Goal: Task Accomplishment & Management: Manage account settings

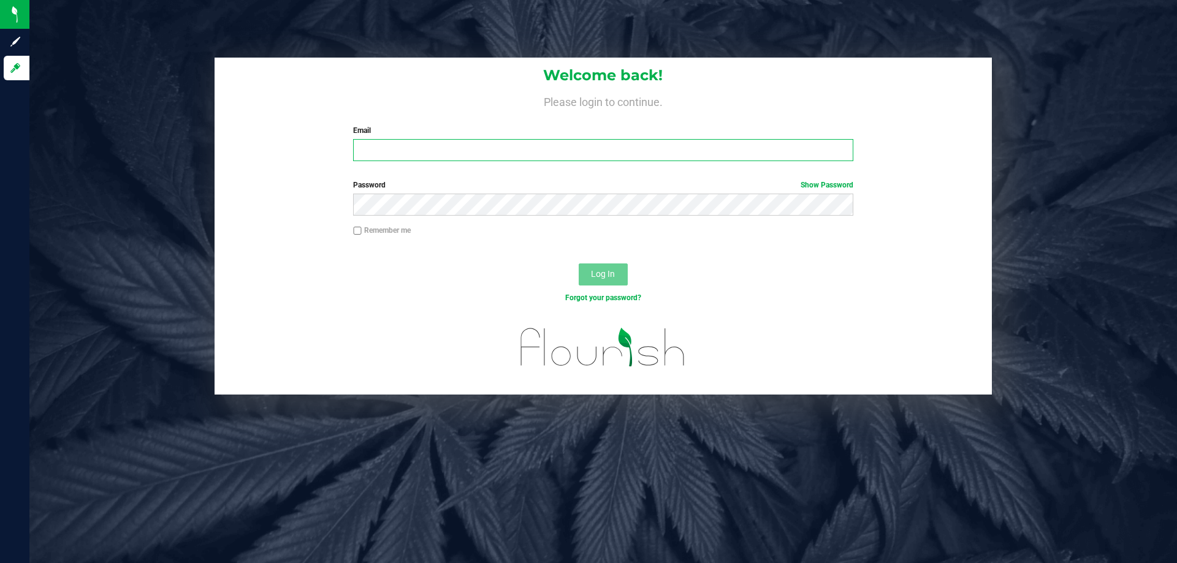
click at [703, 154] on input "Email" at bounding box center [602, 150] width 499 height 22
type input "[EMAIL_ADDRESS][DOMAIN_NAME]"
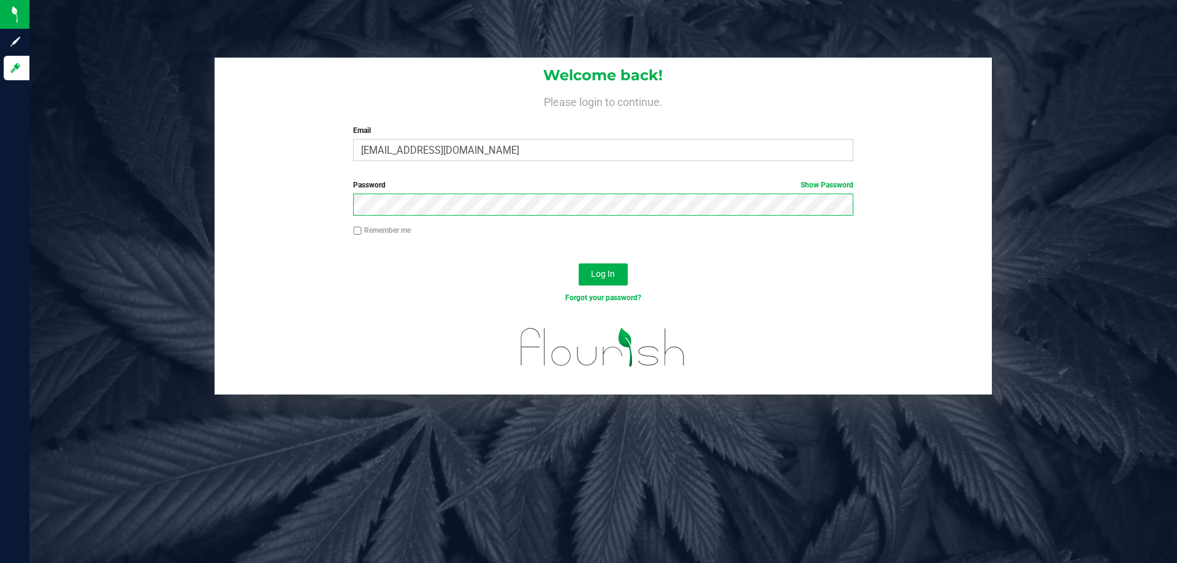
click at [578, 264] on button "Log In" at bounding box center [602, 275] width 49 height 22
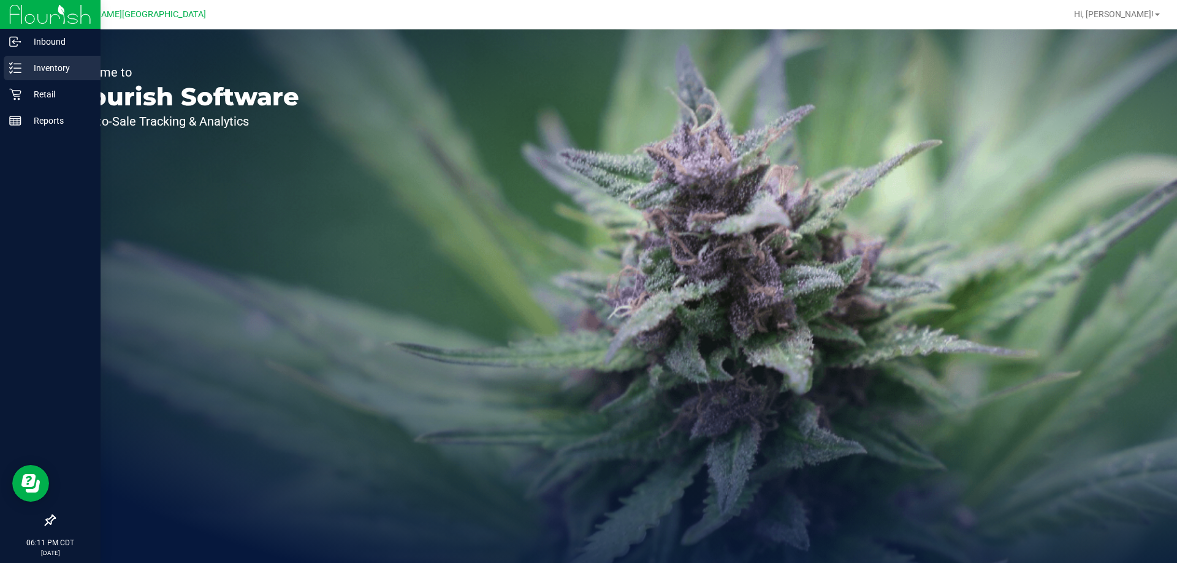
click at [57, 78] on div "Inventory" at bounding box center [52, 68] width 97 height 25
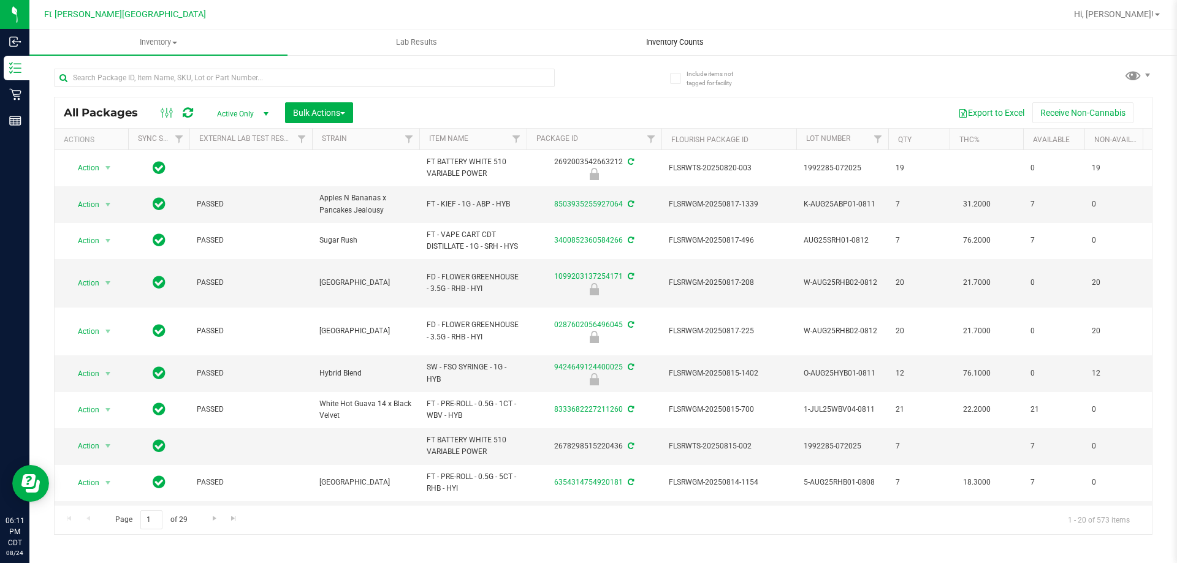
click at [683, 44] on span "Inventory Counts" at bounding box center [674, 42] width 91 height 11
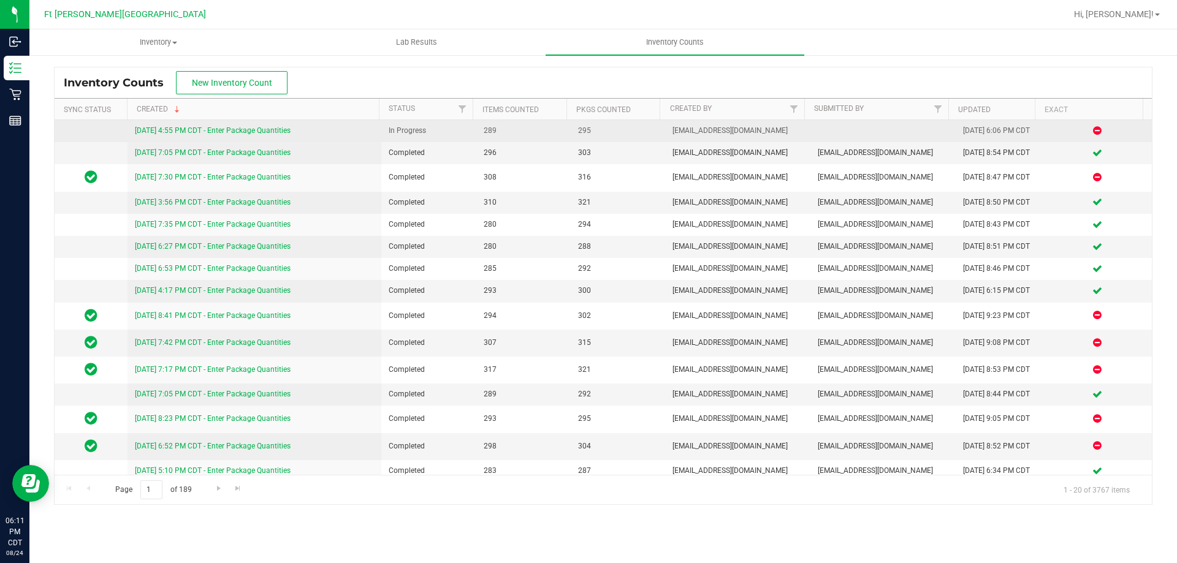
click at [211, 132] on link "[DATE] 4:55 PM CDT - Enter Package Quantities" at bounding box center [213, 130] width 156 height 9
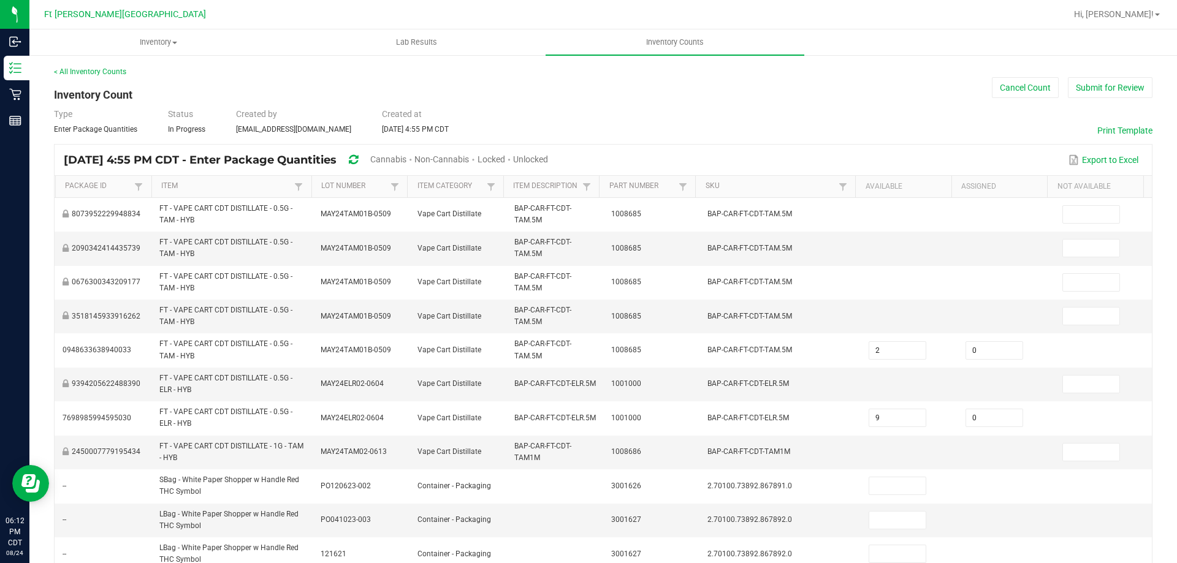
click at [548, 159] on span "Unlocked" at bounding box center [530, 159] width 35 height 10
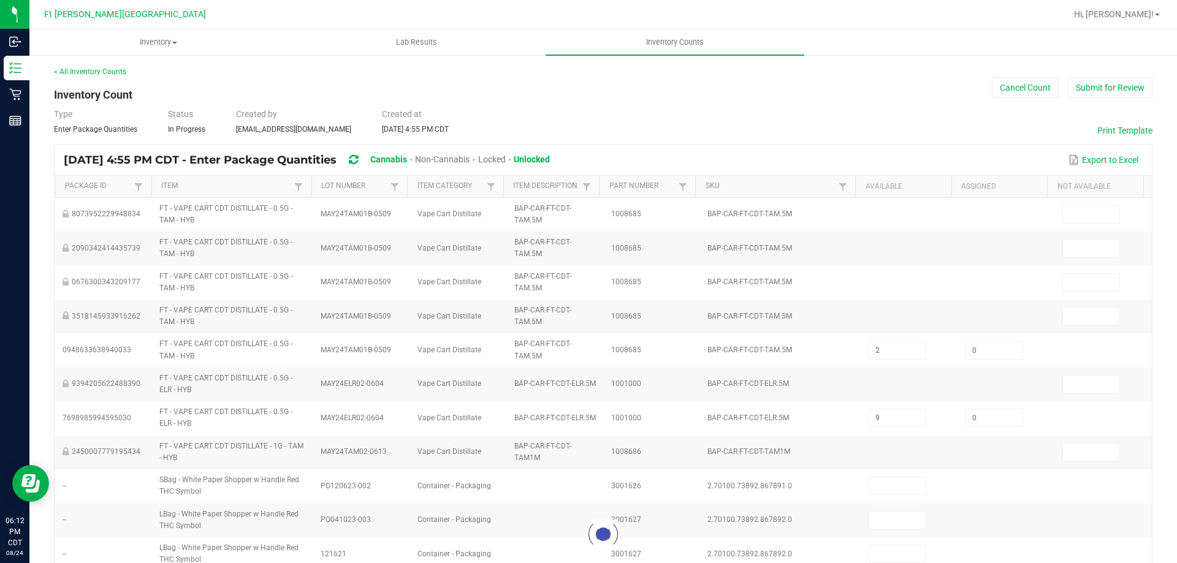
type input "6"
type input "2"
type input "19"
type input "1"
type input "5"
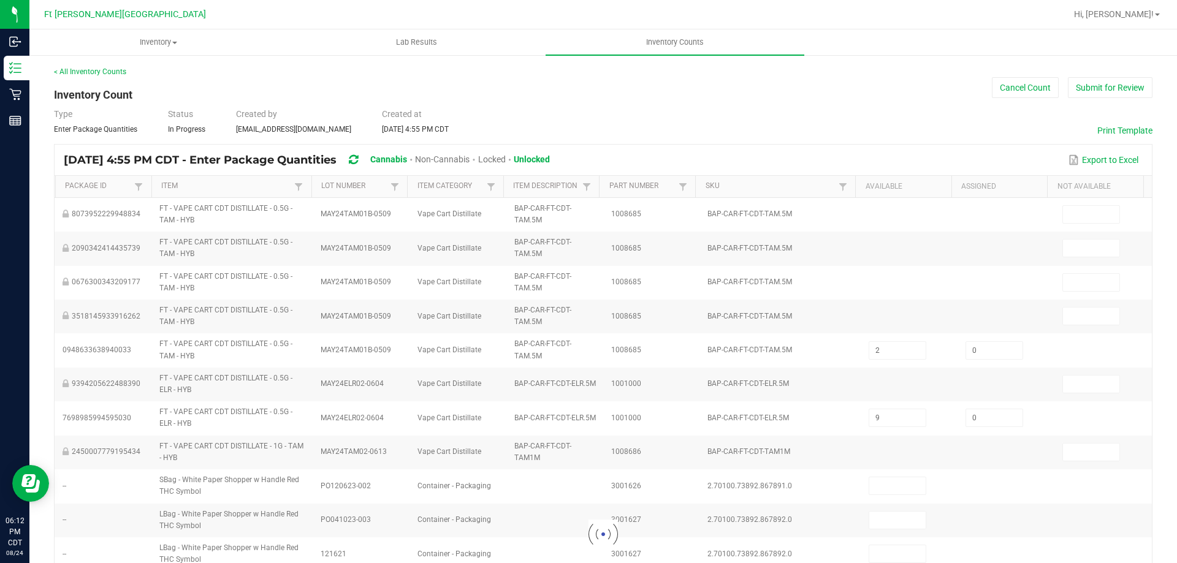
type input "20"
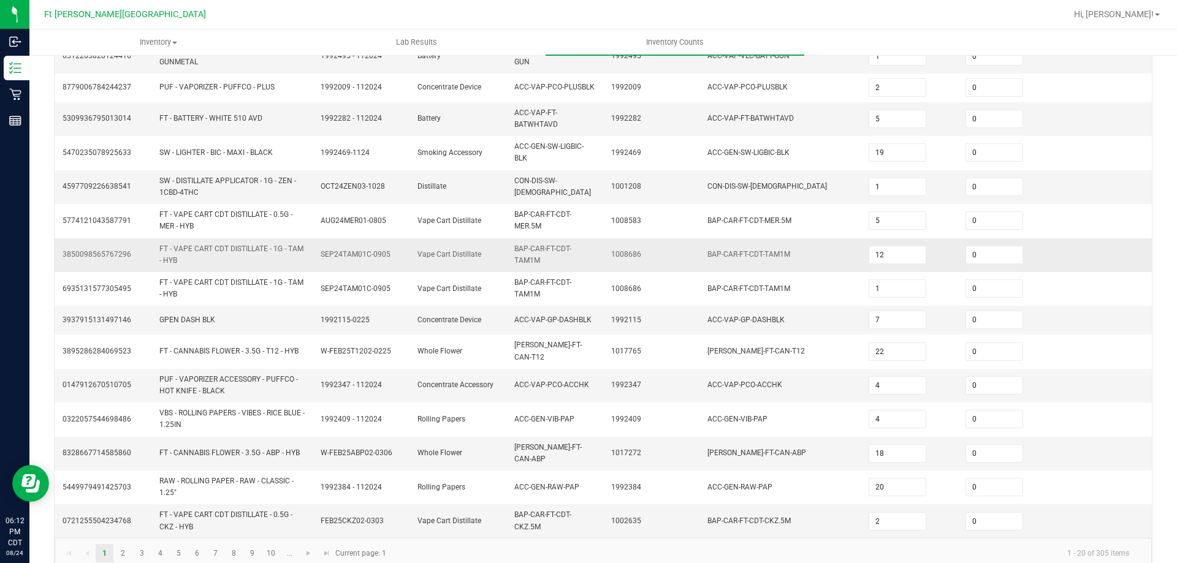
scroll to position [332, 0]
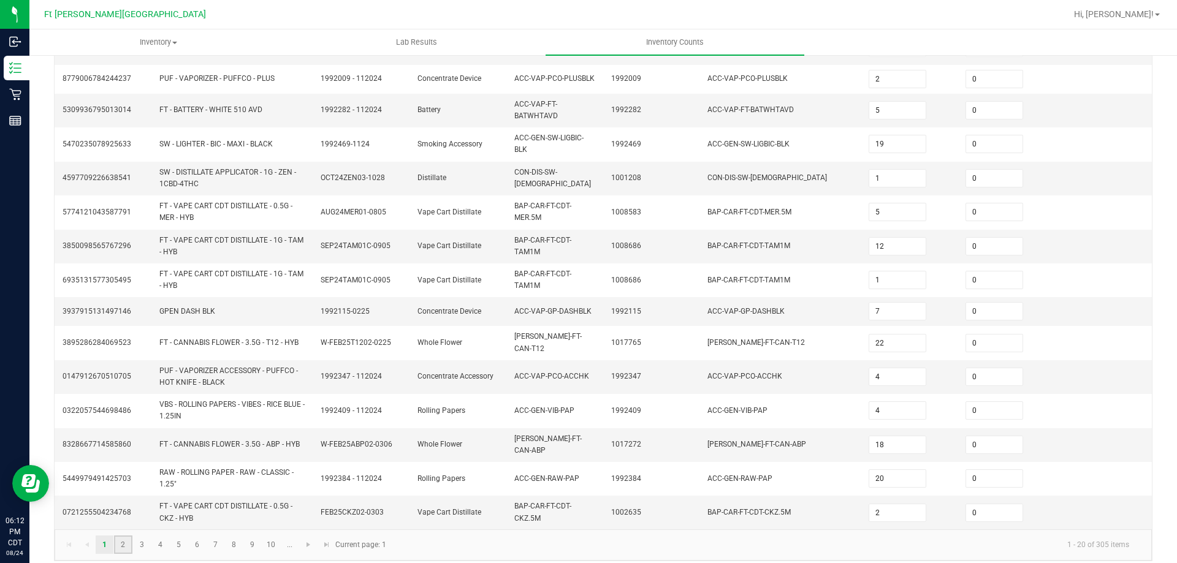
click at [123, 537] on link "2" at bounding box center [123, 545] width 18 height 18
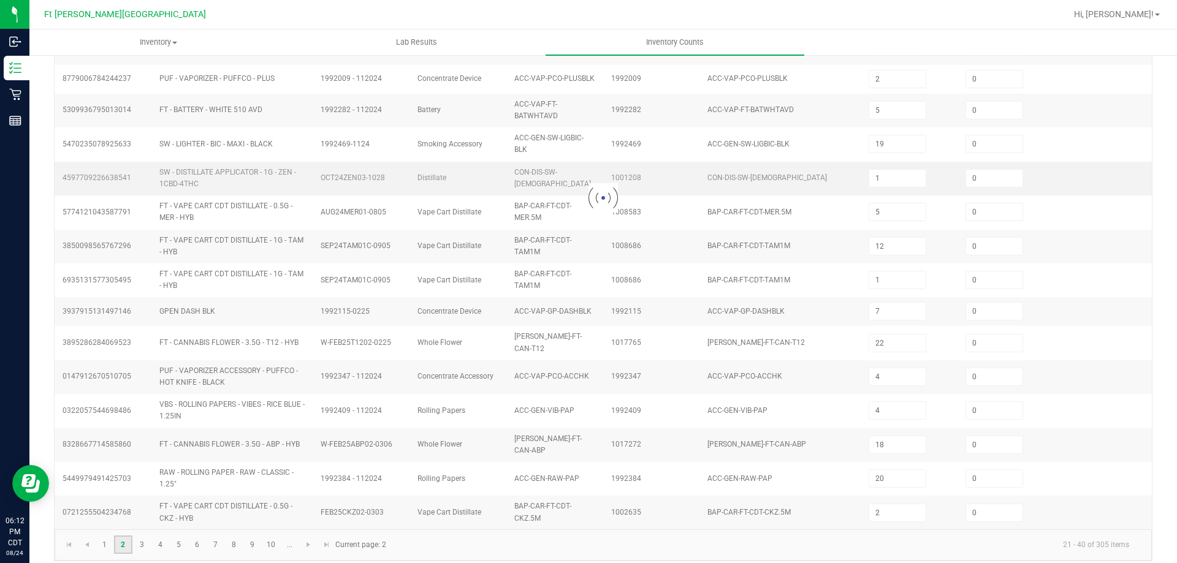
type input "4"
type input "3"
type input "10"
type input "8"
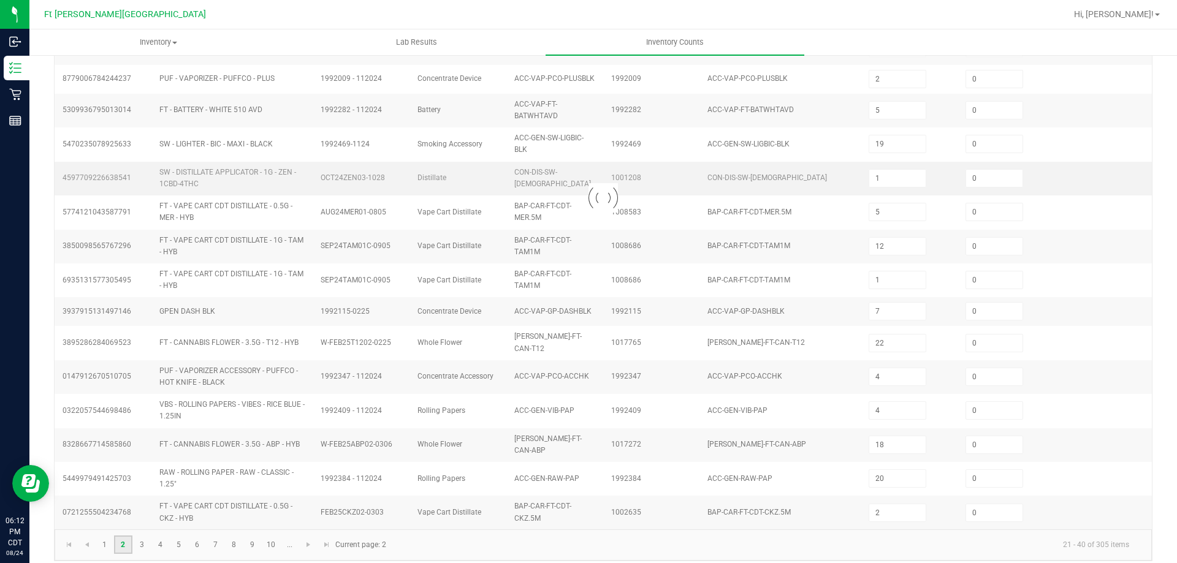
type input "5"
type input "4"
type input "2"
type input "4"
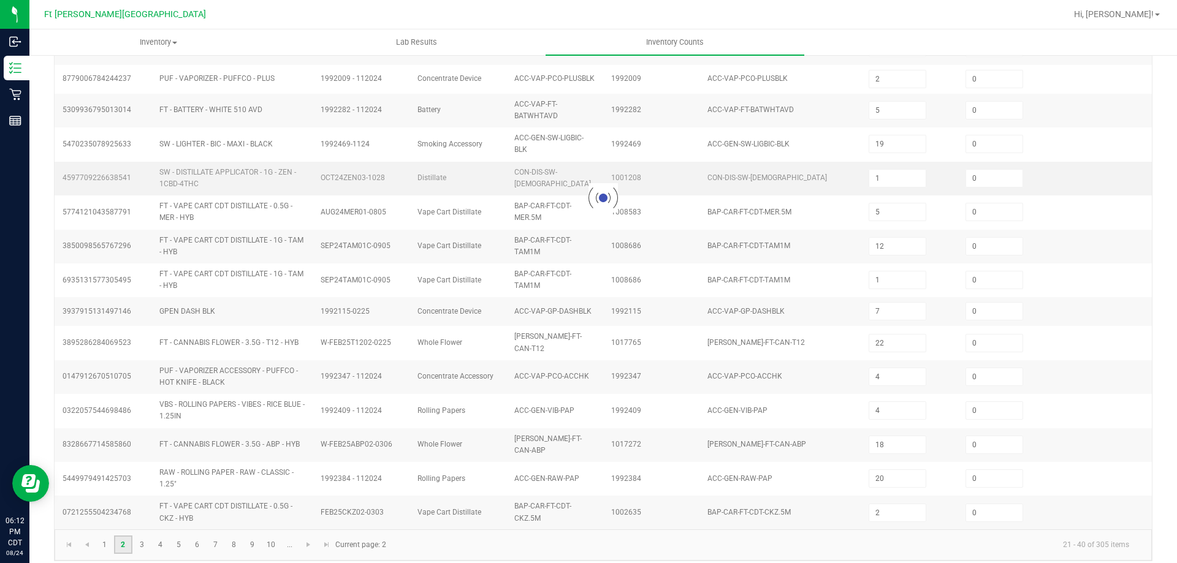
type input "11"
type input "4"
type input "2"
type input "3"
type input "1"
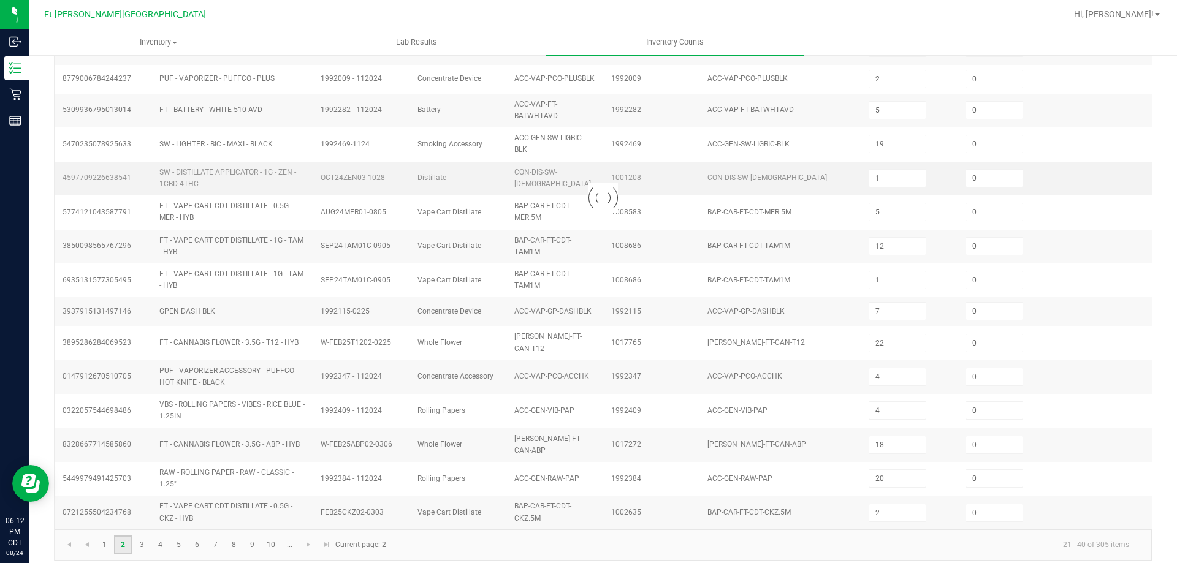
type input "2"
type input "4"
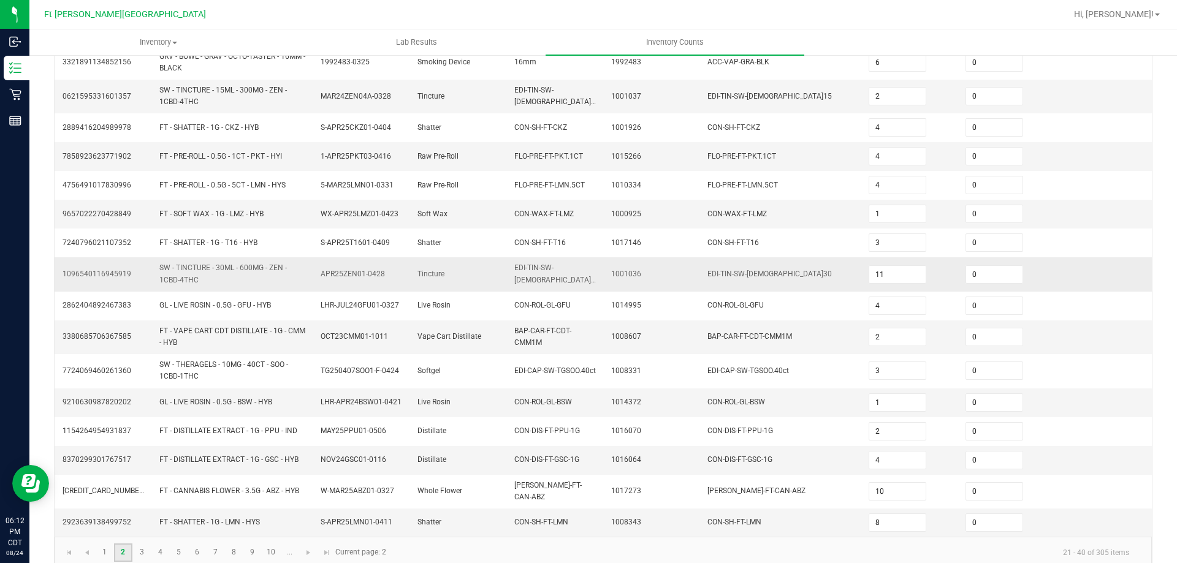
scroll to position [296, 0]
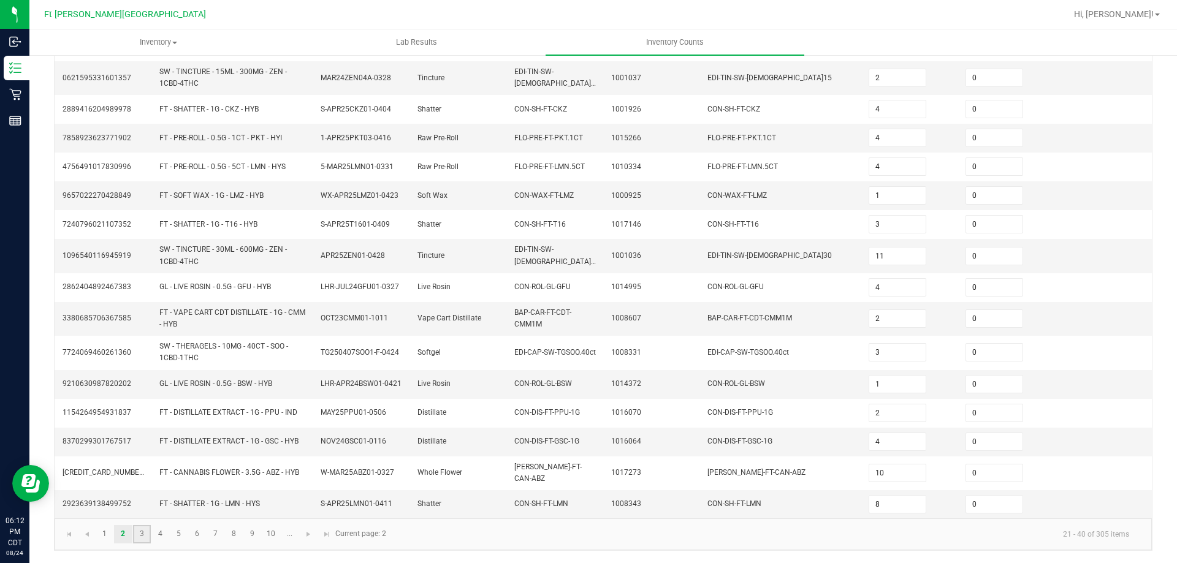
click at [145, 536] on link "3" at bounding box center [142, 534] width 18 height 18
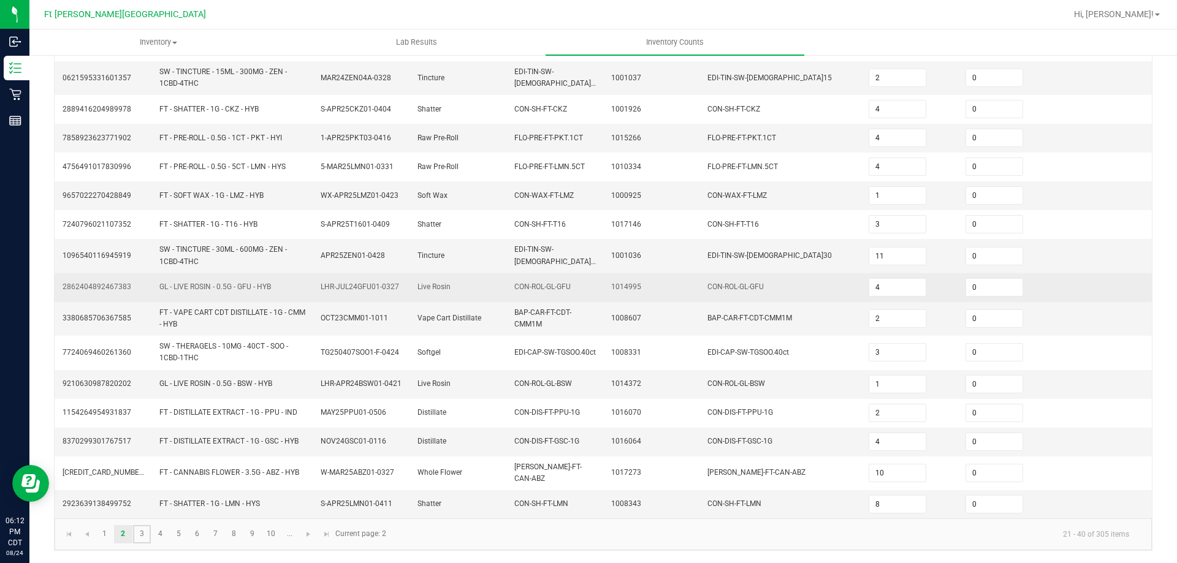
type input "8"
type input "7"
type input "9"
type input "7"
type input "9"
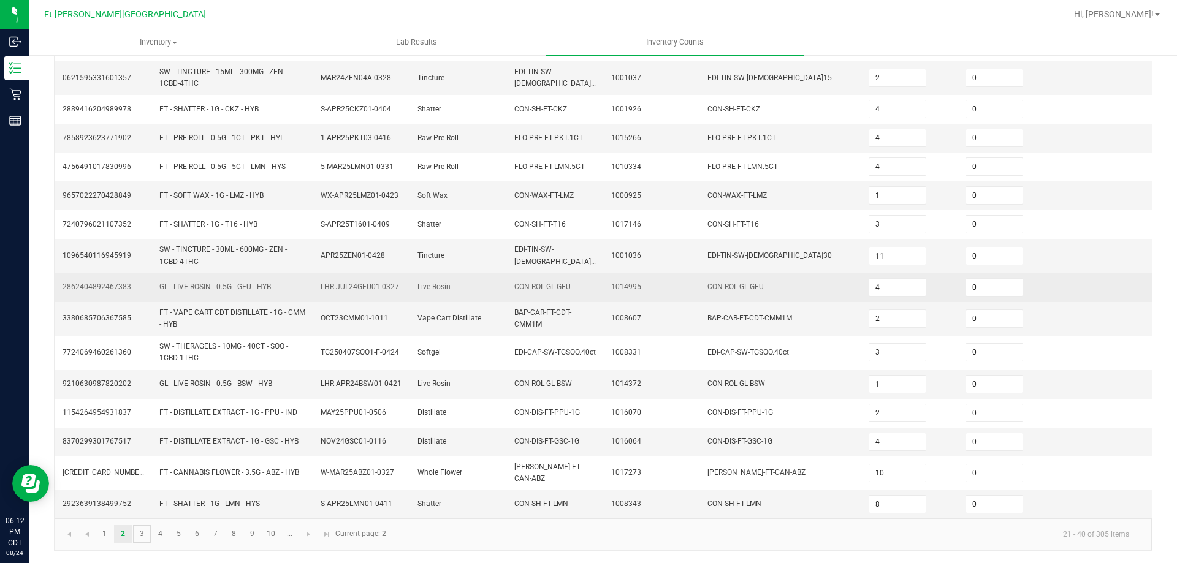
type input "18"
type input "2"
type input "11"
type input "8"
type input "3"
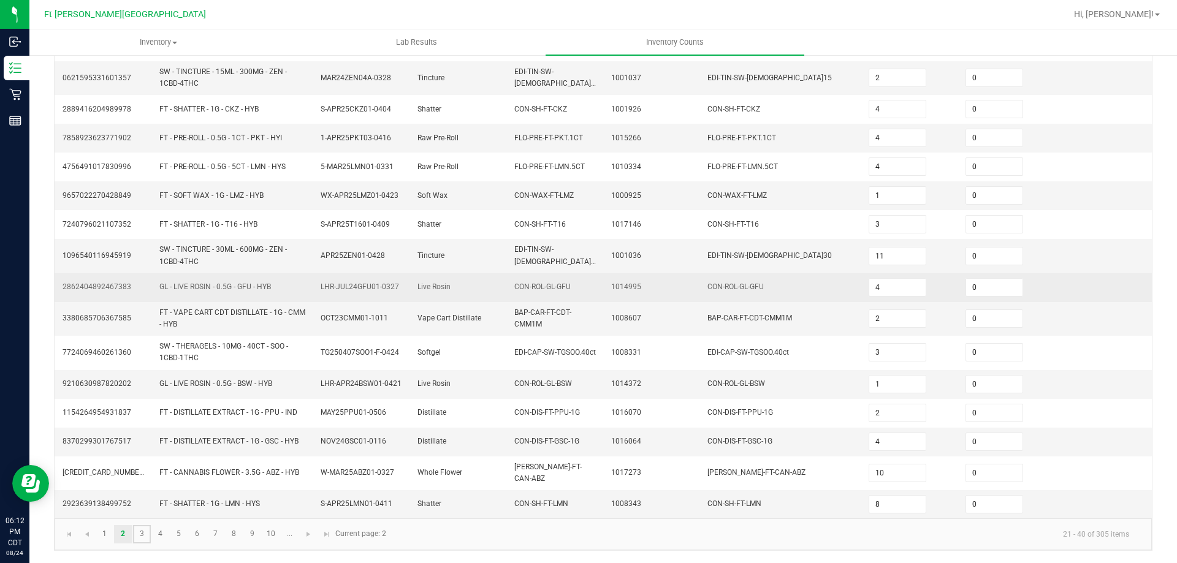
type input "1"
type input "12"
type input "3"
type input "5"
type input "2"
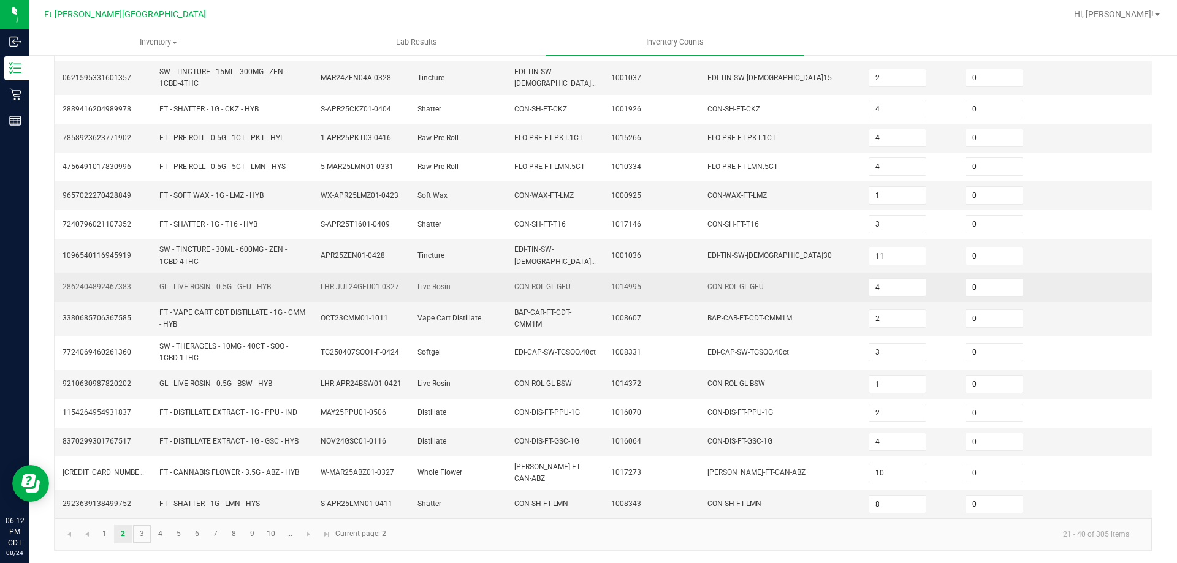
type input "7"
type input "3"
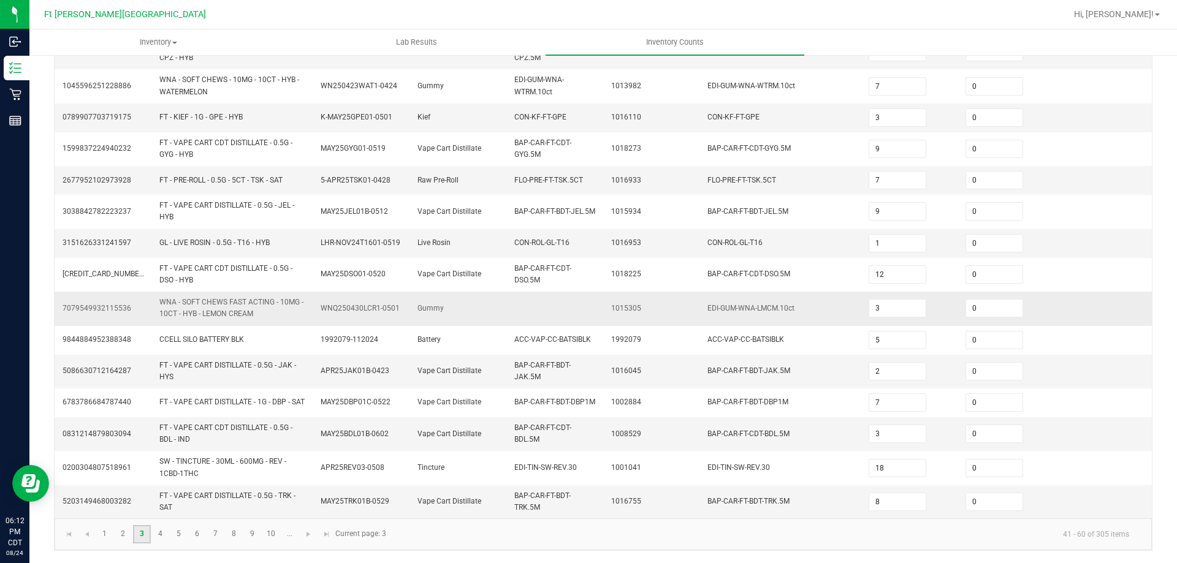
scroll to position [327, 0]
click at [161, 537] on link "4" at bounding box center [160, 534] width 18 height 18
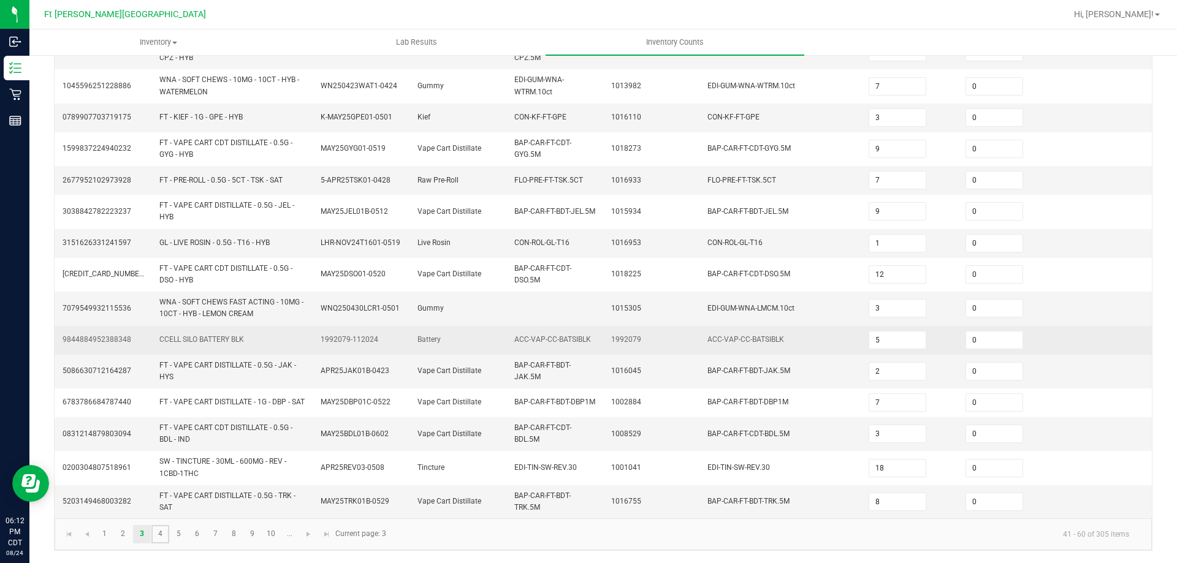
type input "3"
type input "2"
type input "13"
type input "2"
type input "10"
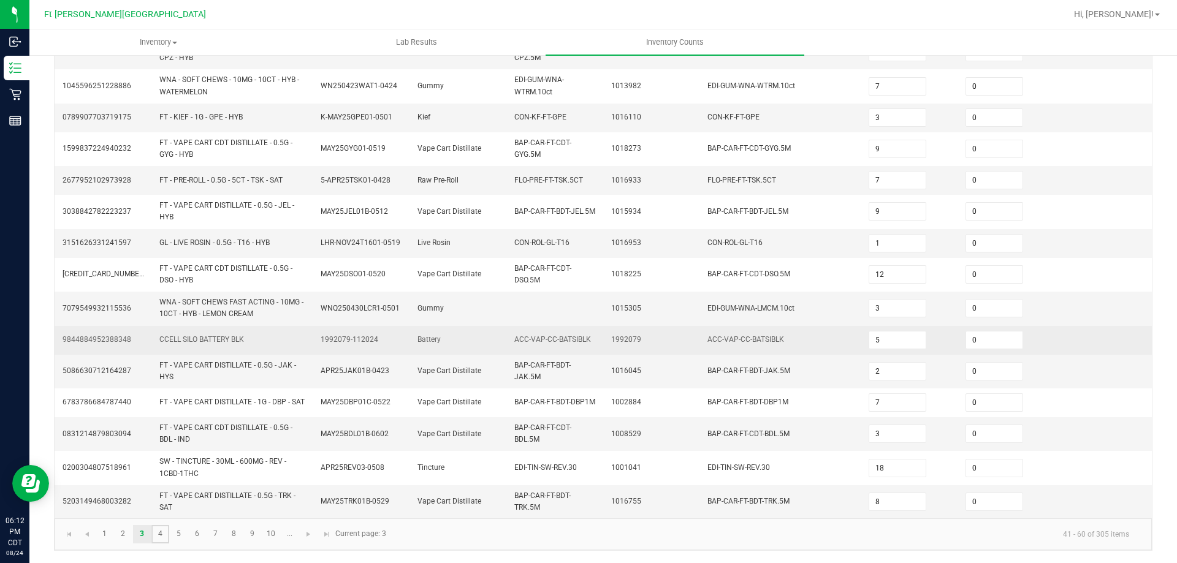
type input "2"
type input "7"
type input "1"
type input "3"
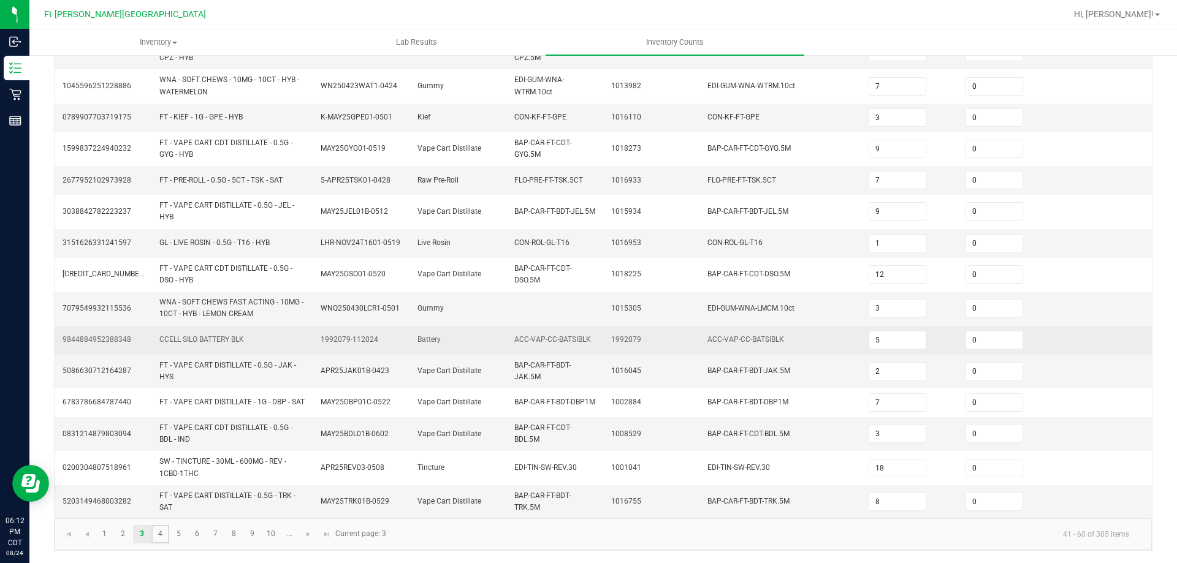
type input "9"
type input "7"
type input "5"
type input "10"
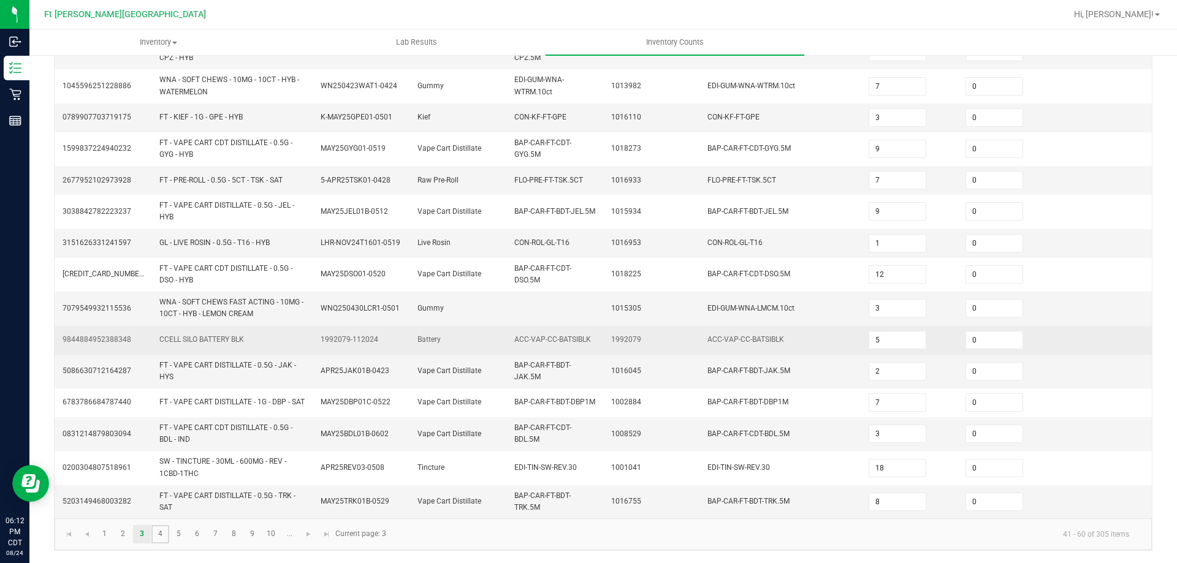
type input "3"
type input "11"
type input "7"
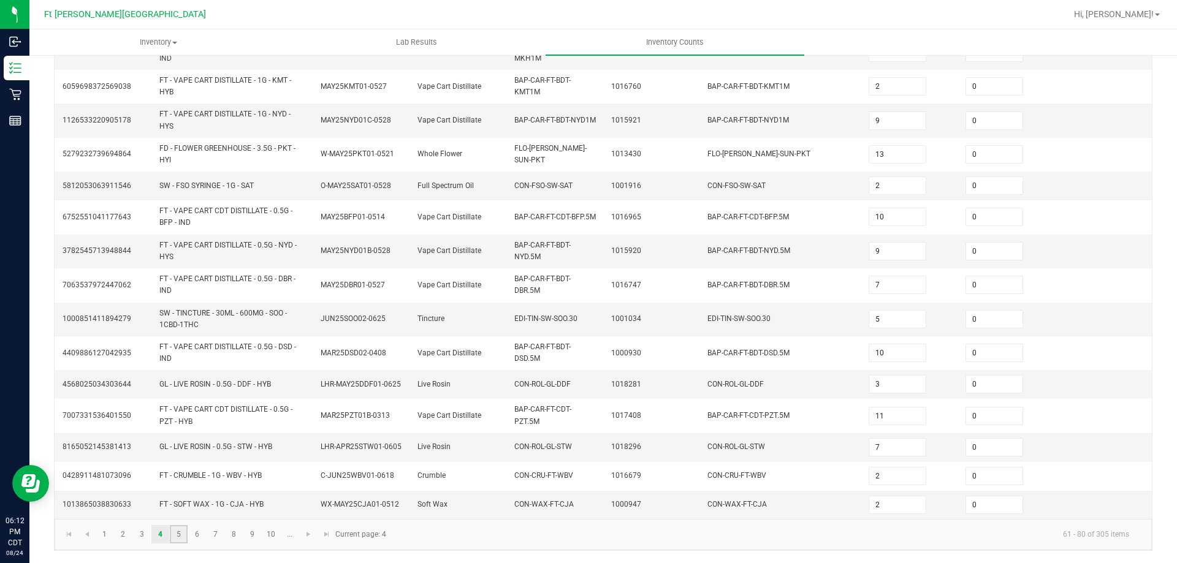
click at [176, 533] on link "5" at bounding box center [179, 534] width 18 height 18
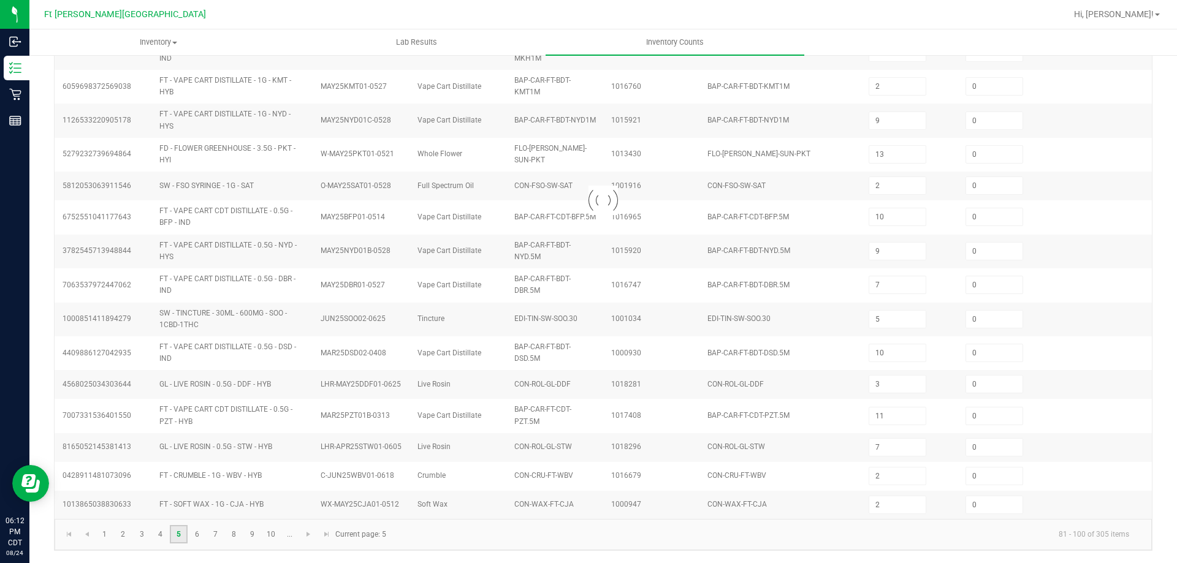
type input "1"
type input "7"
type input "9"
type input "3"
type input "6"
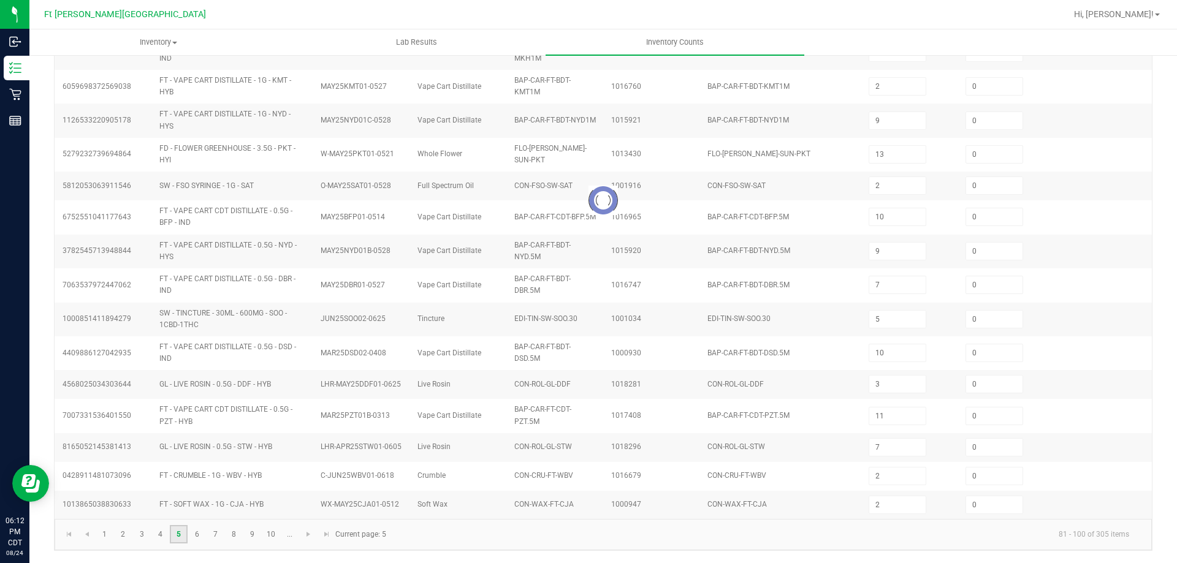
type input "3"
type input "12"
type input "3"
type input "11"
type input "12"
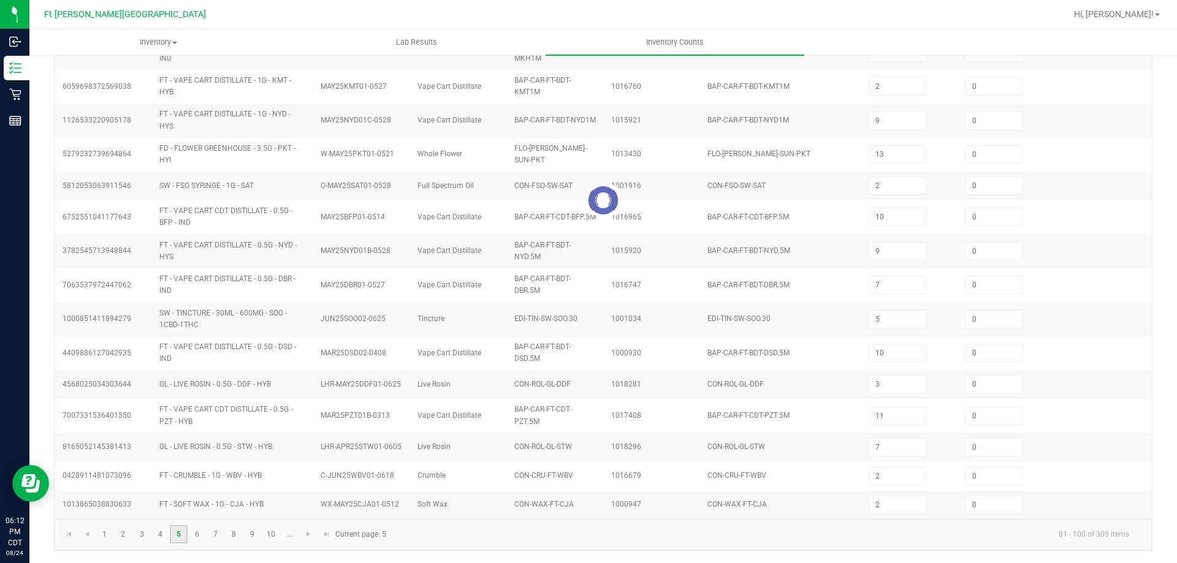
type input "3"
type input "11"
type input "12"
type input "1"
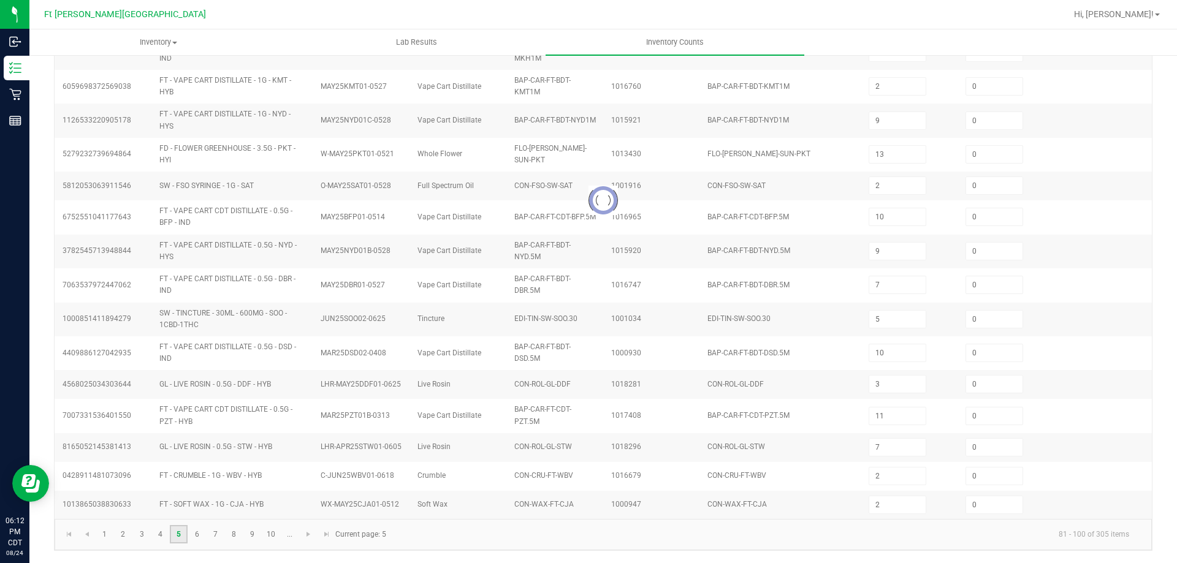
type input "7"
type input "8"
type input "6"
type input "1"
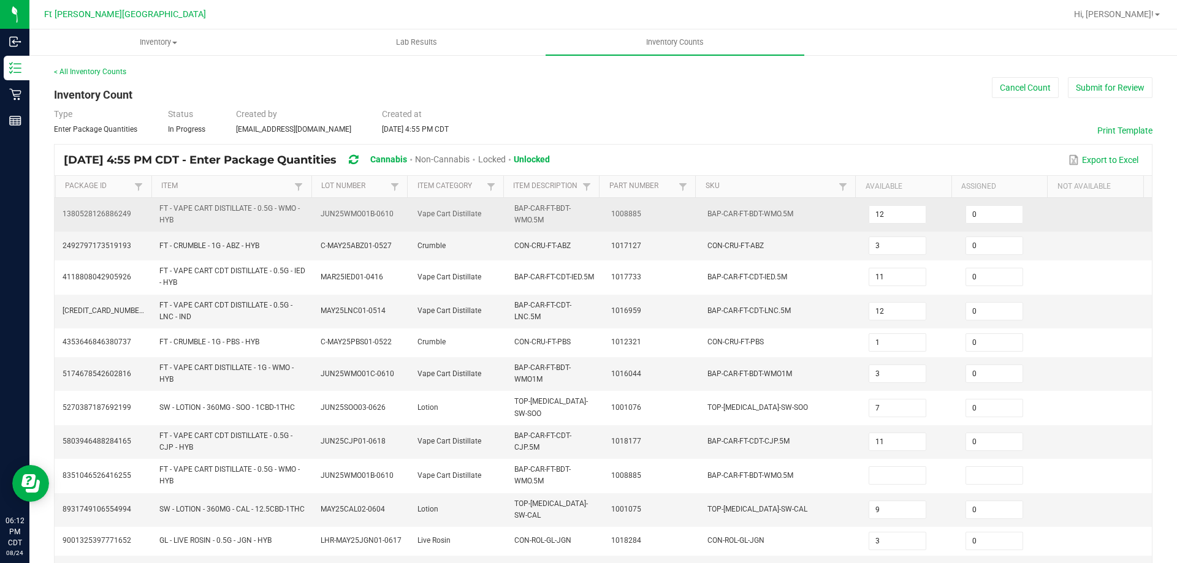
scroll to position [61, 0]
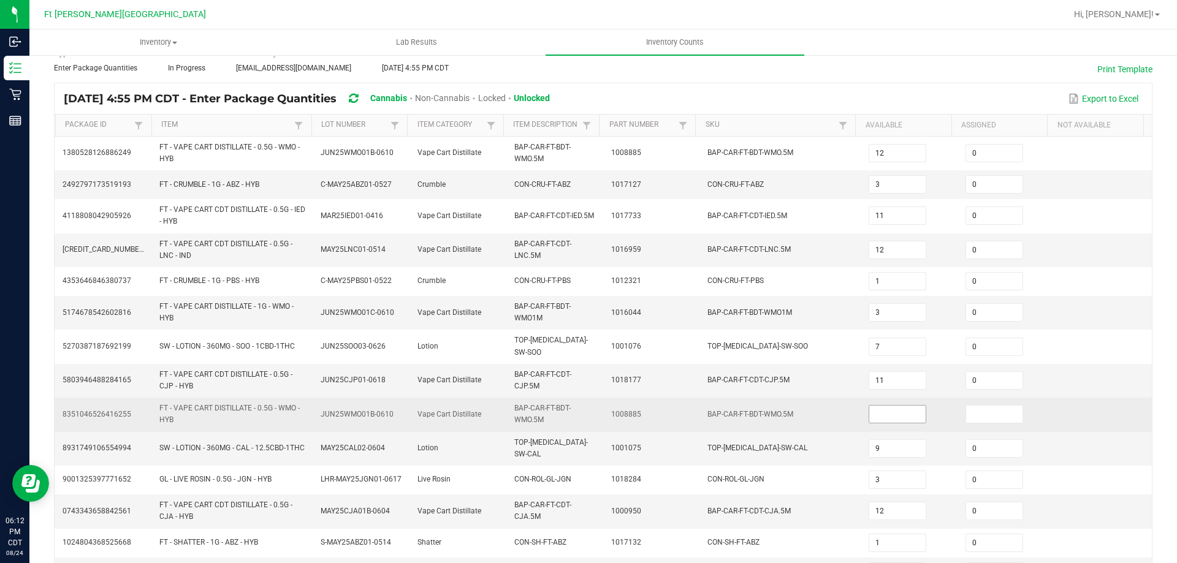
click at [888, 418] on span at bounding box center [897, 414] width 58 height 18
click at [884, 412] on input at bounding box center [897, 414] width 56 height 17
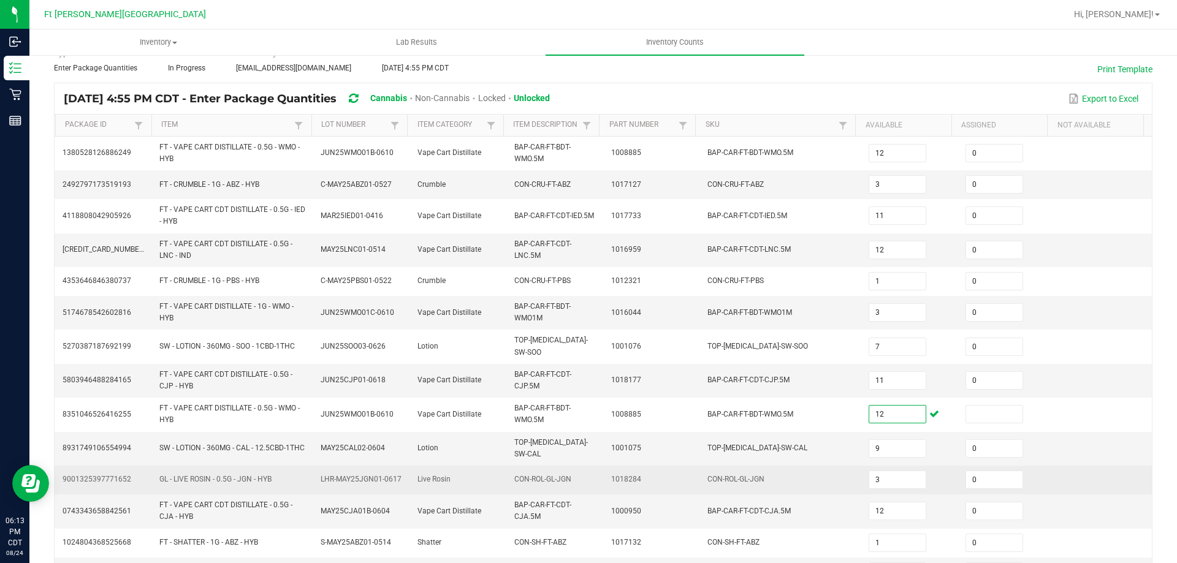
type input "12"
click at [665, 469] on td "1018284" at bounding box center [652, 480] width 97 height 29
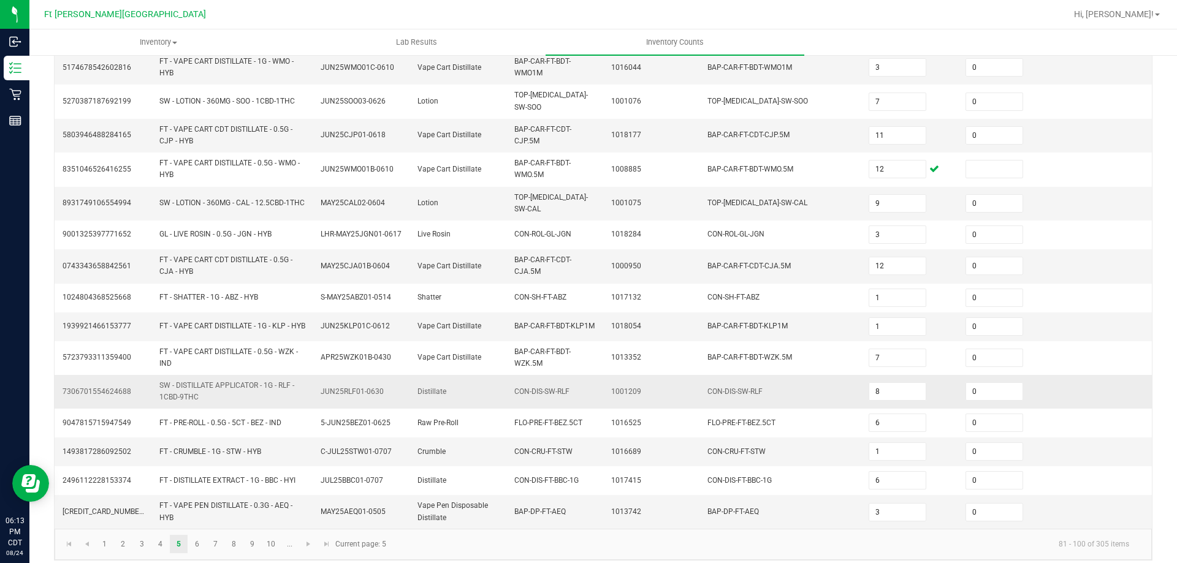
scroll to position [322, 0]
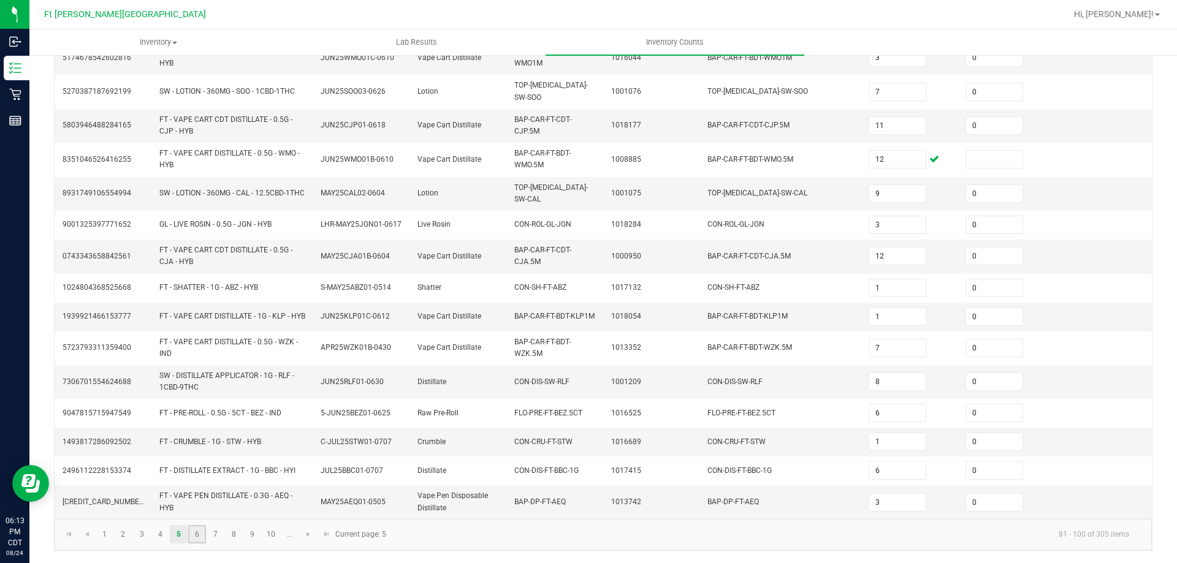
click at [200, 538] on link "6" at bounding box center [197, 534] width 18 height 18
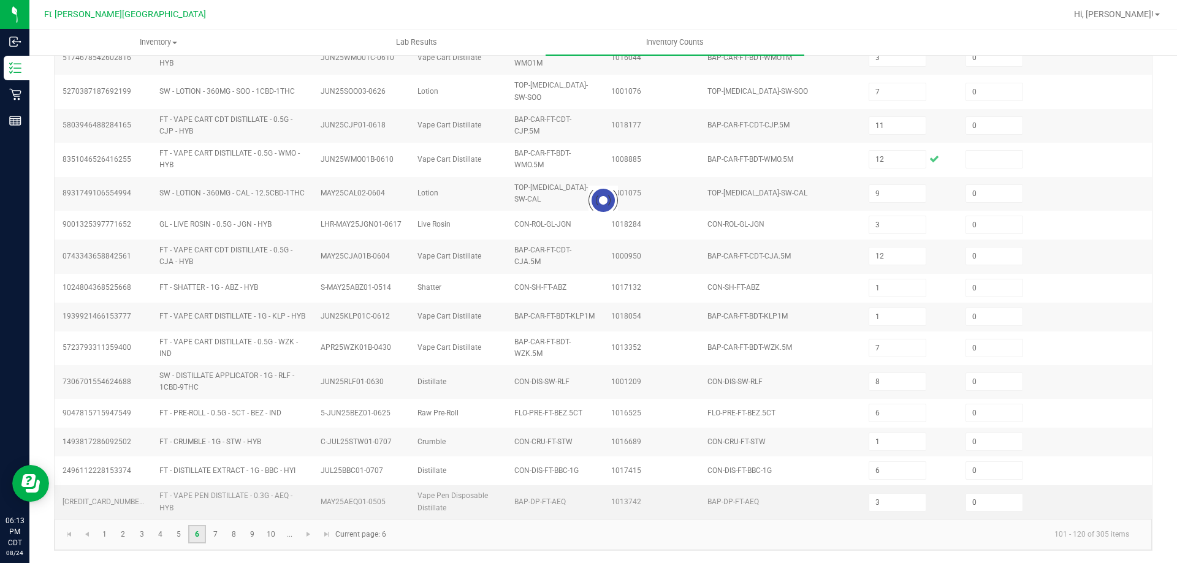
type input "7"
type input "1"
type input "15"
type input "13"
type input "1"
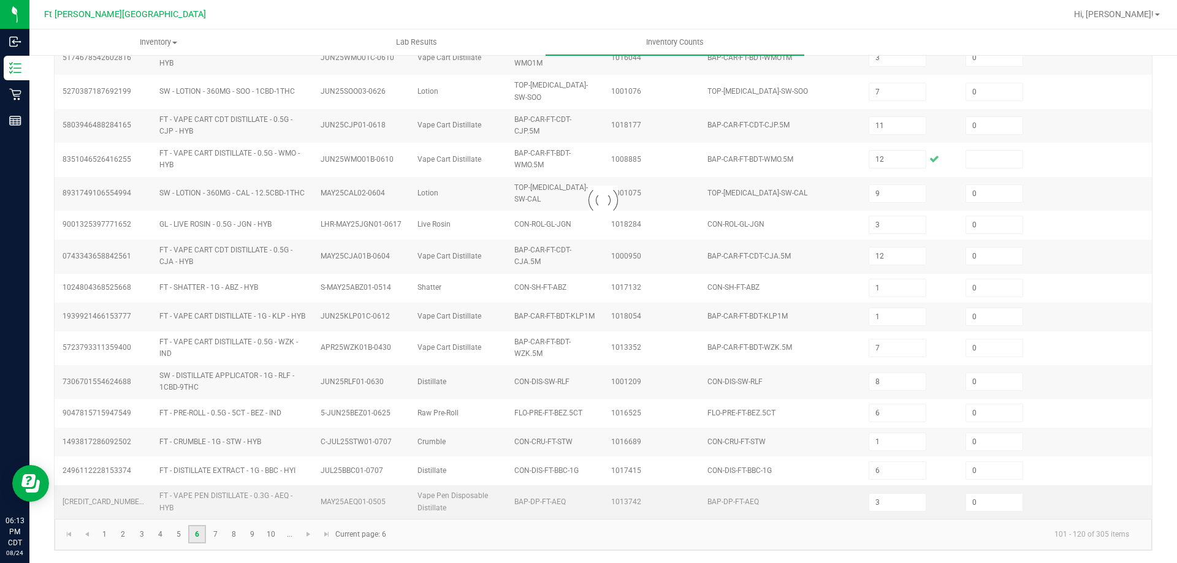
type input "5"
type input "10"
type input "2"
type input "14"
type input "8"
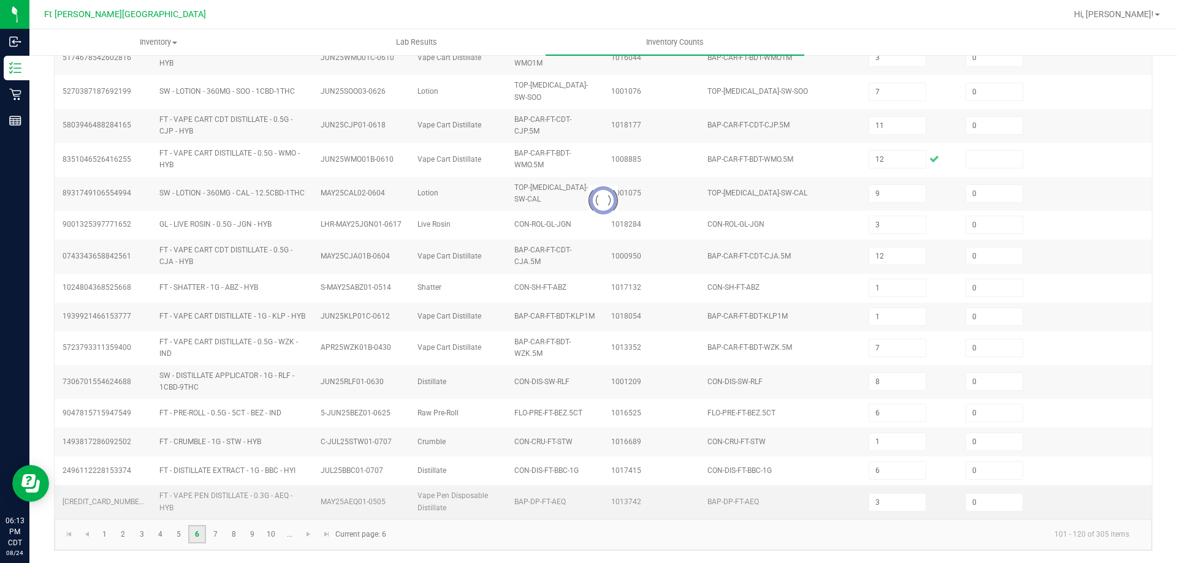
type input "1"
type input "14"
type input "6"
type input "0"
type input "6"
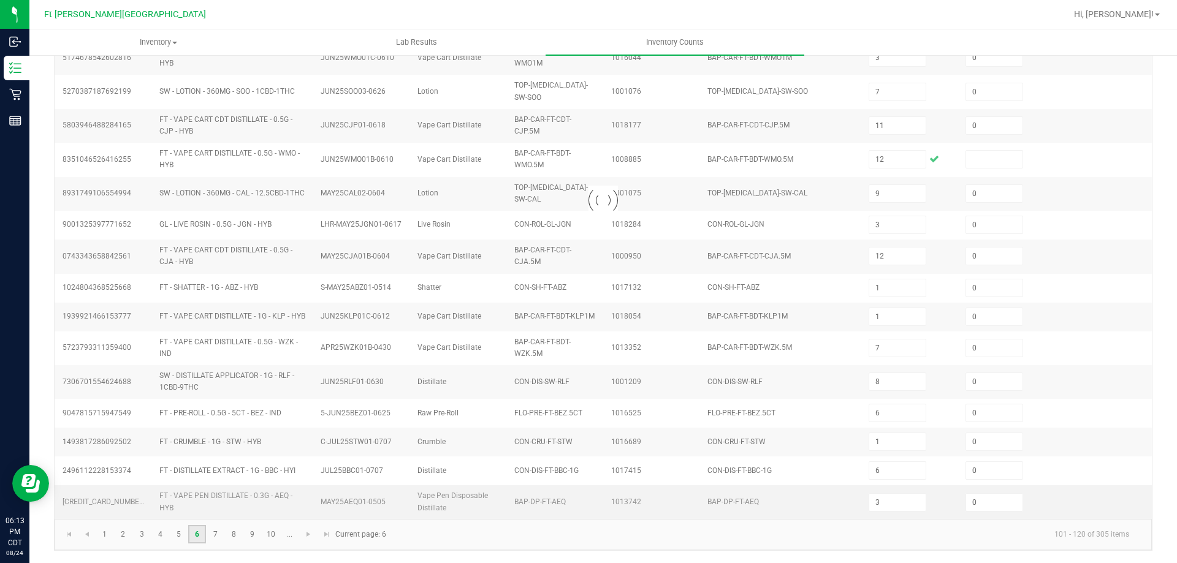
type input "3"
type input "9"
type input "6"
type input "4"
type input "9"
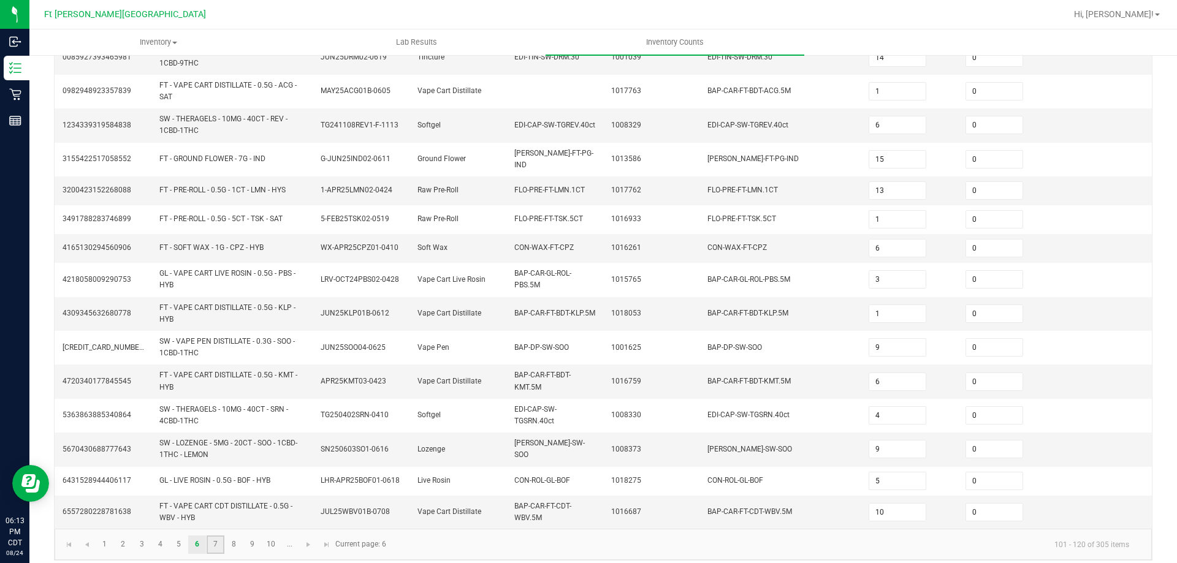
click at [216, 536] on link "7" at bounding box center [216, 545] width 18 height 18
type input "8"
type input "4"
type input "16"
type input "1"
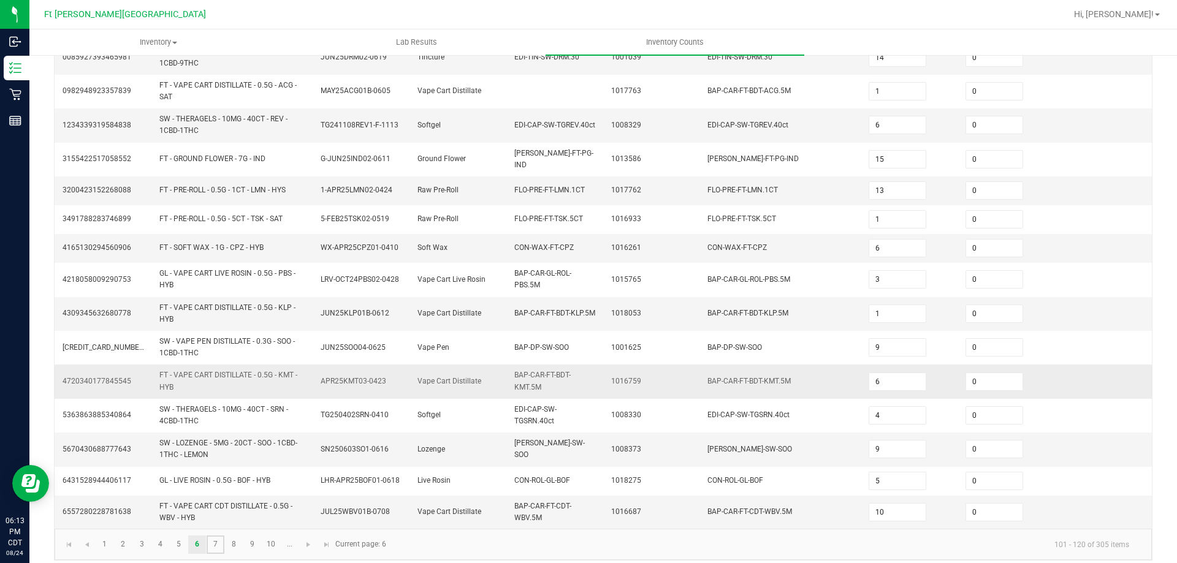
type input "9"
type input "5"
type input "6"
type input "9"
type input "1"
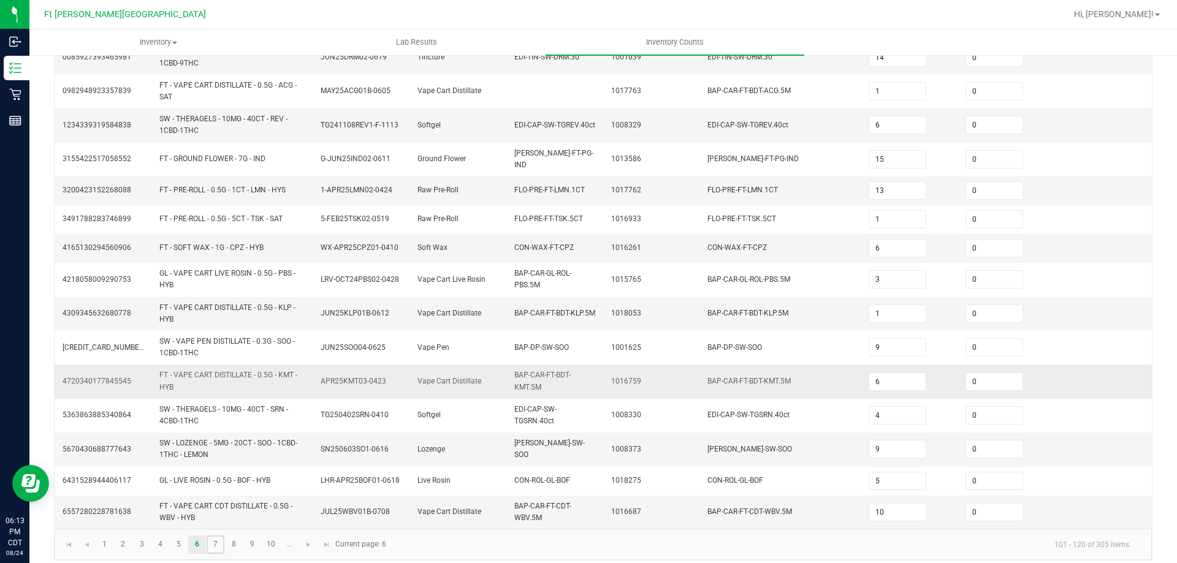
type input "4"
type input "9"
type input "5"
type input "1"
type input "3"
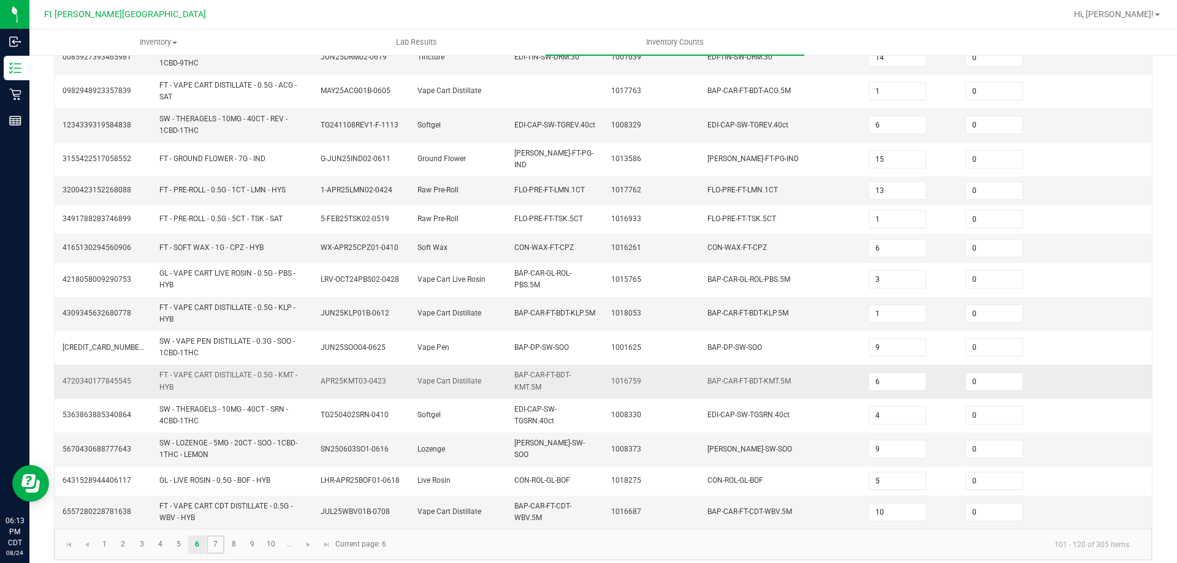
type input "6"
type input "2"
type input "9"
type input "11"
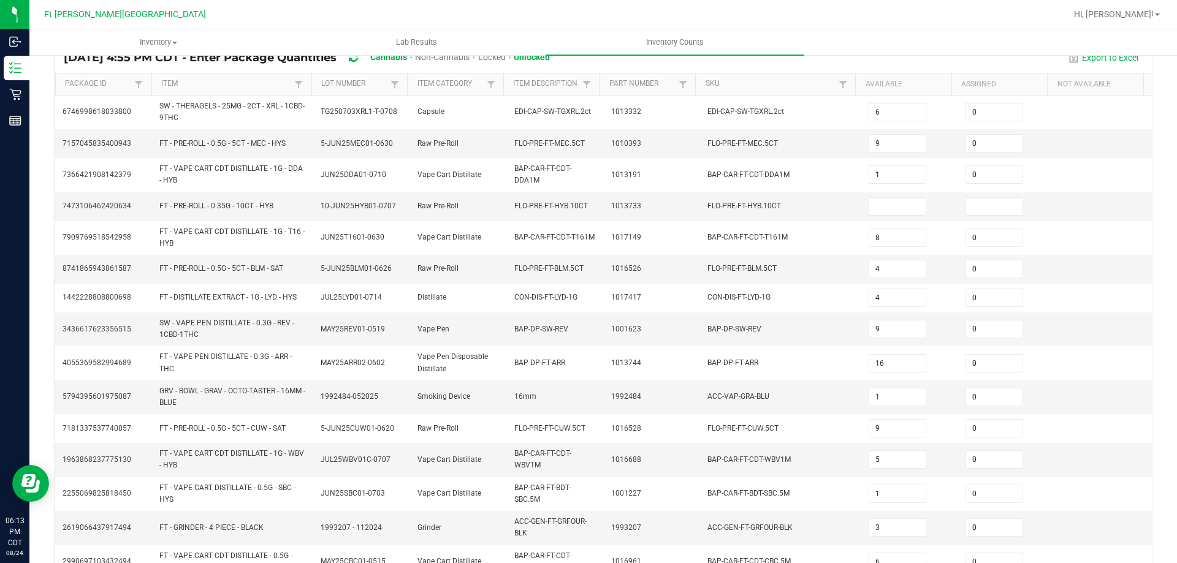
scroll to position [138, 0]
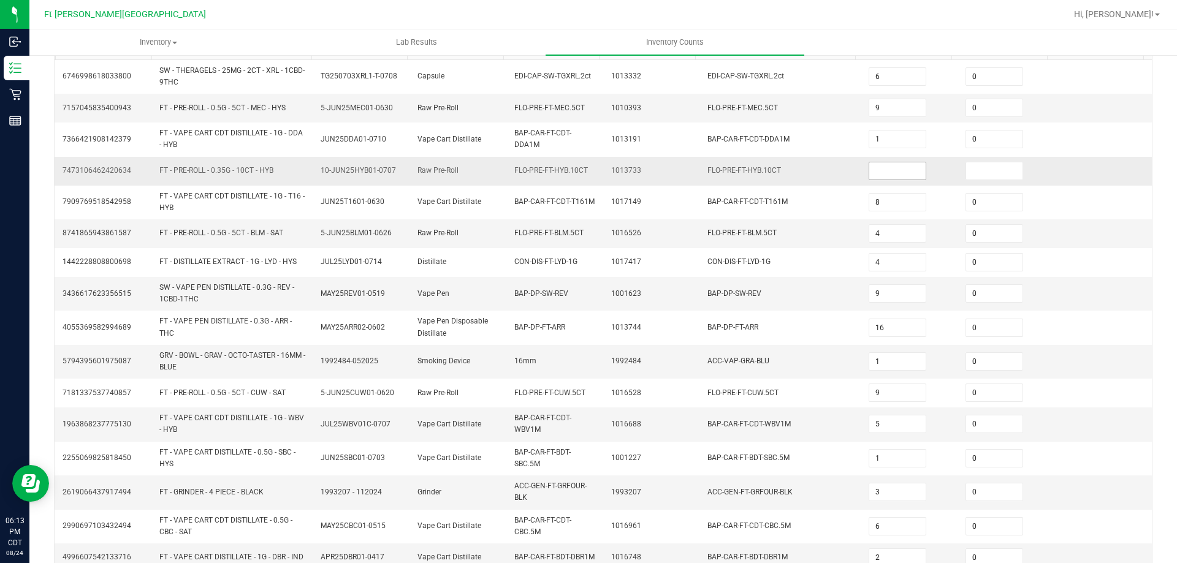
click at [869, 175] on input at bounding box center [897, 170] width 56 height 17
type input "1"
type input "0"
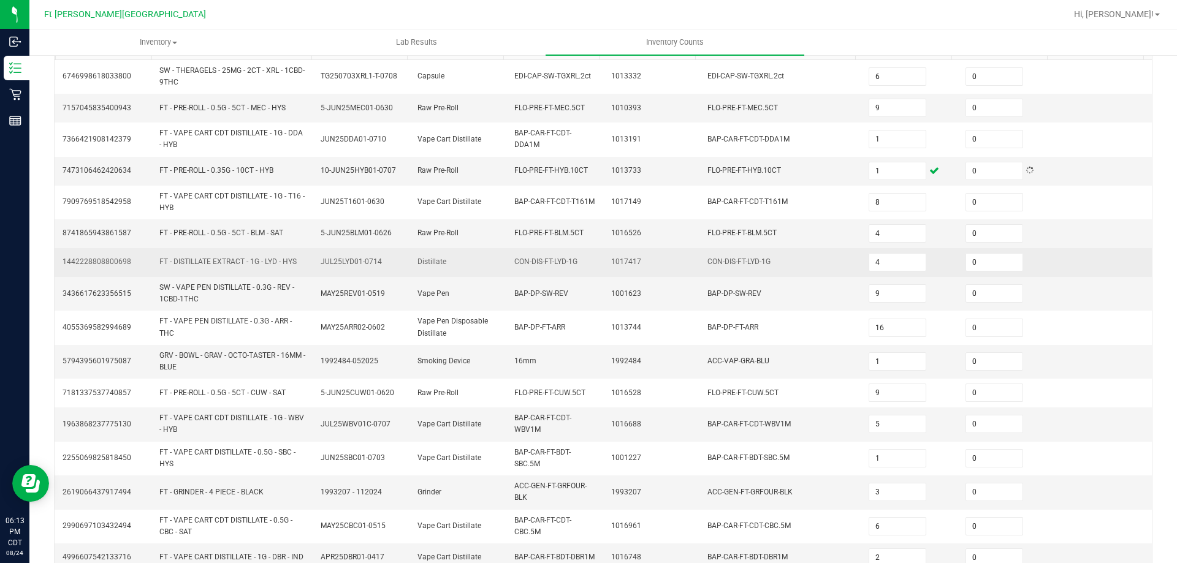
drag, startPoint x: 795, startPoint y: 232, endPoint x: 802, endPoint y: 252, distance: 21.7
click at [795, 232] on td "FLO-PRE-FT-BLM.5CT" at bounding box center [780, 233] width 161 height 29
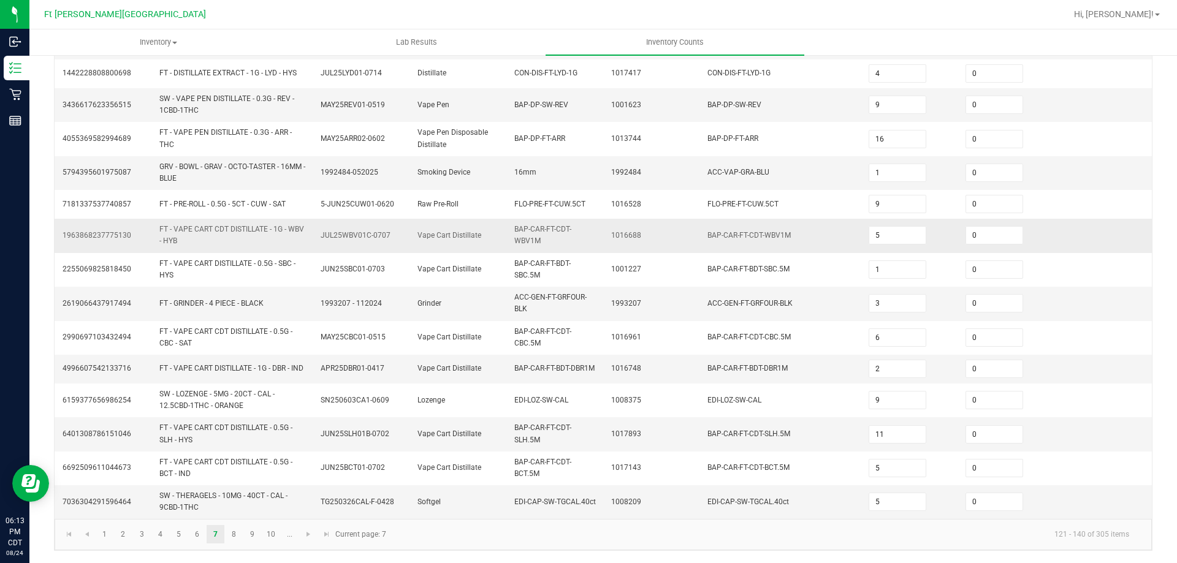
scroll to position [332, 0]
drag, startPoint x: 235, startPoint y: 542, endPoint x: 257, endPoint y: 525, distance: 27.5
click at [236, 540] on link "8" at bounding box center [234, 534] width 18 height 18
type input "31"
type input "1"
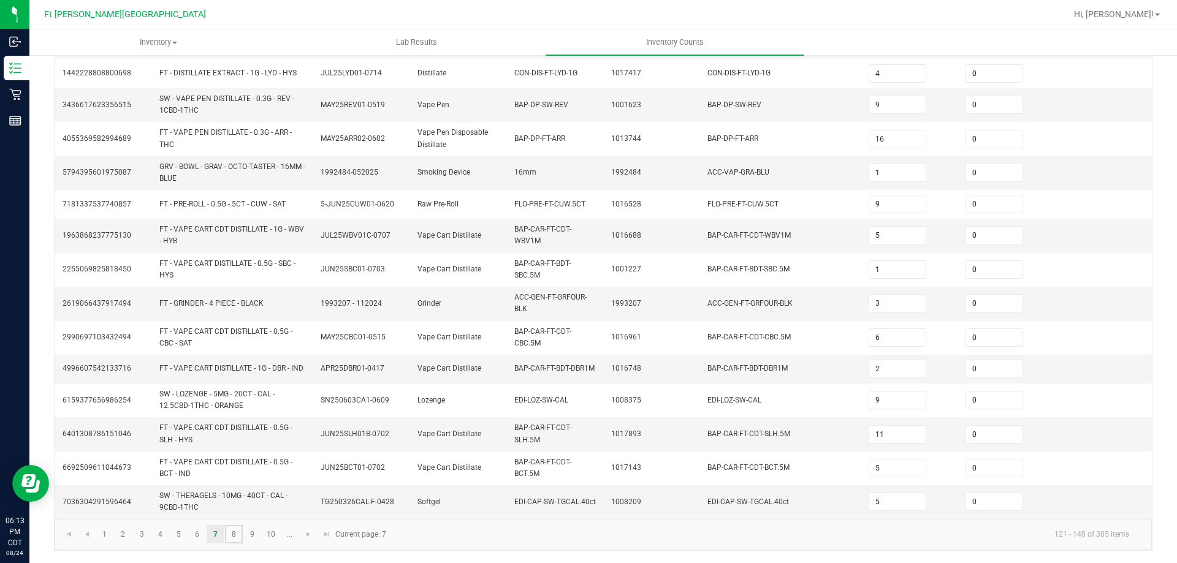
type input "17"
type input "12"
type input "10"
type input "2"
type input "3"
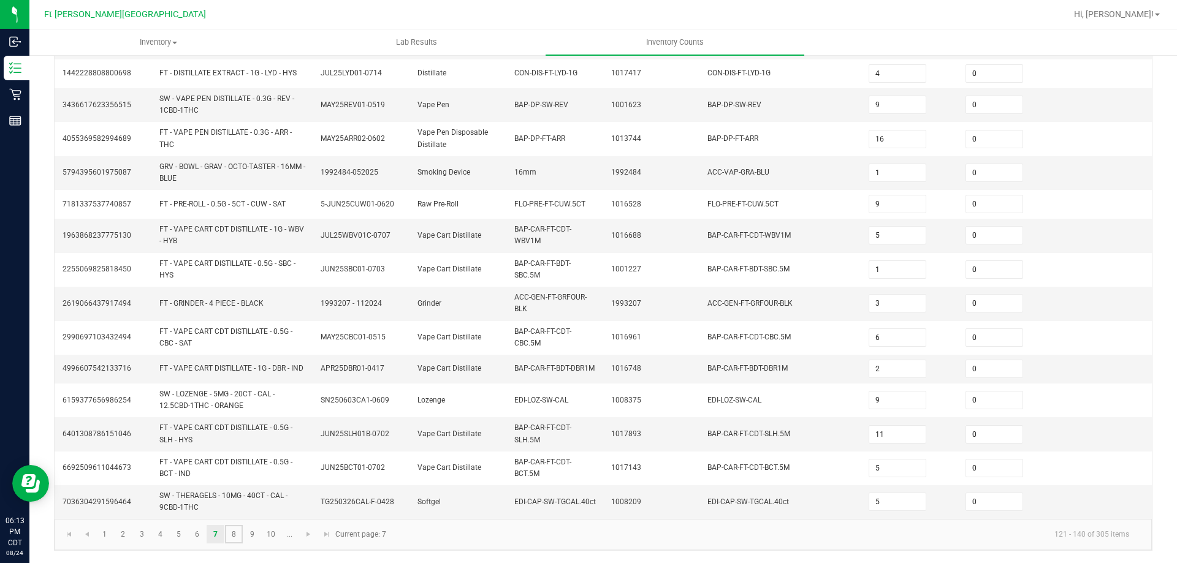
type input "7"
type input "5"
type input "6"
type input "47"
type input "1"
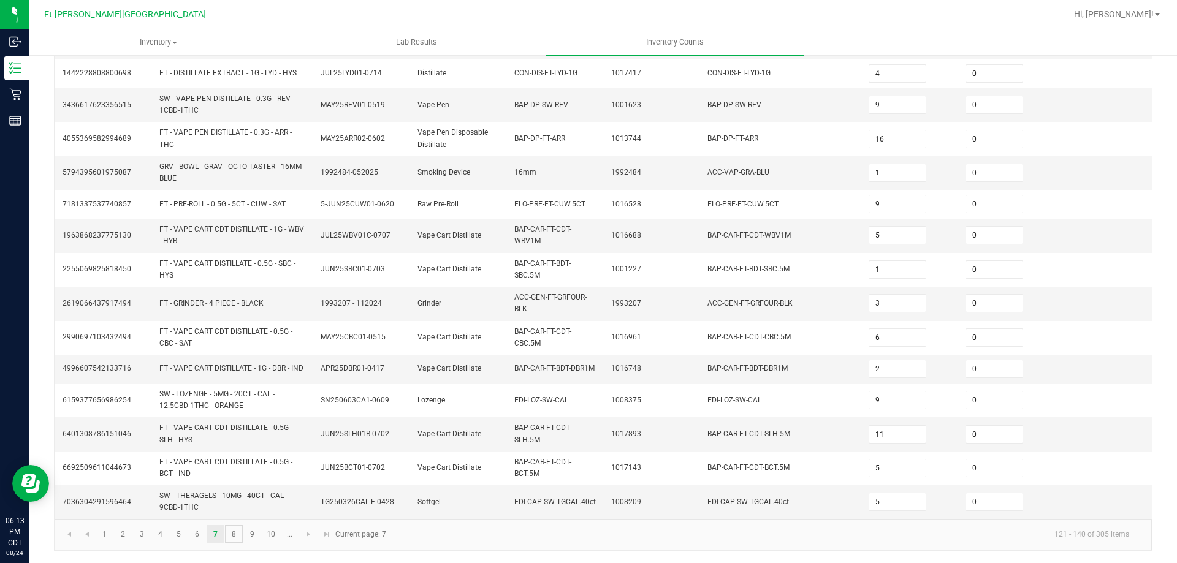
type input "1"
type input "4"
type input "12"
type input "4"
type input "23"
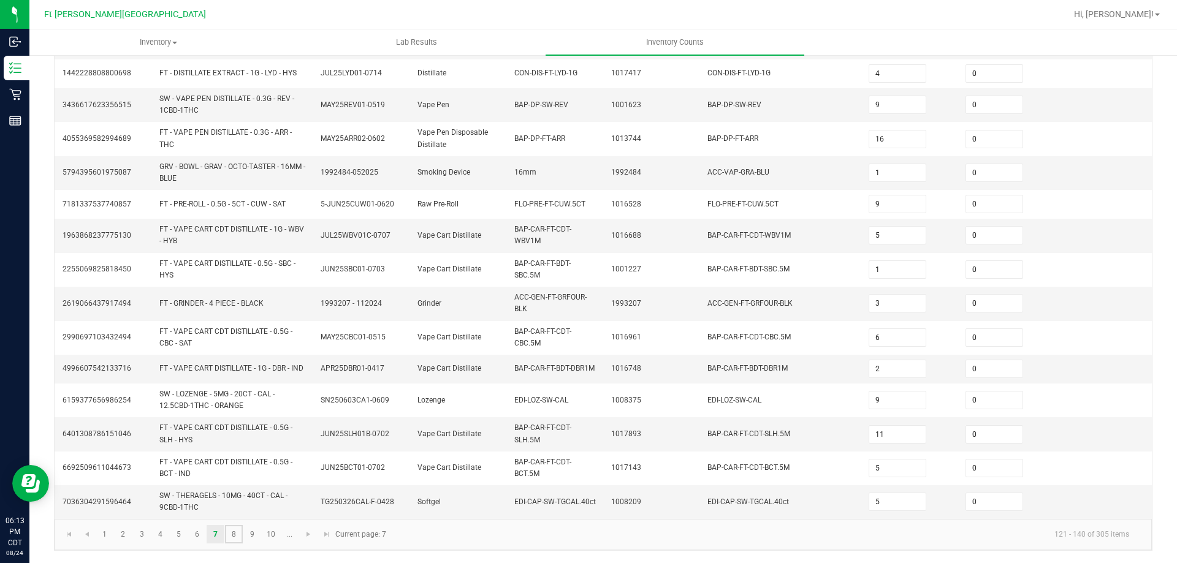
type input "6"
type input "2"
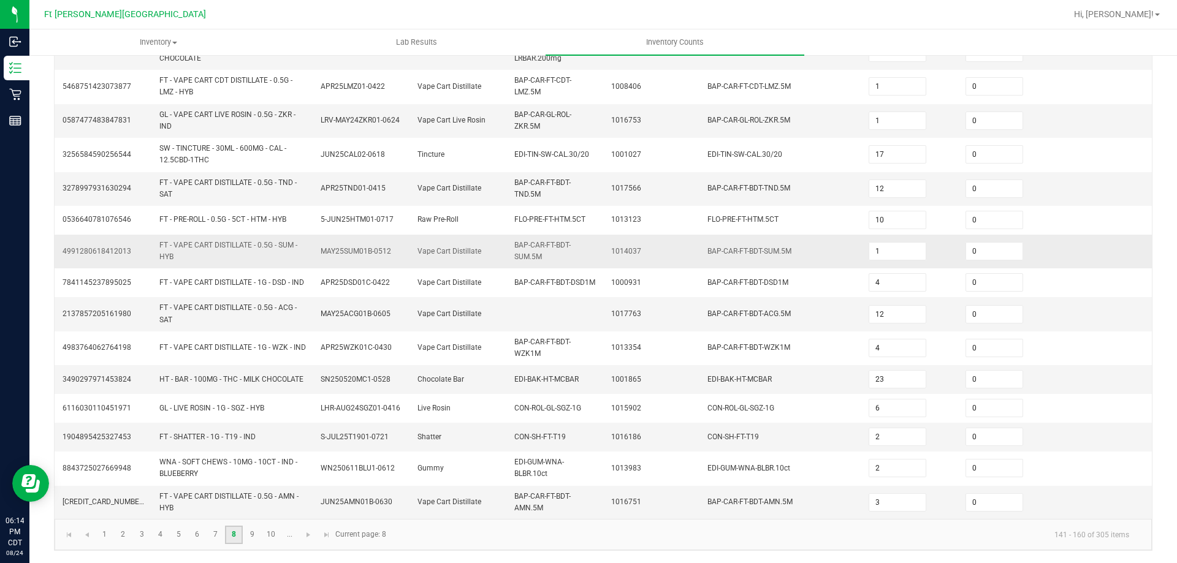
scroll to position [342, 0]
click at [252, 535] on link "9" at bounding box center [252, 535] width 18 height 18
type input "3"
type input "39"
type input "2"
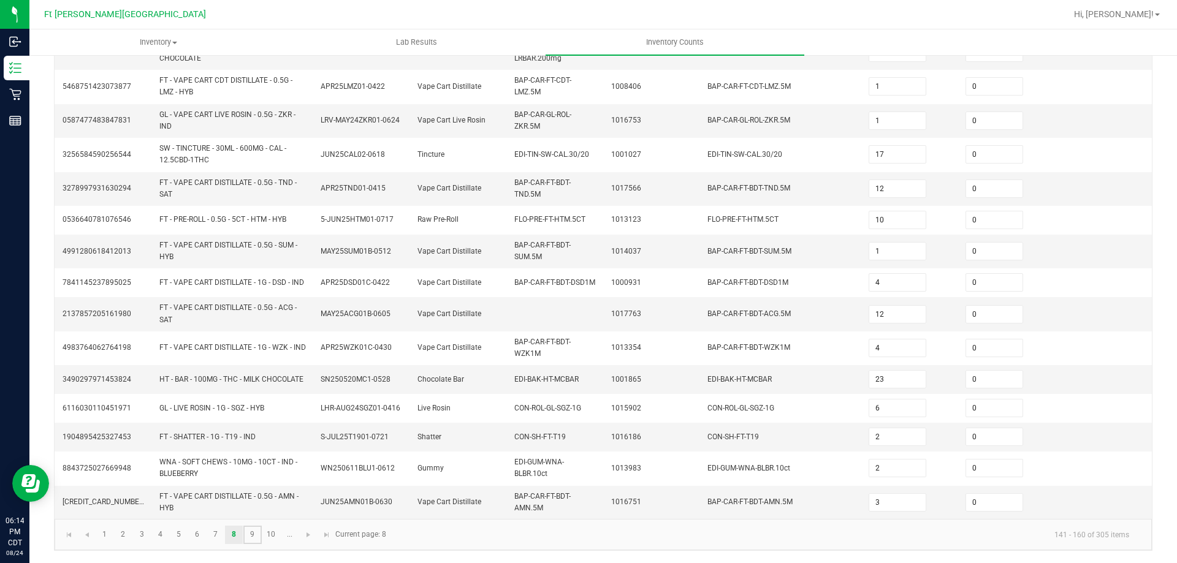
type input "32"
type input "8"
type input "3"
type input "19"
type input "14"
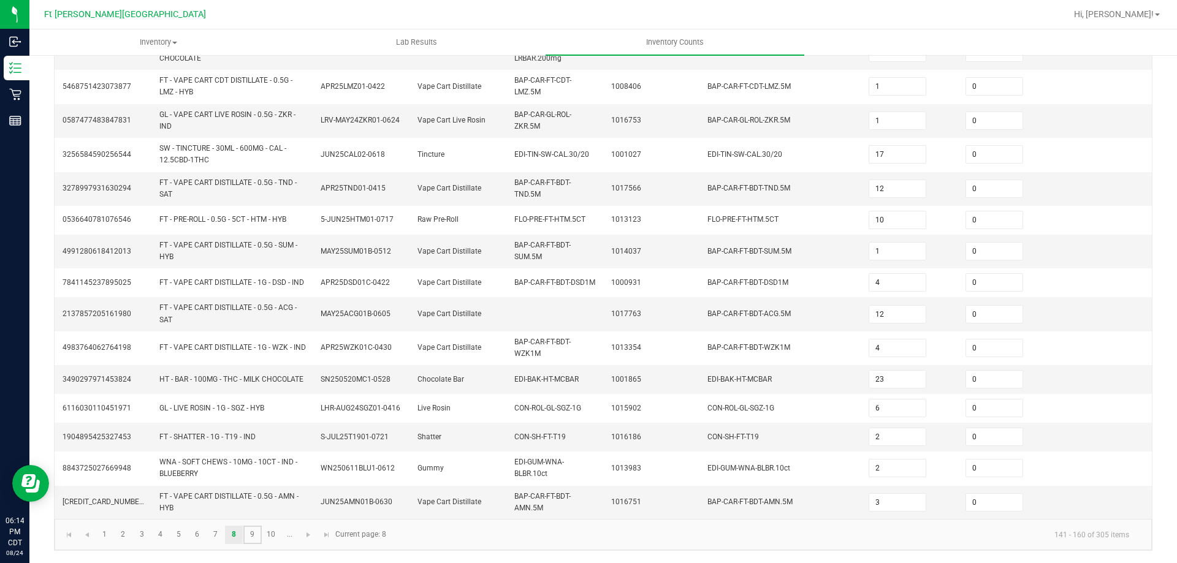
type input "3"
type input "8"
type input "10"
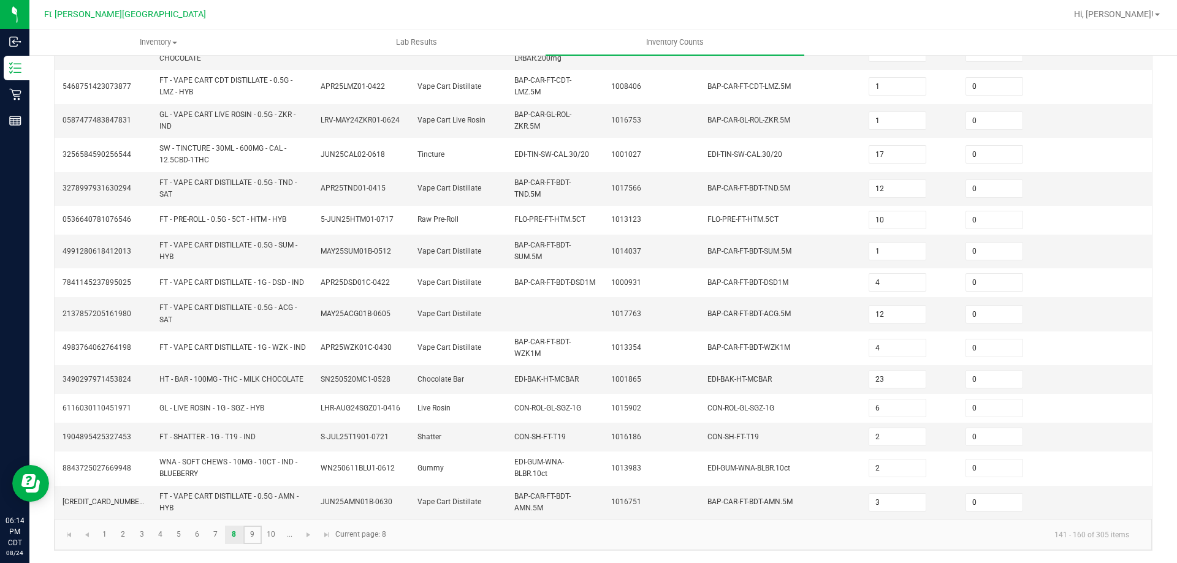
type input "27"
type input "2"
type input "9"
type input "2"
type input "6"
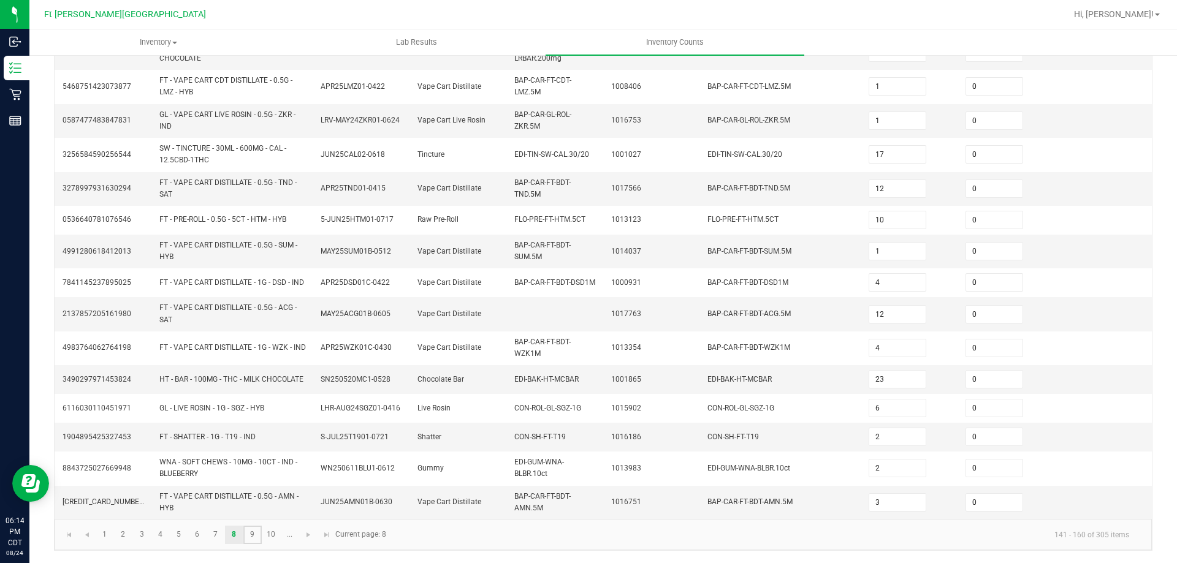
type input "8"
type input "12"
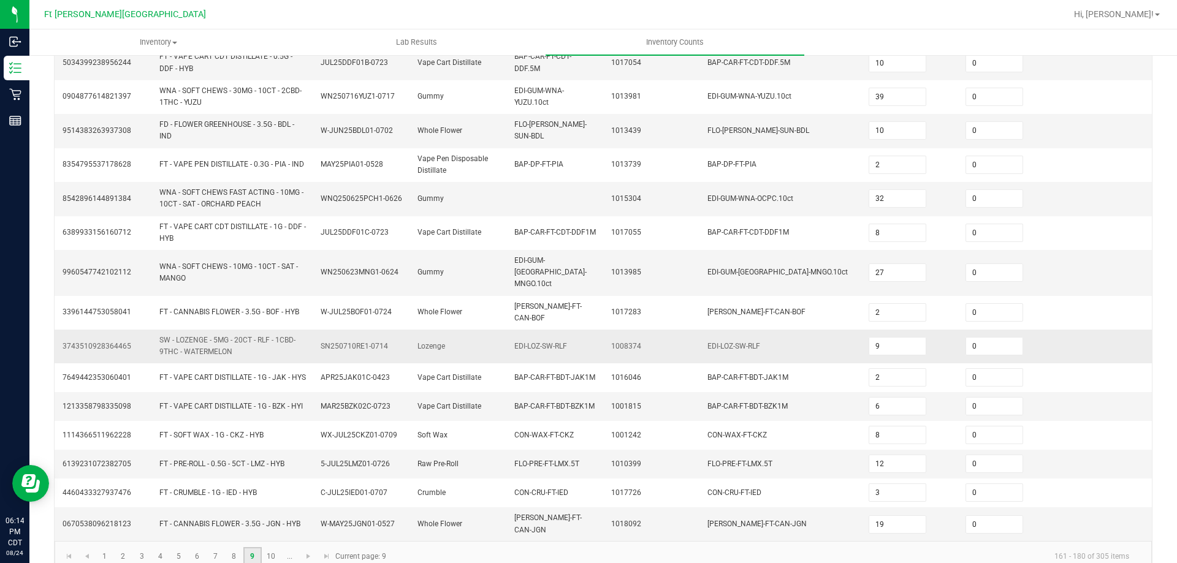
scroll to position [322, 0]
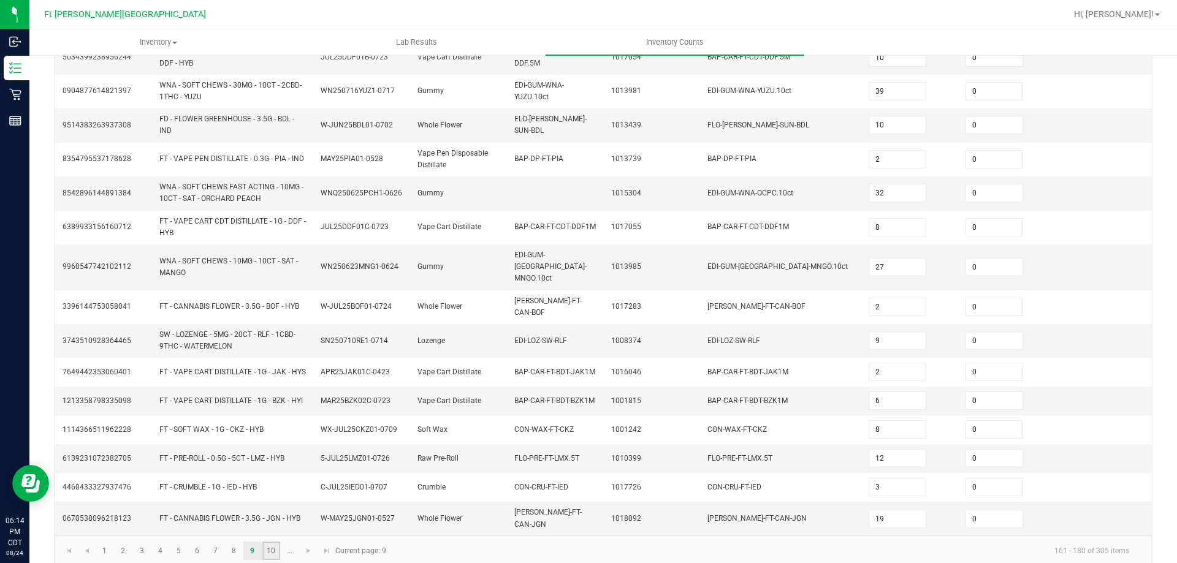
click at [268, 542] on link "10" at bounding box center [271, 551] width 18 height 18
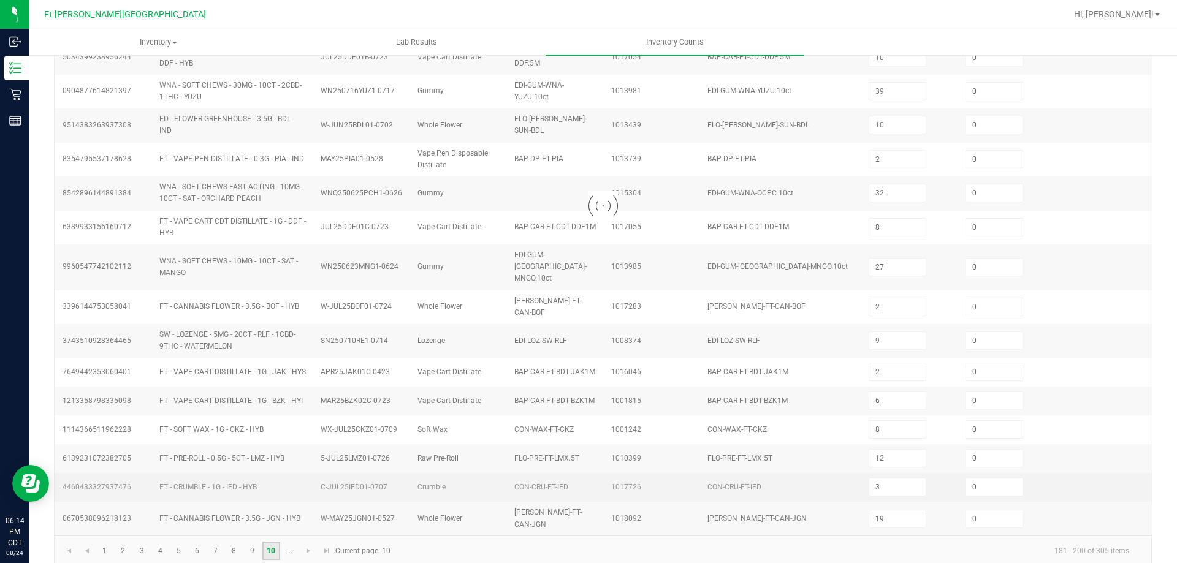
type input "5"
type input "2"
type input "25"
type input "12"
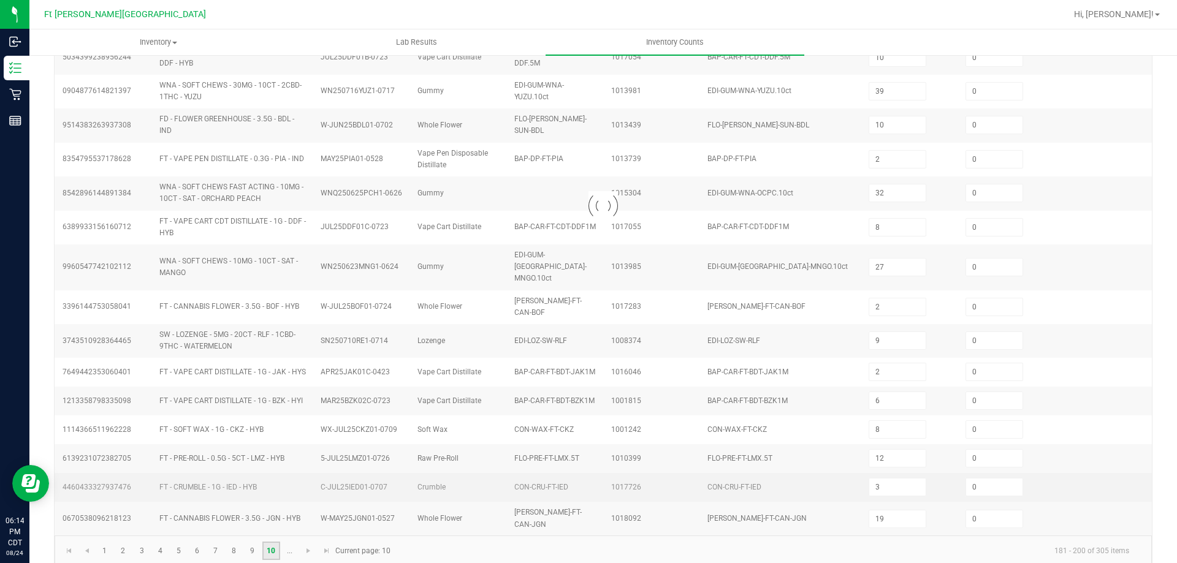
type input "4"
type input "11"
type input "2"
type input "10"
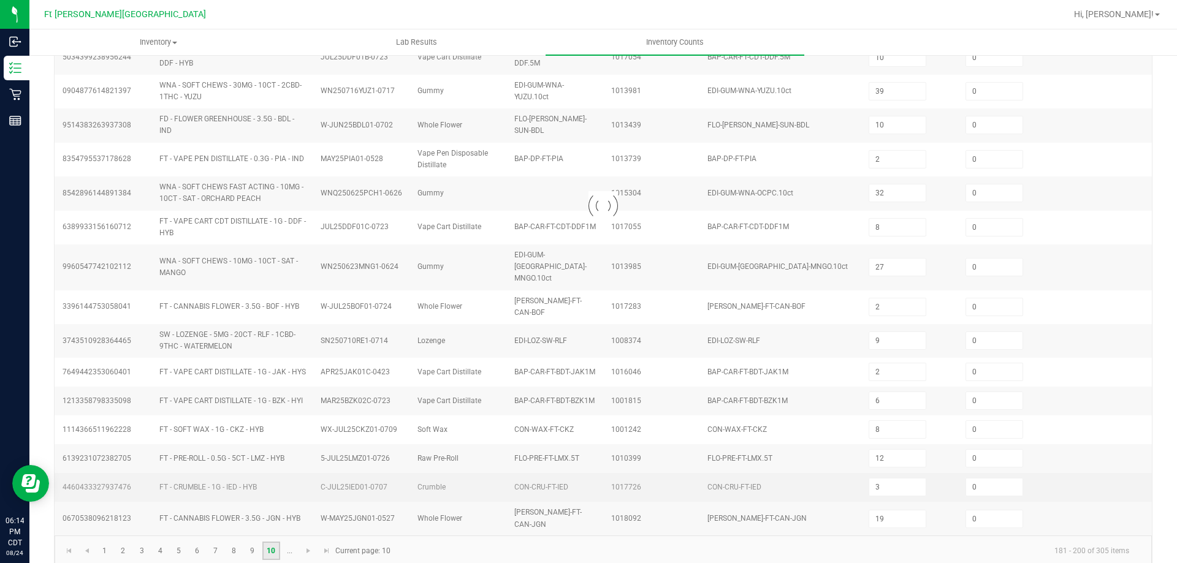
type input "7"
type input "5"
type input "6"
type input "8"
type input "6"
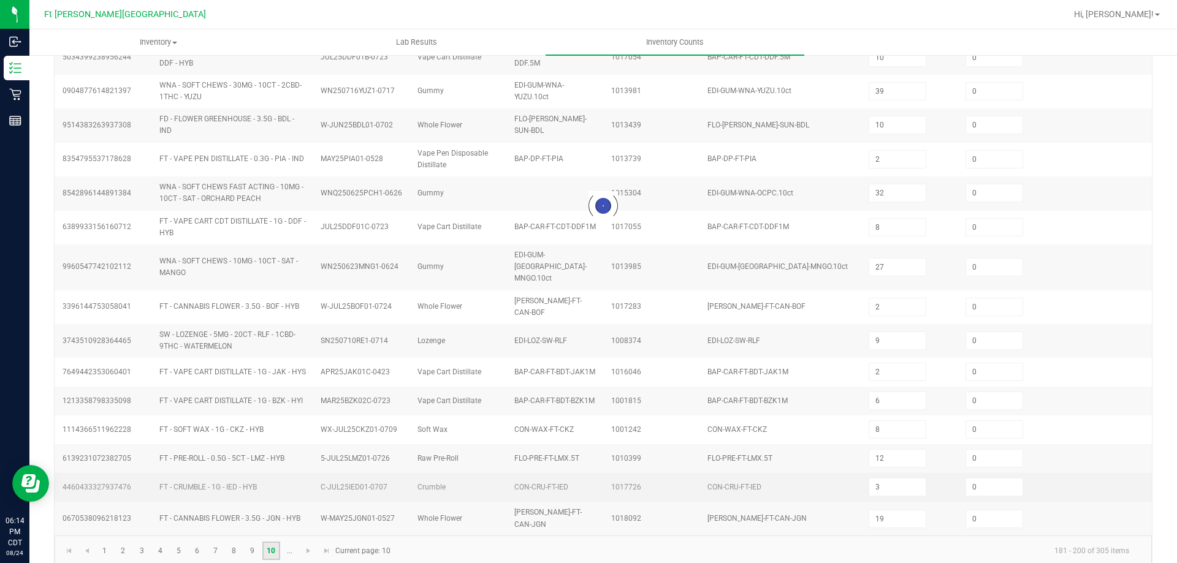
type input "1"
type input "4"
type input "32"
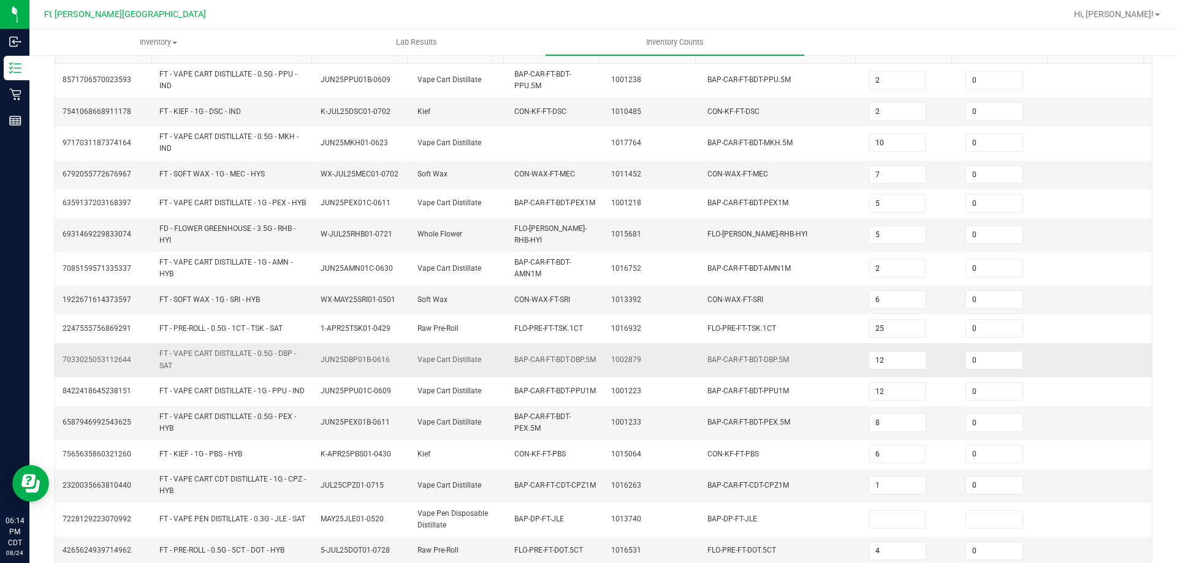
scroll to position [184, 0]
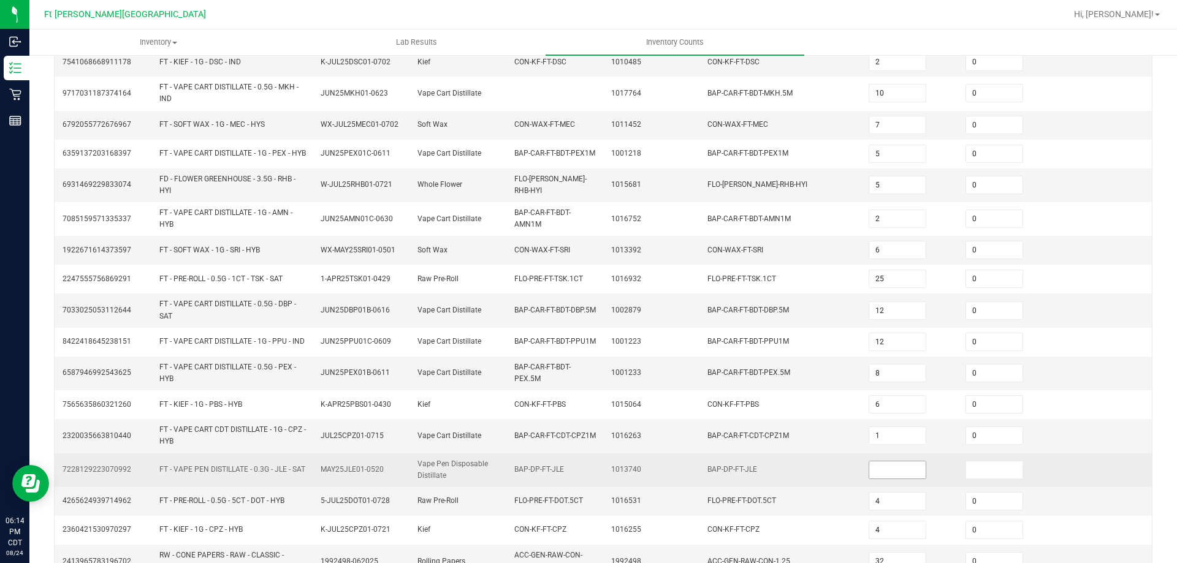
click at [890, 479] on input at bounding box center [897, 469] width 56 height 17
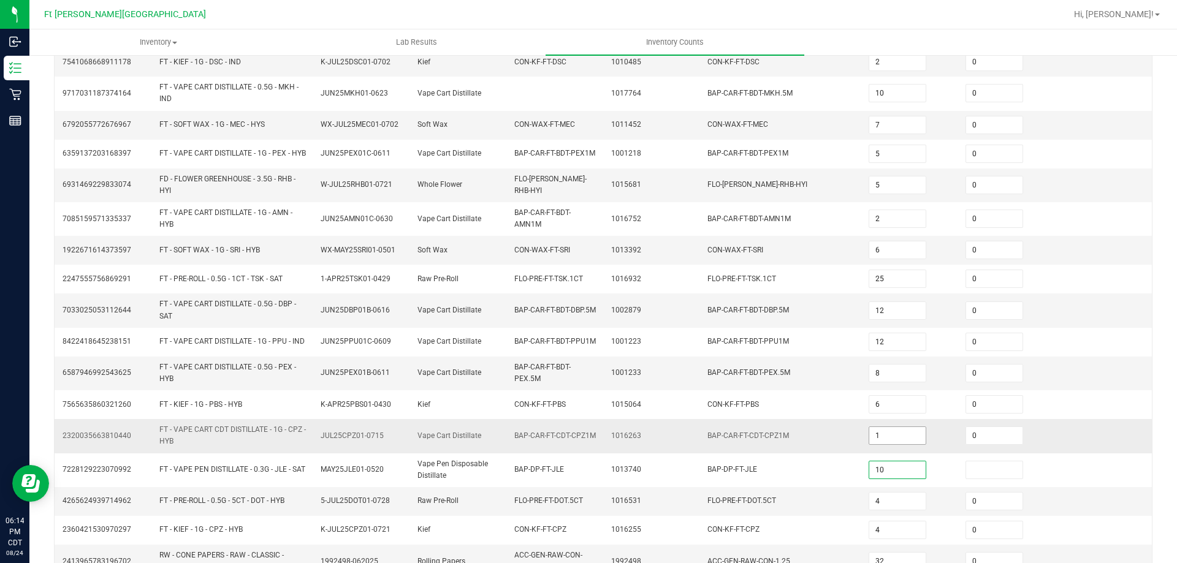
type input "10"
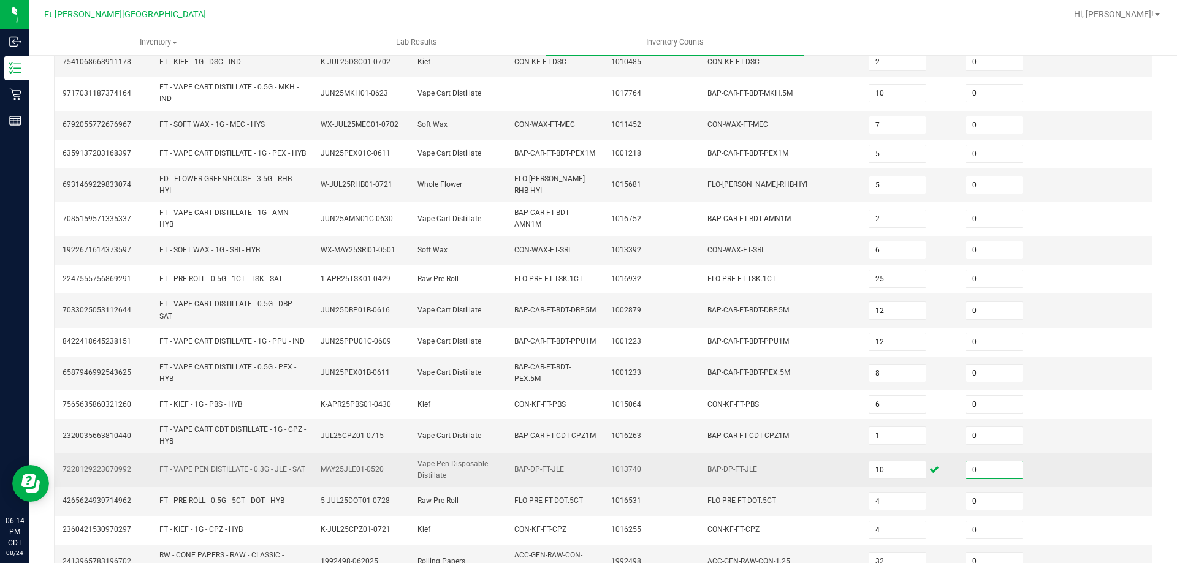
type input "0"
click at [795, 467] on td "BAP-DP-FT-JLE" at bounding box center [780, 470] width 161 height 34
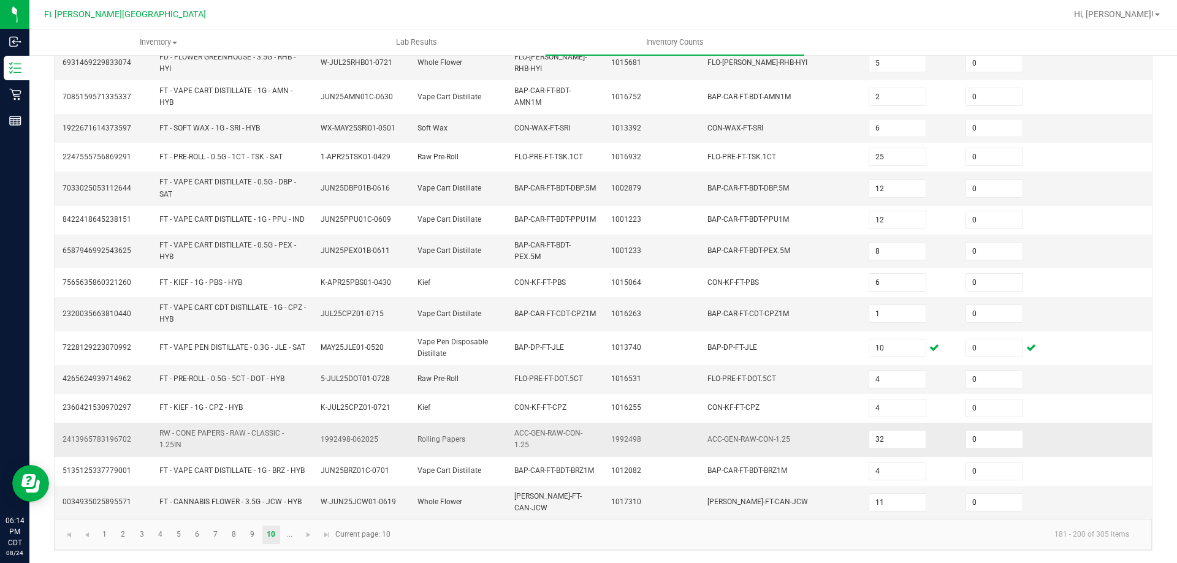
scroll to position [316, 0]
click at [309, 534] on span "Go to the next page" at bounding box center [308, 535] width 10 height 10
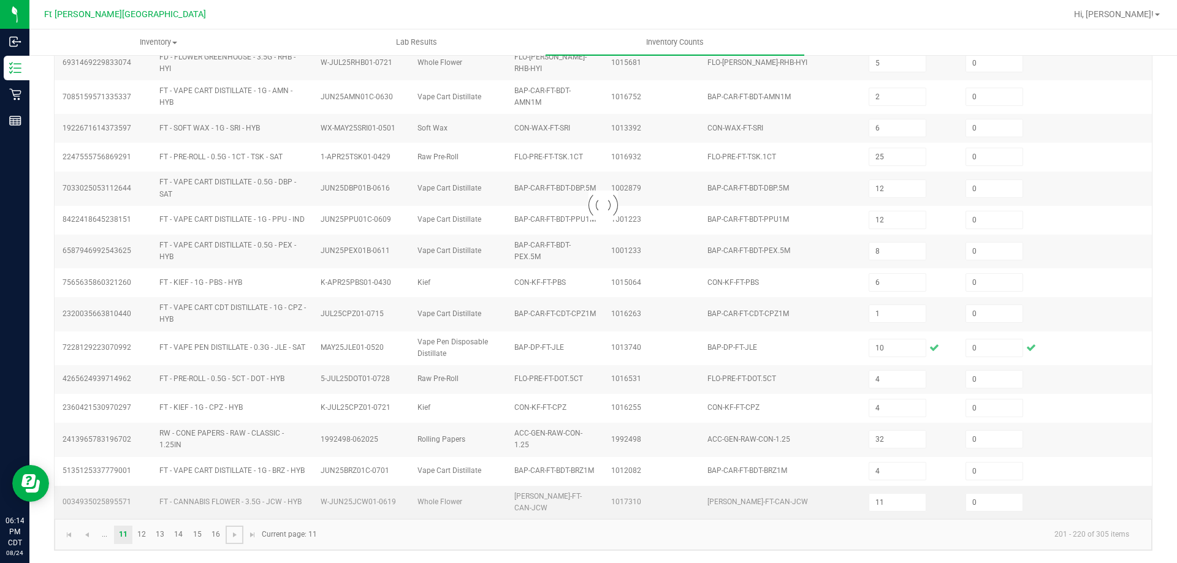
type input "10"
type input "4"
type input "5"
type input "8"
type input "10"
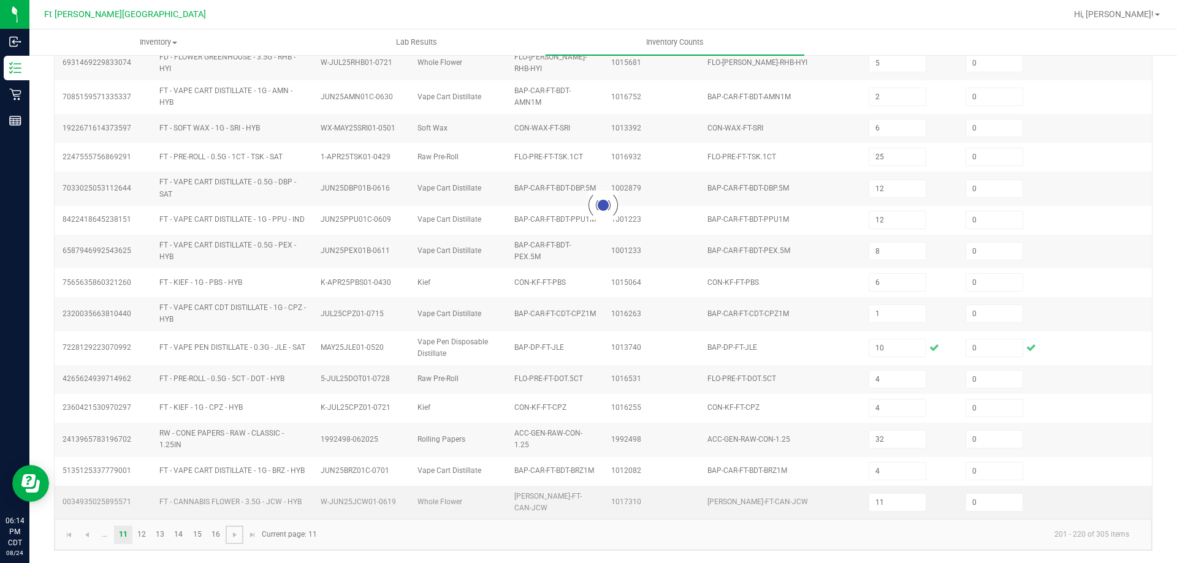
type input "18"
type input "16"
type input "12"
type input "3"
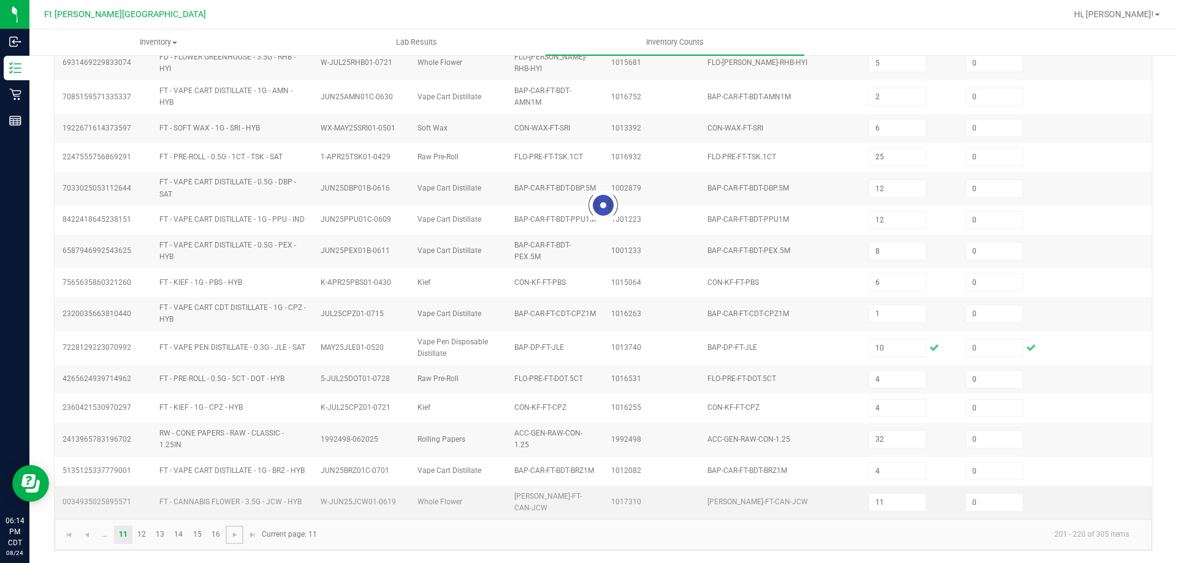
type input "3"
type input "7"
type input "9"
type input "12"
type input "9"
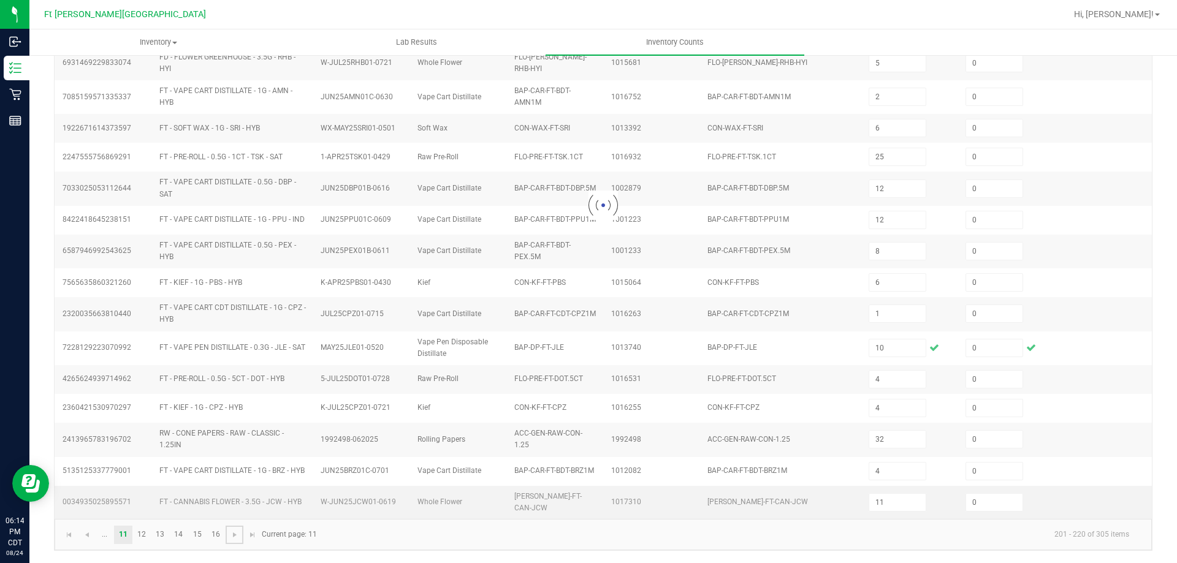
type input "17"
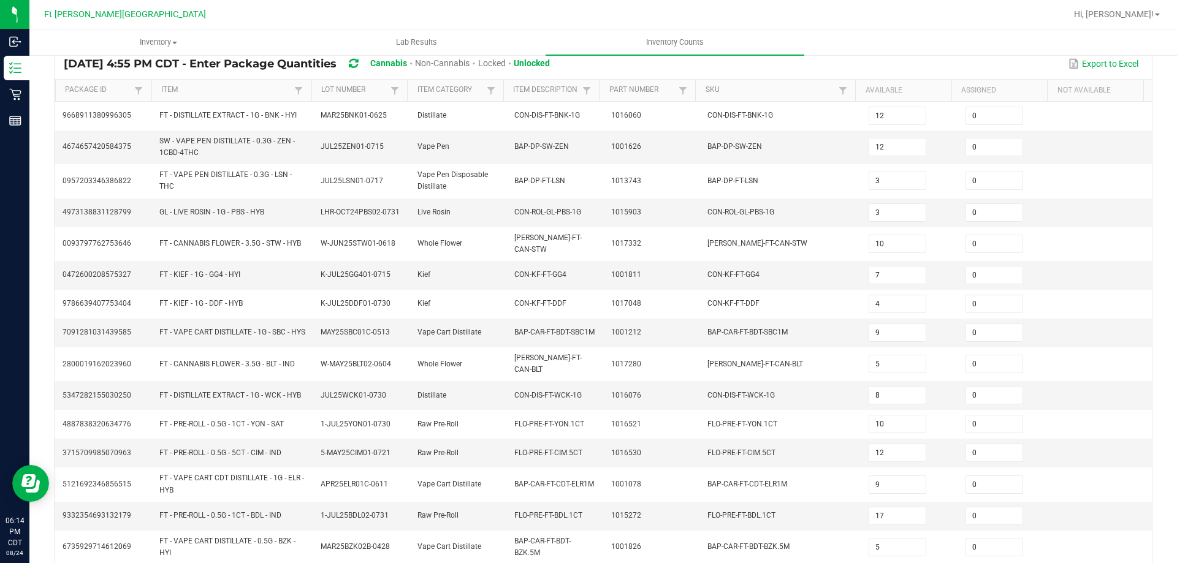
scroll to position [296, 0]
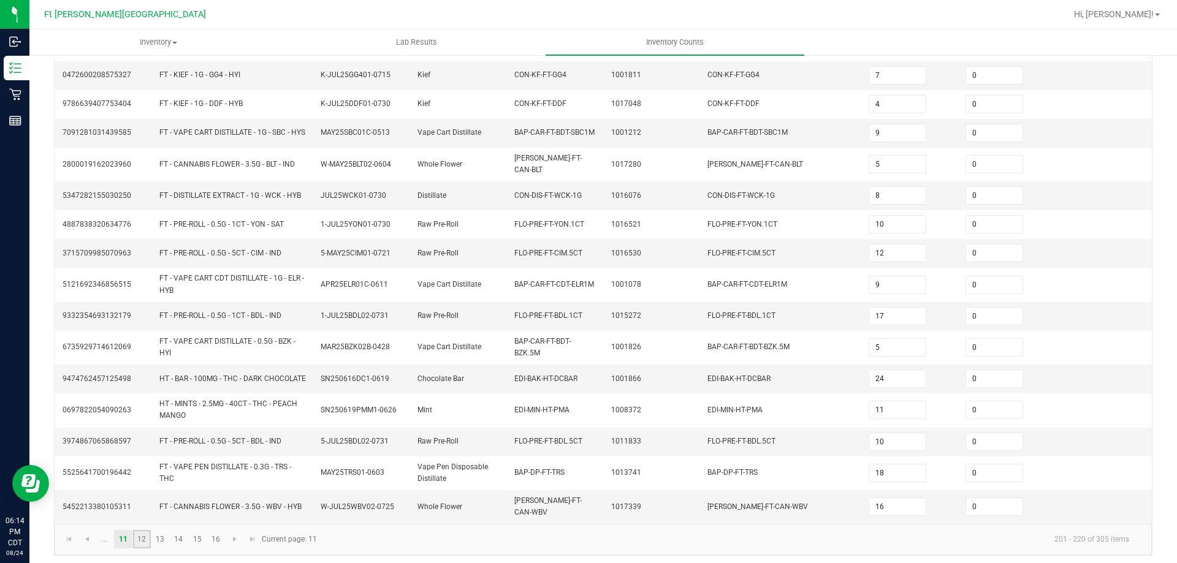
click at [144, 535] on link "12" at bounding box center [142, 539] width 18 height 18
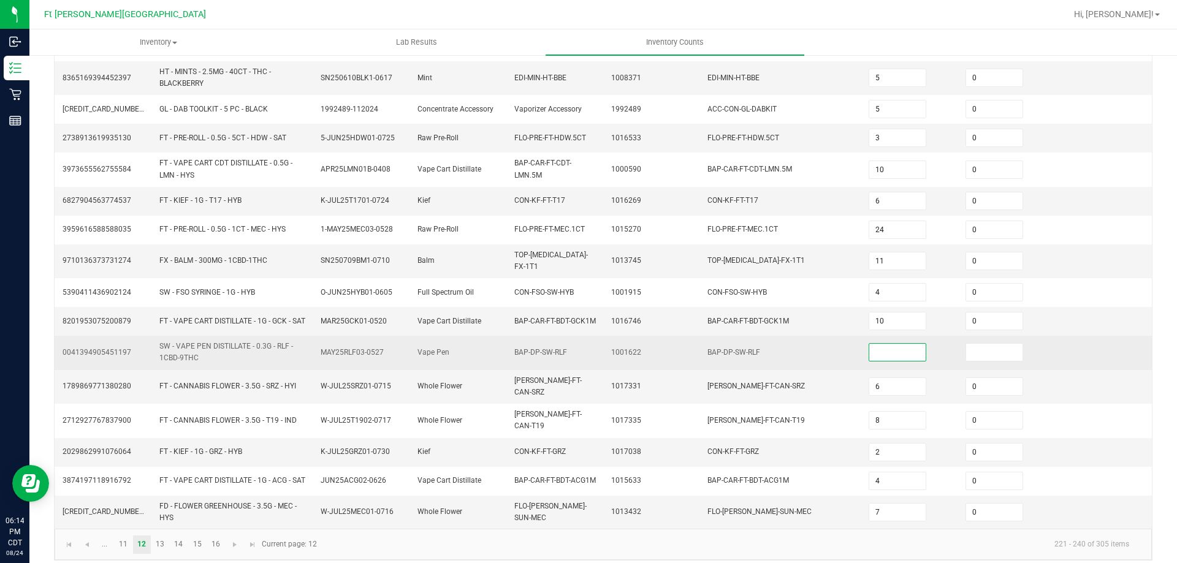
click at [870, 361] on input at bounding box center [897, 352] width 56 height 17
click at [700, 370] on td "BAP-DP-SW-RLF" at bounding box center [780, 353] width 161 height 34
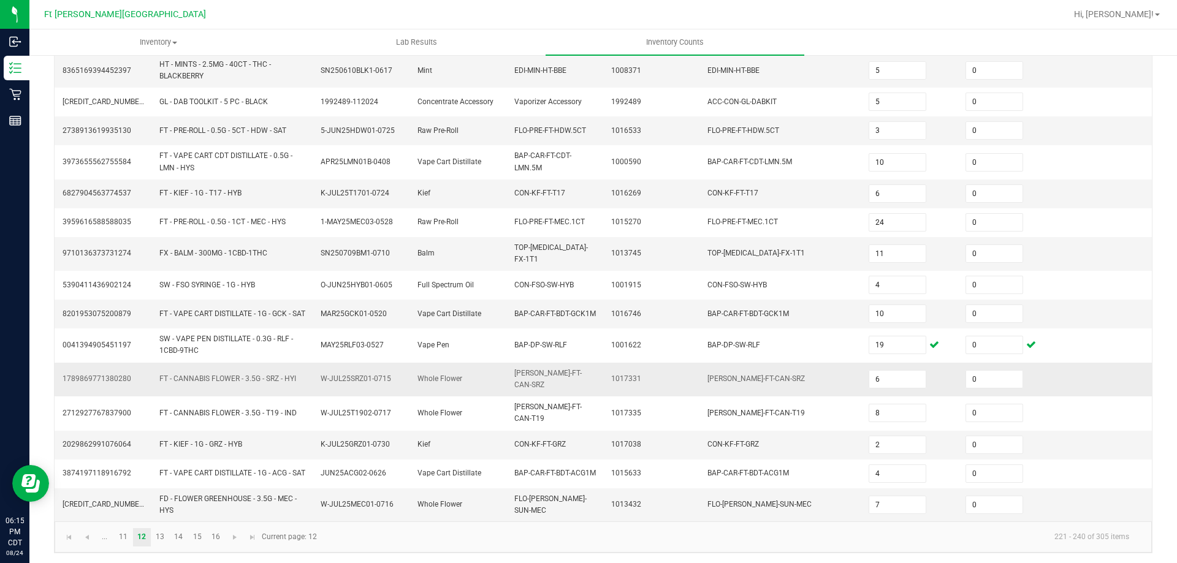
scroll to position [306, 0]
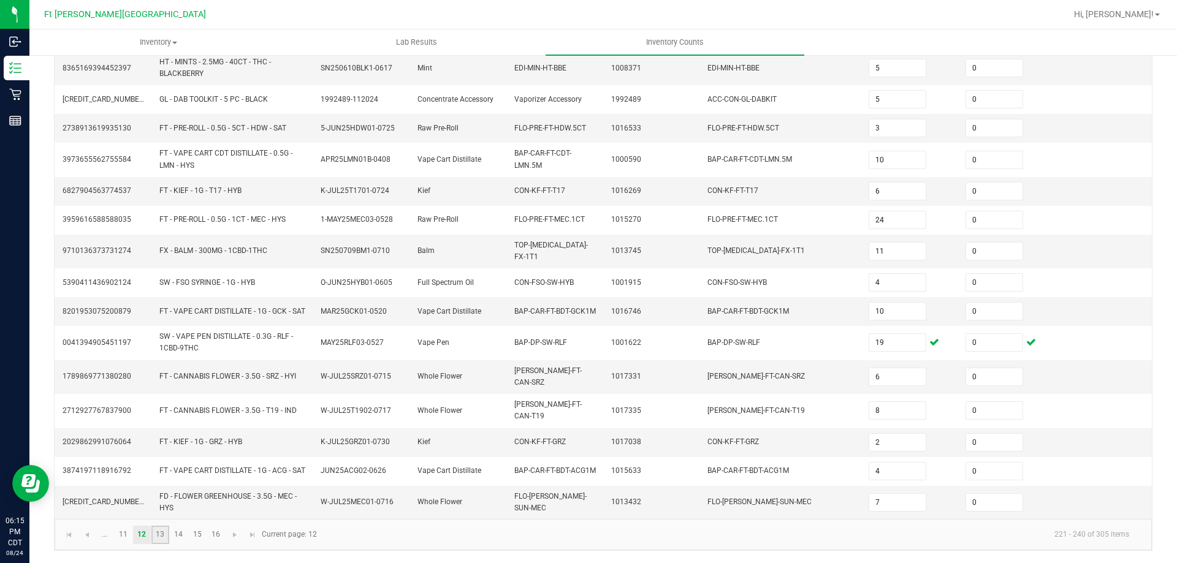
click at [165, 535] on link "13" at bounding box center [160, 535] width 18 height 18
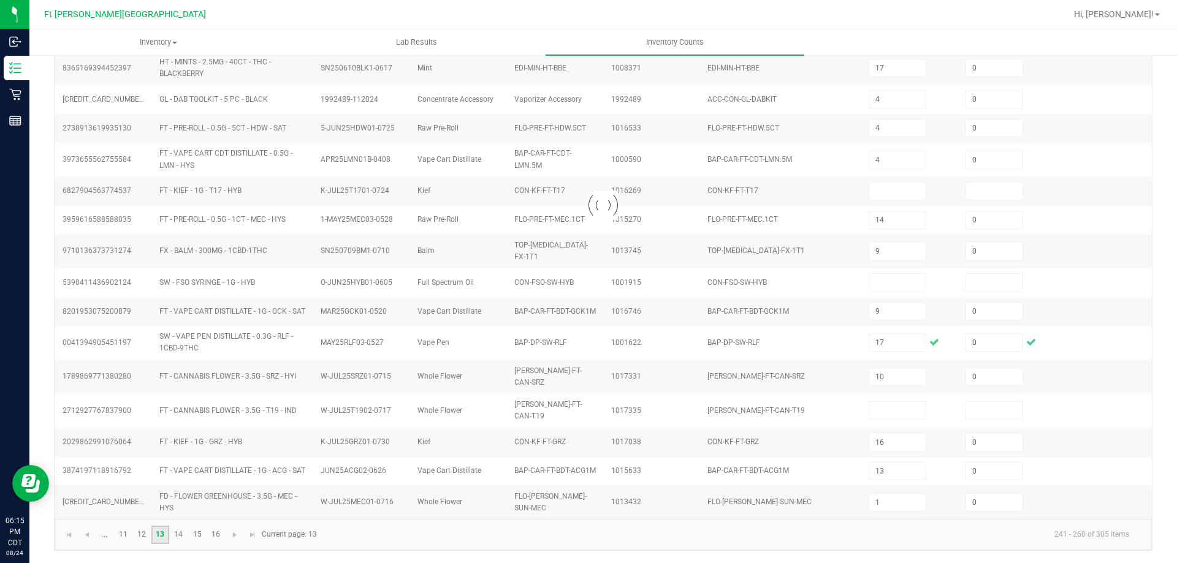
scroll to position [296, 0]
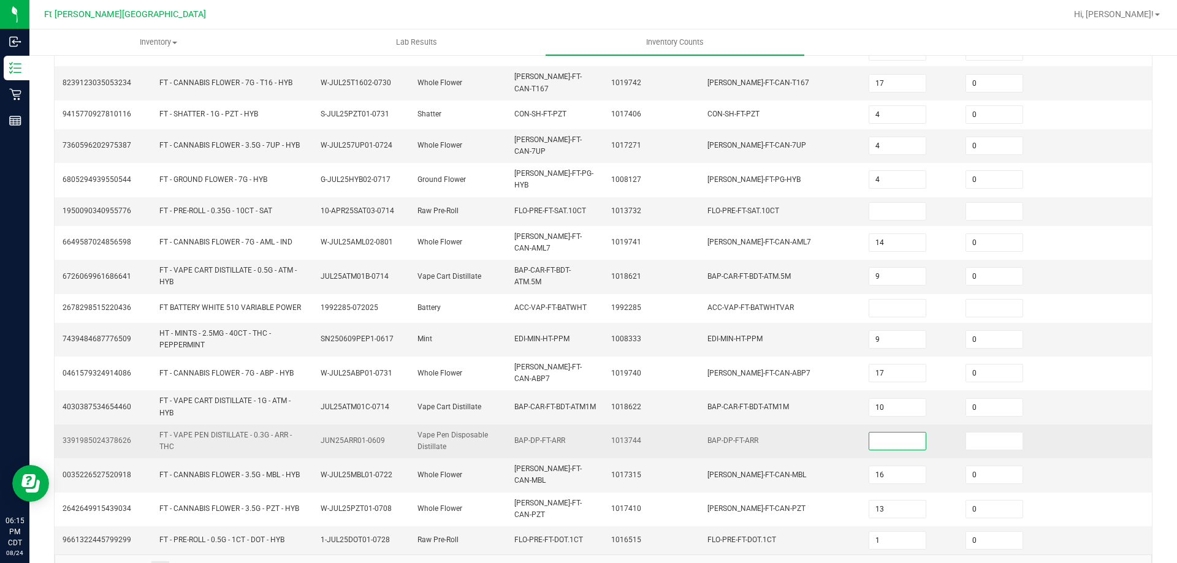
click at [869, 433] on input at bounding box center [897, 441] width 56 height 17
click at [806, 425] on td "BAP-DP-FT-ARR" at bounding box center [780, 442] width 161 height 34
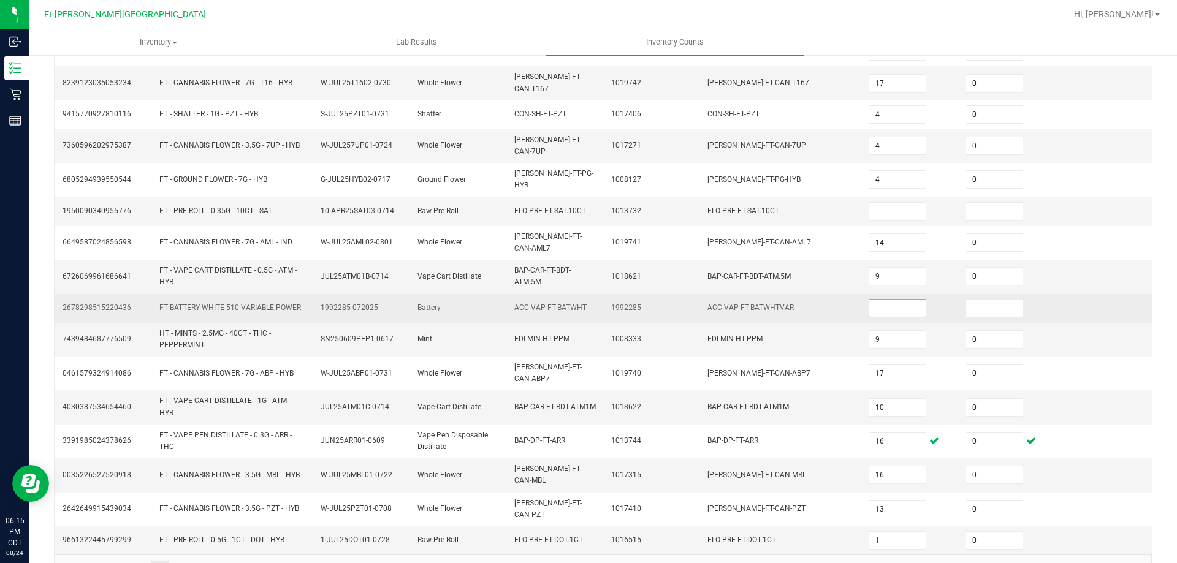
click at [869, 300] on input at bounding box center [897, 308] width 56 height 17
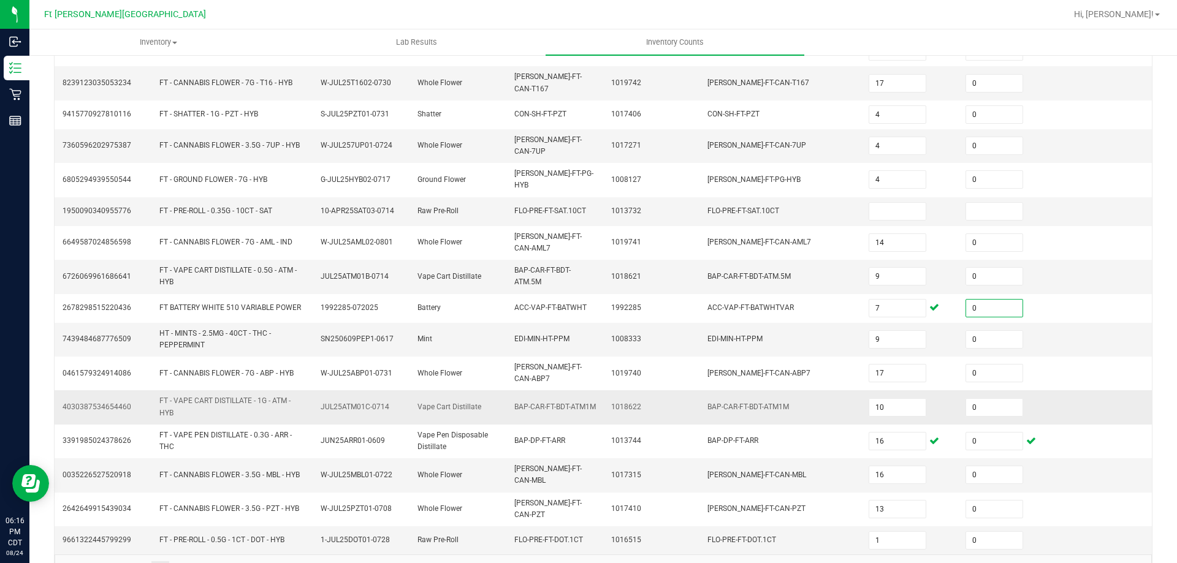
drag, startPoint x: 646, startPoint y: 464, endPoint x: 689, endPoint y: 391, distance: 85.4
click at [653, 456] on tbody "8760319176273914 FD - FLOWER GREENHOUSE - 3.5G - CKZ - HYB W-JUN25CKZ03-0617 Wh…" at bounding box center [603, 228] width 1097 height 653
click at [890, 203] on input at bounding box center [897, 211] width 56 height 17
click at [797, 323] on td "EDI-MIN-HT-PPM" at bounding box center [780, 340] width 161 height 34
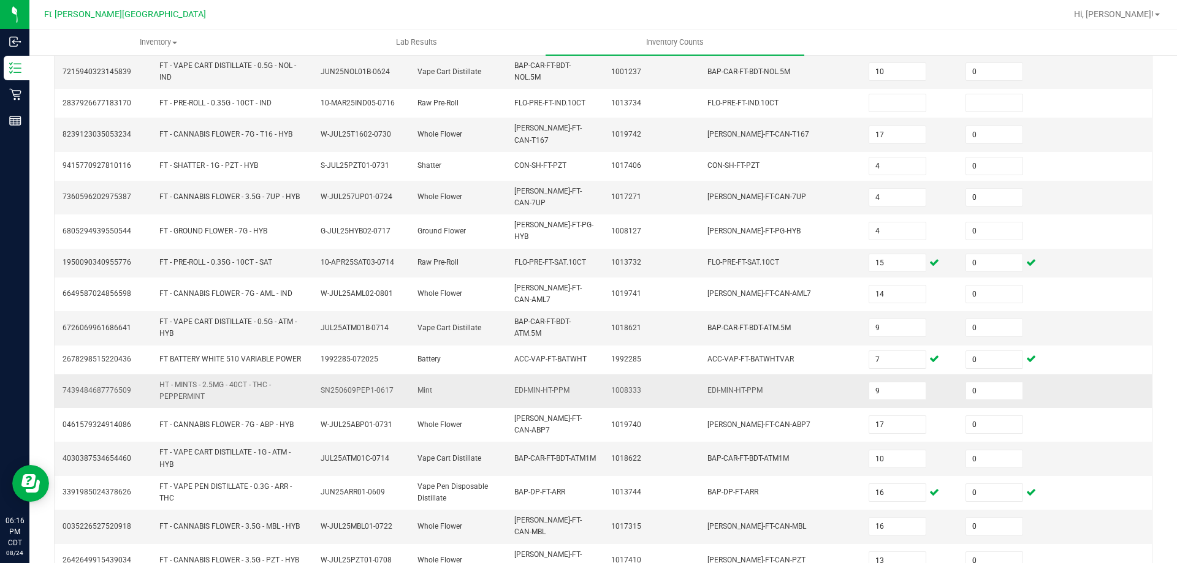
scroll to position [173, 0]
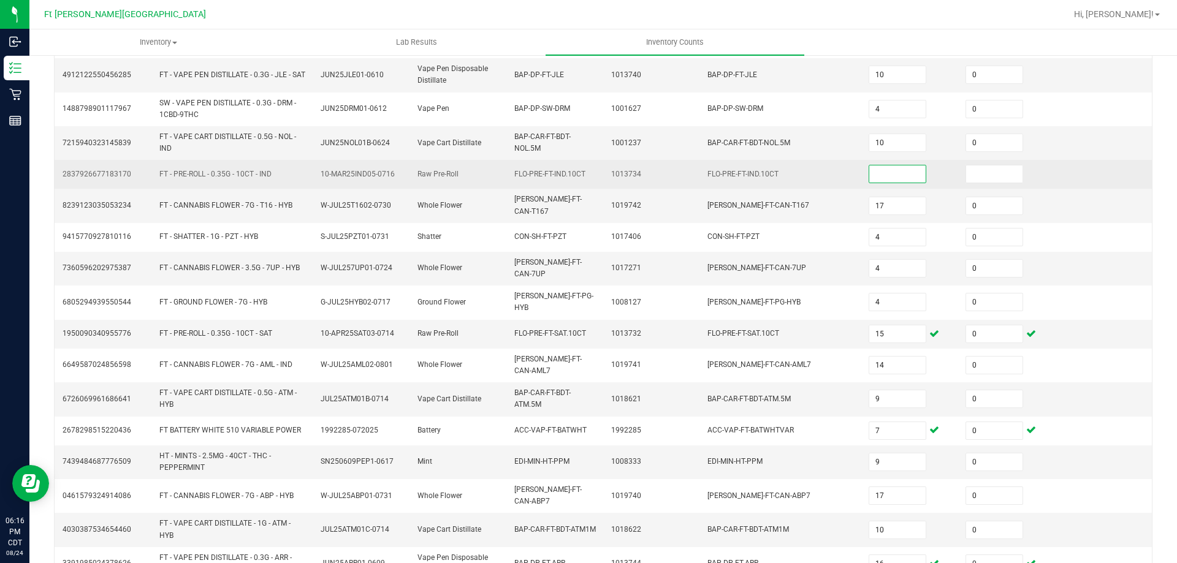
click at [881, 176] on input at bounding box center [897, 173] width 56 height 17
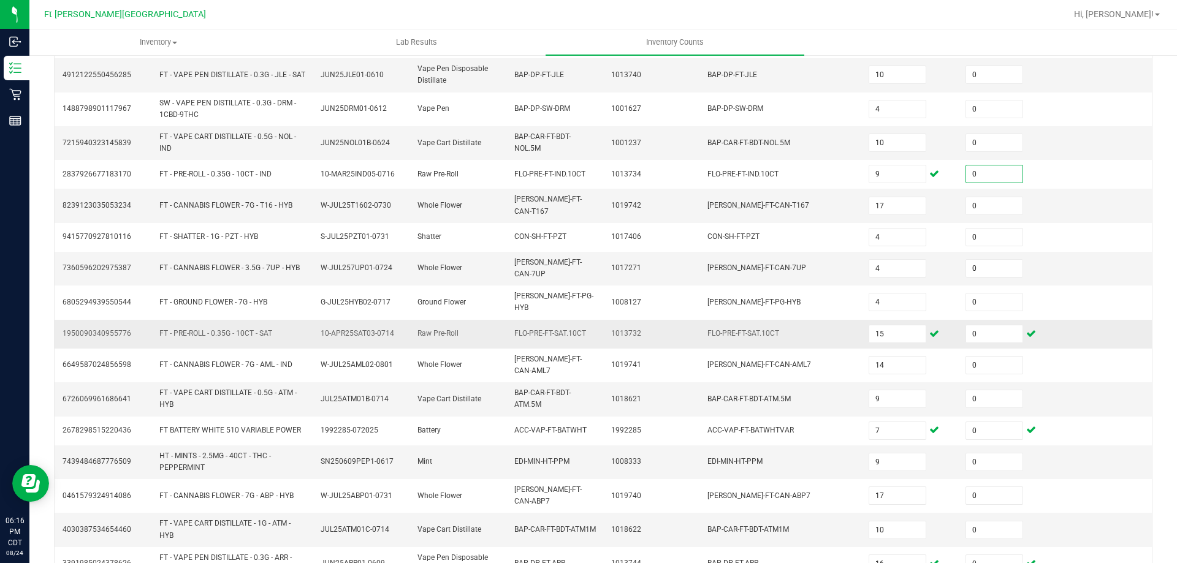
click at [737, 320] on td "FLO-PRE-FT-SAT.10CT" at bounding box center [780, 334] width 161 height 29
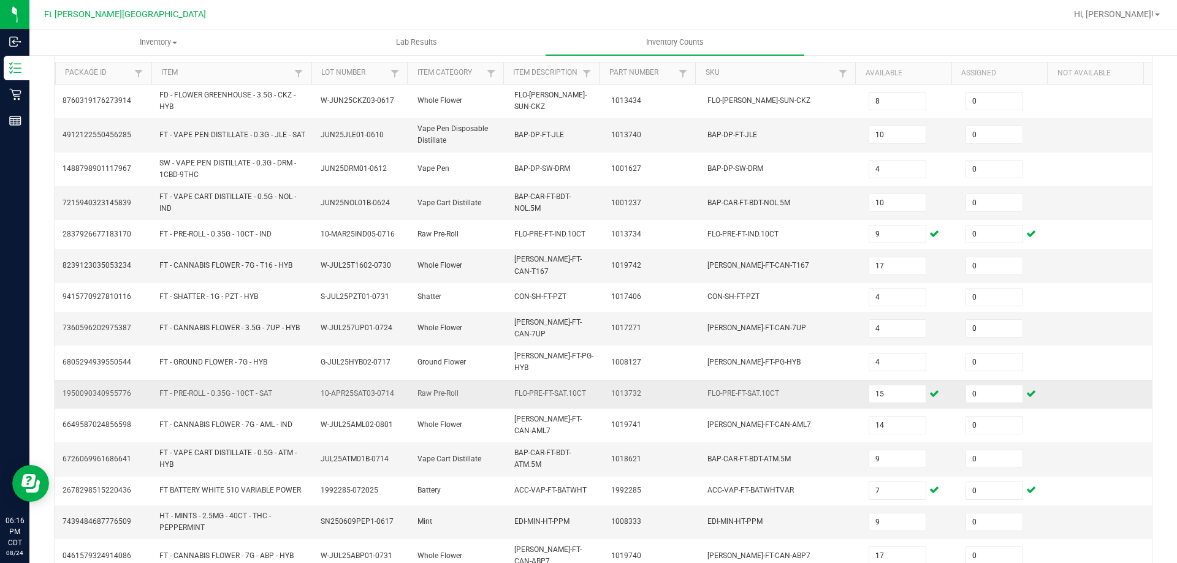
scroll to position [296, 0]
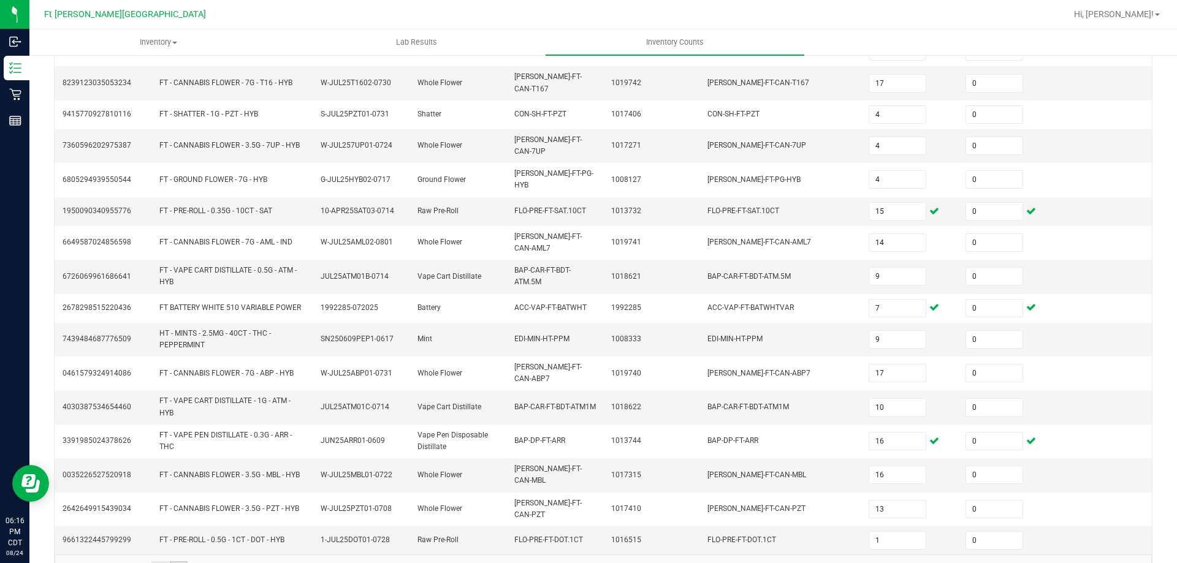
click at [181, 561] on link "14" at bounding box center [179, 570] width 18 height 18
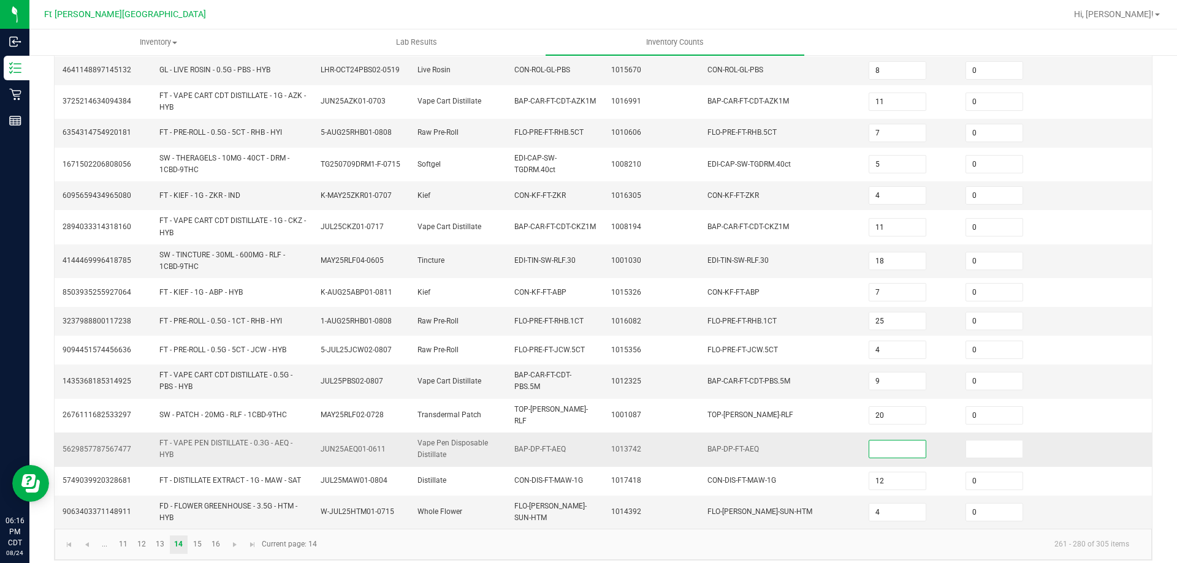
click at [871, 441] on input at bounding box center [897, 449] width 56 height 17
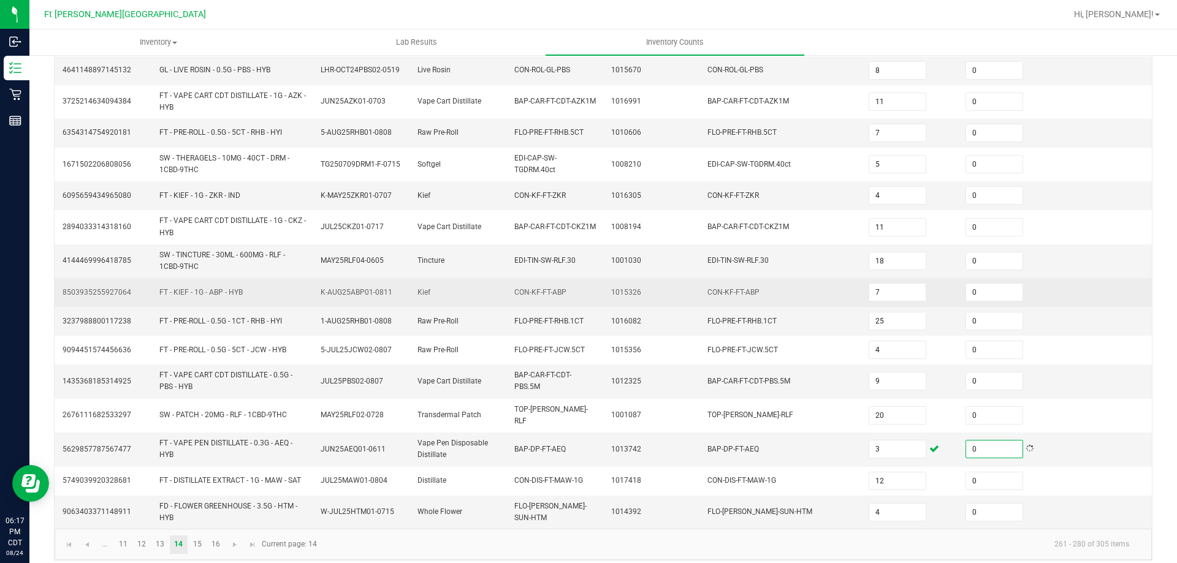
click at [710, 296] on td "CON-KF-FT-ABP" at bounding box center [780, 292] width 161 height 29
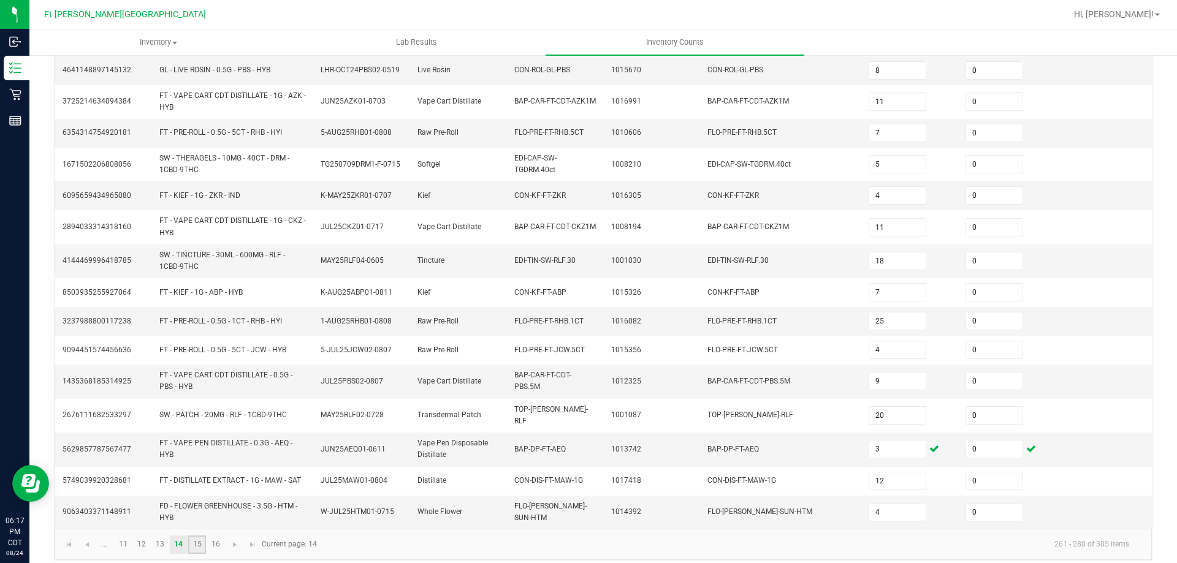
click at [204, 539] on link "15" at bounding box center [197, 545] width 18 height 18
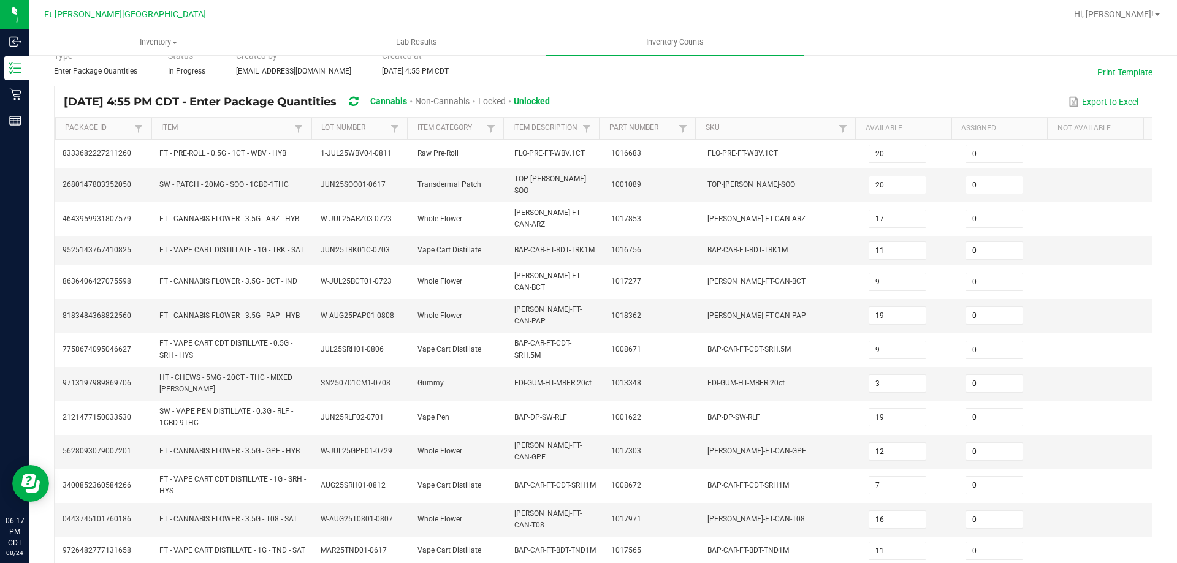
scroll to position [290, 0]
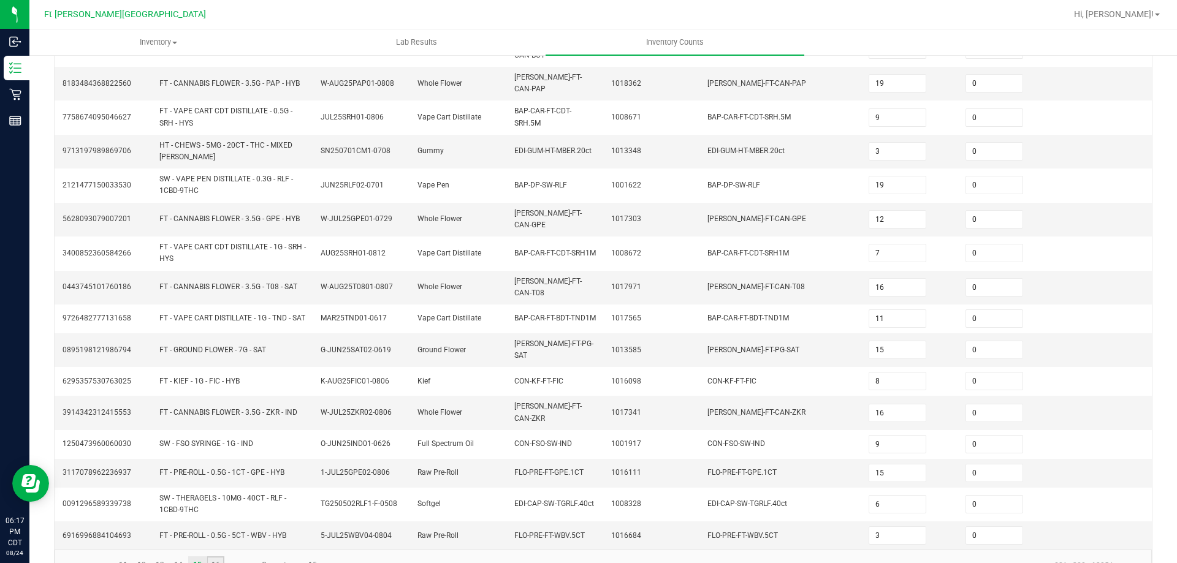
click at [216, 556] on link "16" at bounding box center [216, 565] width 18 height 18
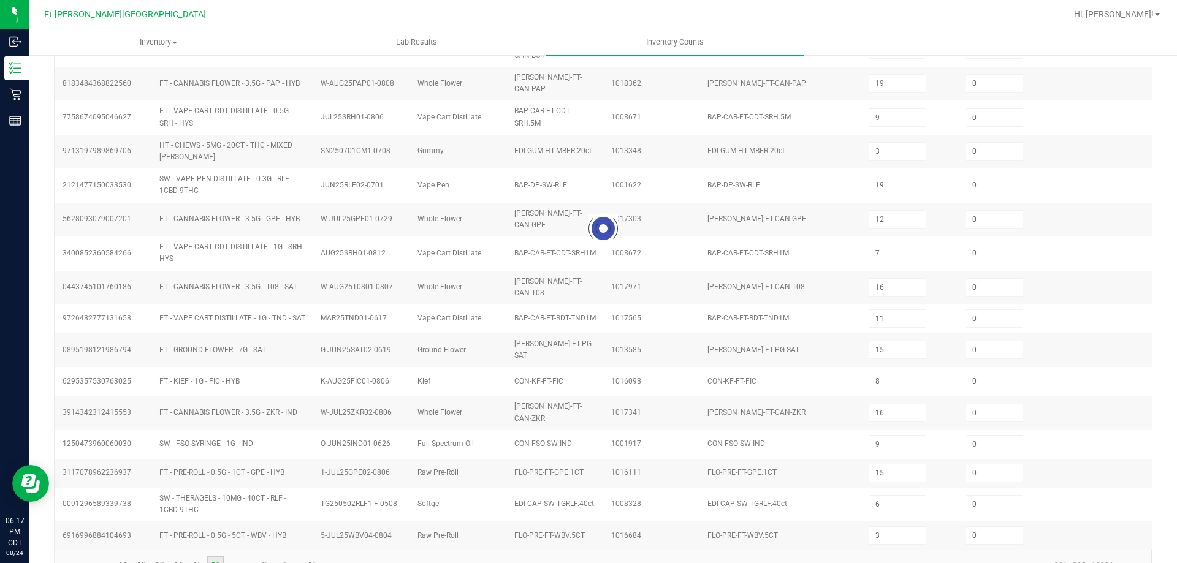
scroll to position [0, 0]
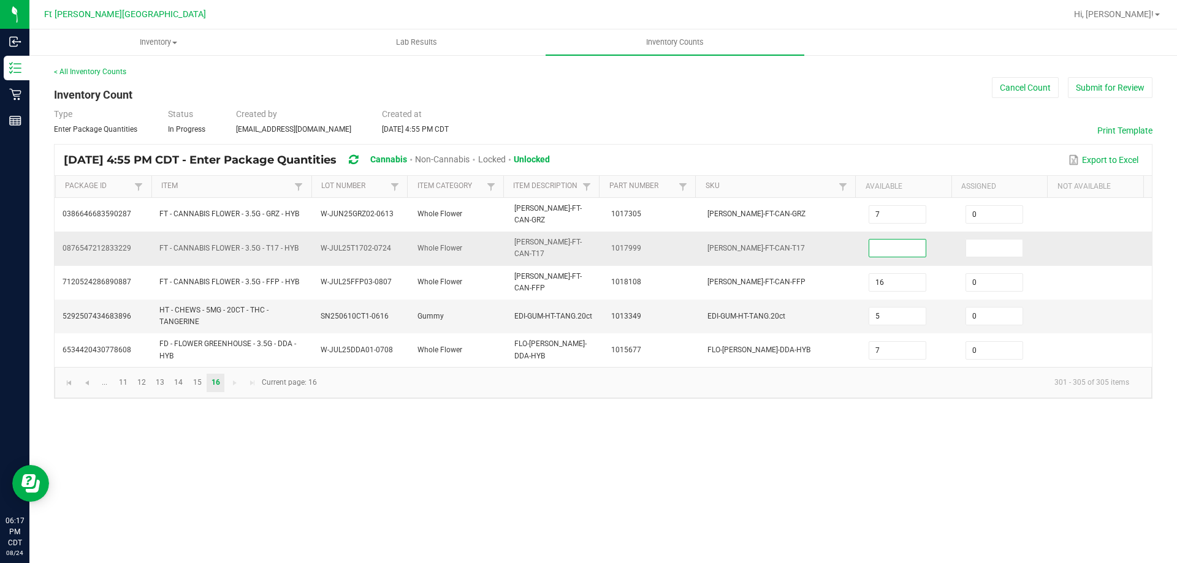
click at [882, 240] on input at bounding box center [897, 248] width 56 height 17
drag, startPoint x: 749, startPoint y: 485, endPoint x: 447, endPoint y: 501, distance: 301.9
click at [745, 485] on div "Inventory All packages All inventory Waste log Create inventory Lab Results Inv…" at bounding box center [602, 296] width 1147 height 534
drag, startPoint x: 197, startPoint y: 367, endPoint x: 279, endPoint y: 390, distance: 85.2
click at [197, 374] on link "15" at bounding box center [197, 383] width 18 height 18
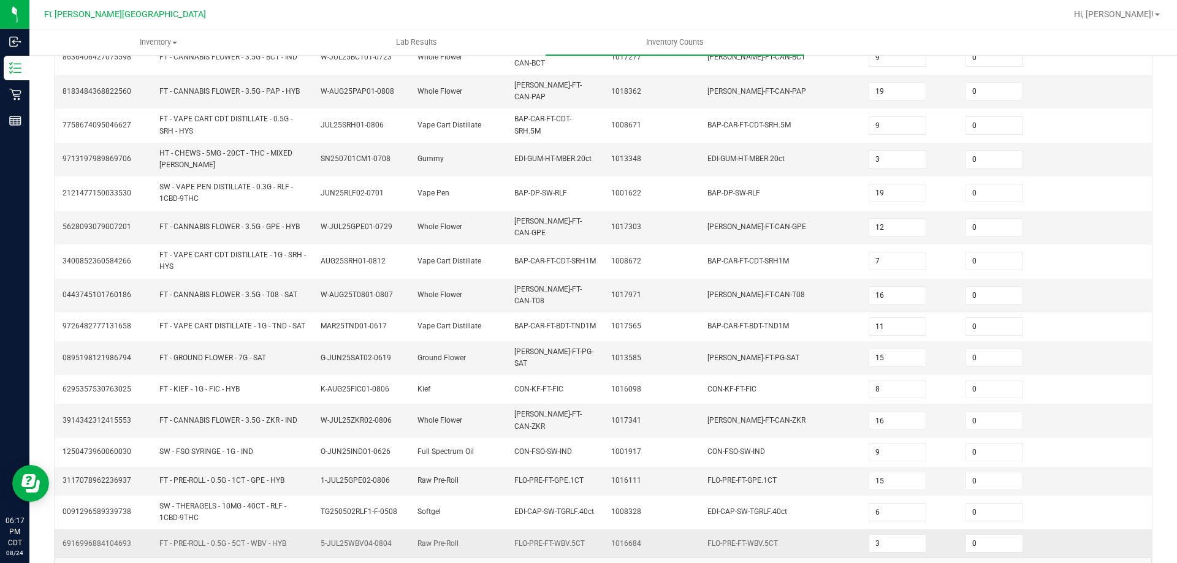
scroll to position [290, 0]
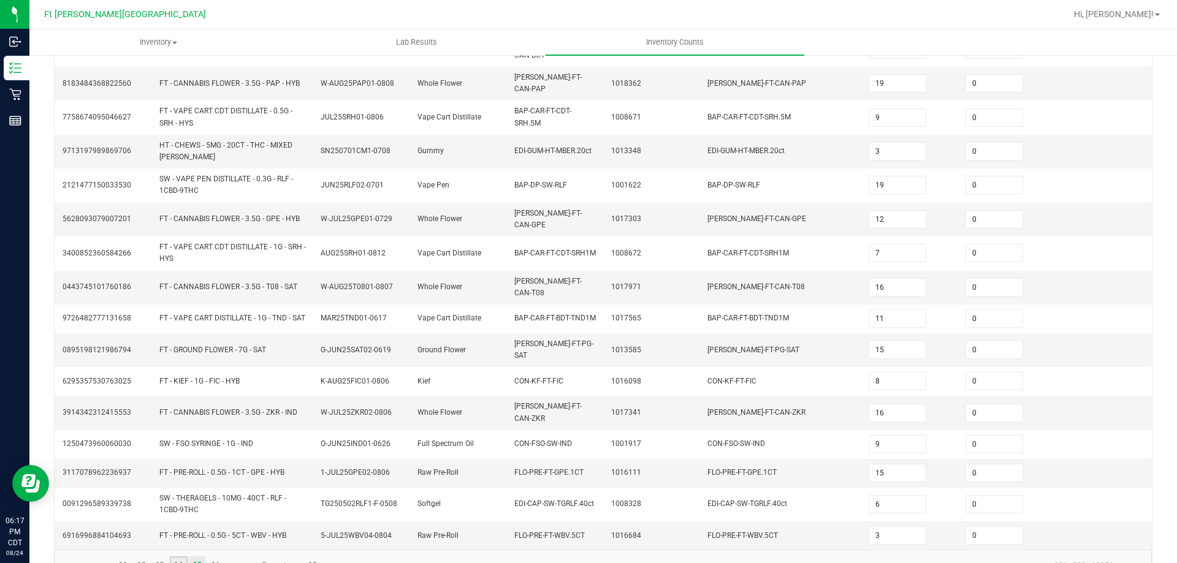
click at [181, 556] on link "14" at bounding box center [179, 565] width 18 height 18
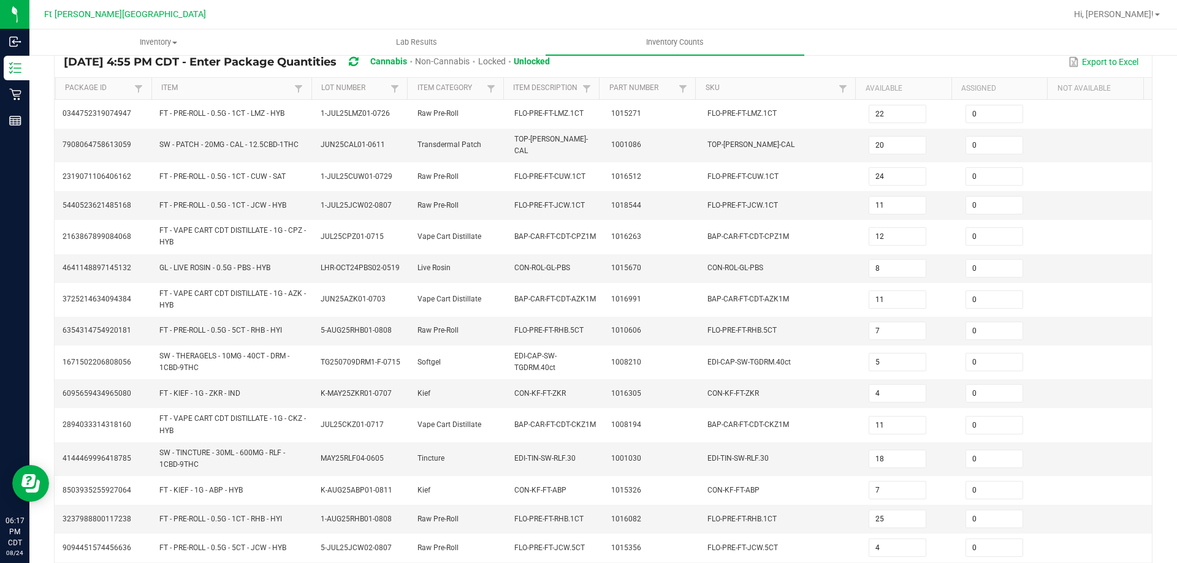
scroll to position [296, 0]
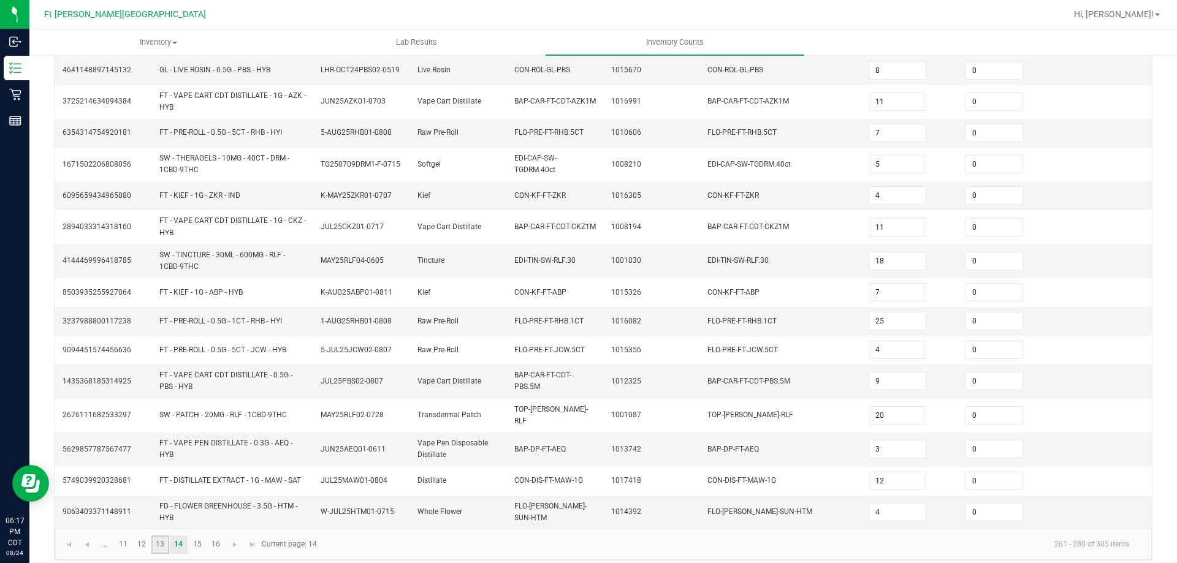
click at [159, 540] on link "13" at bounding box center [160, 545] width 18 height 18
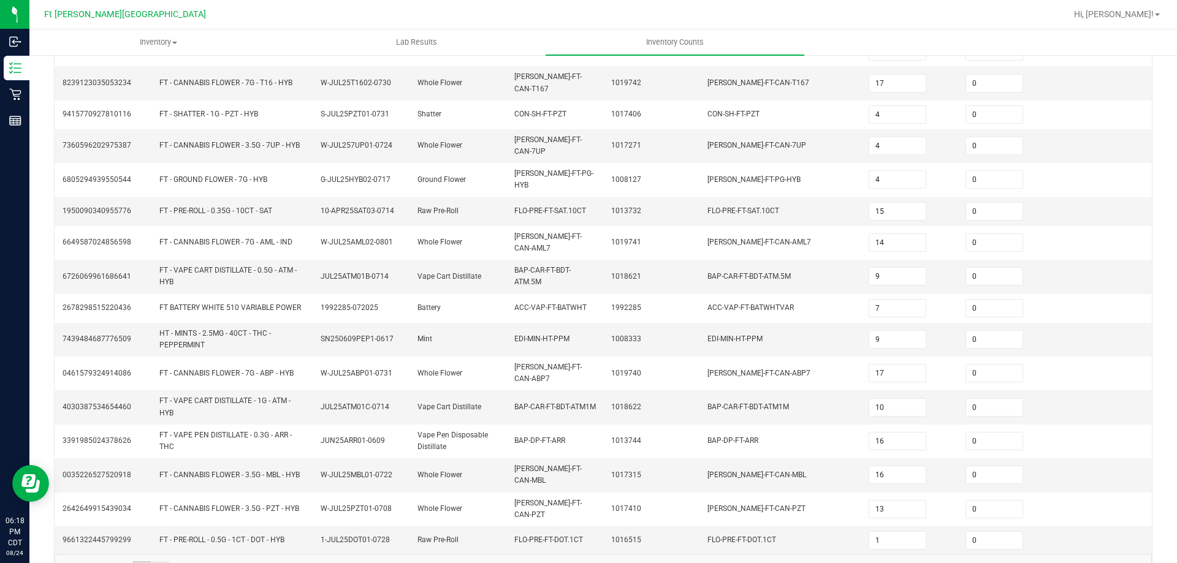
click at [141, 561] on link "12" at bounding box center [142, 570] width 18 height 18
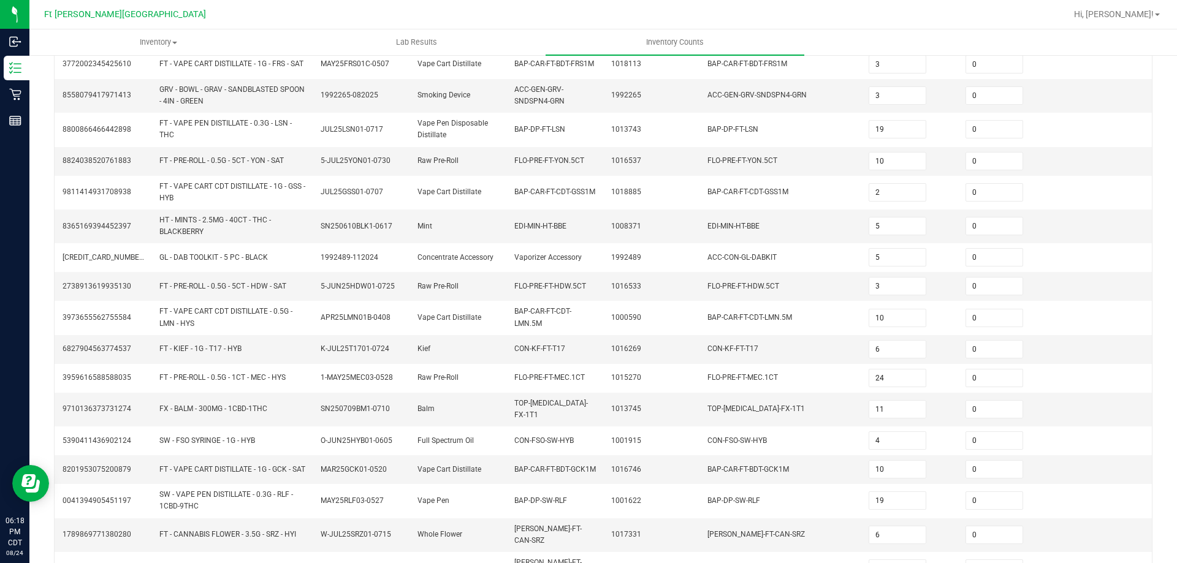
scroll to position [306, 0]
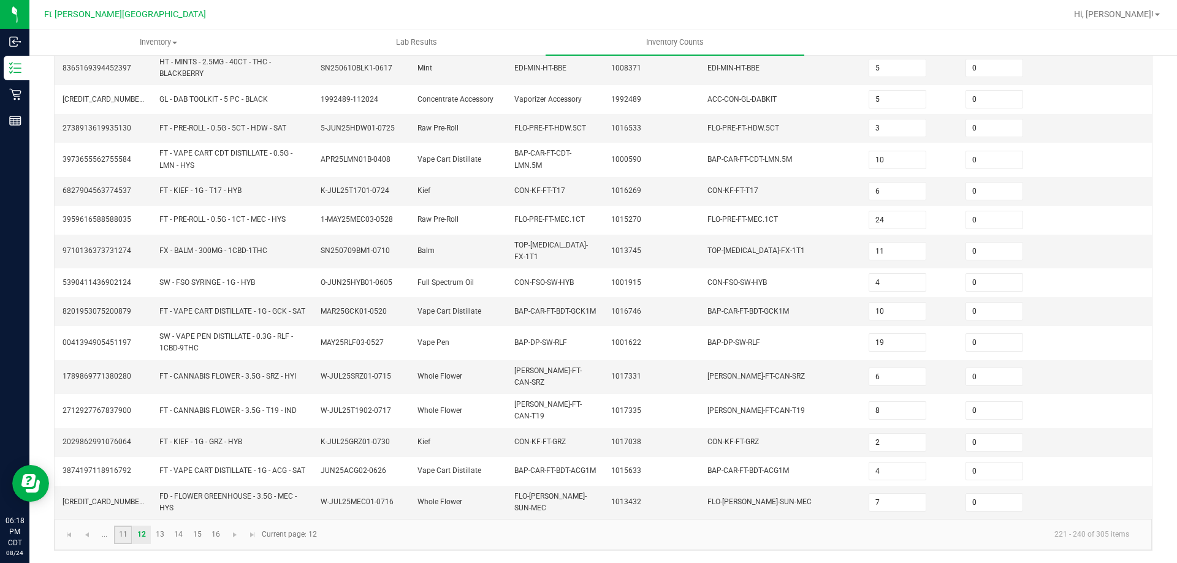
click at [121, 536] on link "11" at bounding box center [123, 535] width 18 height 18
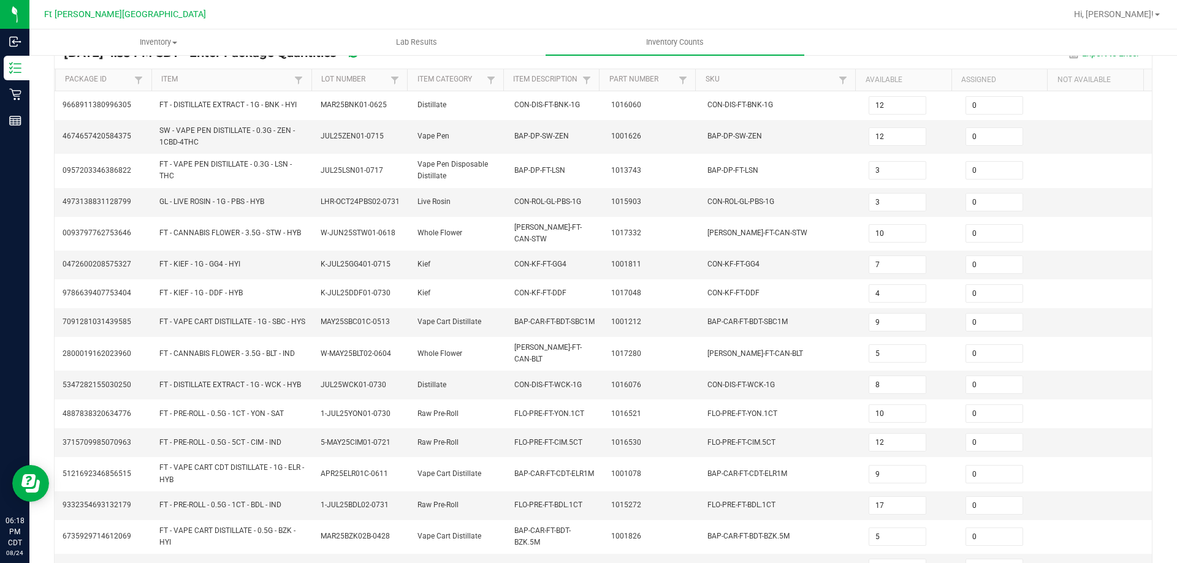
scroll to position [296, 0]
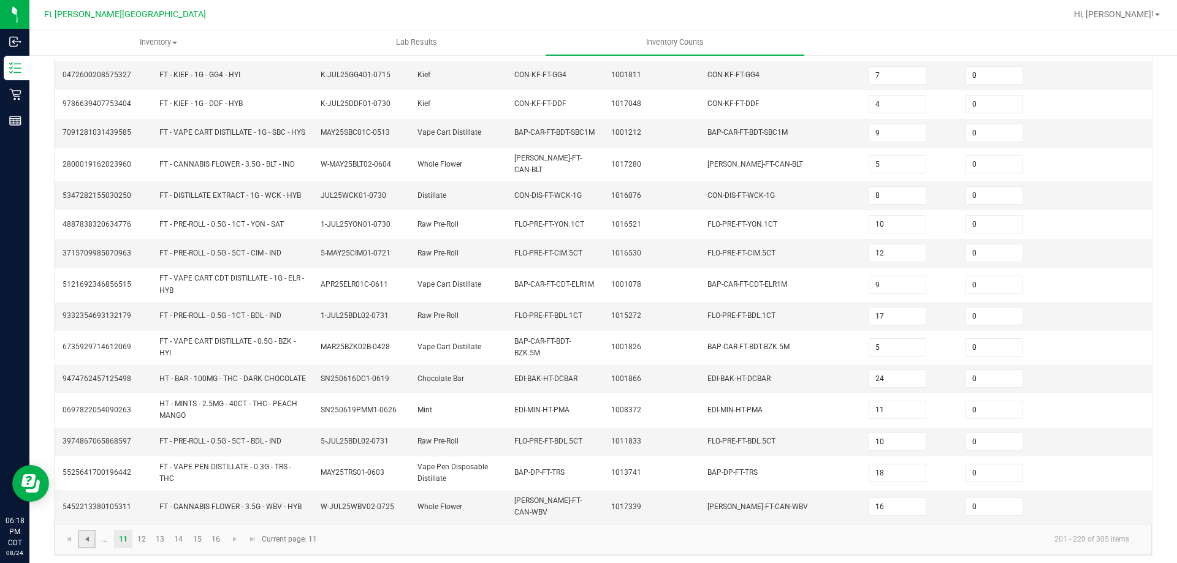
click at [87, 535] on span "Go to the previous page" at bounding box center [87, 539] width 10 height 10
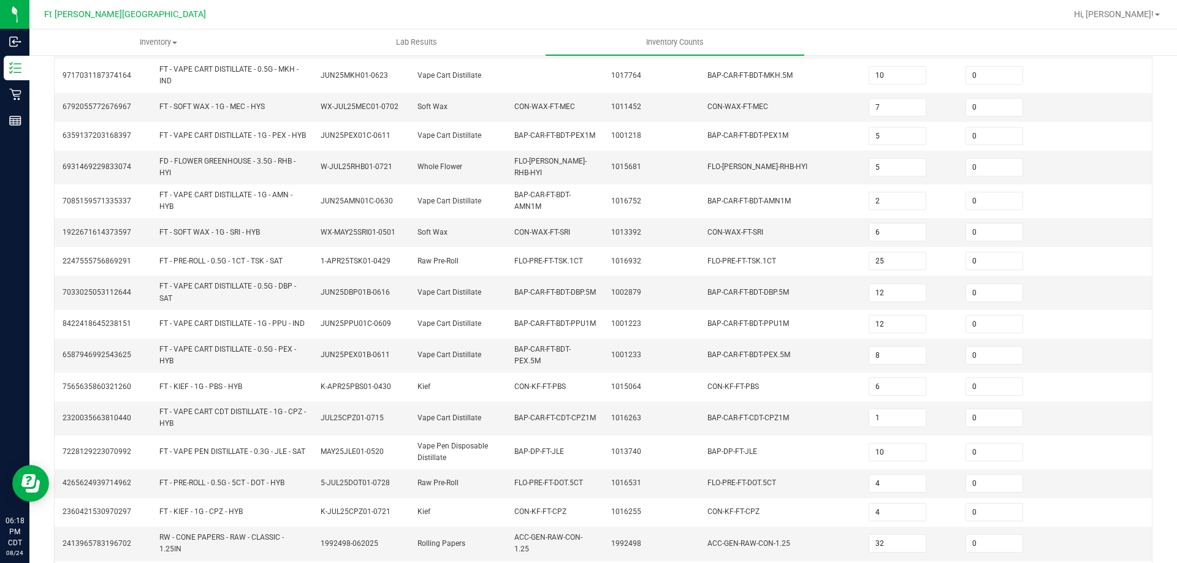
scroll to position [316, 0]
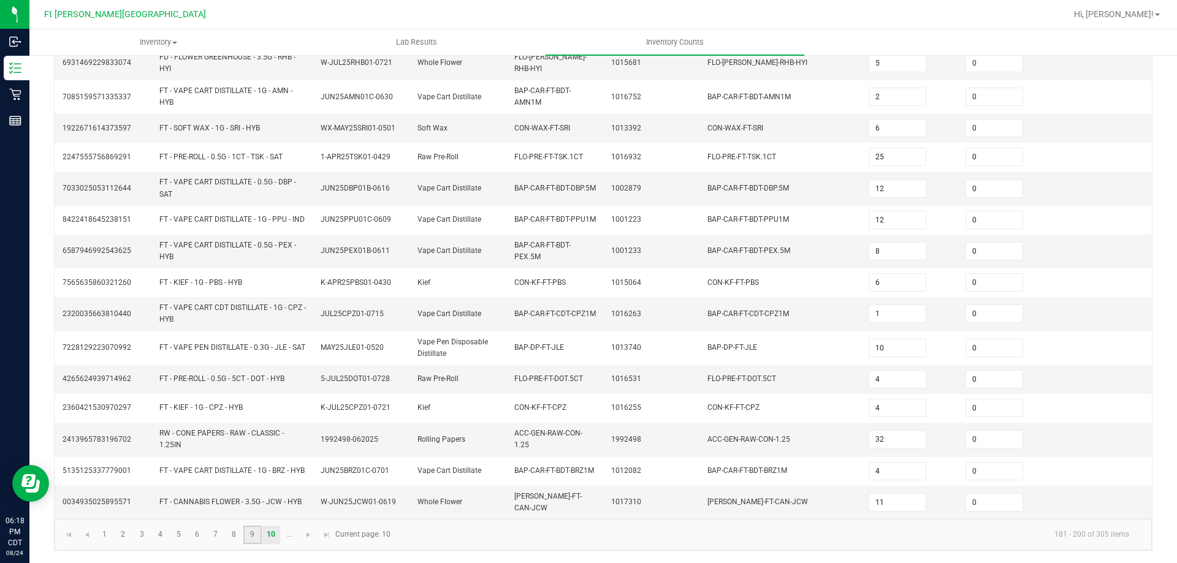
click at [256, 537] on link "9" at bounding box center [252, 535] width 18 height 18
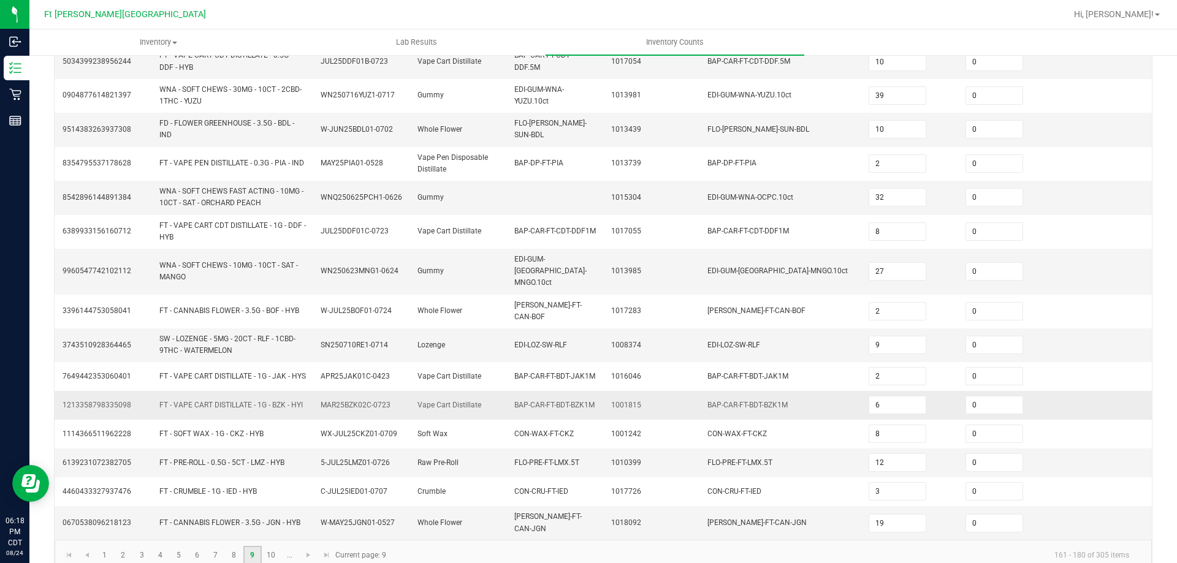
scroll to position [322, 0]
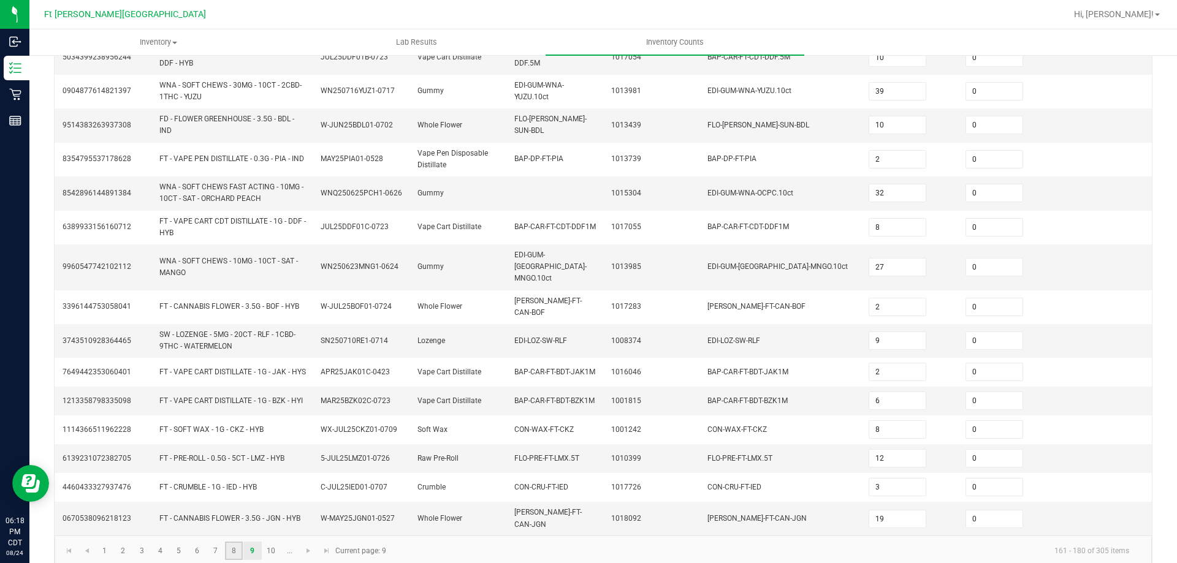
click at [236, 542] on link "8" at bounding box center [234, 551] width 18 height 18
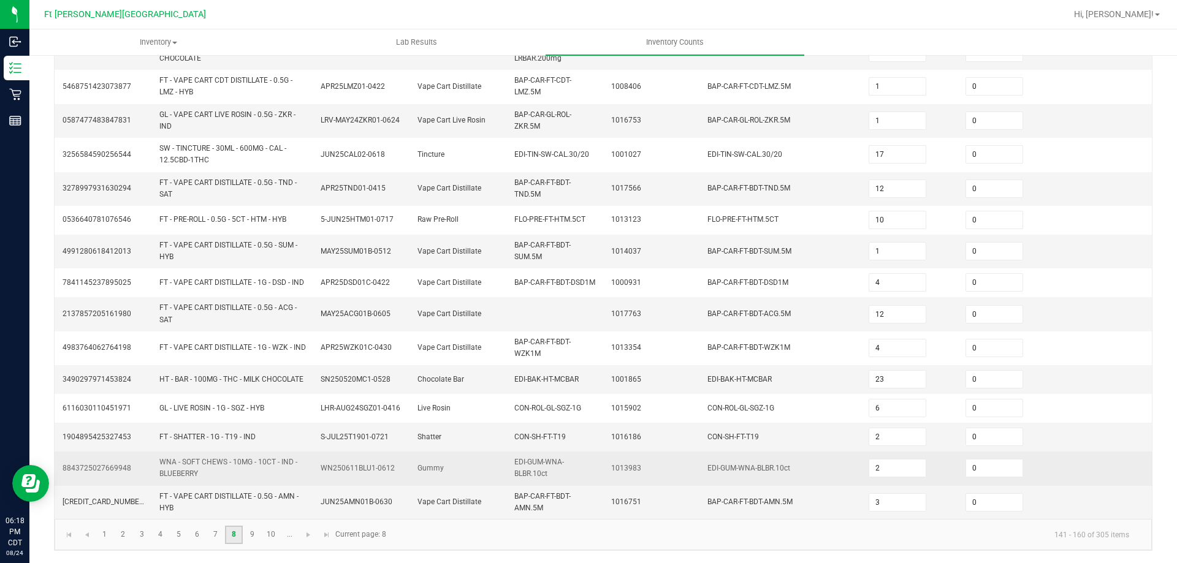
scroll to position [342, 0]
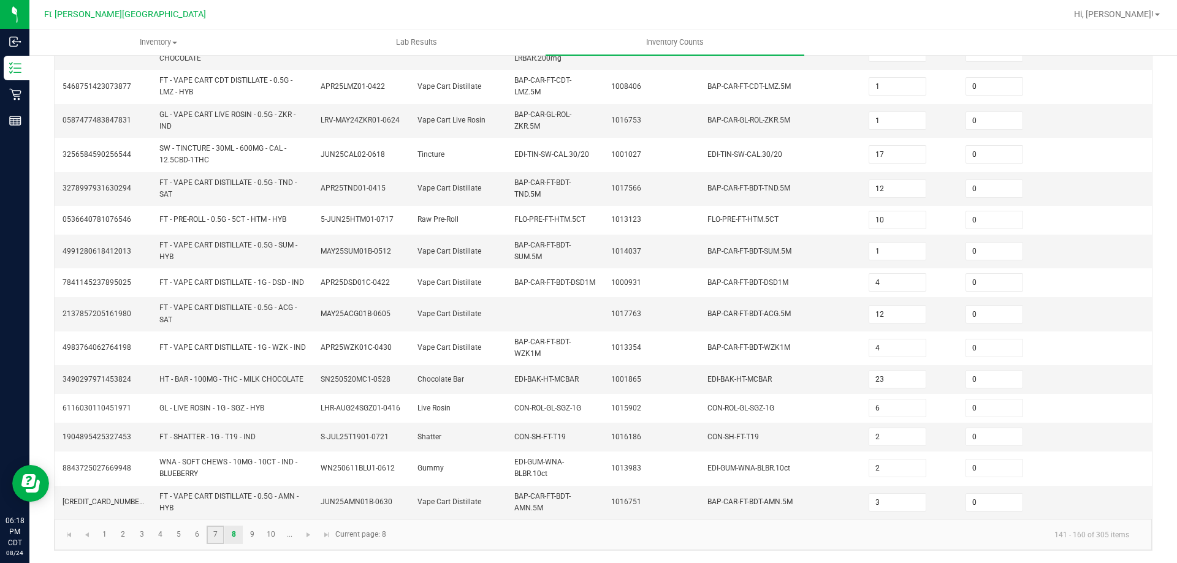
click at [211, 533] on link "7" at bounding box center [216, 535] width 18 height 18
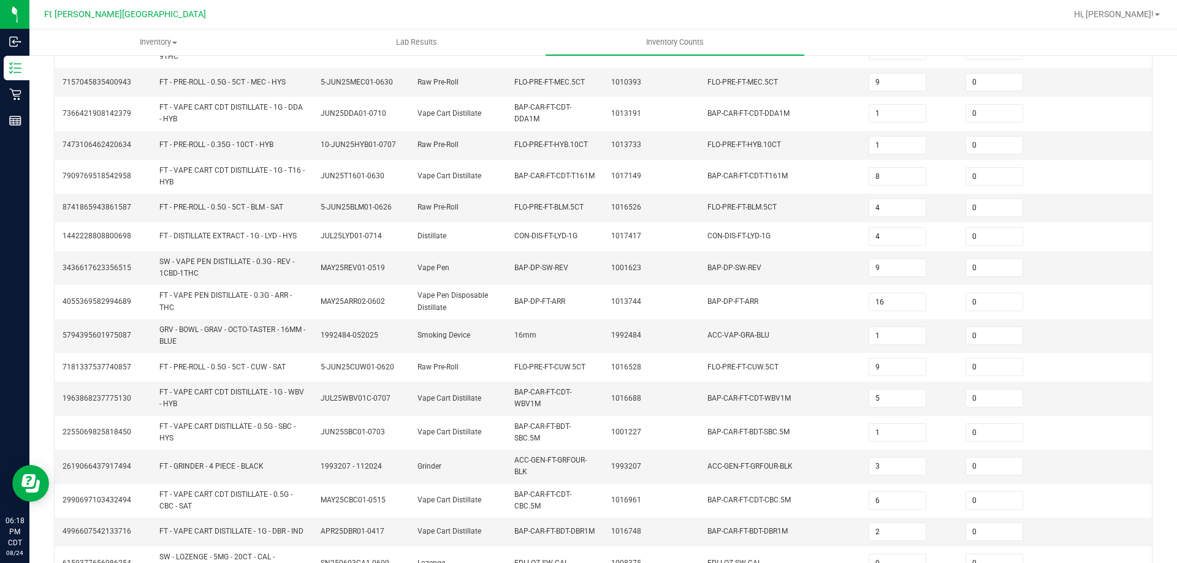
scroll to position [332, 0]
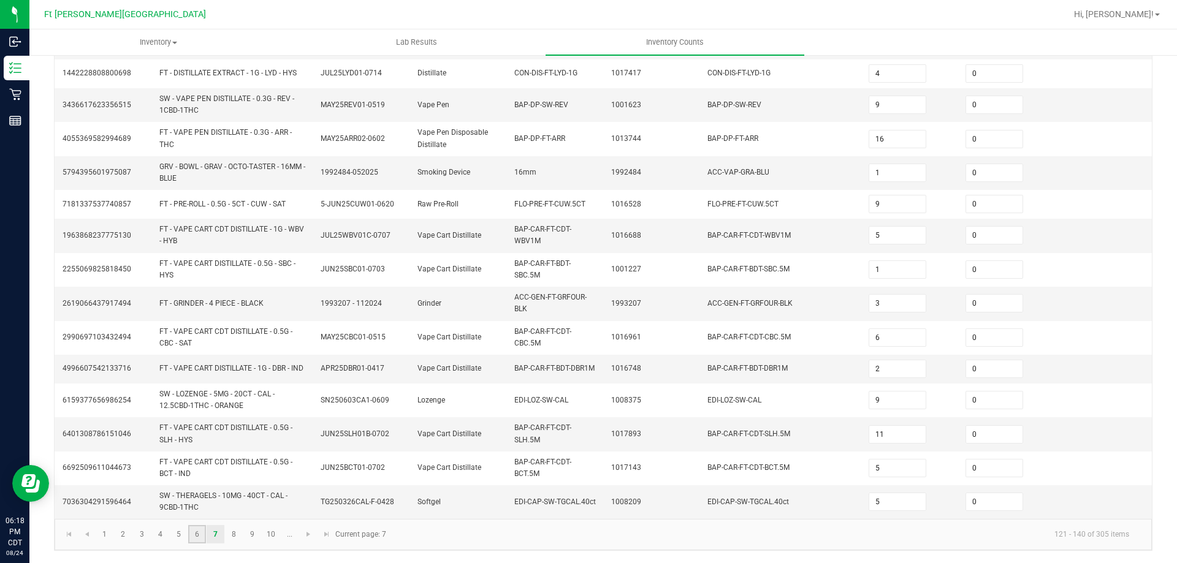
click at [195, 538] on link "6" at bounding box center [197, 534] width 18 height 18
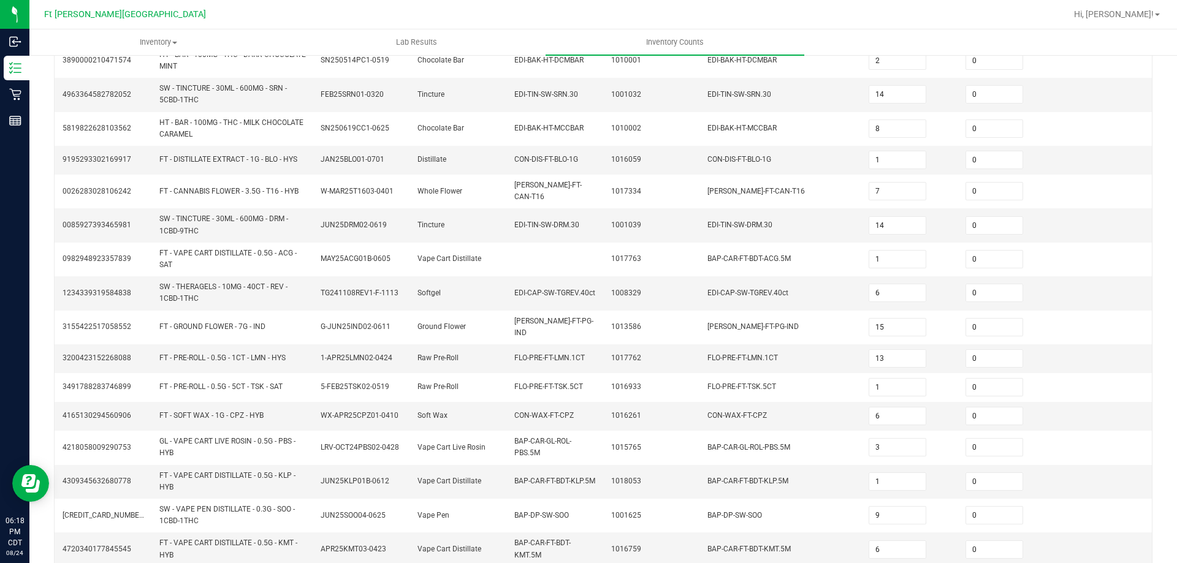
scroll to position [322, 0]
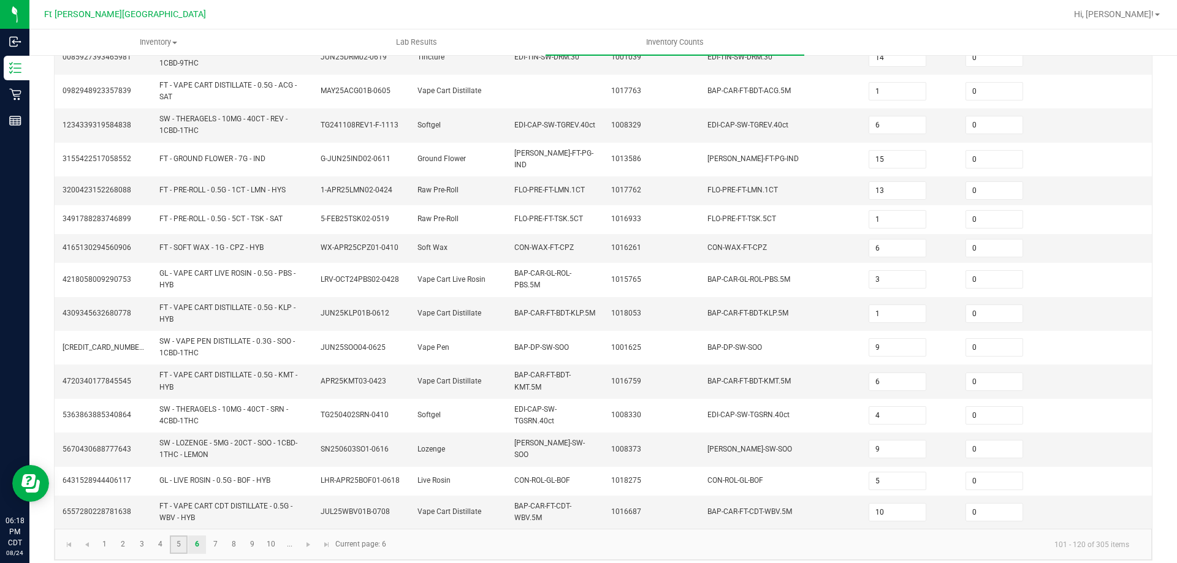
click at [178, 536] on link "5" at bounding box center [179, 545] width 18 height 18
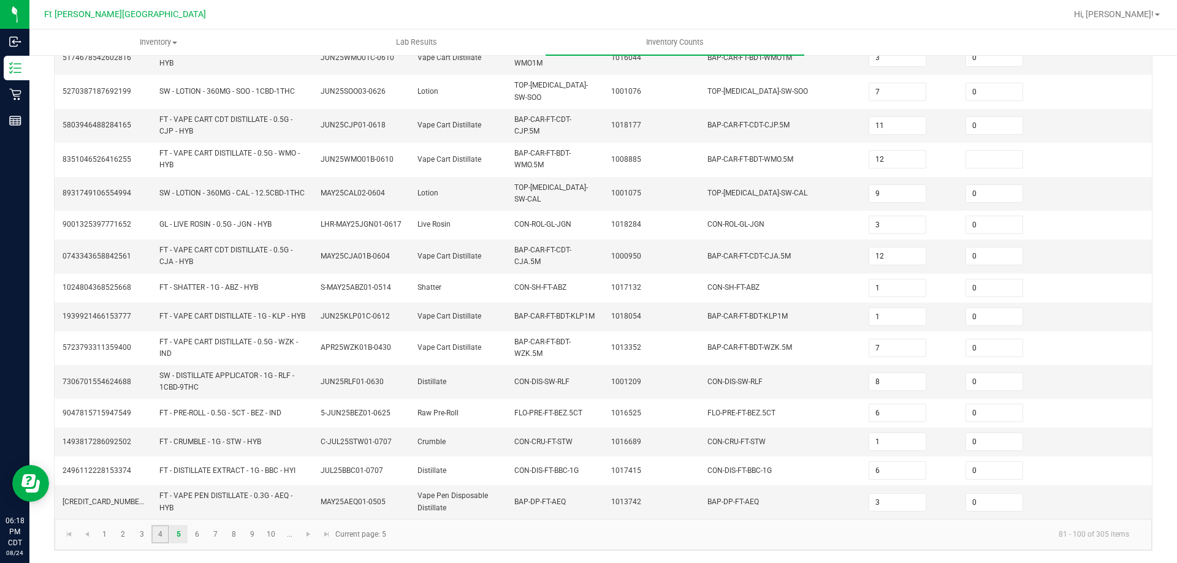
click at [160, 537] on link "4" at bounding box center [160, 534] width 18 height 18
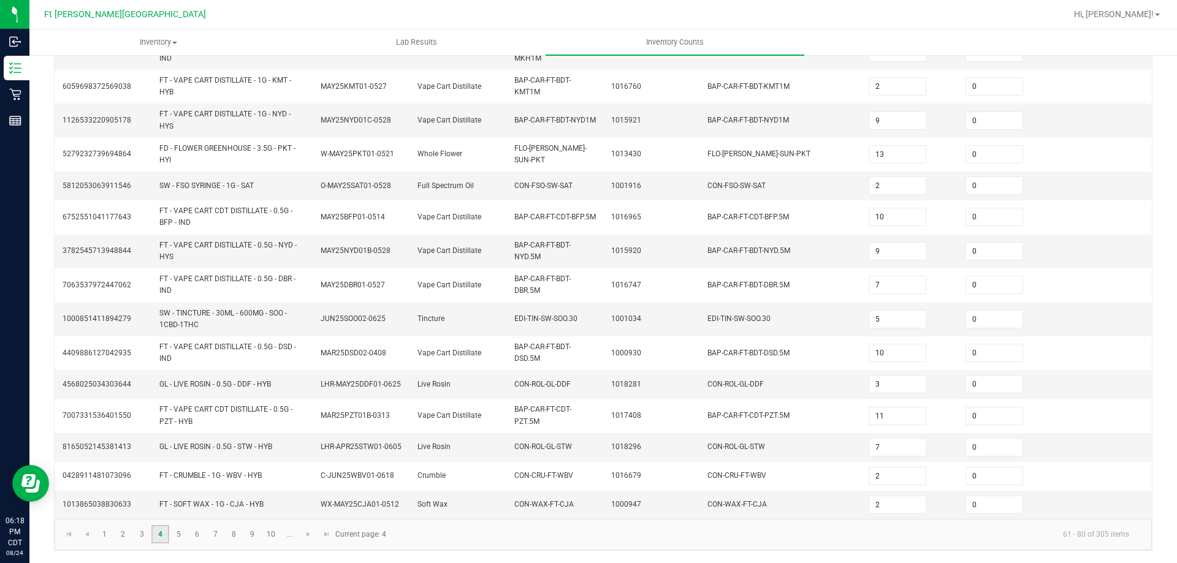
scroll to position [327, 0]
click at [138, 537] on link "3" at bounding box center [142, 534] width 18 height 18
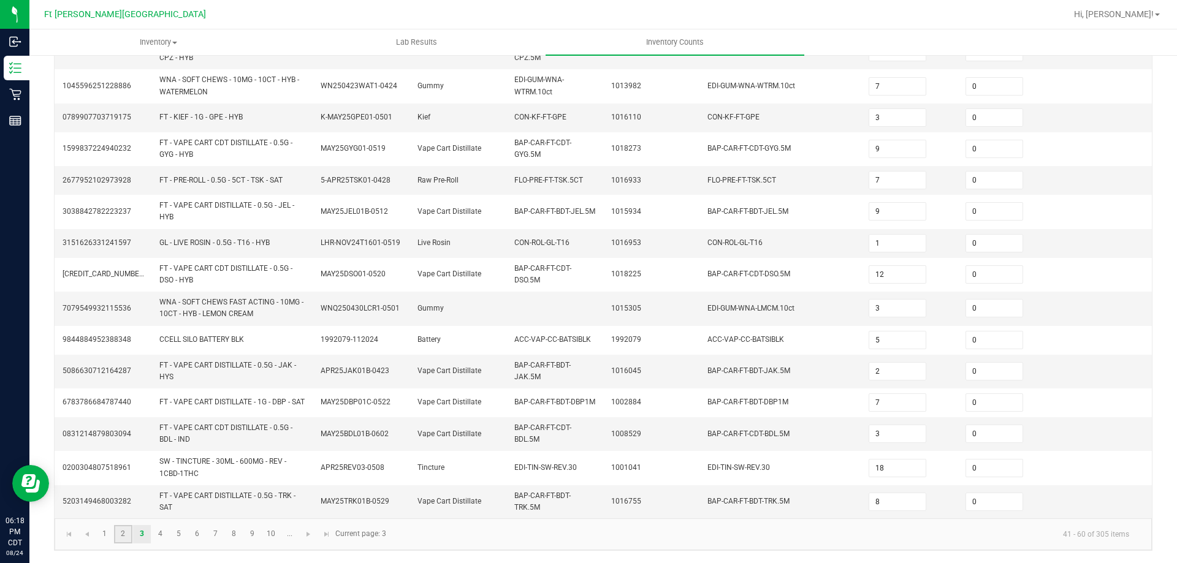
click at [119, 531] on link "2" at bounding box center [123, 534] width 18 height 18
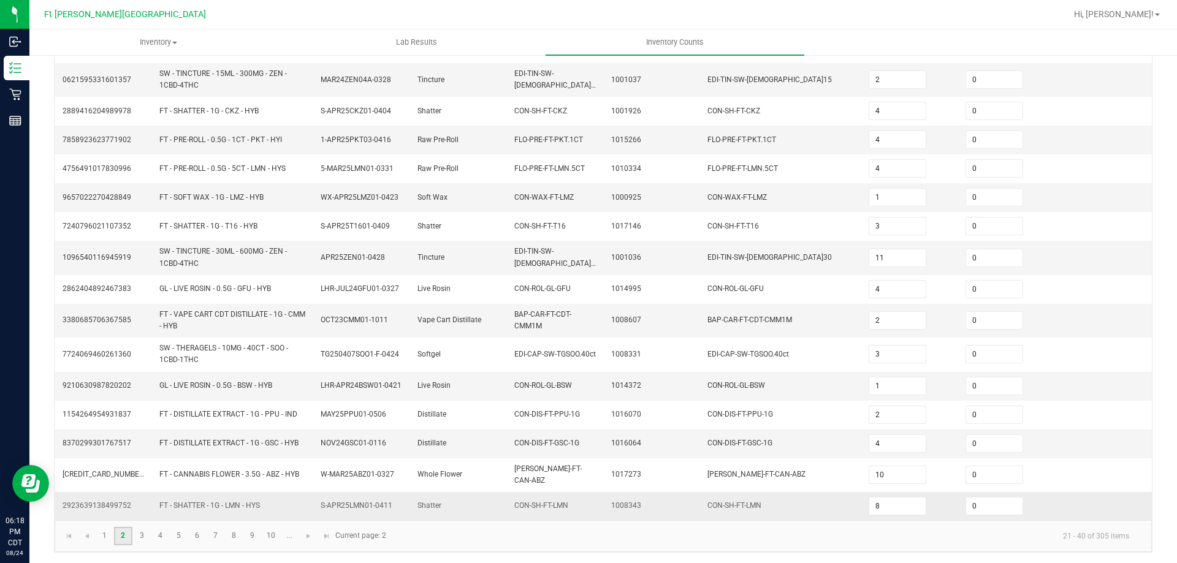
scroll to position [296, 0]
click at [102, 528] on link "1" at bounding box center [105, 534] width 18 height 18
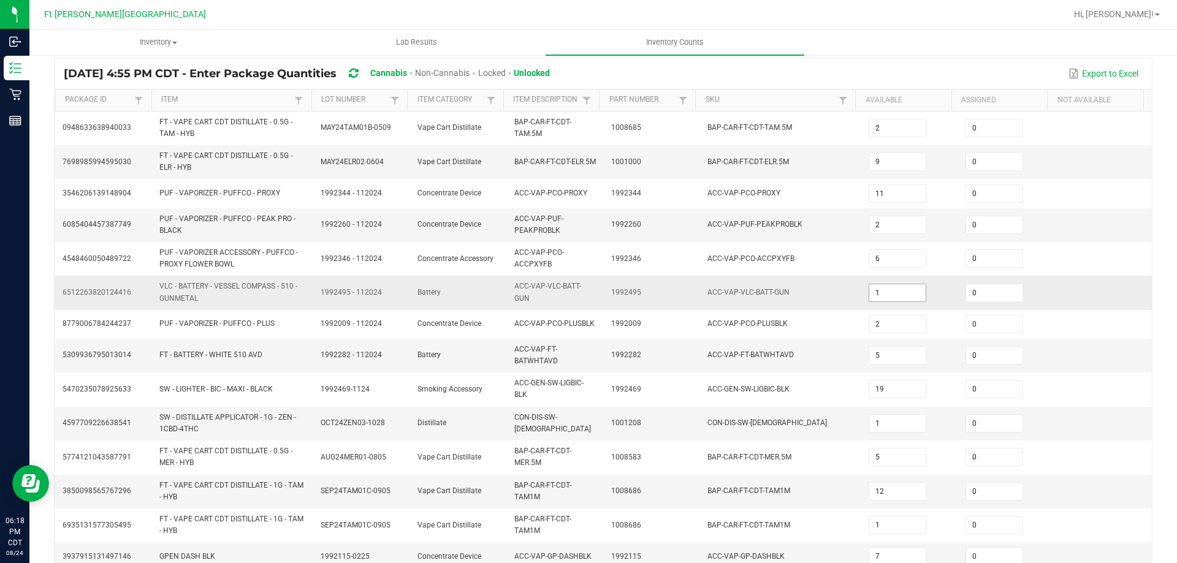
scroll to position [0, 0]
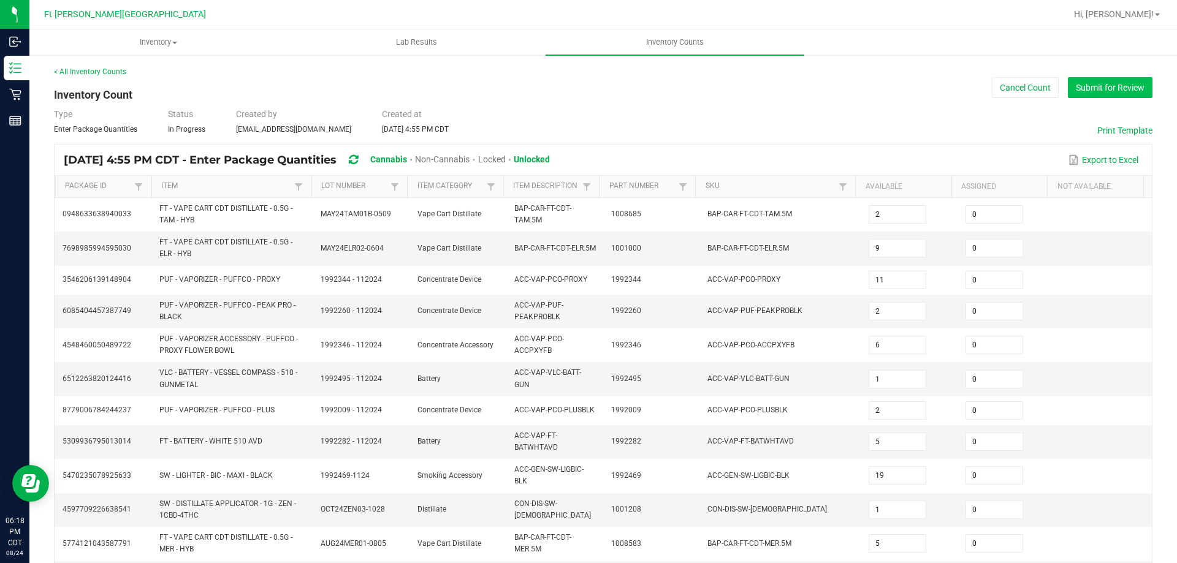
click at [1089, 86] on button "Submit for Review" at bounding box center [1109, 87] width 85 height 21
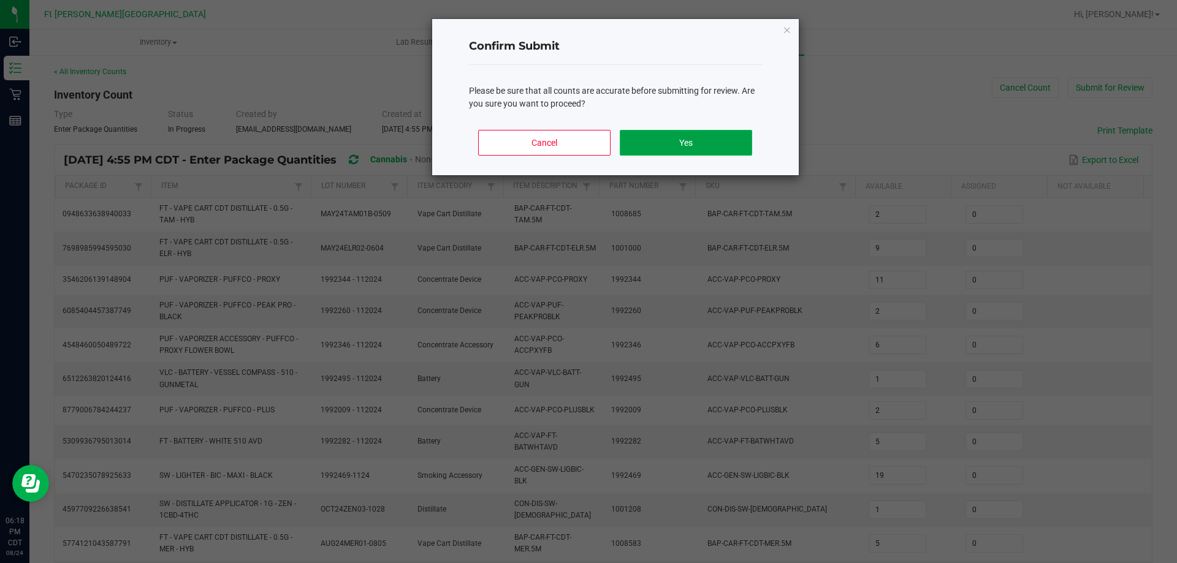
click at [699, 148] on button "Yes" at bounding box center [686, 143] width 132 height 26
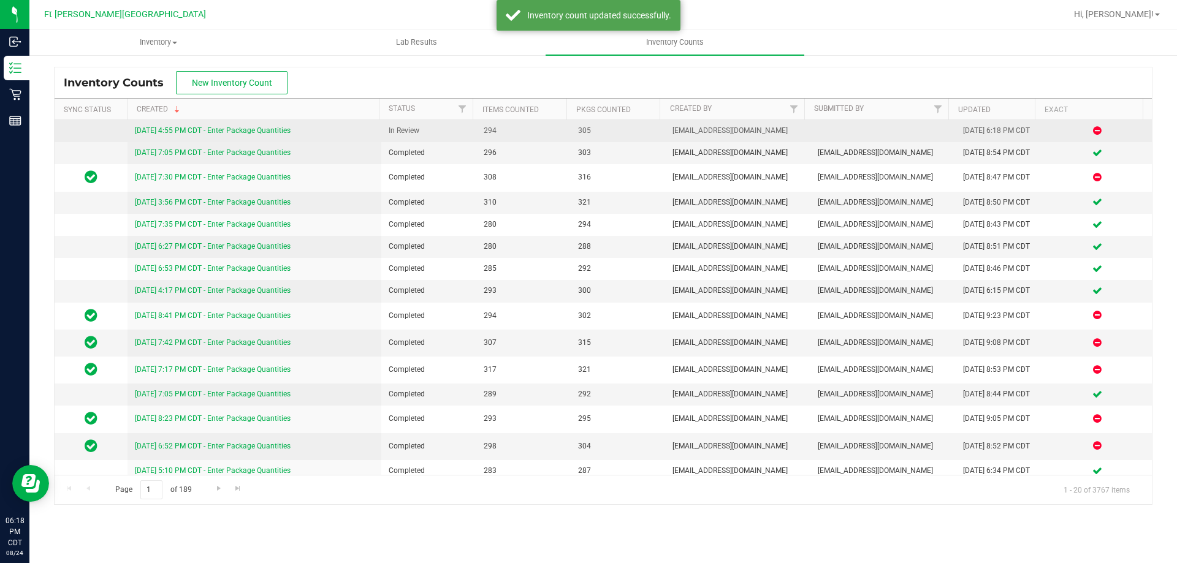
click at [265, 132] on link "[DATE] 4:55 PM CDT - Enter Package Quantities" at bounding box center [213, 130] width 156 height 9
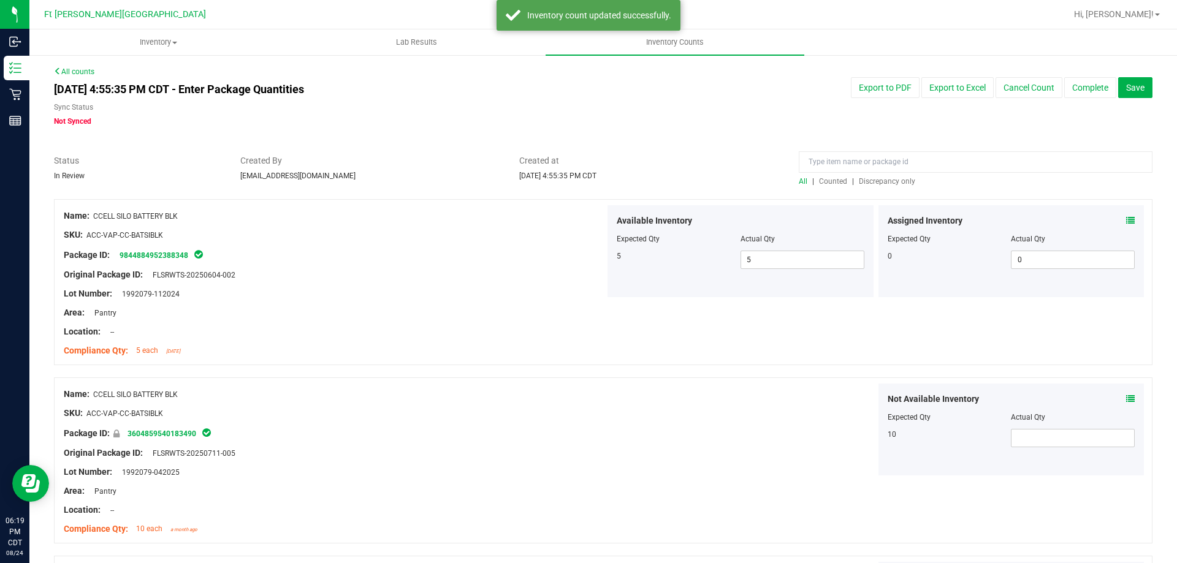
click at [885, 182] on span "Discrepancy only" at bounding box center [887, 181] width 56 height 9
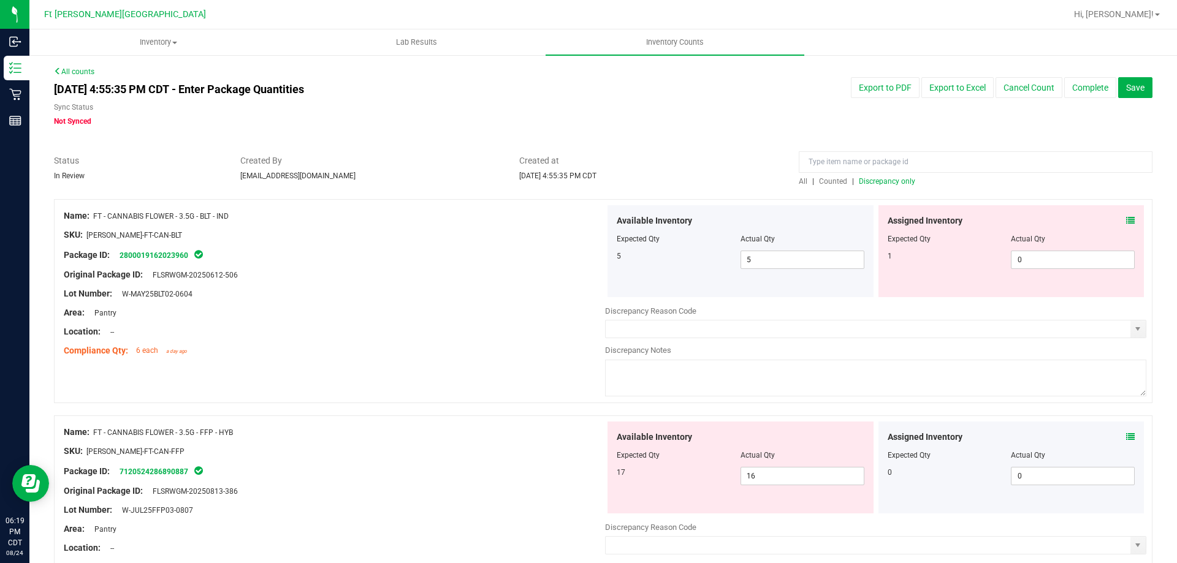
click at [1126, 217] on icon at bounding box center [1130, 220] width 9 height 9
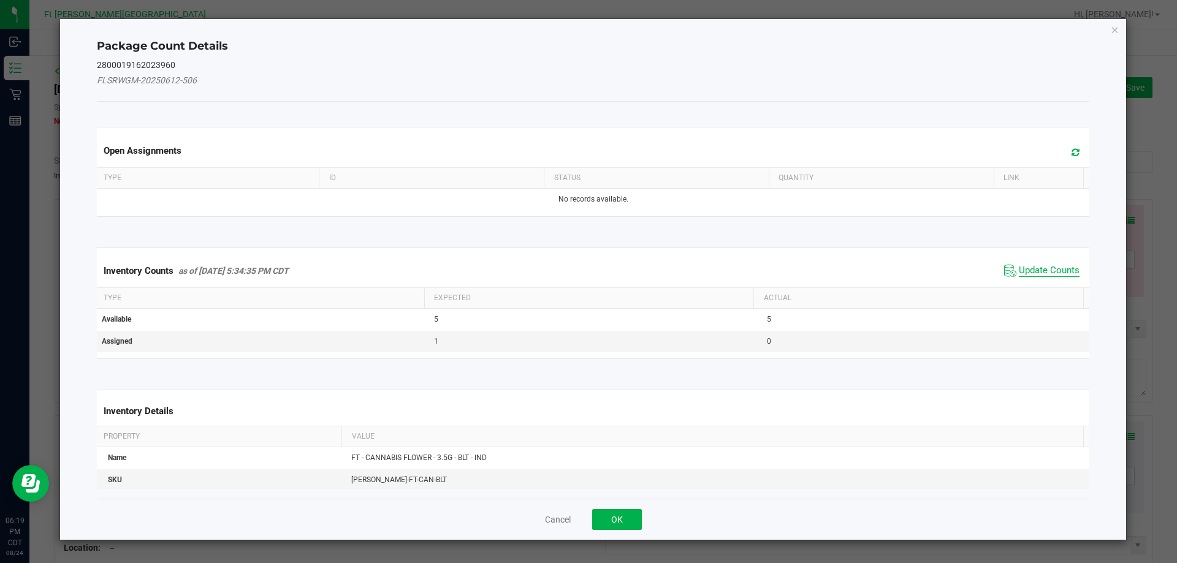
click at [1021, 275] on span "Update Counts" at bounding box center [1048, 271] width 61 height 12
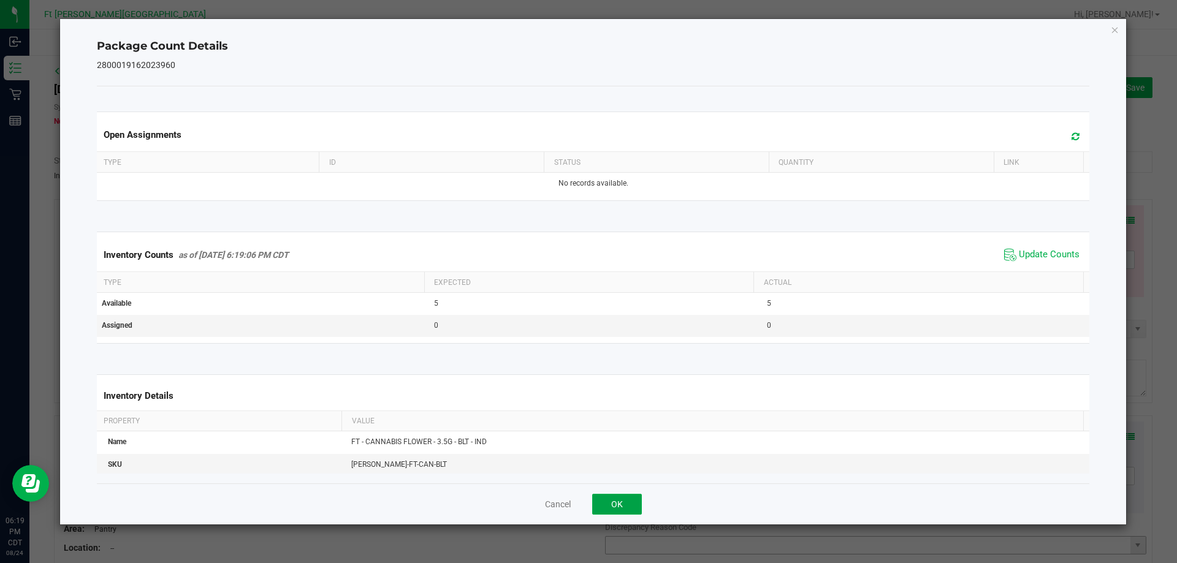
click at [612, 510] on button "OK" at bounding box center [617, 504] width 50 height 21
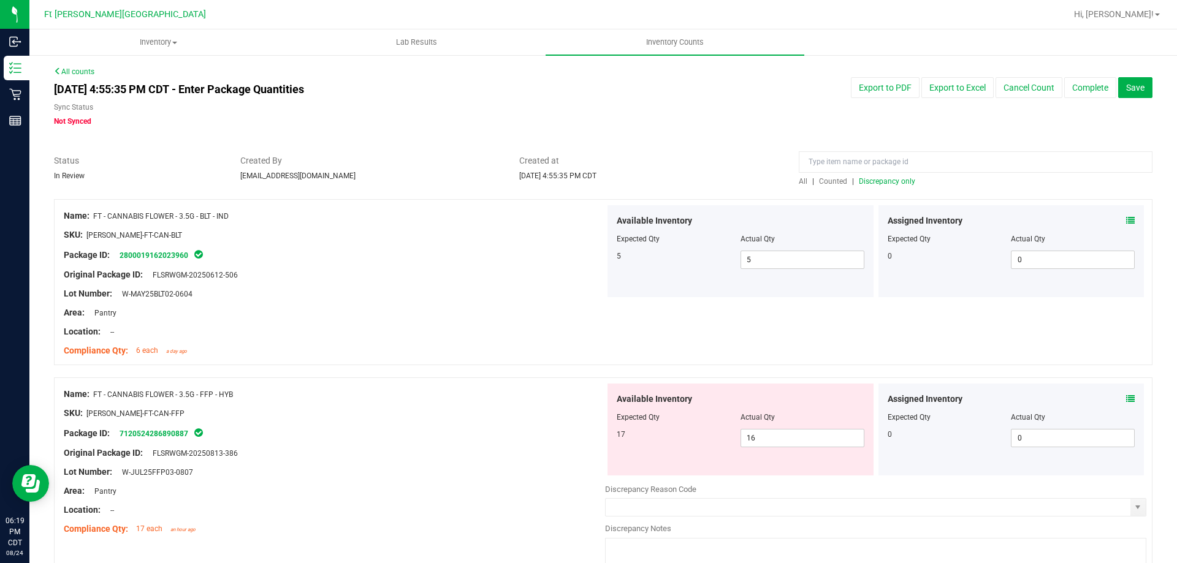
click at [1126, 403] on span at bounding box center [1130, 399] width 9 height 13
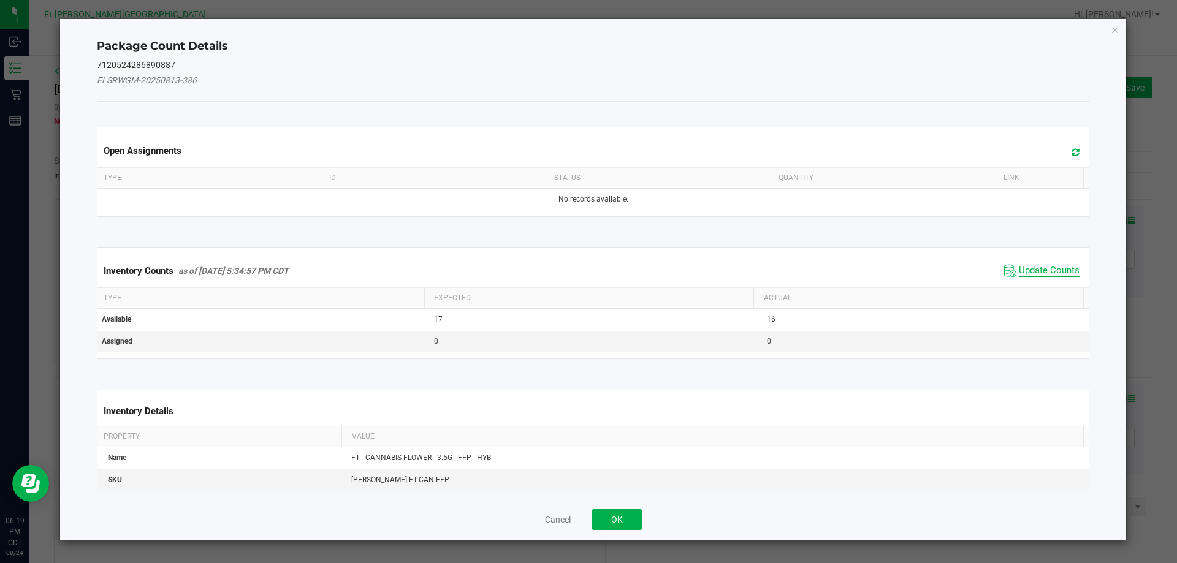
click at [1030, 267] on span "Update Counts" at bounding box center [1048, 271] width 61 height 12
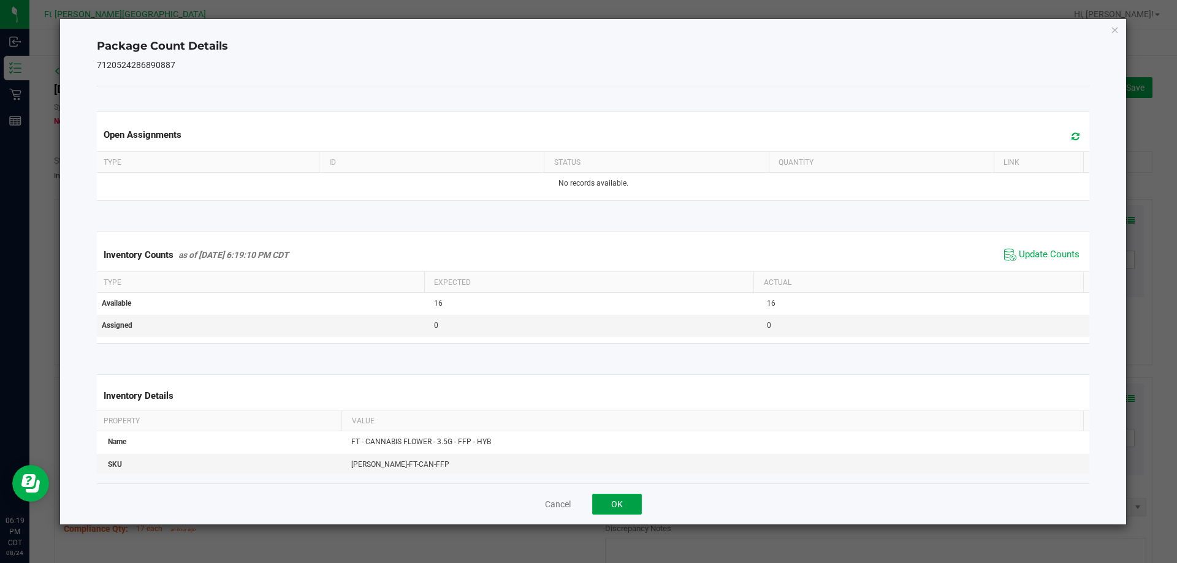
click at [636, 509] on button "OK" at bounding box center [617, 504] width 50 height 21
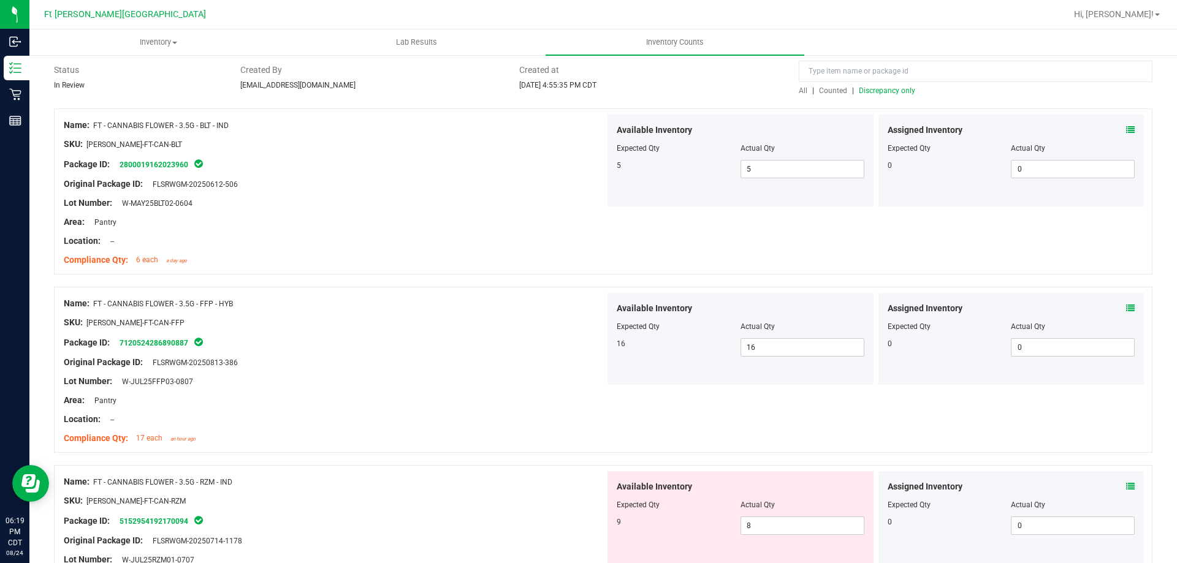
scroll to position [245, 0]
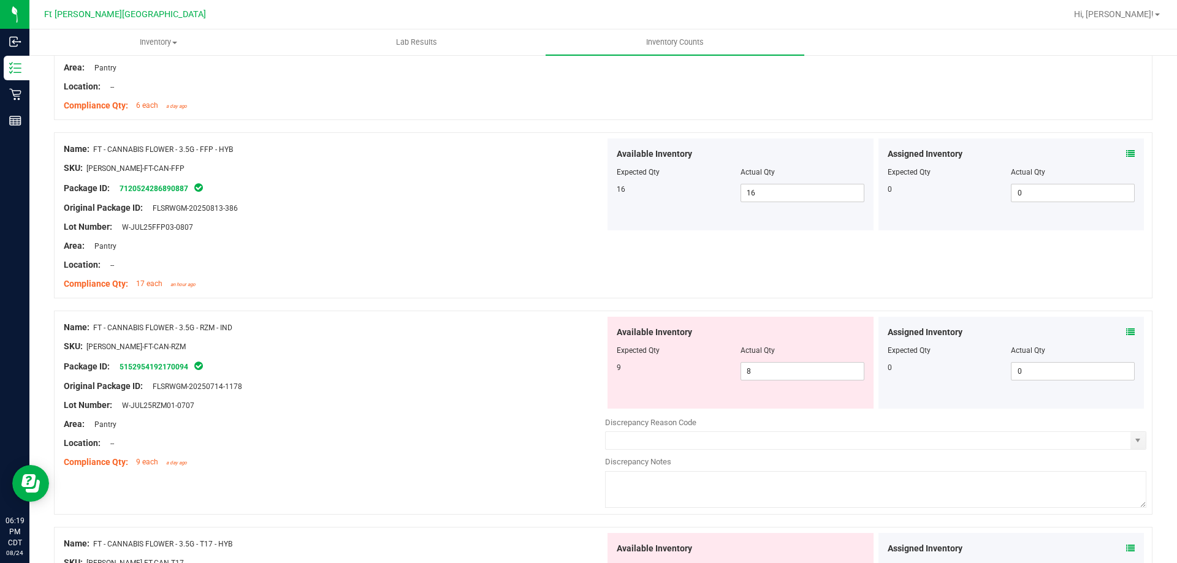
click at [1126, 330] on icon at bounding box center [1130, 332] width 9 height 9
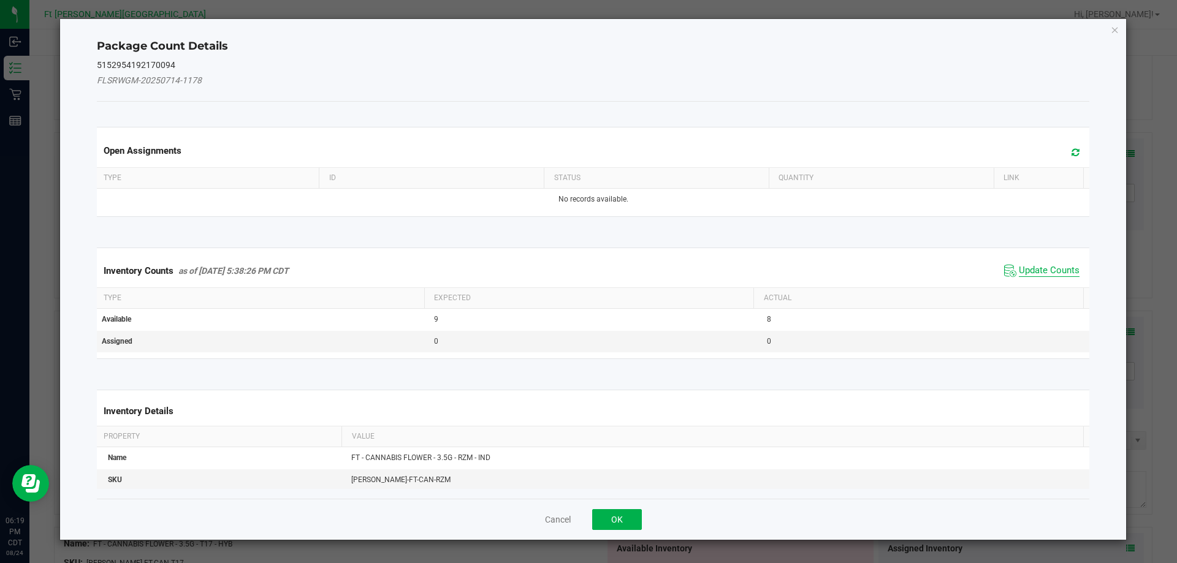
click at [1035, 272] on span "Update Counts" at bounding box center [1048, 271] width 61 height 12
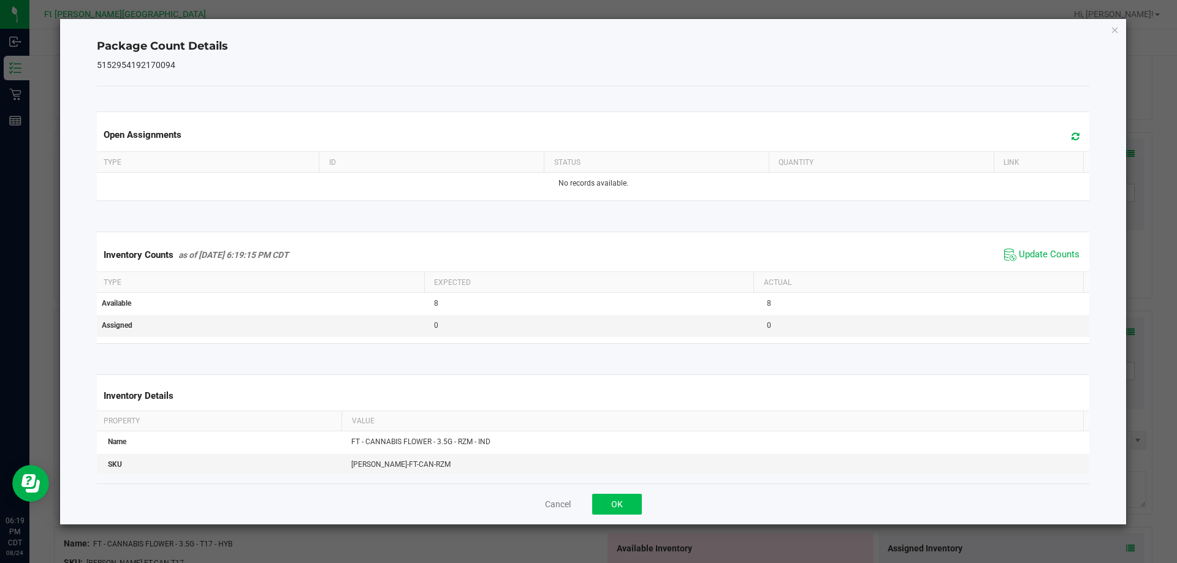
click at [615, 515] on div "Cancel OK" at bounding box center [593, 503] width 993 height 41
click at [615, 510] on button "OK" at bounding box center [617, 504] width 50 height 21
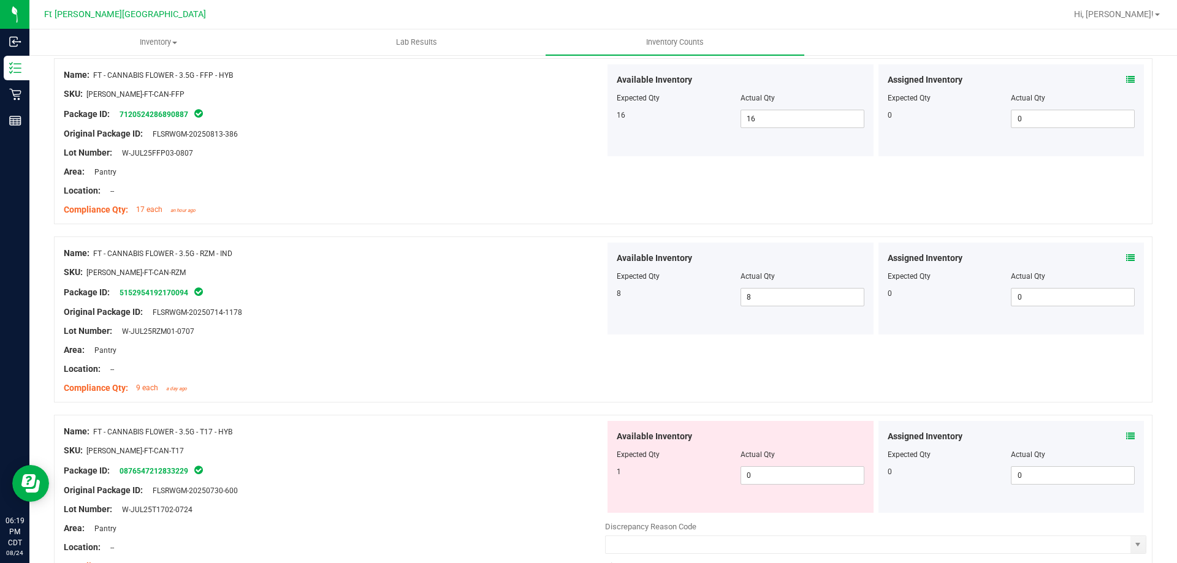
scroll to position [429, 0]
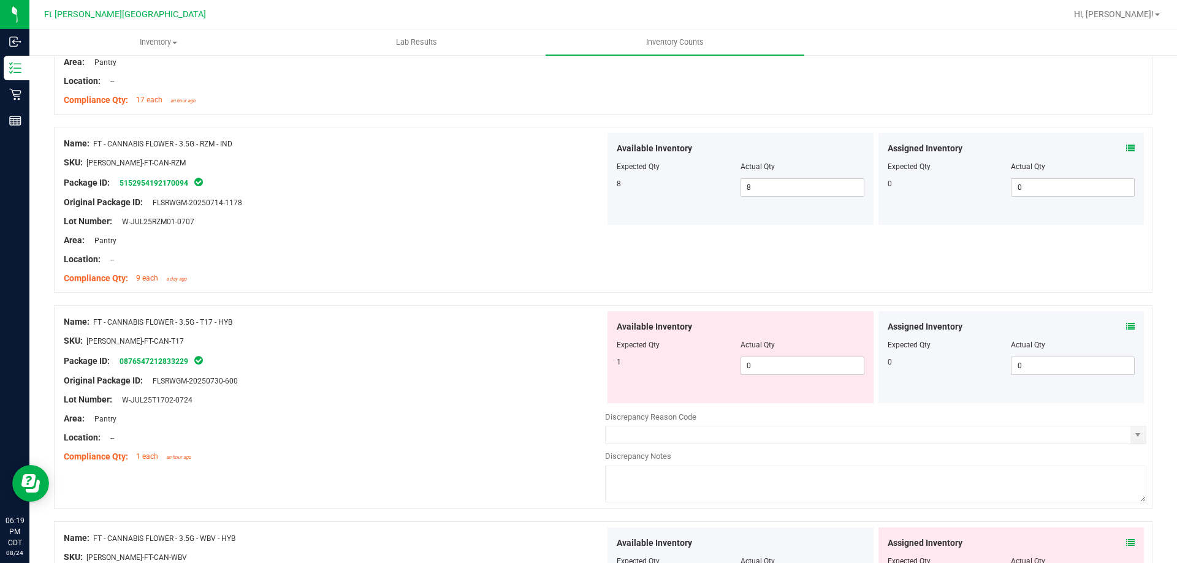
click at [1126, 325] on icon at bounding box center [1130, 326] width 9 height 9
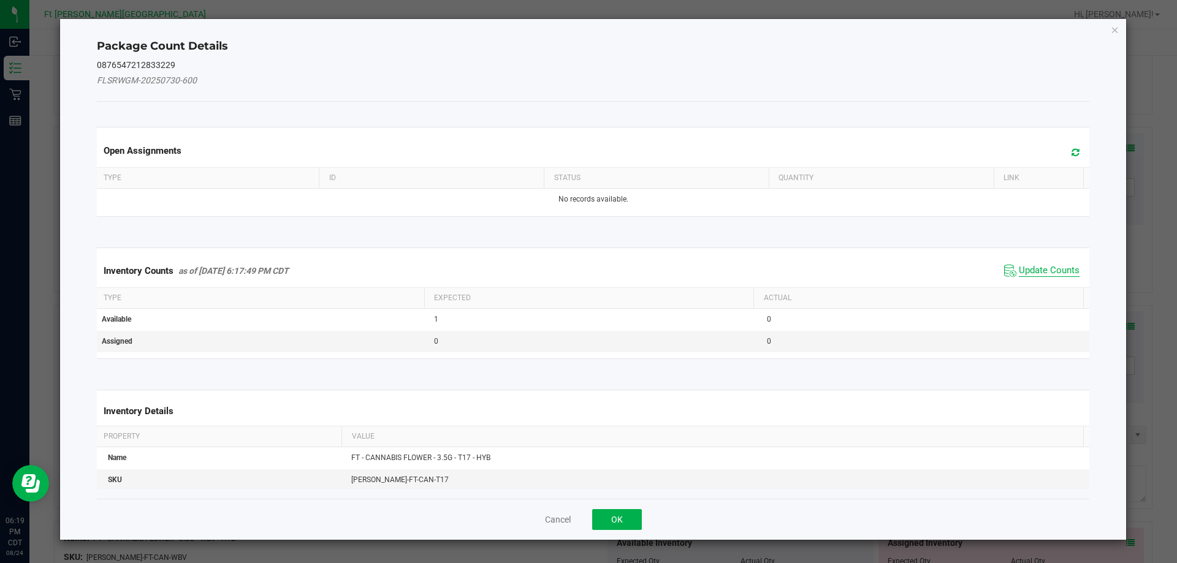
drag, startPoint x: 1041, startPoint y: 271, endPoint x: 1034, endPoint y: 274, distance: 8.0
click at [1041, 271] on span "Update Counts" at bounding box center [1048, 271] width 61 height 12
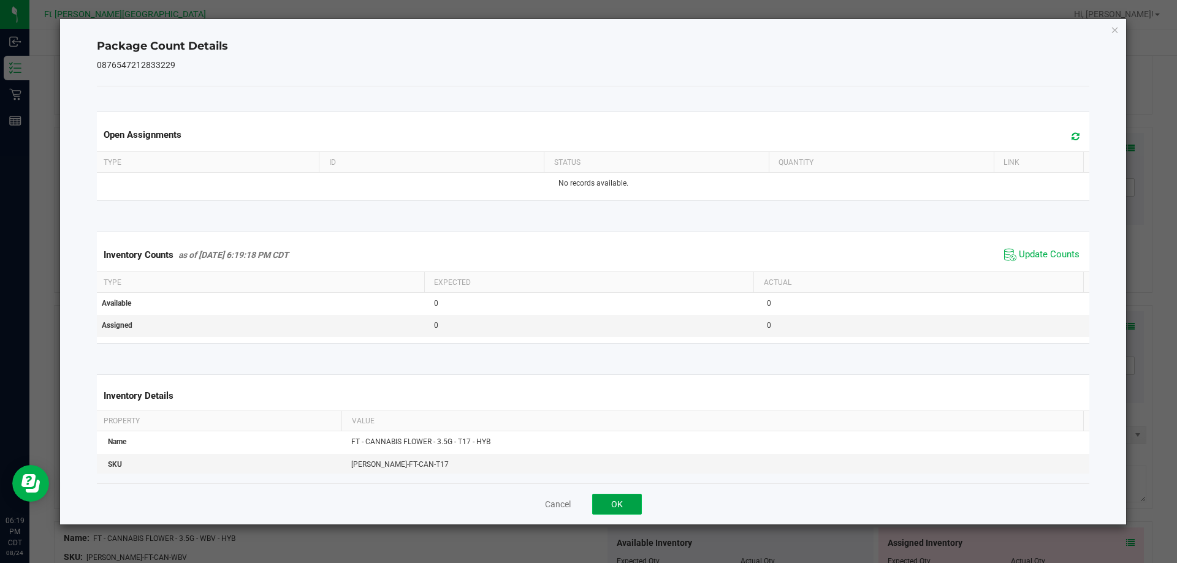
click at [616, 510] on button "OK" at bounding box center [617, 504] width 50 height 21
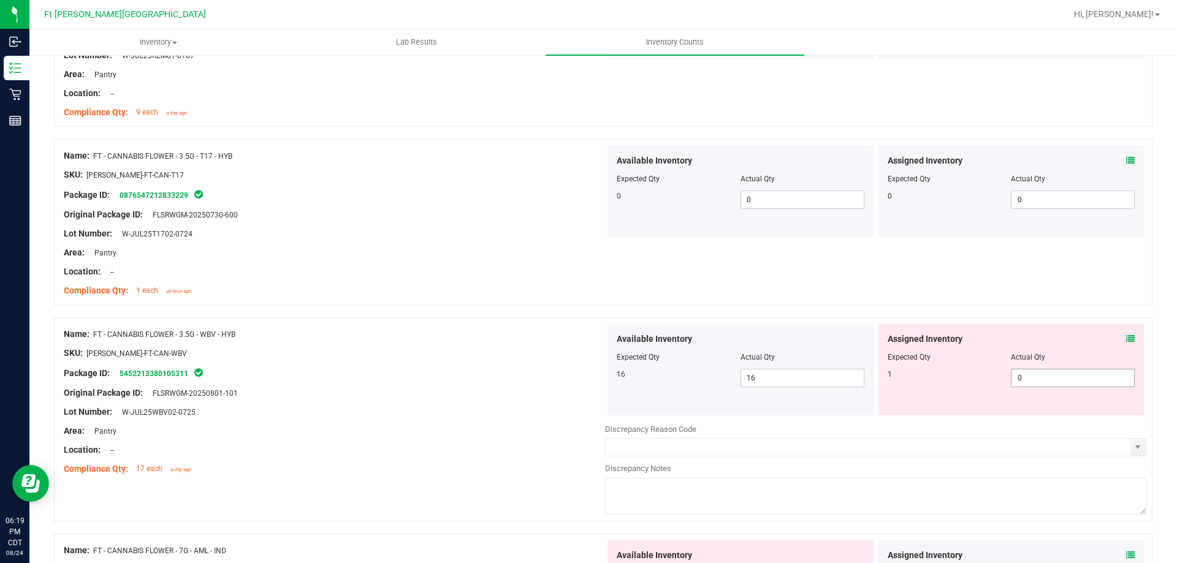
scroll to position [613, 0]
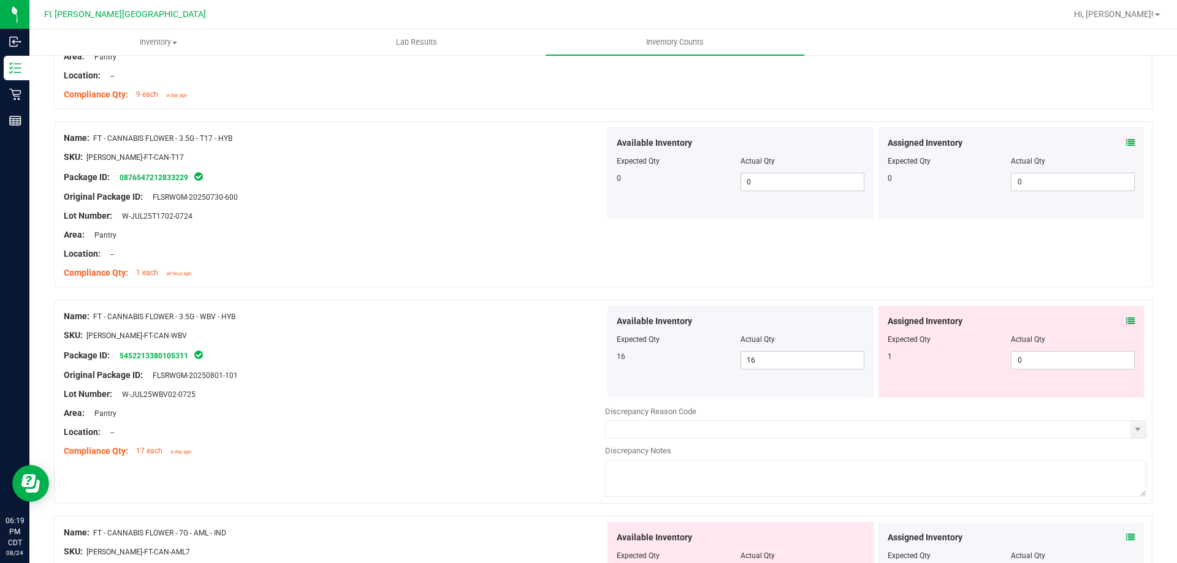
click at [1126, 318] on icon at bounding box center [1130, 321] width 9 height 9
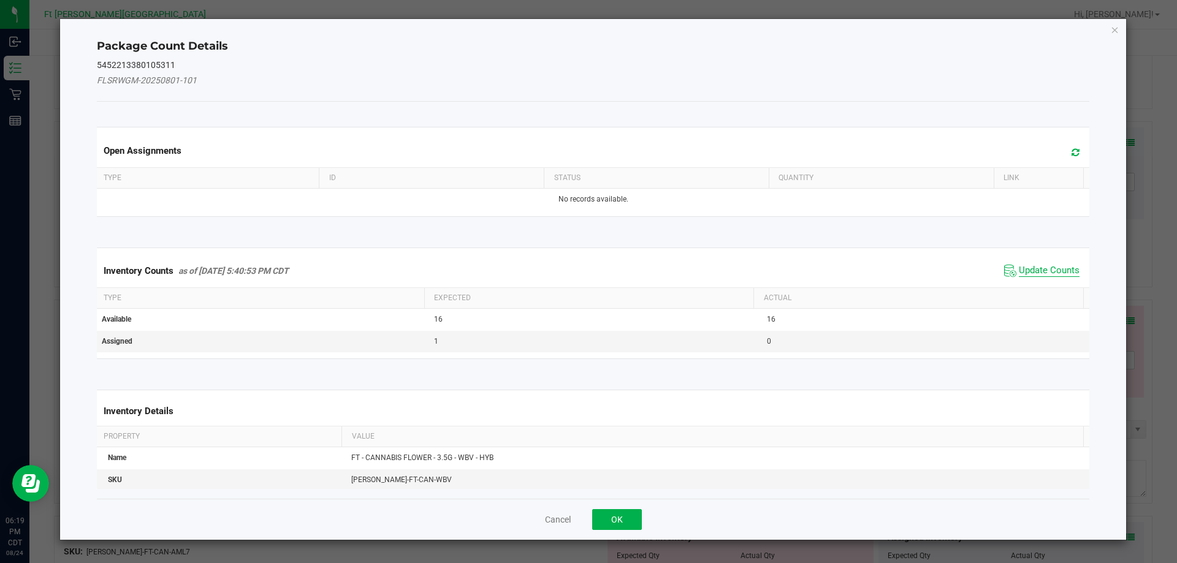
click at [1039, 268] on span "Update Counts" at bounding box center [1048, 271] width 61 height 12
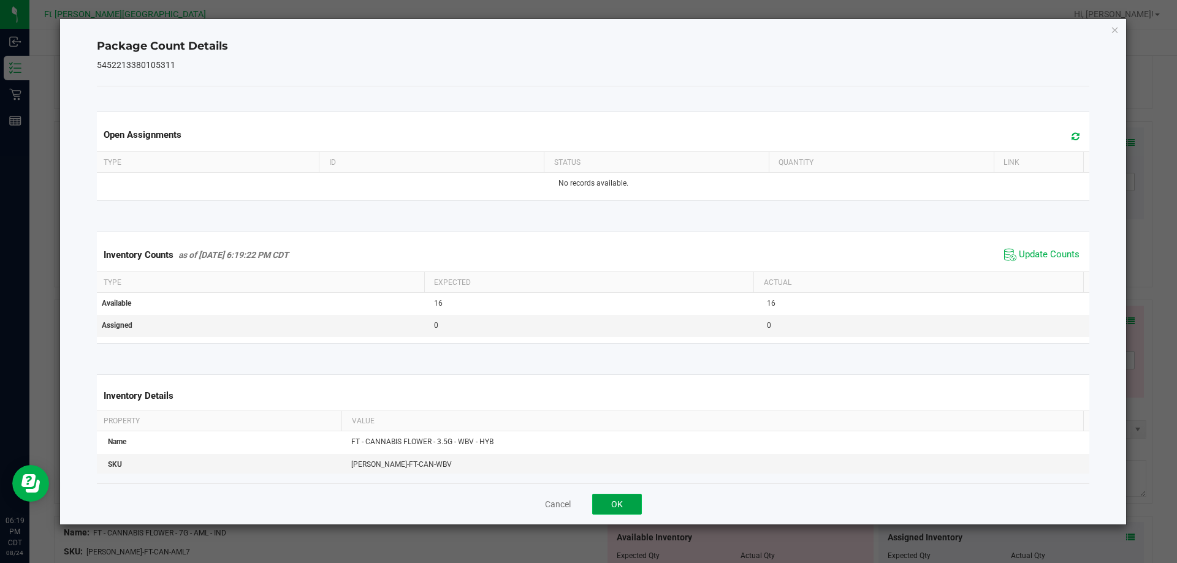
click at [621, 509] on button "OK" at bounding box center [617, 504] width 50 height 21
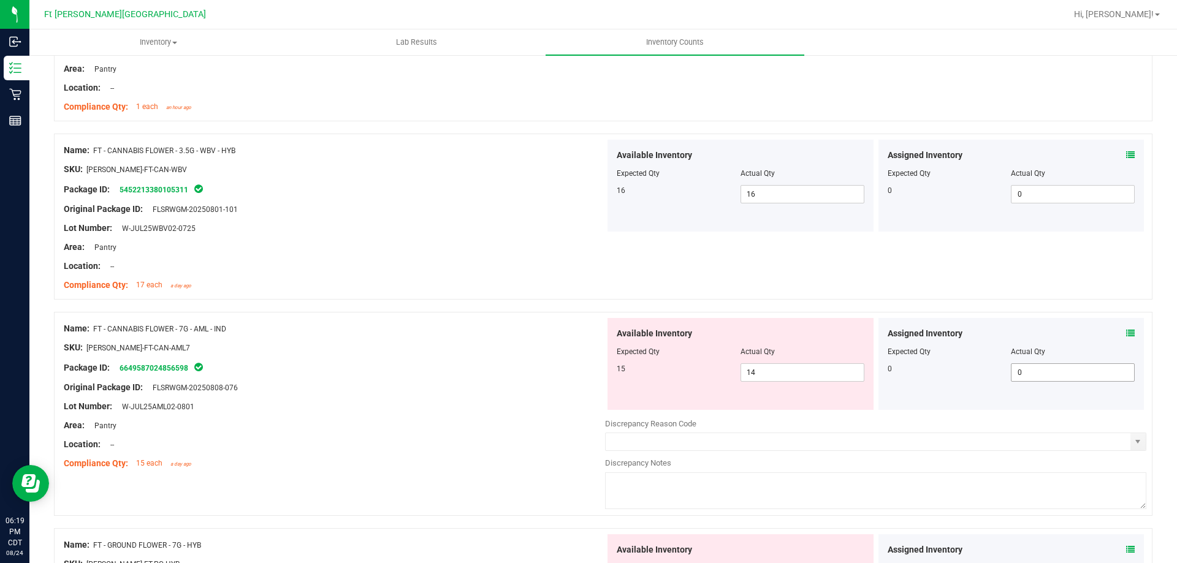
scroll to position [797, 0]
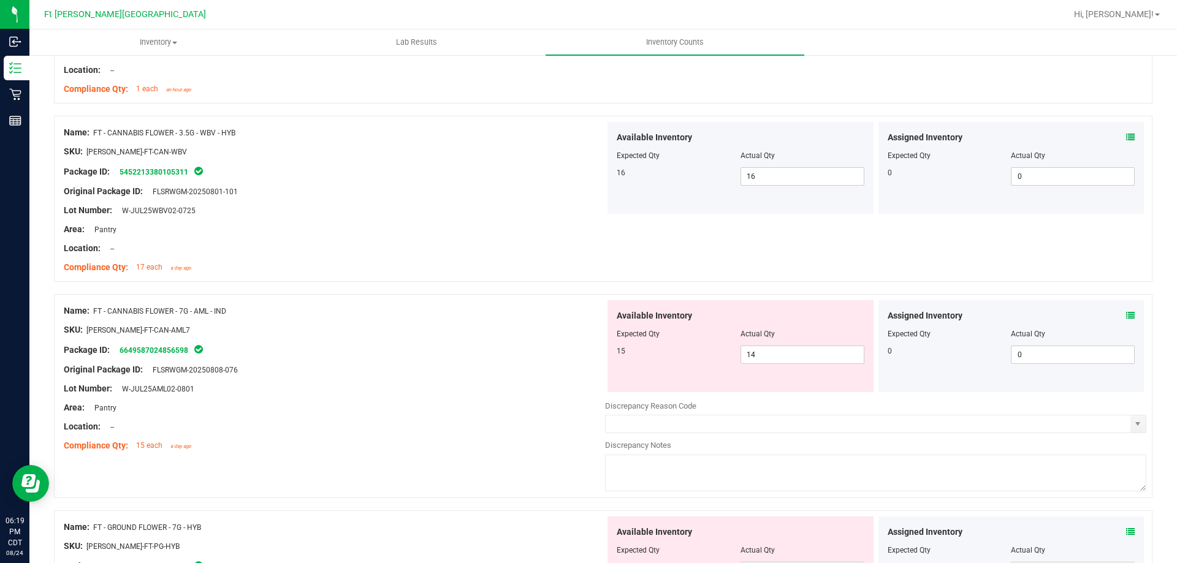
click at [1126, 309] on span at bounding box center [1130, 315] width 9 height 13
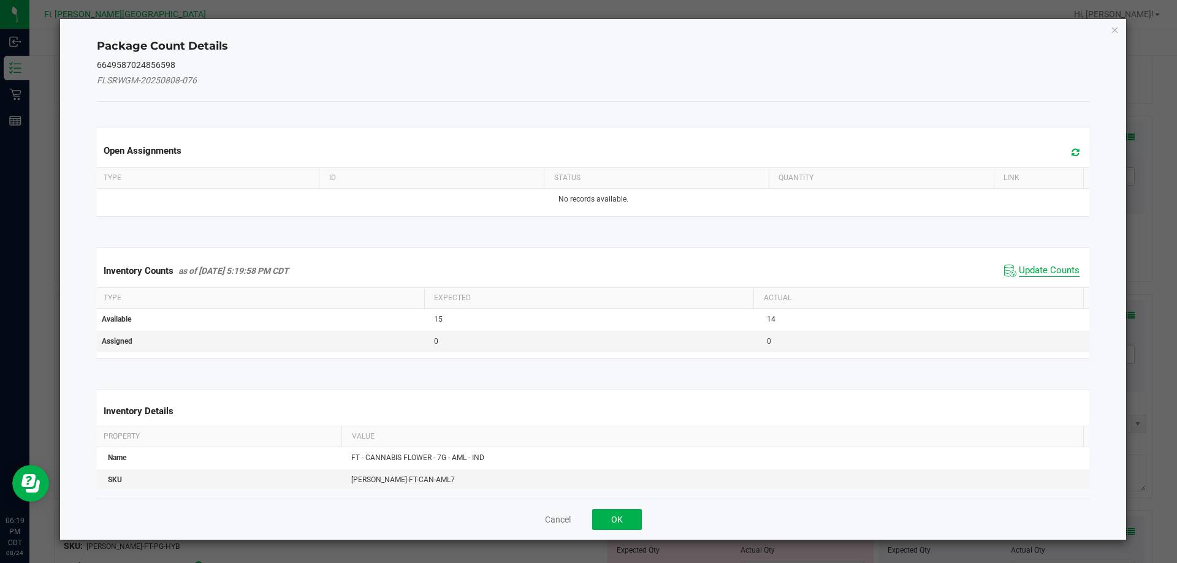
click at [1027, 270] on span "Update Counts" at bounding box center [1048, 271] width 61 height 12
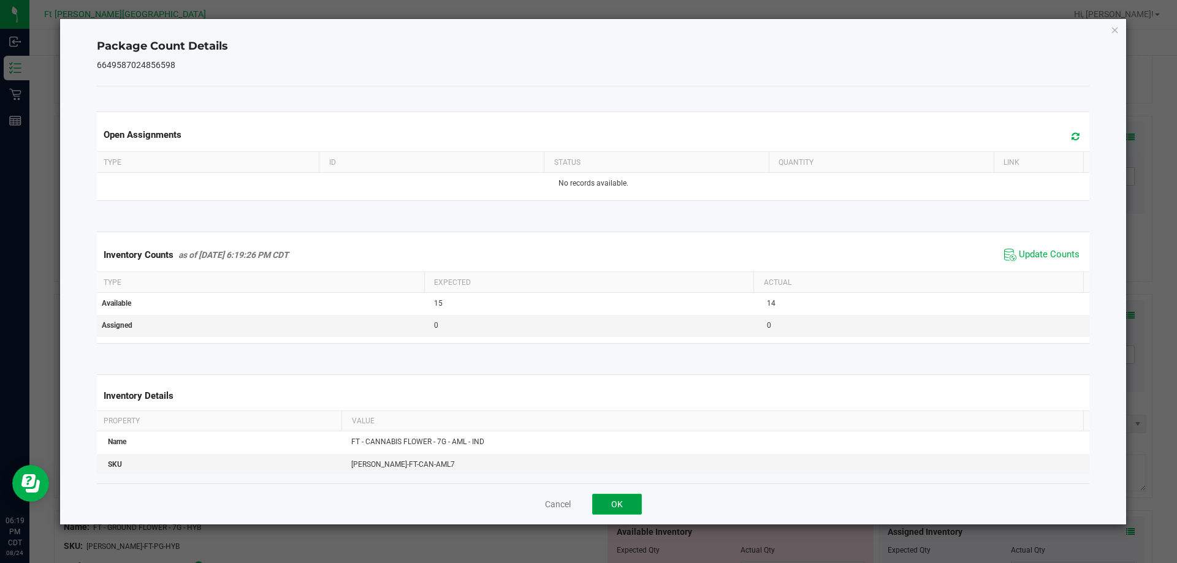
click at [620, 508] on button "OK" at bounding box center [617, 504] width 50 height 21
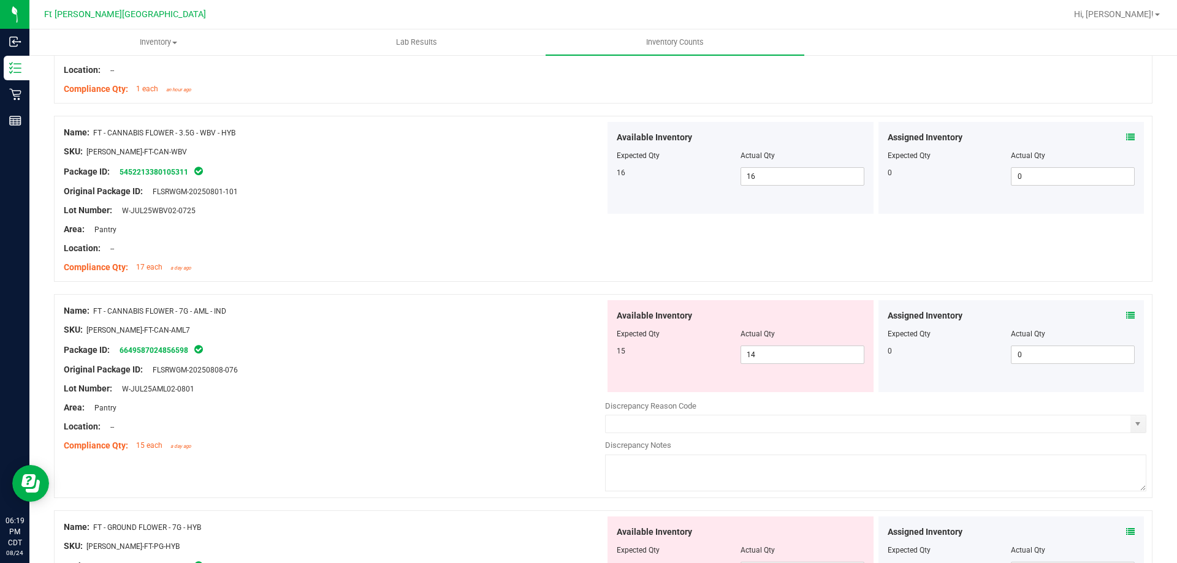
click at [803, 364] on div "Available Inventory Expected Qty Actual Qty 15 14 14" at bounding box center [740, 346] width 266 height 92
click at [803, 360] on span "14 14" at bounding box center [802, 355] width 124 height 18
click at [558, 352] on div "Package ID: 6649587024856598" at bounding box center [334, 350] width 541 height 15
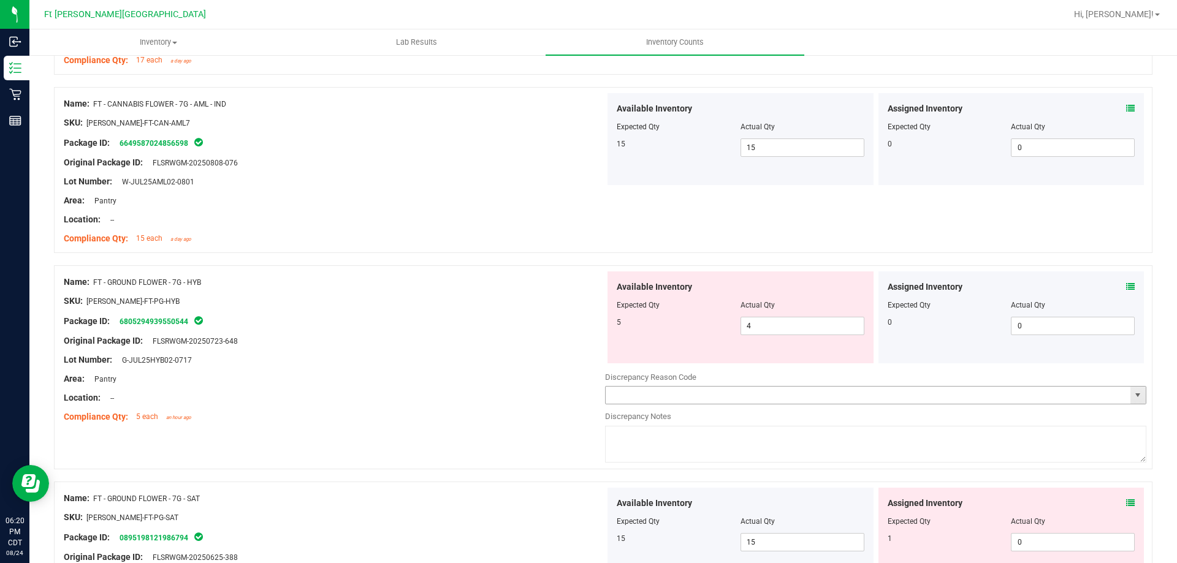
scroll to position [1042, 0]
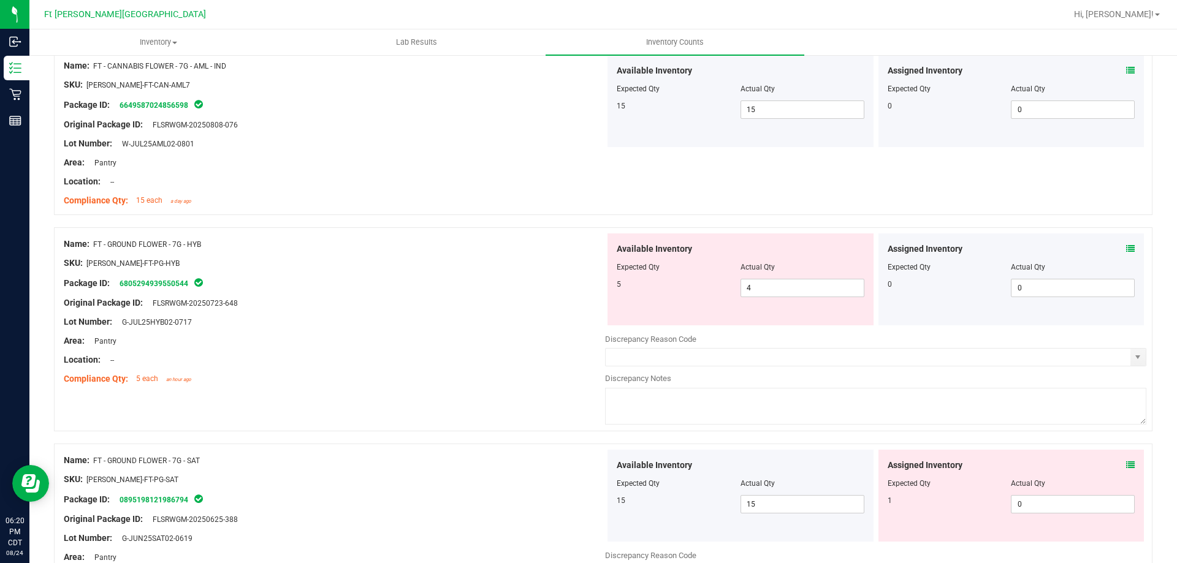
click at [1126, 248] on icon at bounding box center [1130, 249] width 9 height 9
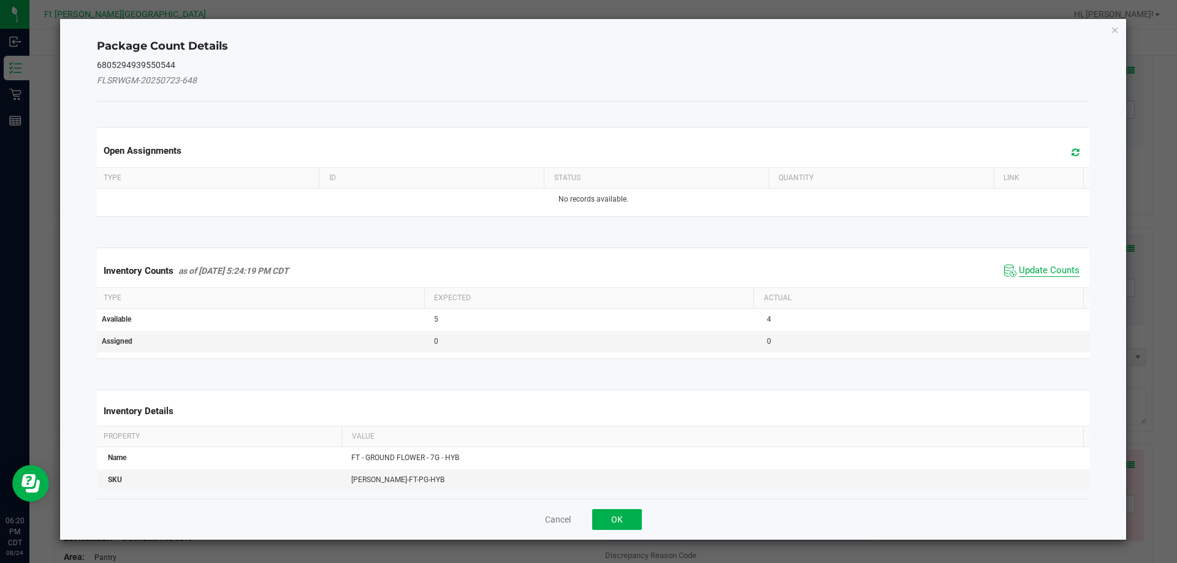
click at [1042, 271] on span "Update Counts" at bounding box center [1048, 271] width 61 height 12
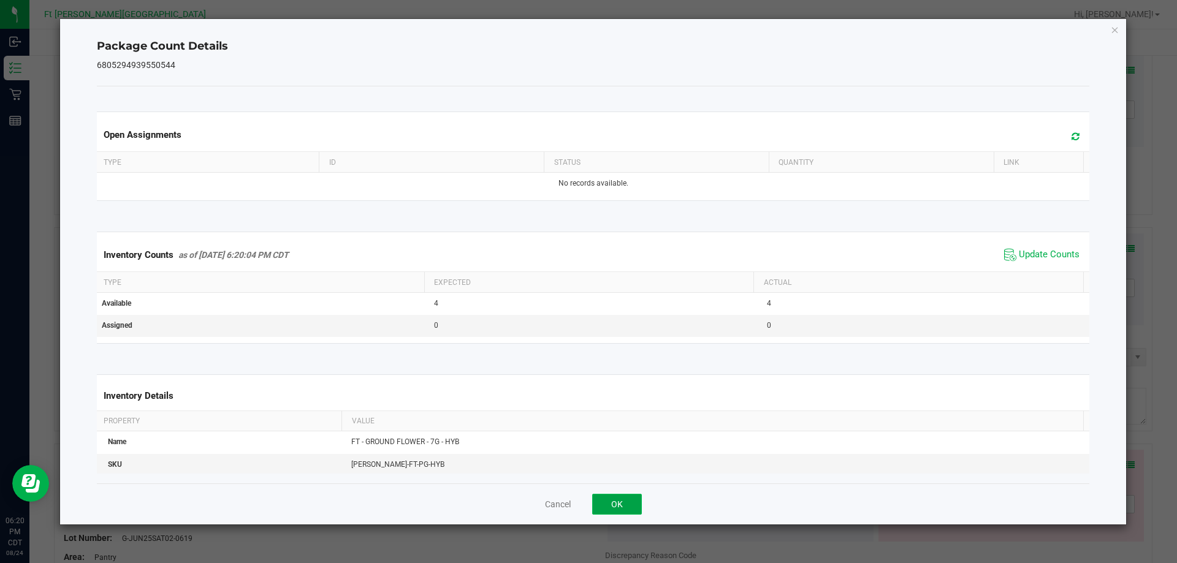
click at [627, 511] on button "OK" at bounding box center [617, 504] width 50 height 21
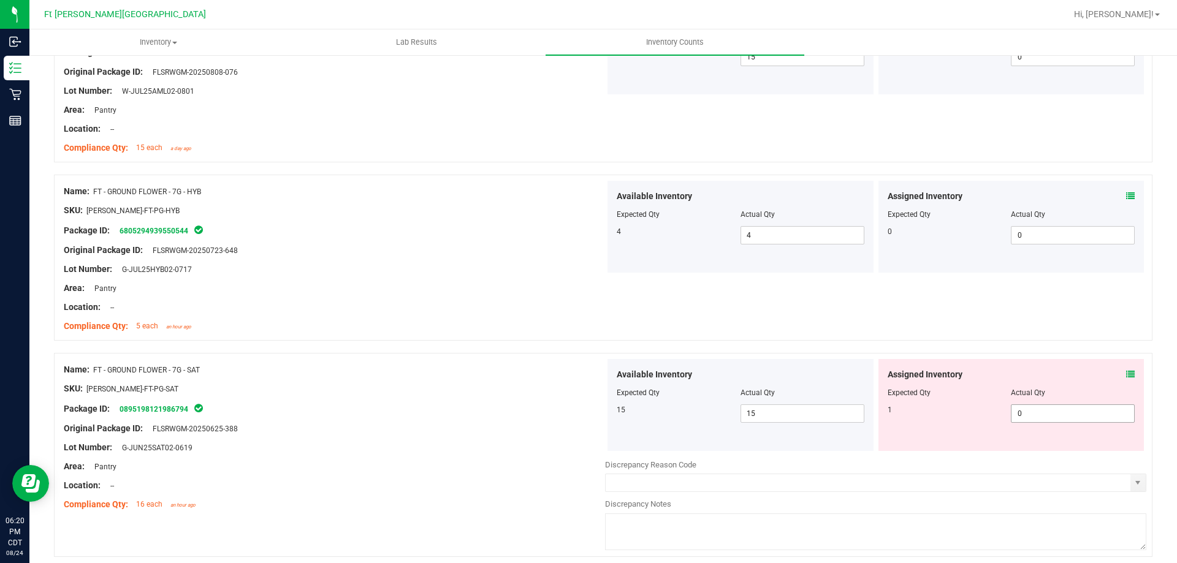
scroll to position [1164, 0]
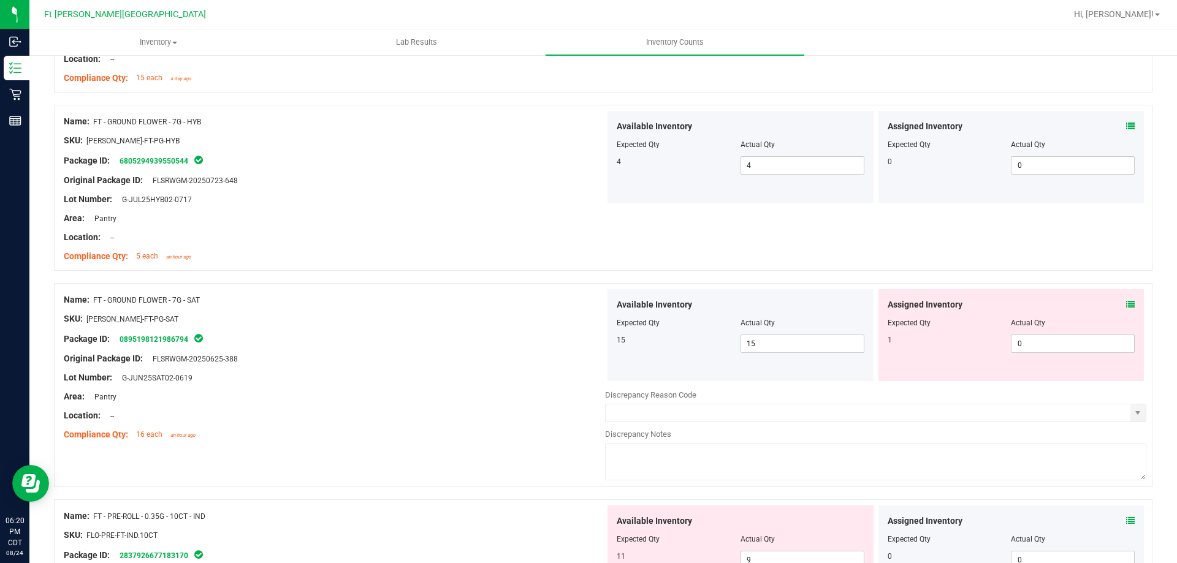
click at [1126, 306] on div "Assigned Inventory Expected Qty Actual Qty 1 0 0" at bounding box center [1011, 335] width 266 height 92
click at [1126, 306] on icon at bounding box center [1130, 304] width 9 height 9
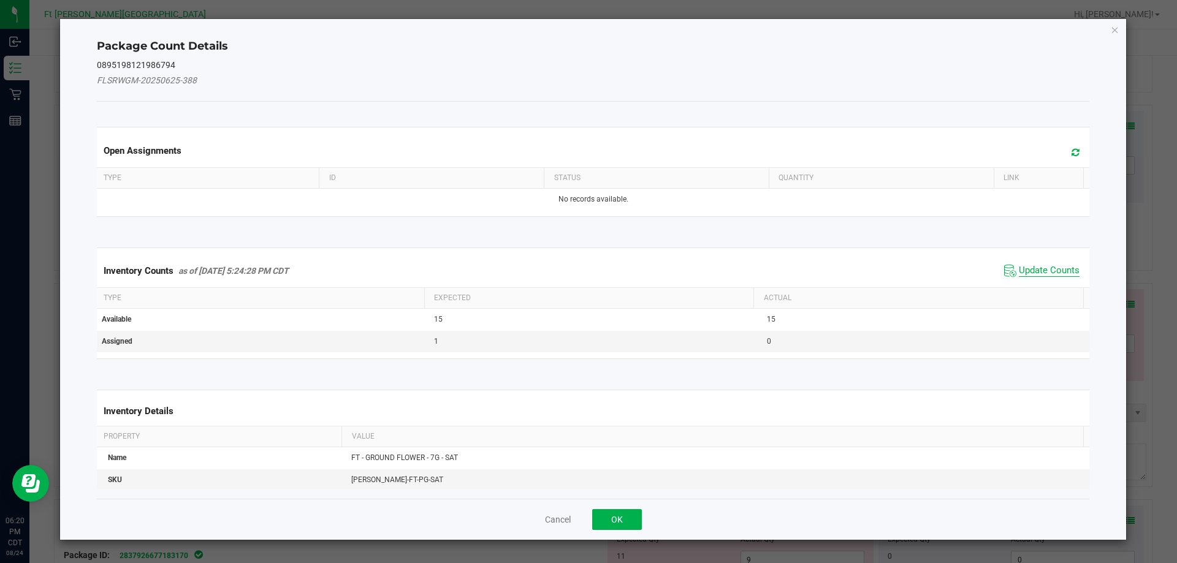
click at [1050, 275] on span "Update Counts" at bounding box center [1048, 271] width 61 height 12
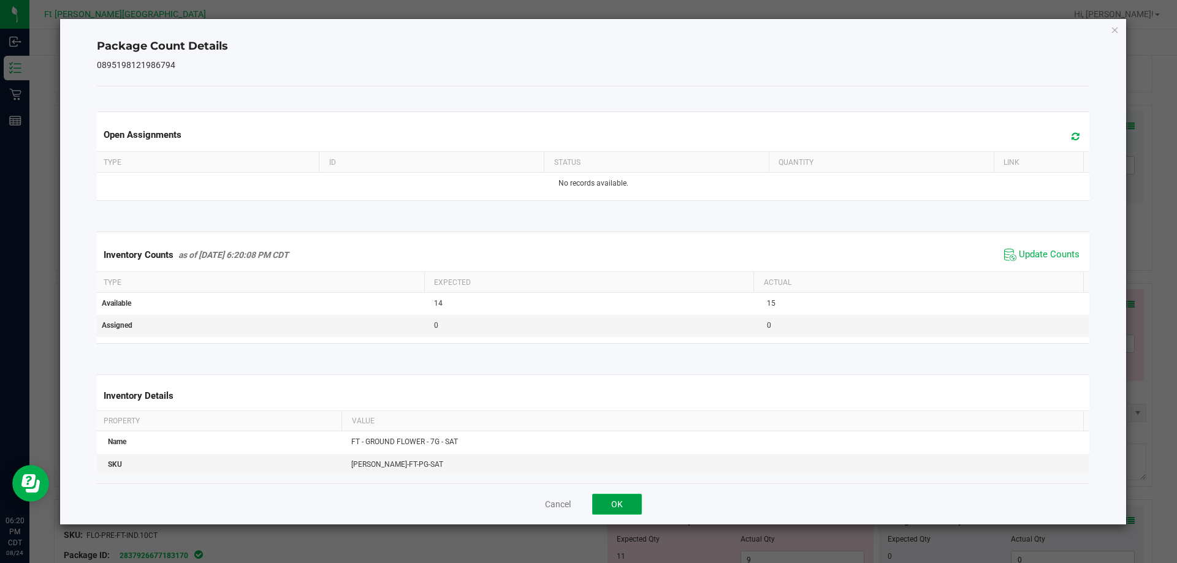
click at [629, 502] on button "OK" at bounding box center [617, 504] width 50 height 21
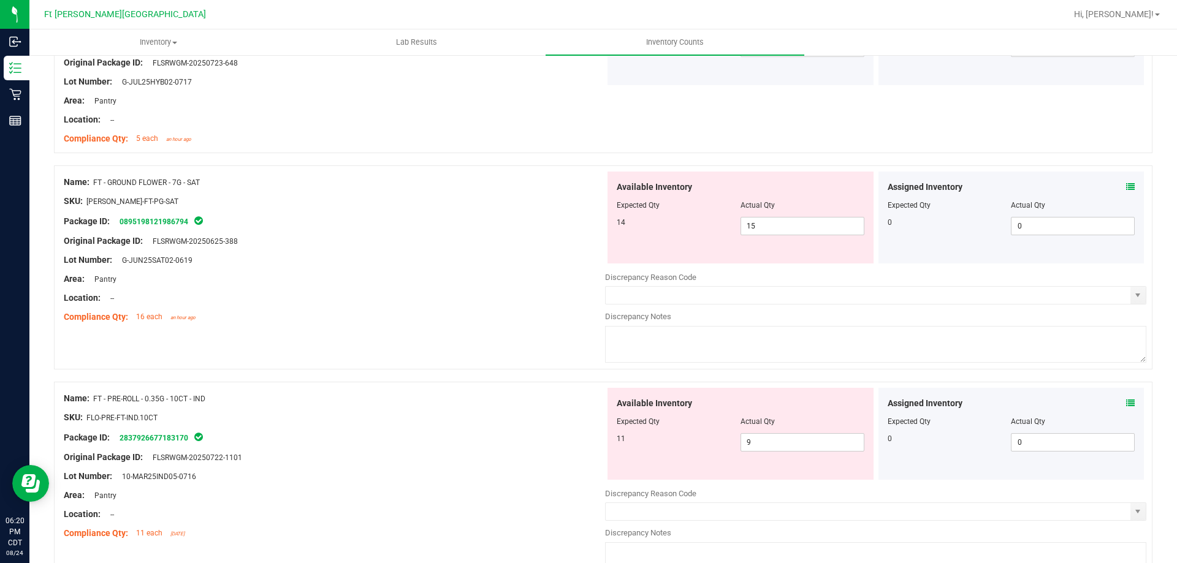
scroll to position [1287, 0]
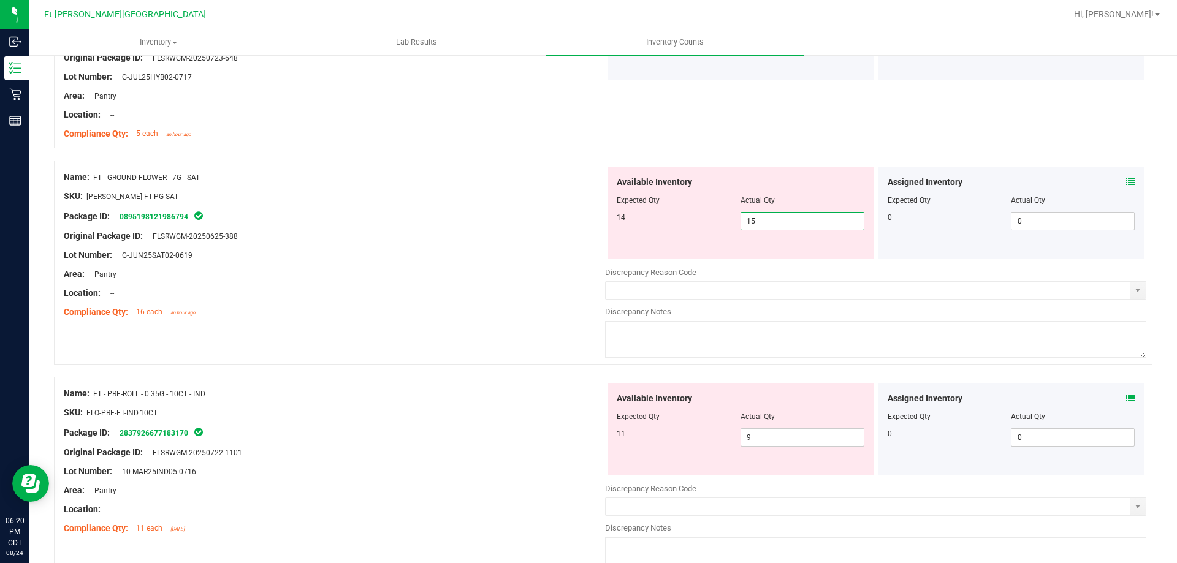
click at [783, 222] on span "15 15" at bounding box center [802, 221] width 124 height 18
click at [515, 300] on div at bounding box center [334, 303] width 541 height 6
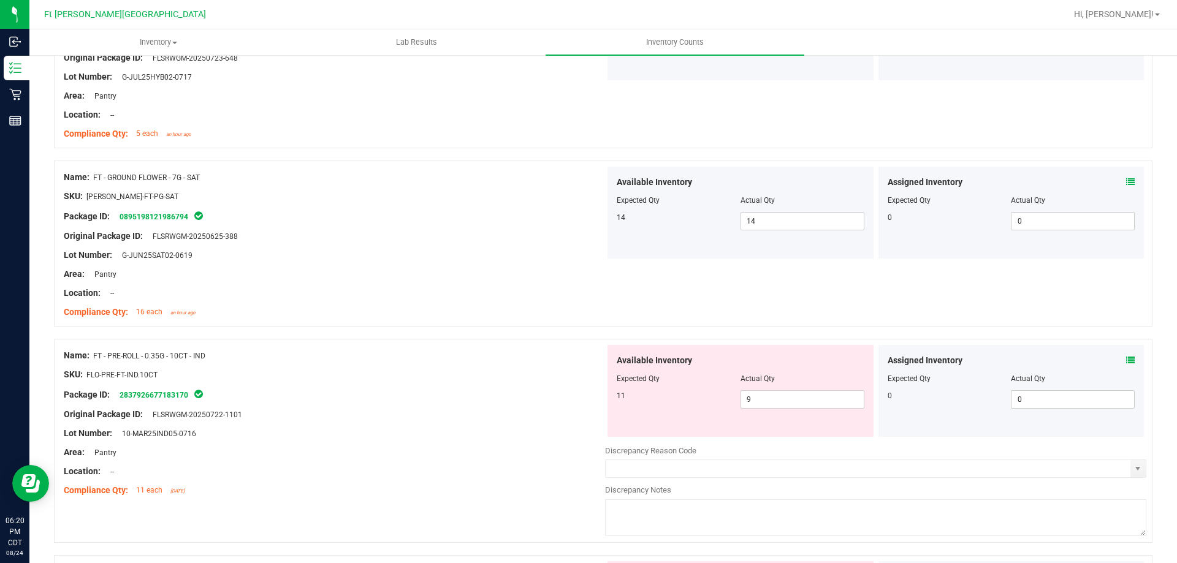
scroll to position [1409, 0]
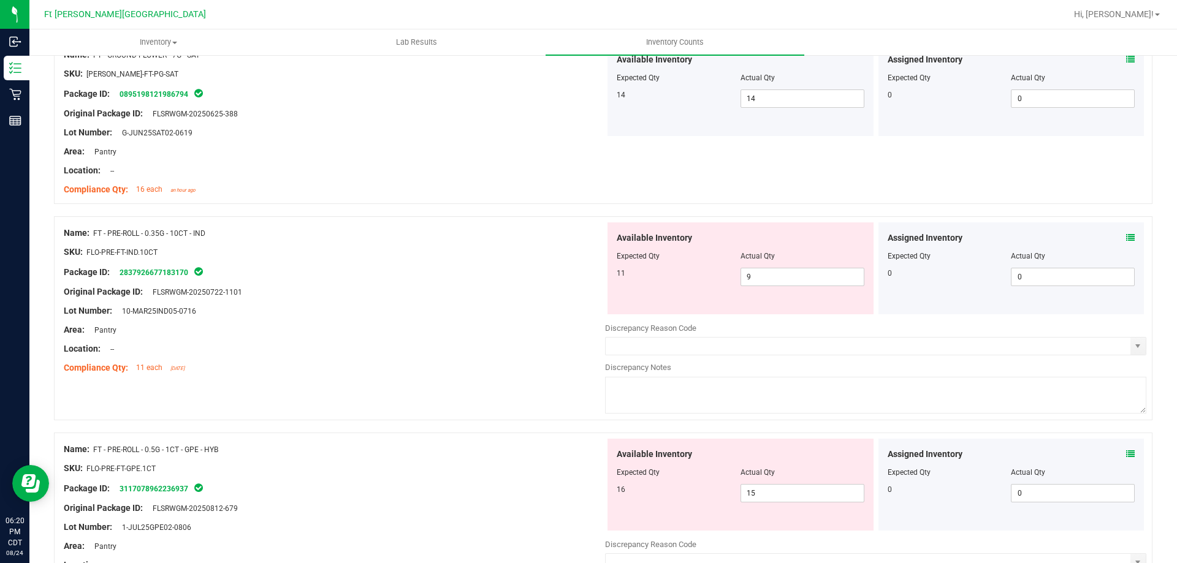
click at [1126, 232] on span at bounding box center [1130, 238] width 9 height 13
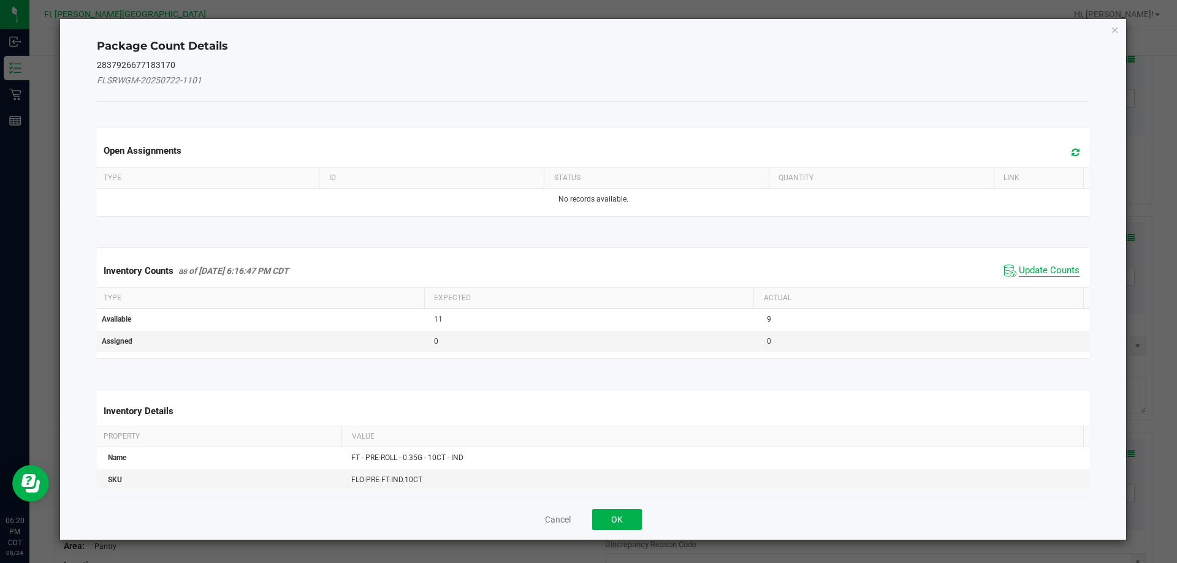
click at [1026, 268] on span "Update Counts" at bounding box center [1048, 271] width 61 height 12
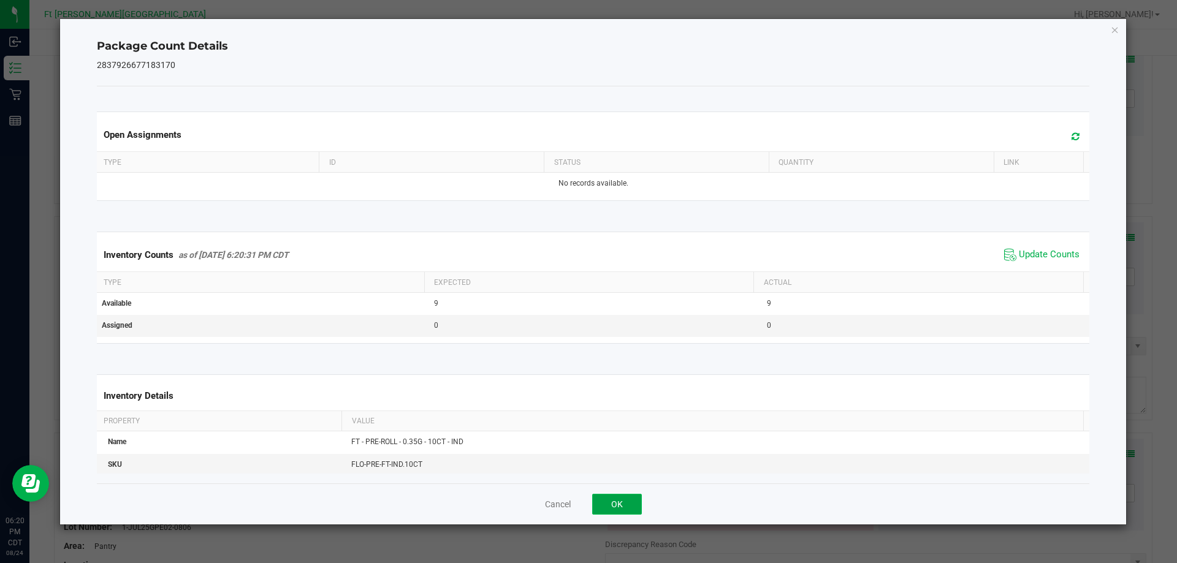
click at [633, 506] on button "OK" at bounding box center [617, 504] width 50 height 21
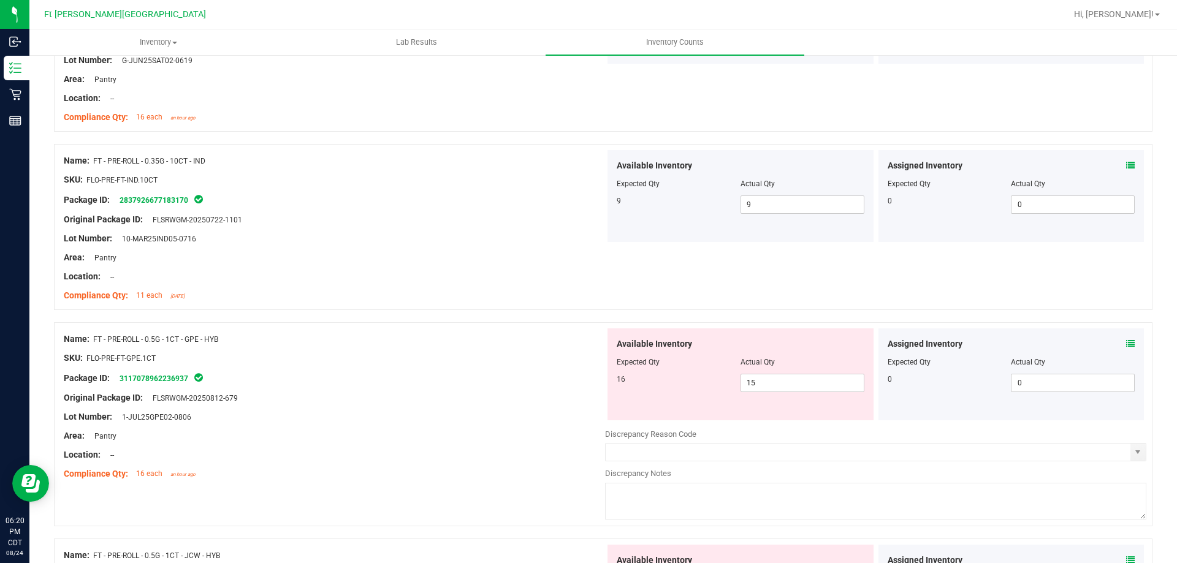
scroll to position [1593, 0]
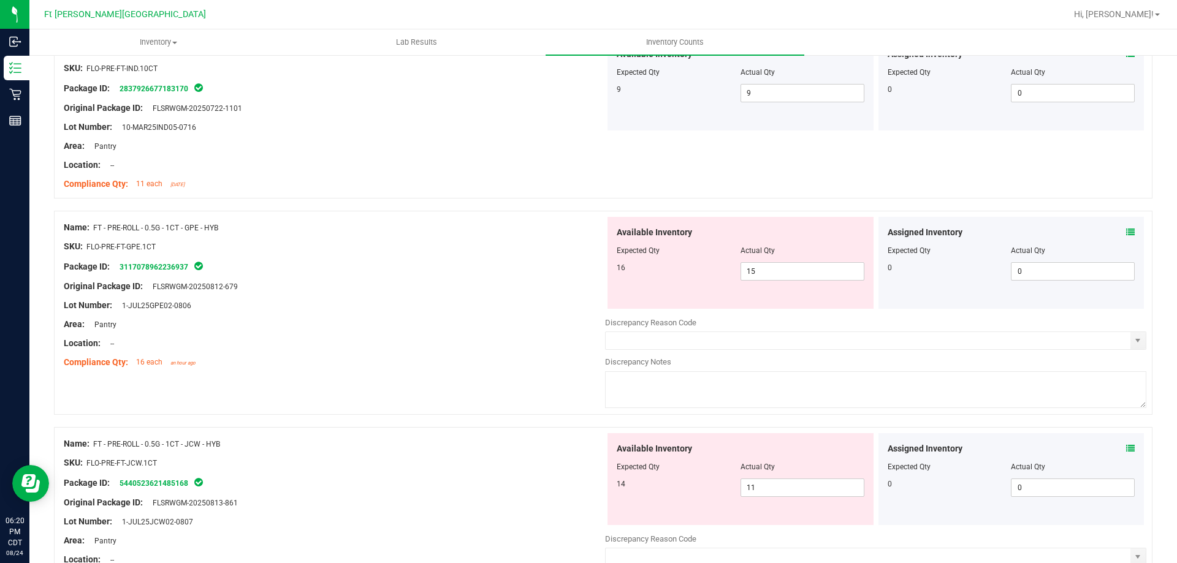
click at [1126, 233] on icon at bounding box center [1130, 232] width 9 height 9
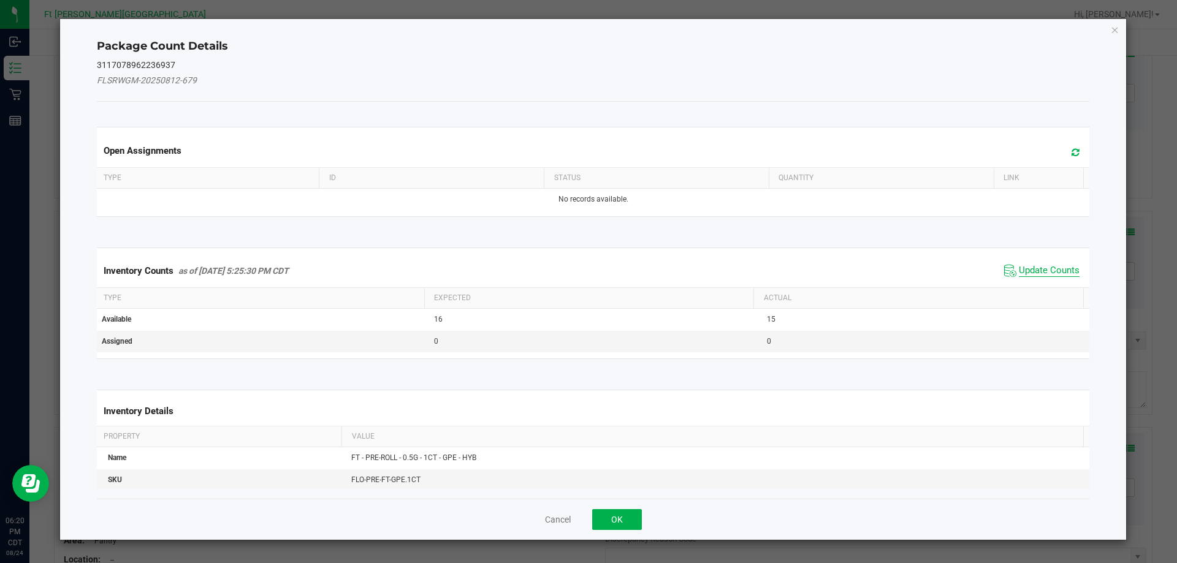
click at [1050, 269] on span "Update Counts" at bounding box center [1048, 271] width 61 height 12
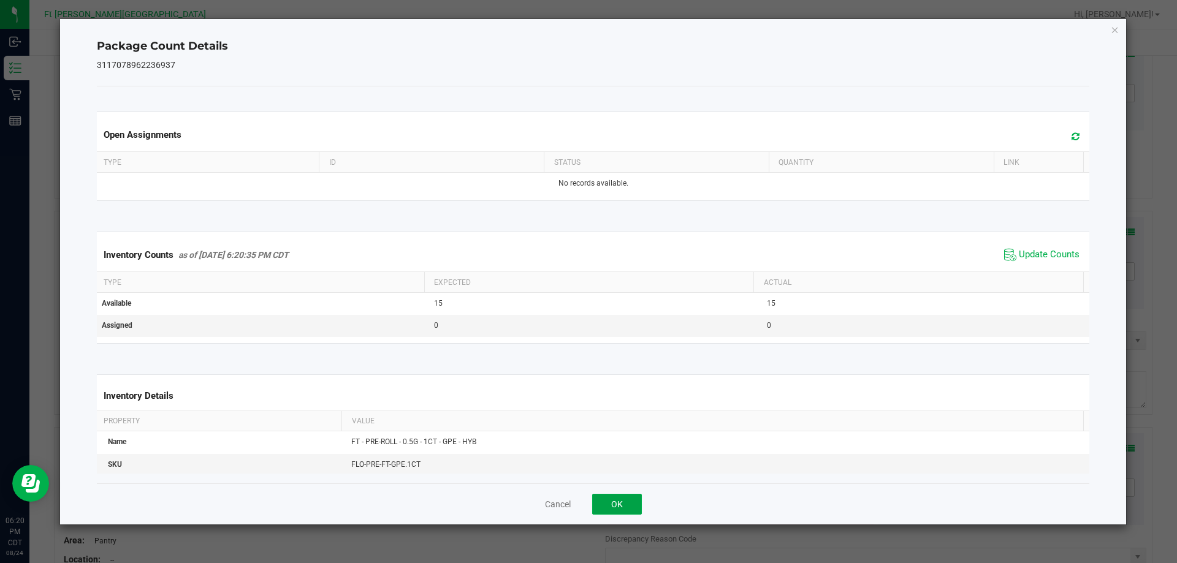
drag, startPoint x: 626, startPoint y: 502, endPoint x: 637, endPoint y: 493, distance: 13.5
click at [628, 501] on button "OK" at bounding box center [617, 504] width 50 height 21
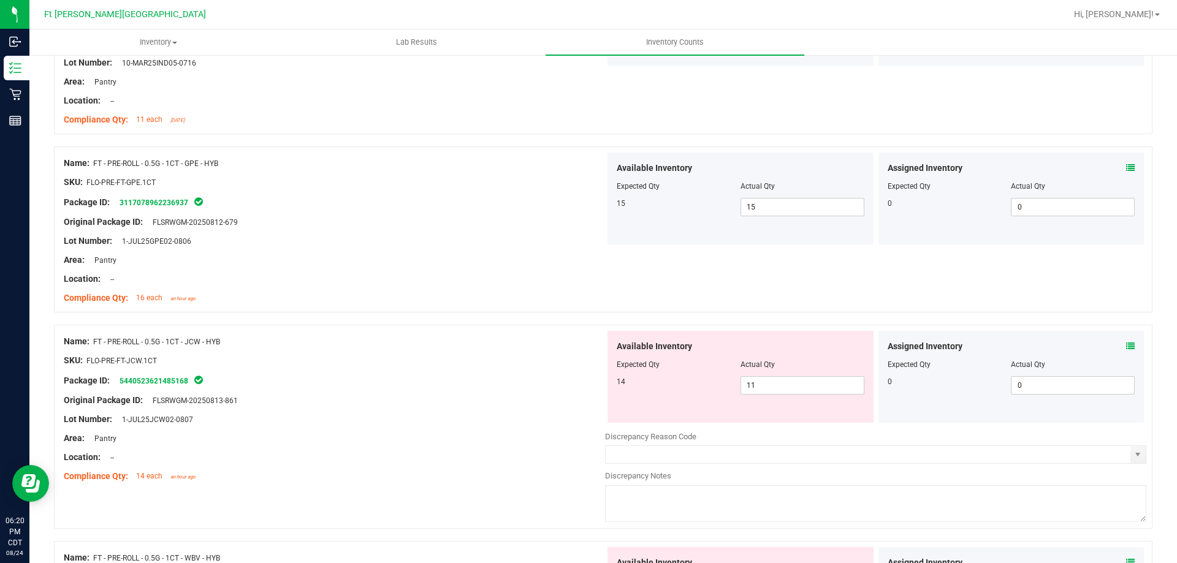
scroll to position [1716, 0]
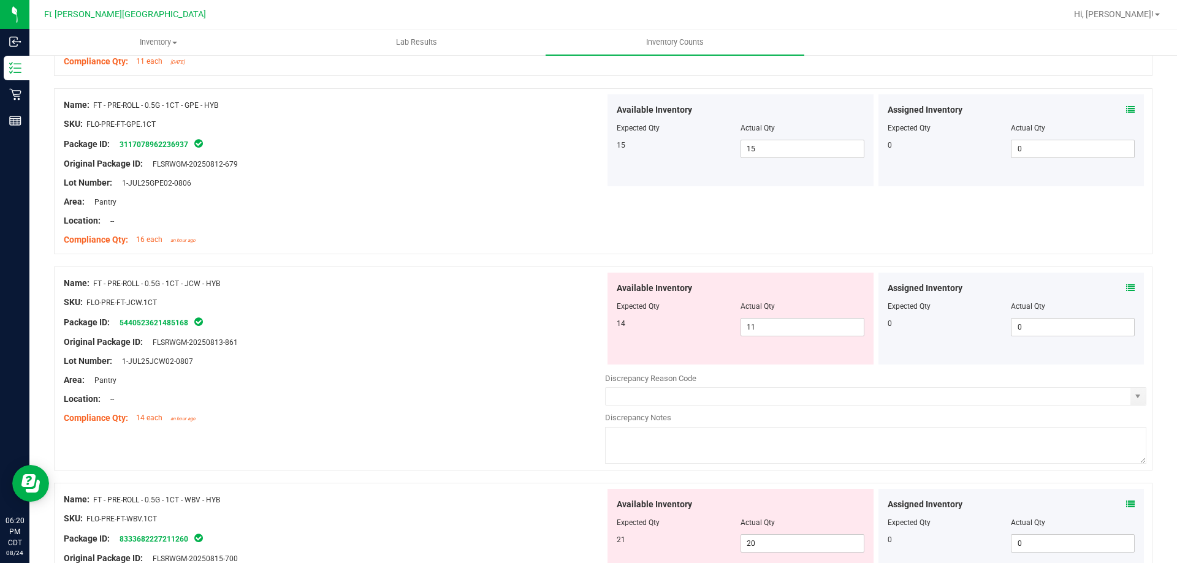
click at [1126, 284] on icon at bounding box center [1130, 288] width 9 height 9
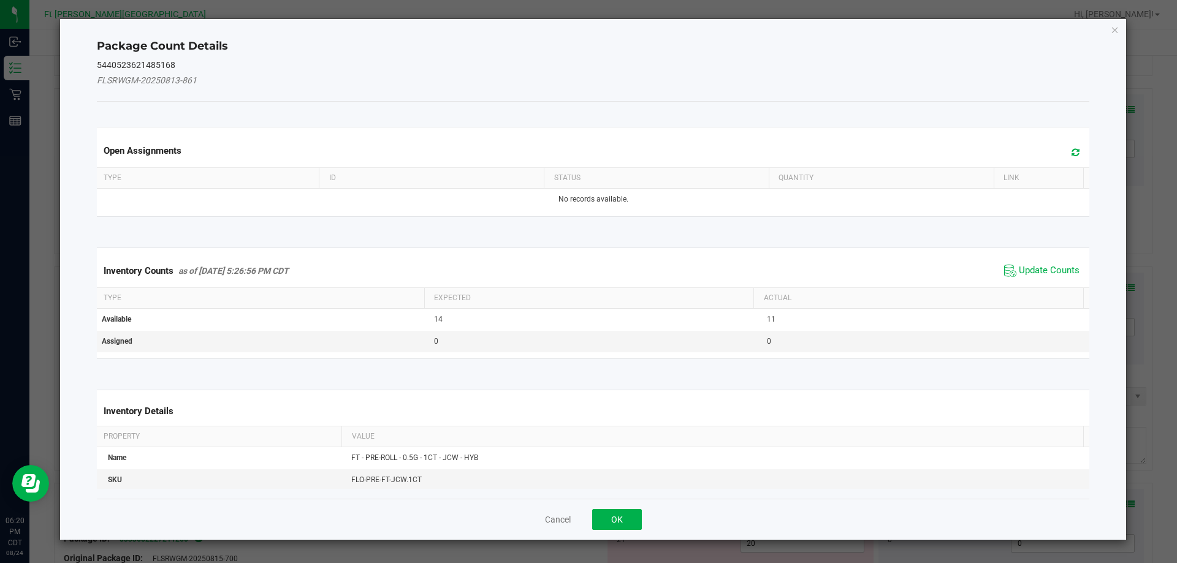
click at [1058, 262] on span "Update Counts" at bounding box center [1042, 271] width 82 height 18
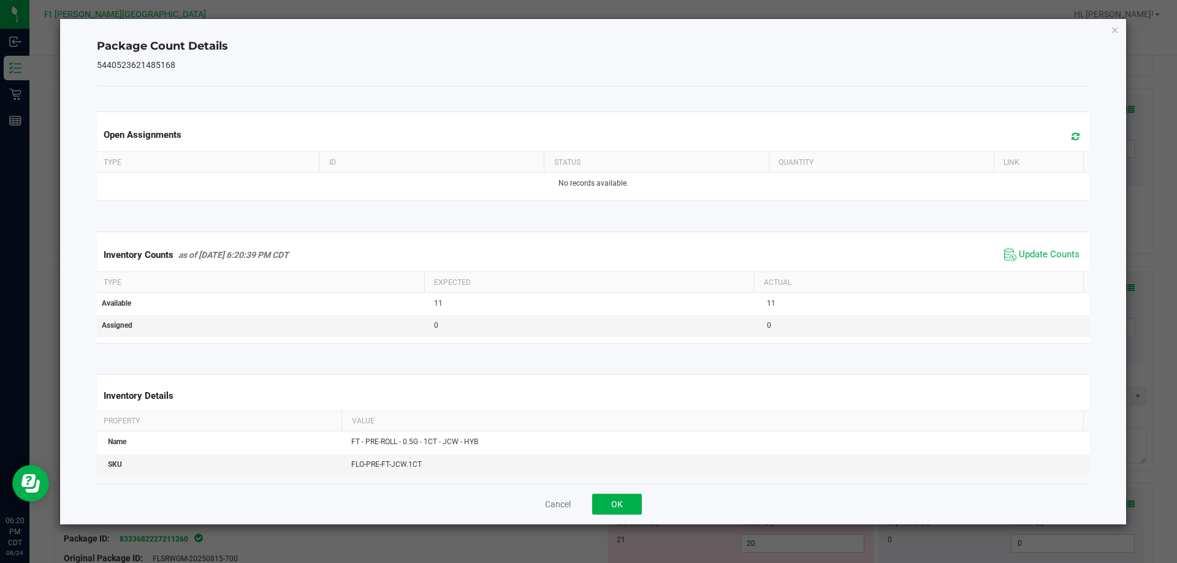
click at [628, 491] on div "Cancel OK" at bounding box center [593, 503] width 993 height 41
click at [632, 499] on button "OK" at bounding box center [617, 504] width 50 height 21
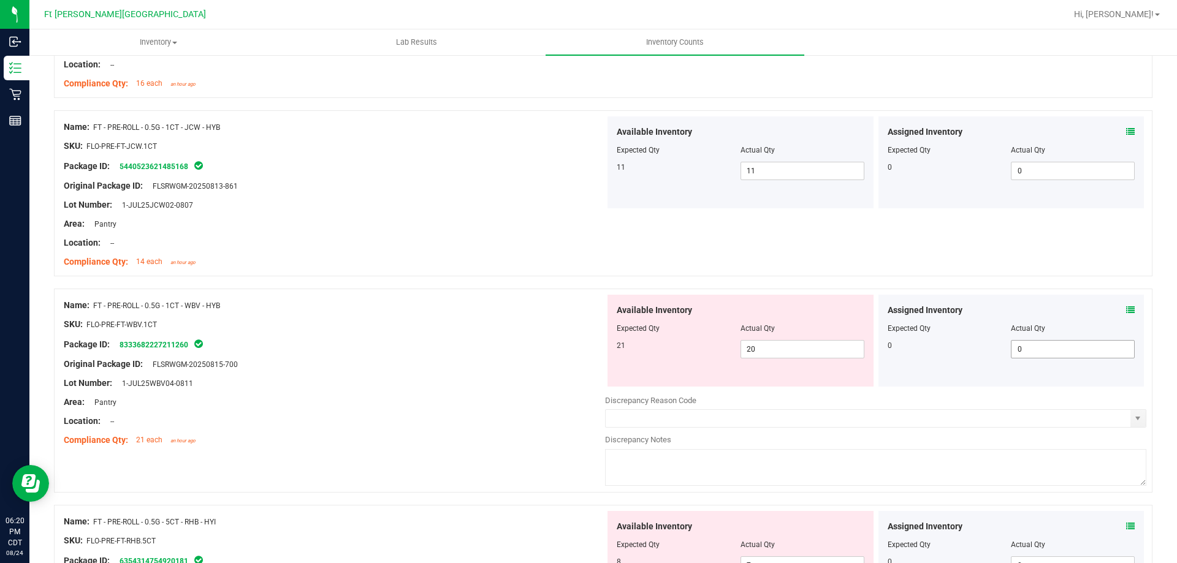
scroll to position [1900, 0]
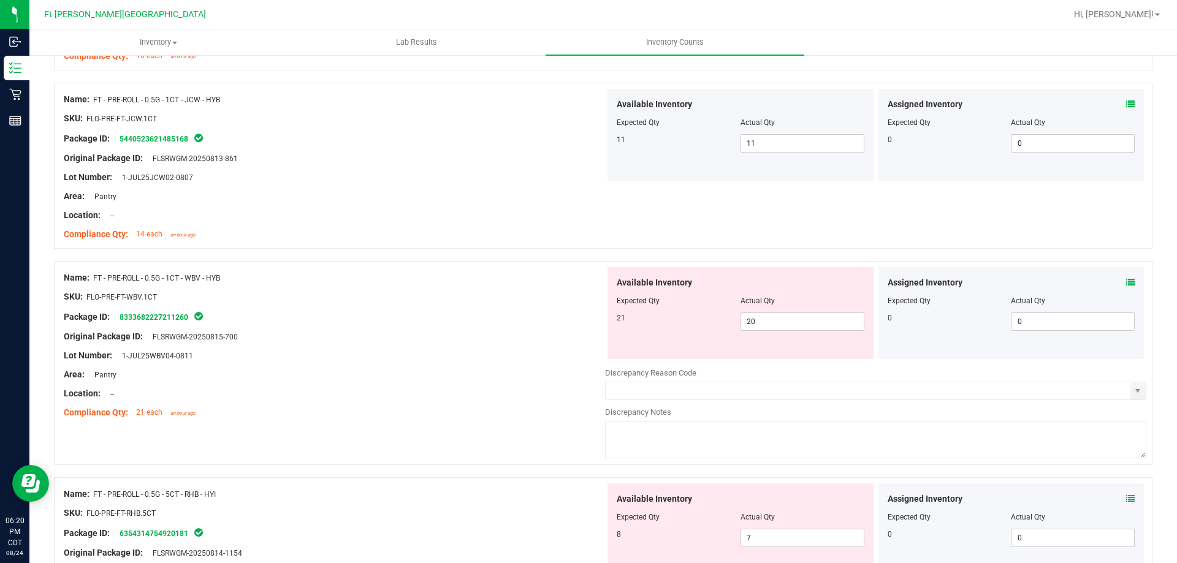
click at [1126, 282] on icon at bounding box center [1130, 282] width 9 height 9
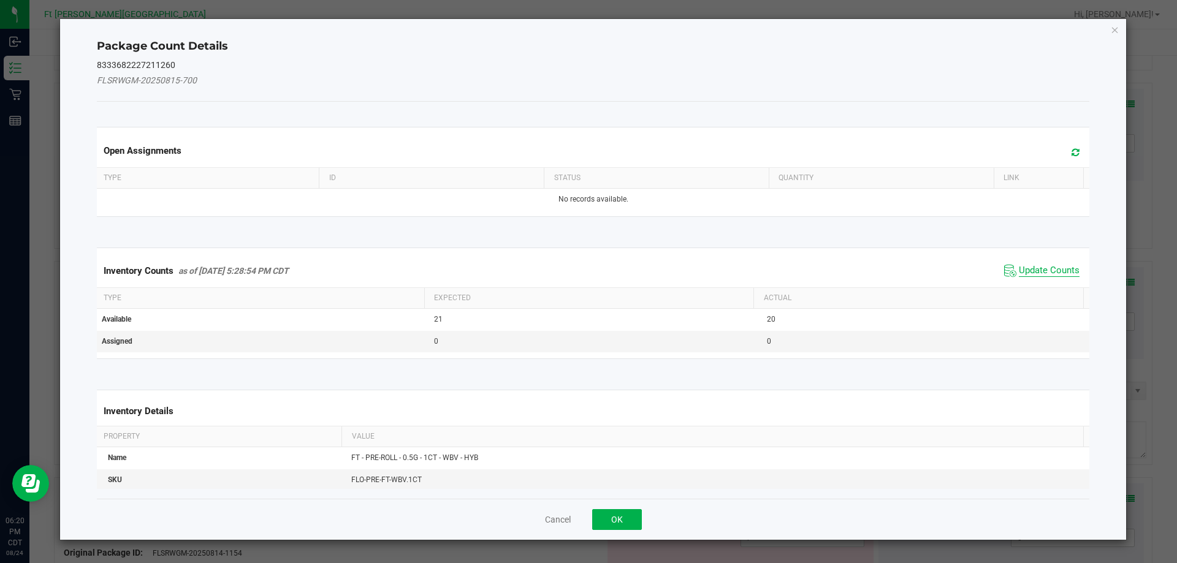
click at [1031, 268] on span "Update Counts" at bounding box center [1048, 271] width 61 height 12
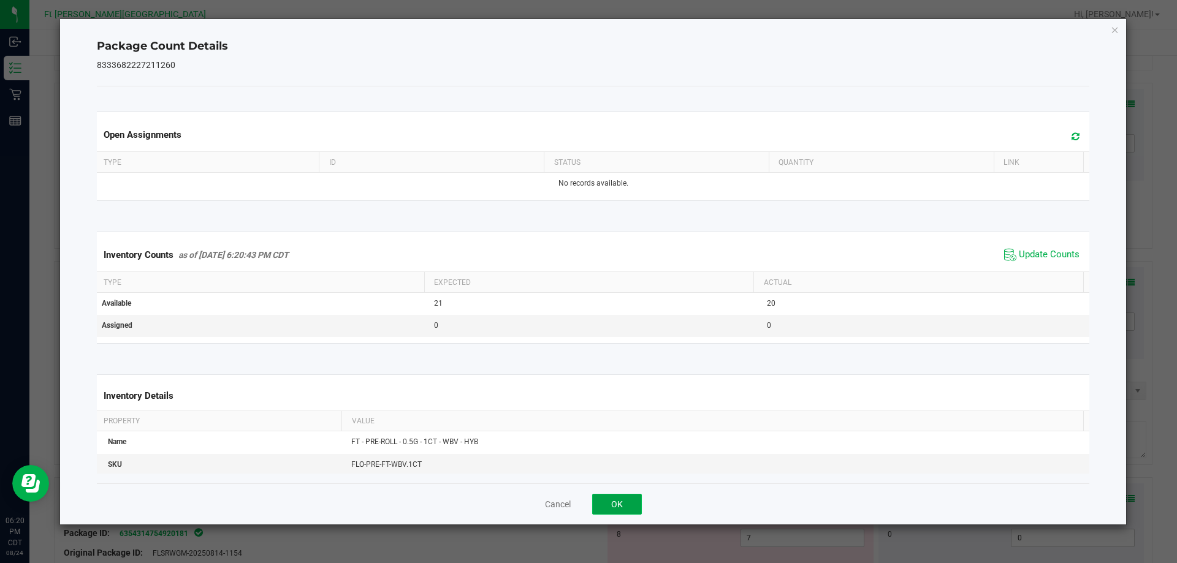
click at [618, 504] on button "OK" at bounding box center [617, 504] width 50 height 21
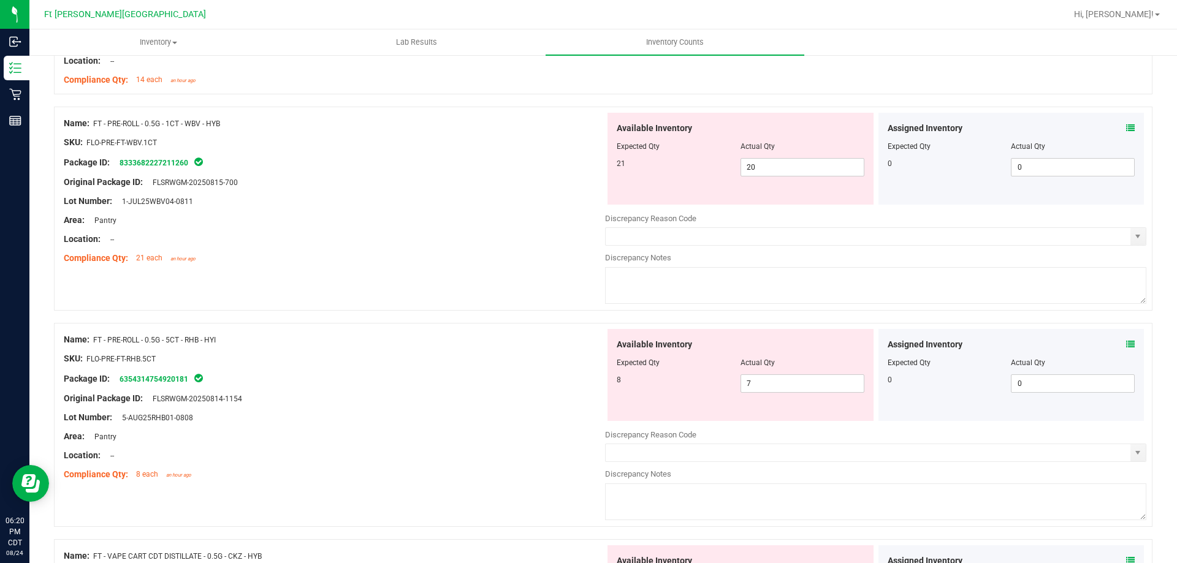
scroll to position [2083, 0]
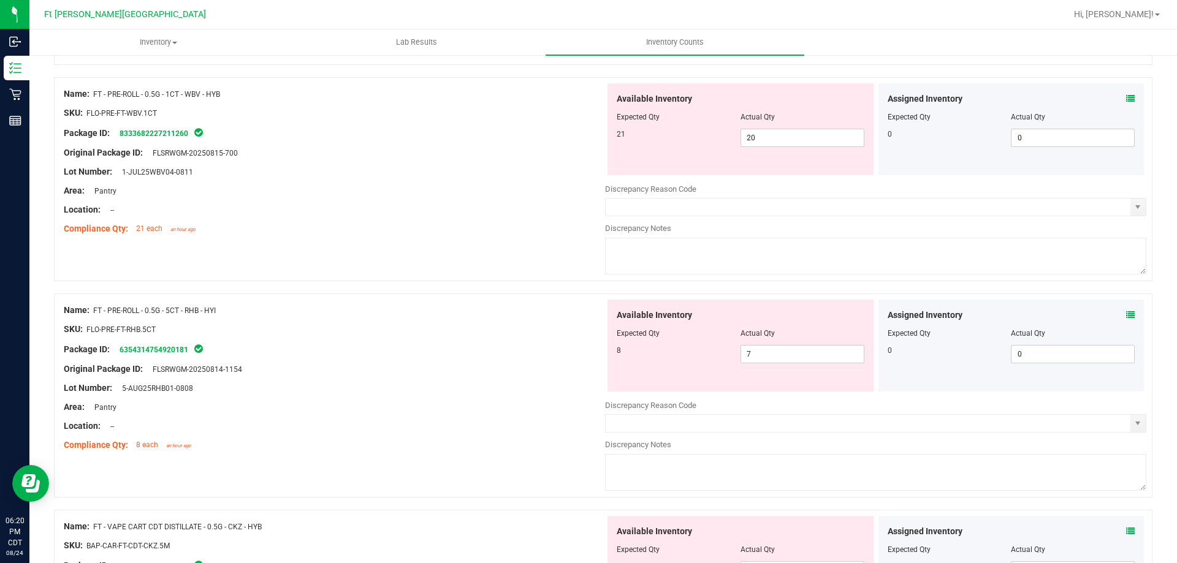
click at [1126, 99] on icon at bounding box center [1130, 98] width 9 height 9
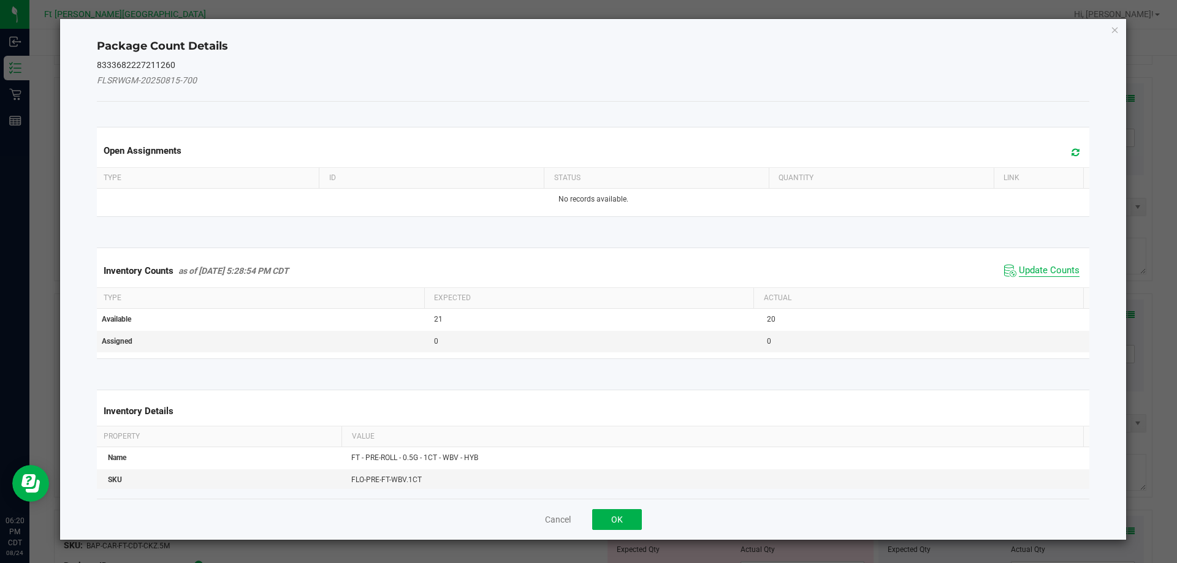
click at [1039, 270] on span "Update Counts" at bounding box center [1048, 271] width 61 height 12
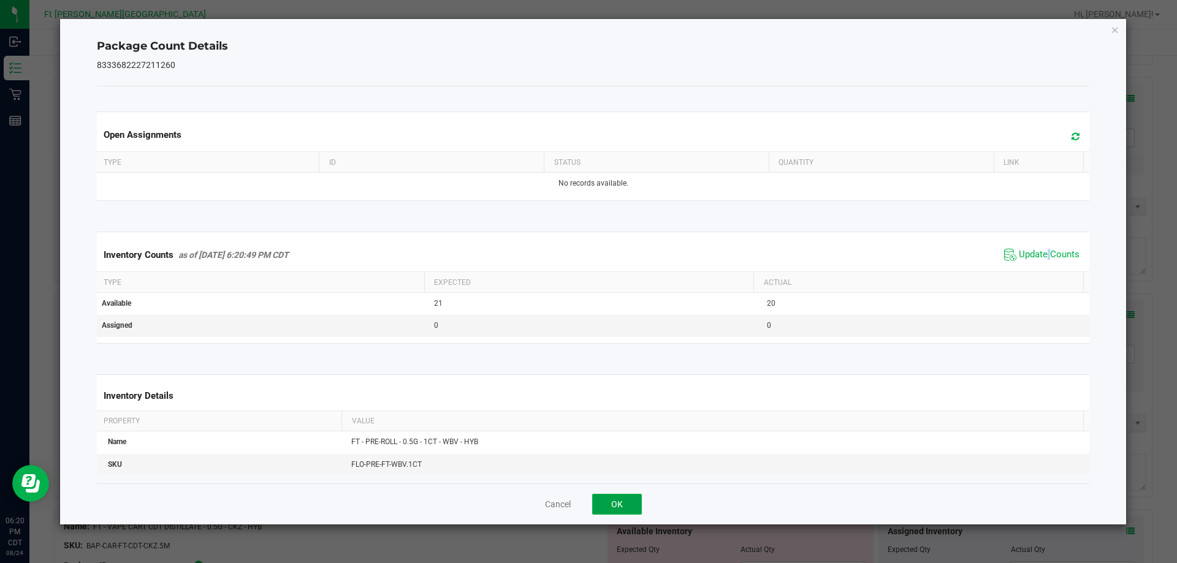
click at [602, 499] on button "OK" at bounding box center [617, 504] width 50 height 21
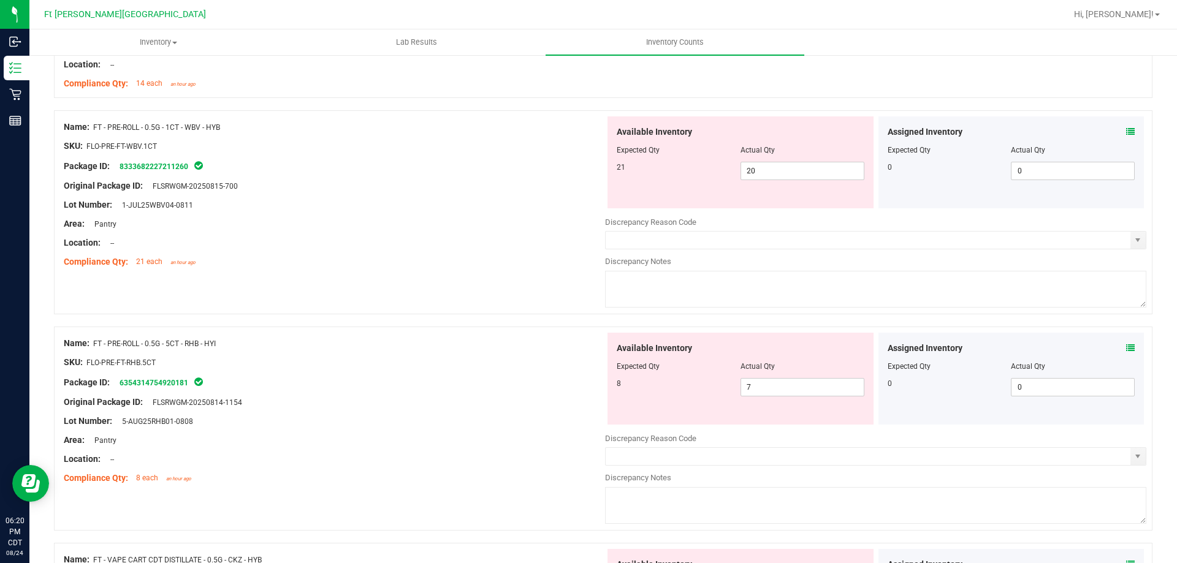
scroll to position [2022, 0]
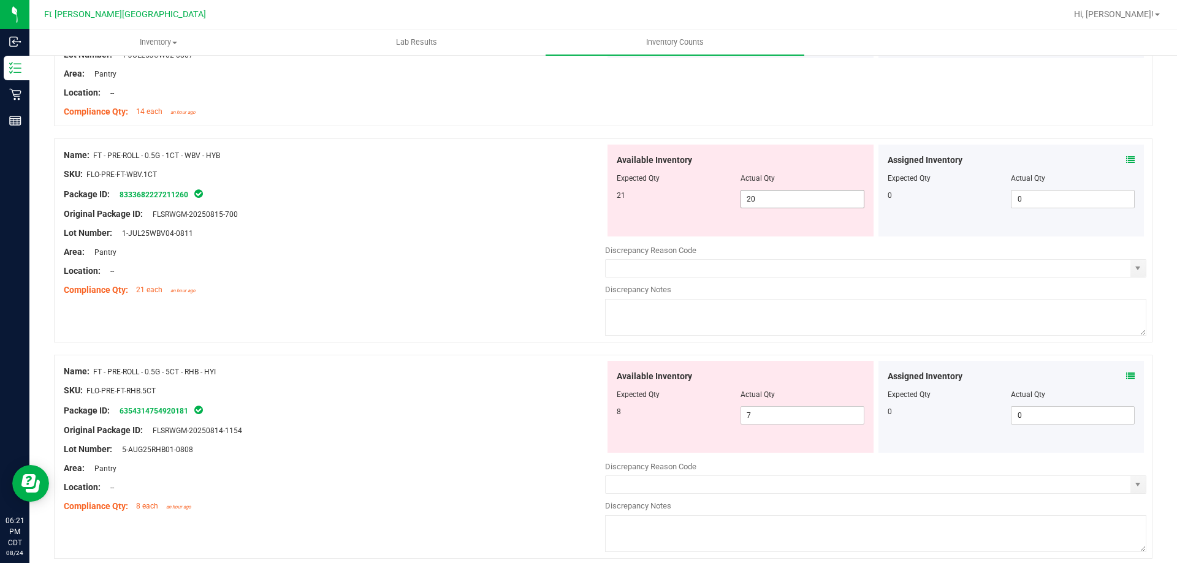
click at [773, 203] on span "20 20" at bounding box center [802, 199] width 124 height 18
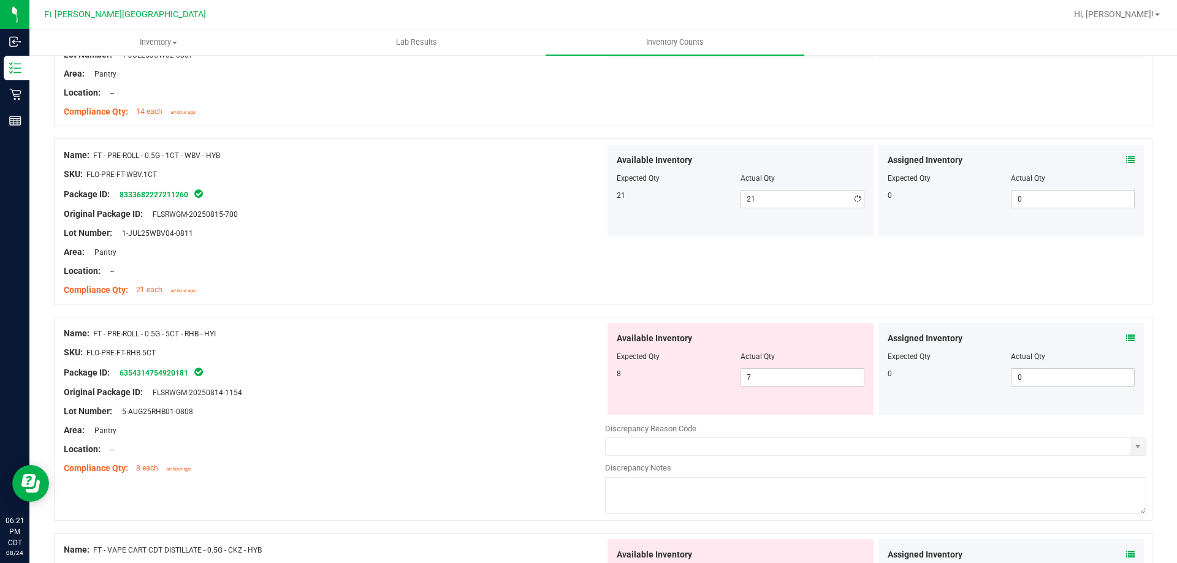
click at [542, 308] on div "Name: FT - PRE-ROLL - 0.5G - 1CT - WBV - HYB SKU: FLO-PRE-FT-WBV.1CT Package ID…" at bounding box center [603, 227] width 1098 height 178
click at [1126, 338] on icon at bounding box center [1130, 338] width 9 height 9
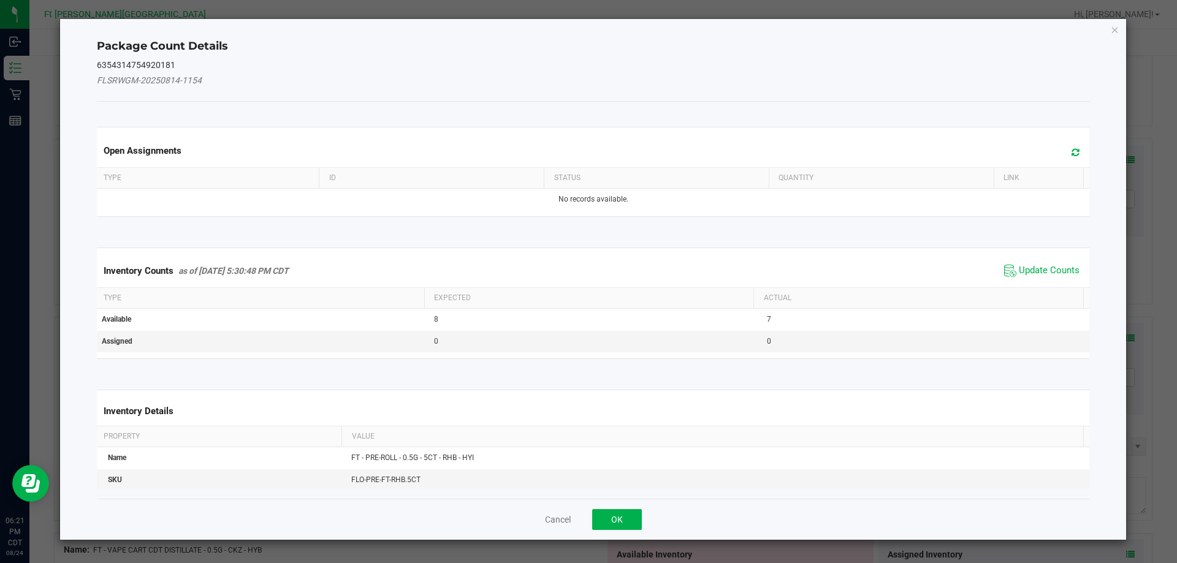
click at [1015, 278] on span "Update Counts" at bounding box center [1042, 271] width 82 height 18
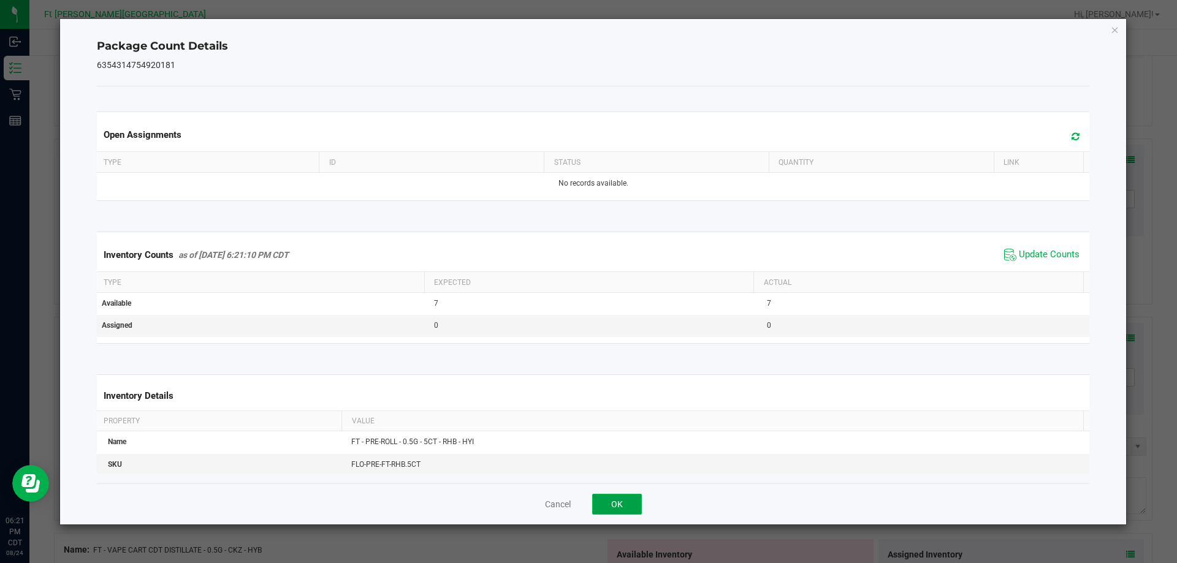
click at [635, 504] on button "OK" at bounding box center [617, 504] width 50 height 21
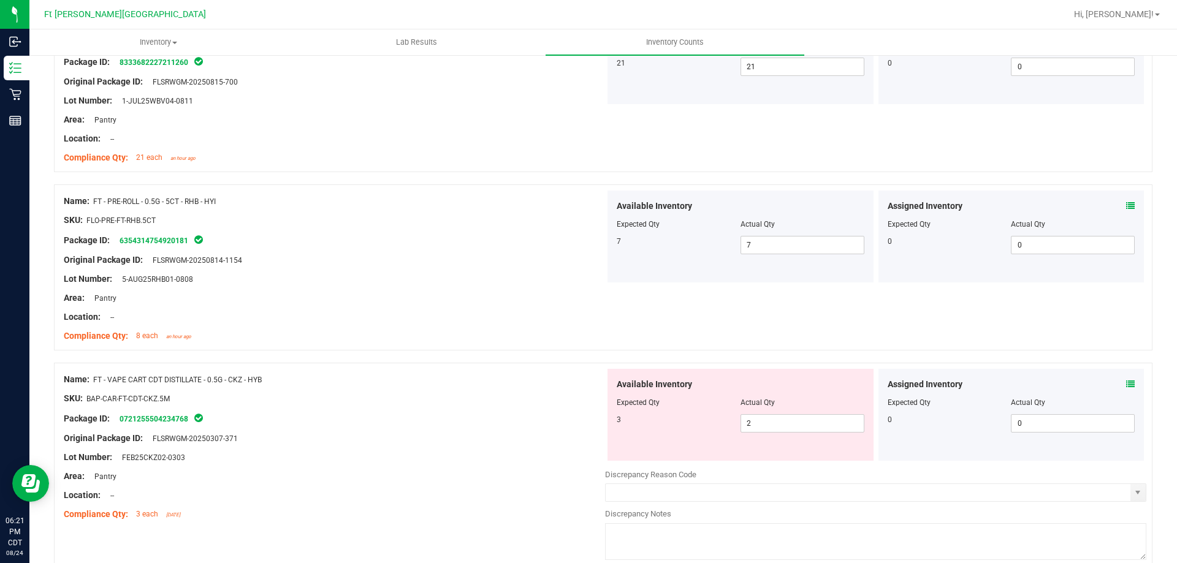
scroll to position [2206, 0]
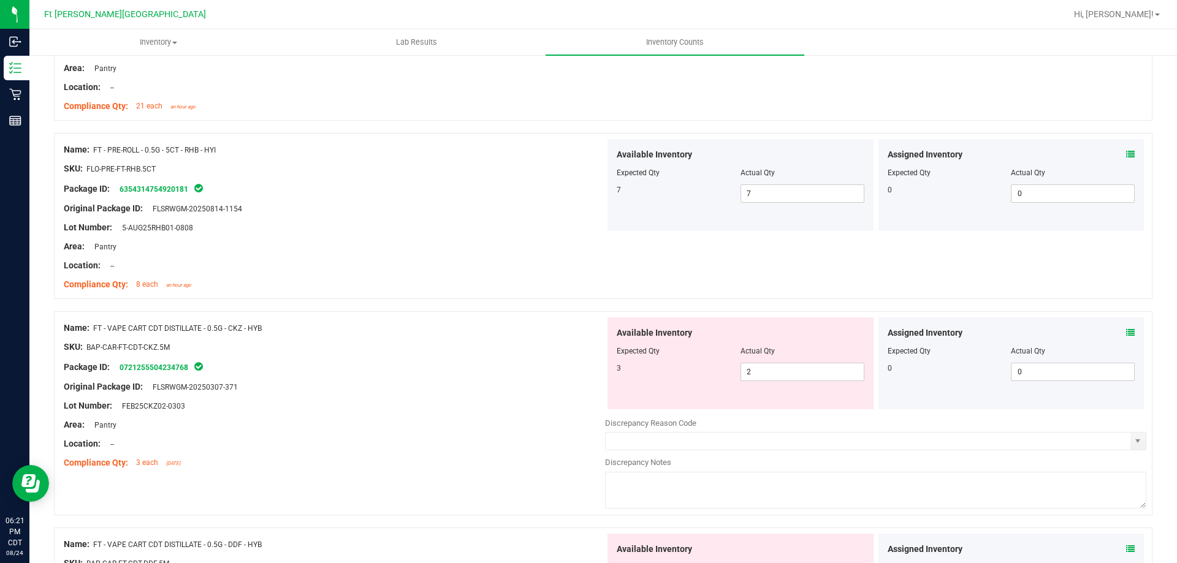
click at [1126, 332] on icon at bounding box center [1130, 332] width 9 height 9
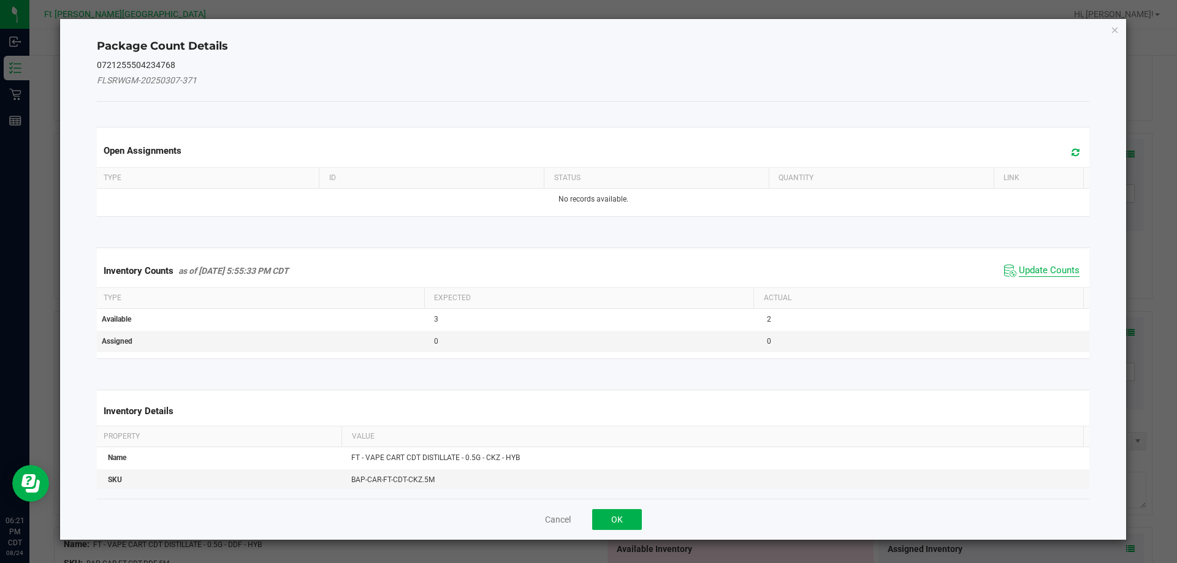
click at [1025, 269] on span "Update Counts" at bounding box center [1048, 271] width 61 height 12
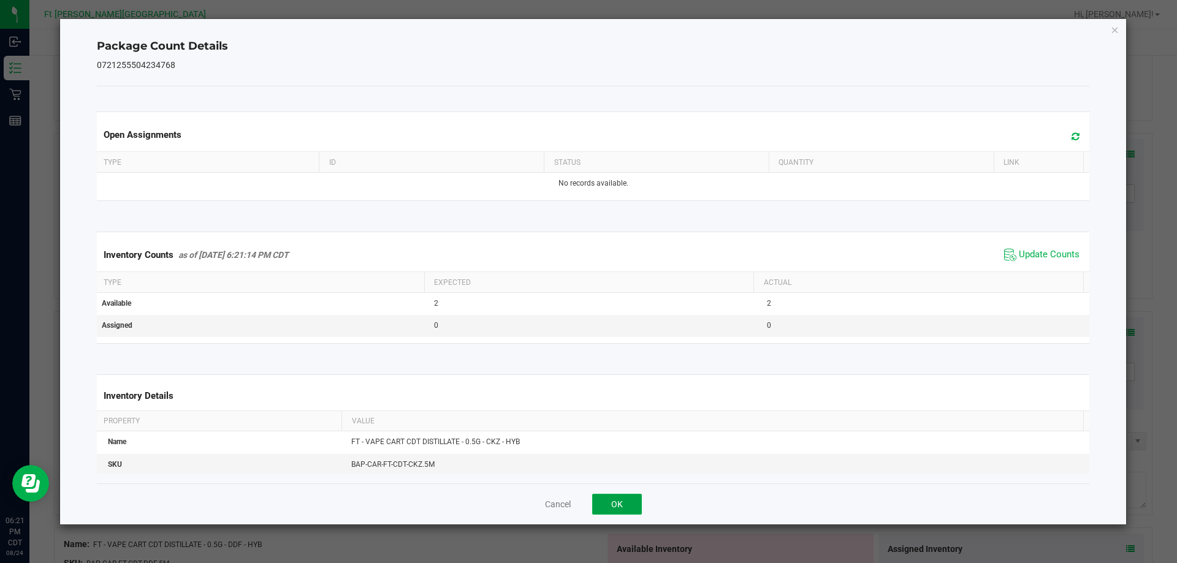
drag, startPoint x: 623, startPoint y: 510, endPoint x: 632, endPoint y: 492, distance: 20.6
click at [623, 510] on button "OK" at bounding box center [617, 504] width 50 height 21
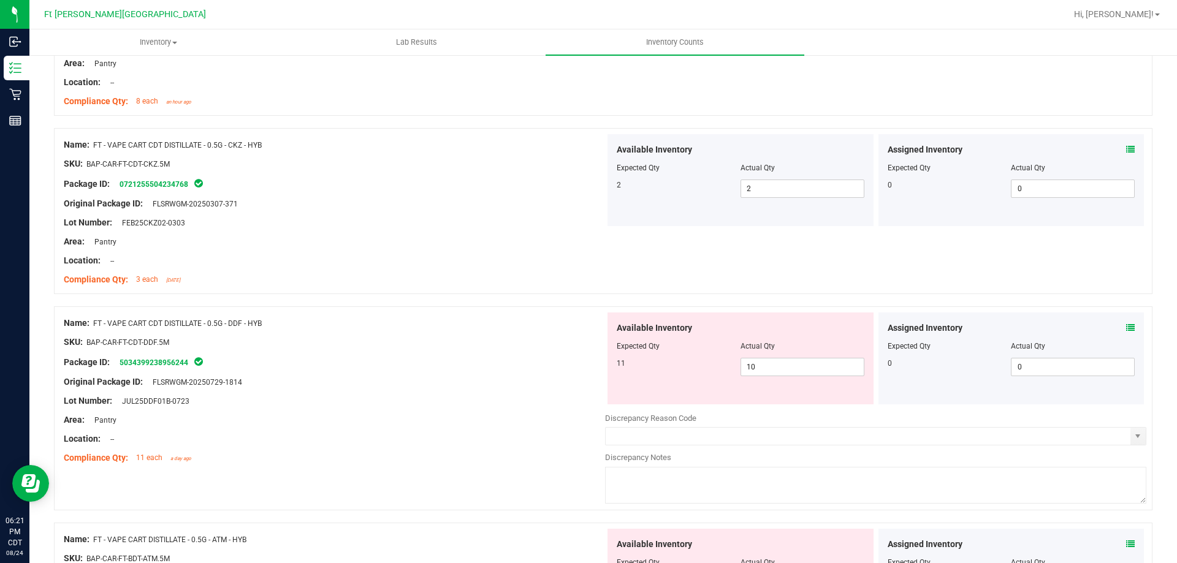
scroll to position [2390, 0]
click at [1126, 328] on icon at bounding box center [1130, 327] width 9 height 9
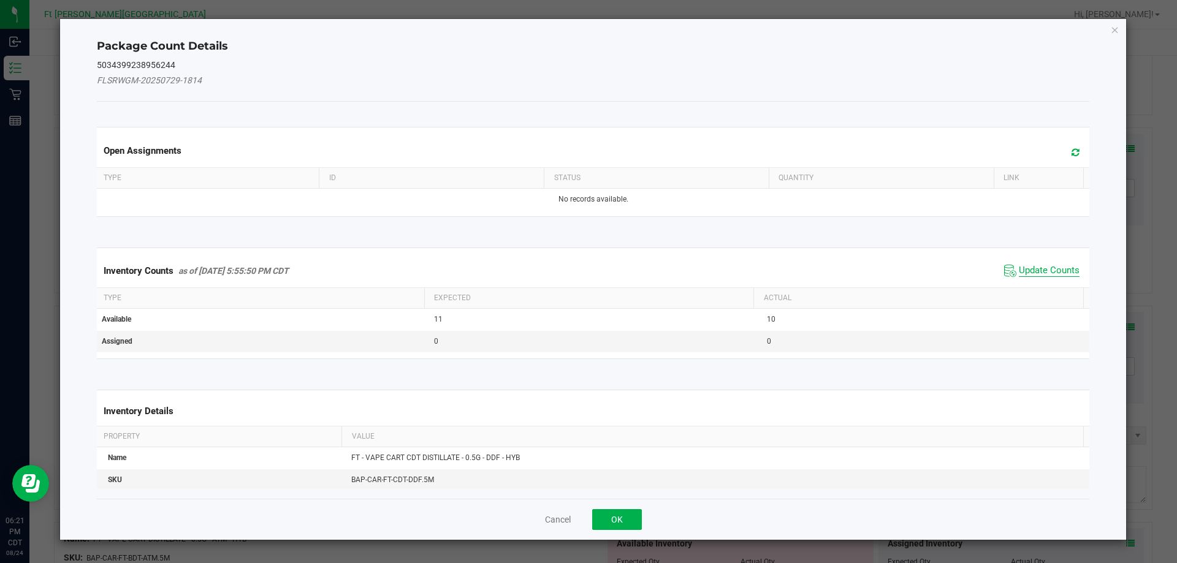
click at [1028, 273] on span "Update Counts" at bounding box center [1048, 271] width 61 height 12
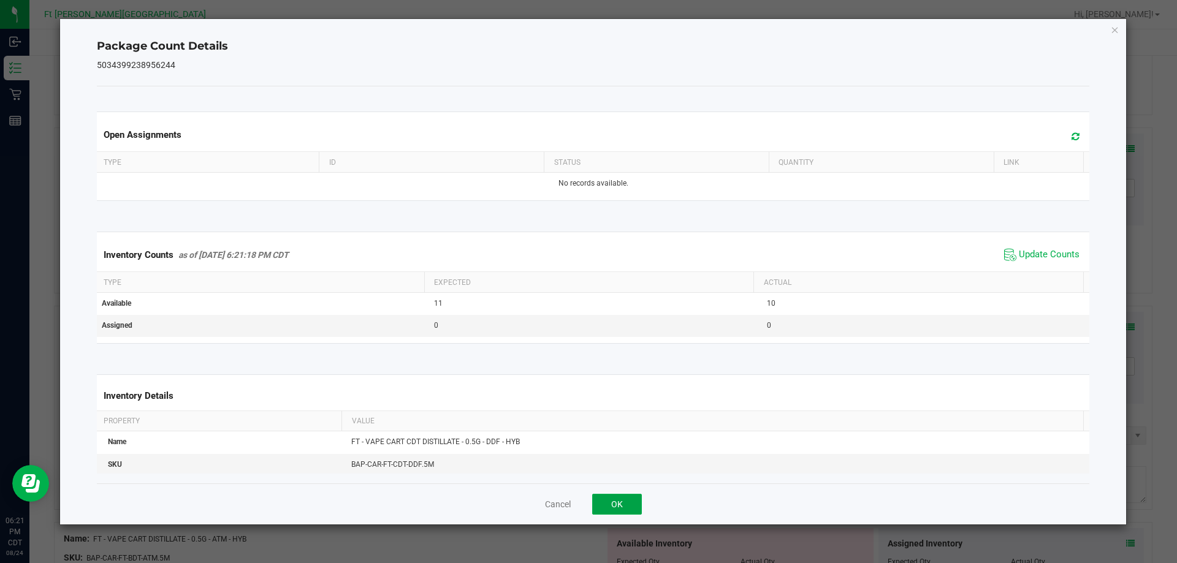
click at [625, 499] on button "OK" at bounding box center [617, 504] width 50 height 21
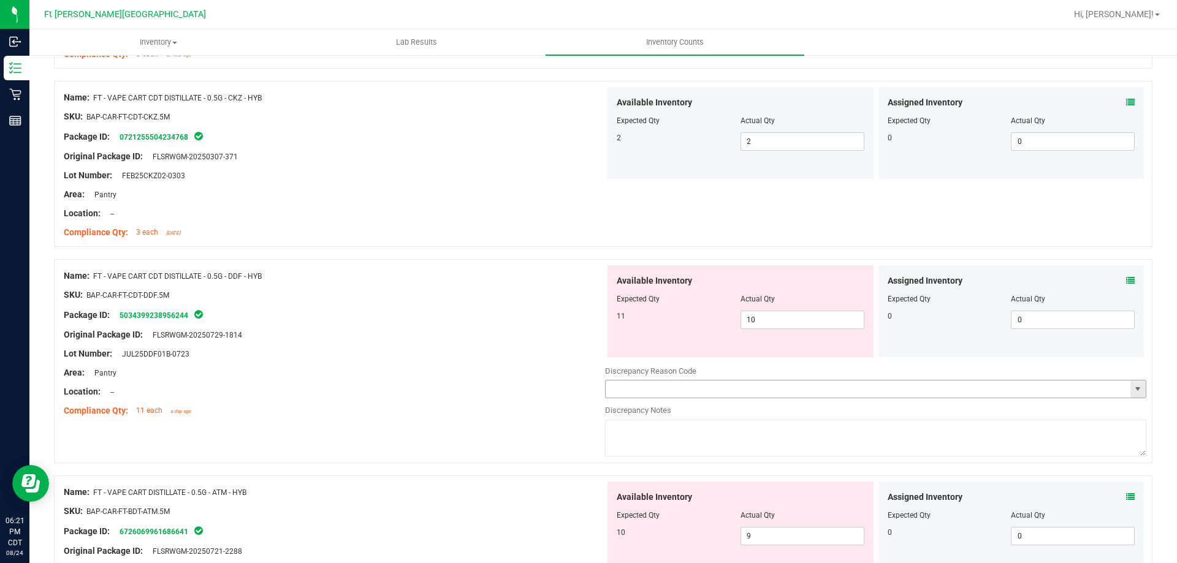
scroll to position [2512, 0]
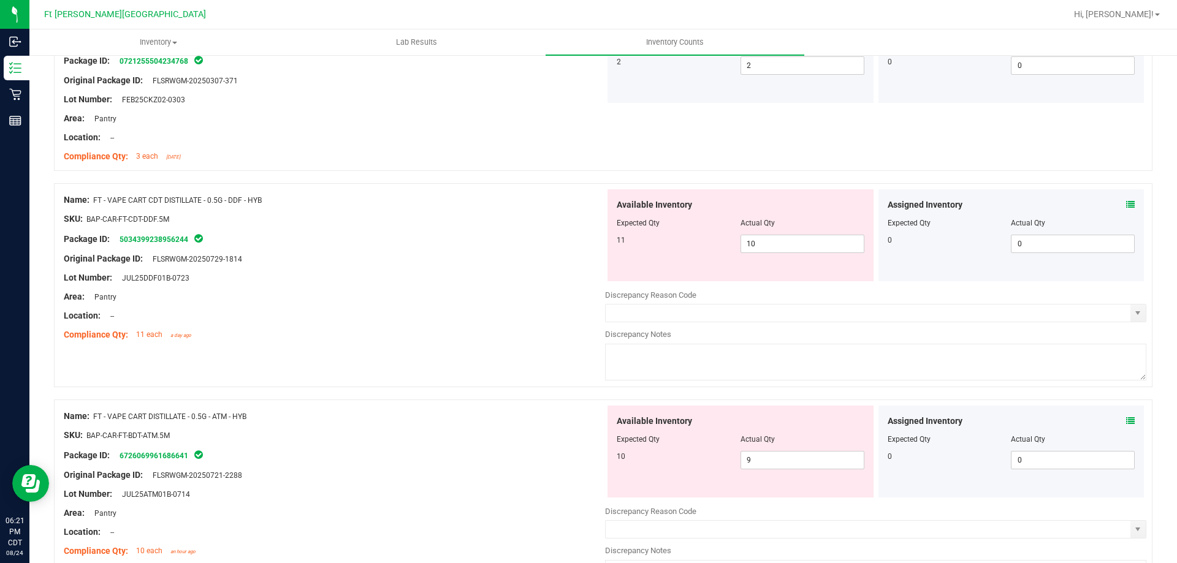
click at [1126, 207] on icon at bounding box center [1130, 204] width 9 height 9
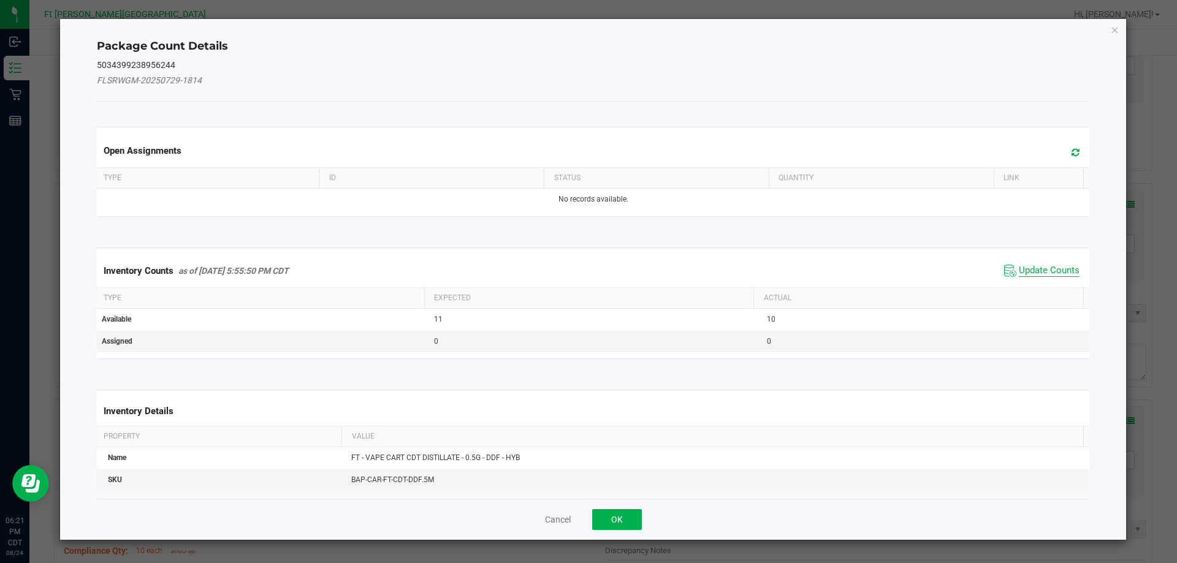
click at [1047, 265] on span "Update Counts" at bounding box center [1048, 271] width 61 height 12
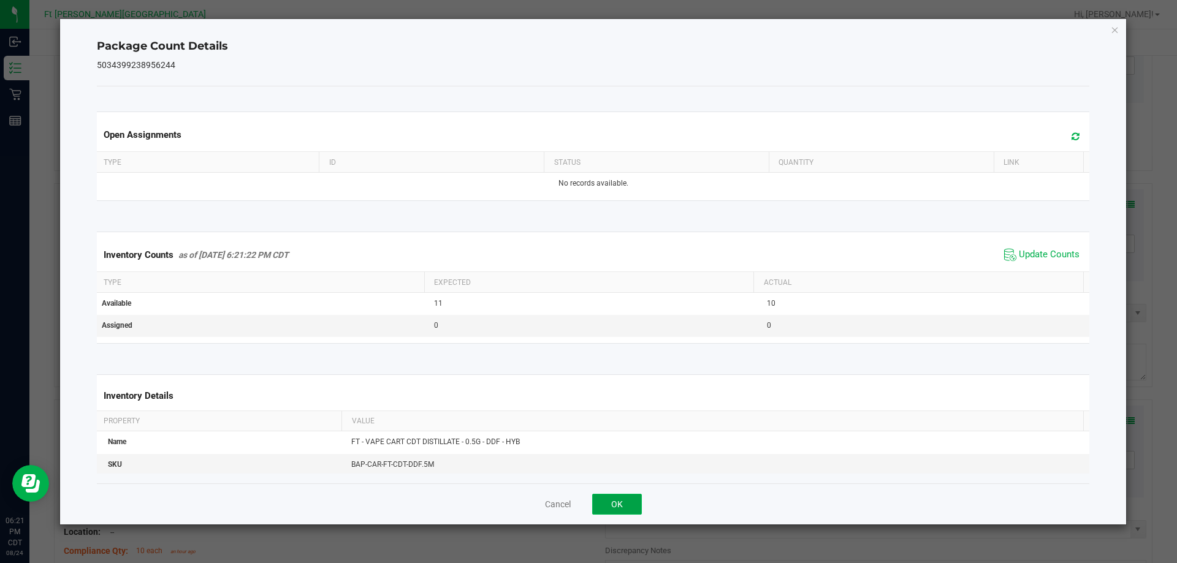
click at [636, 495] on button "OK" at bounding box center [617, 504] width 50 height 21
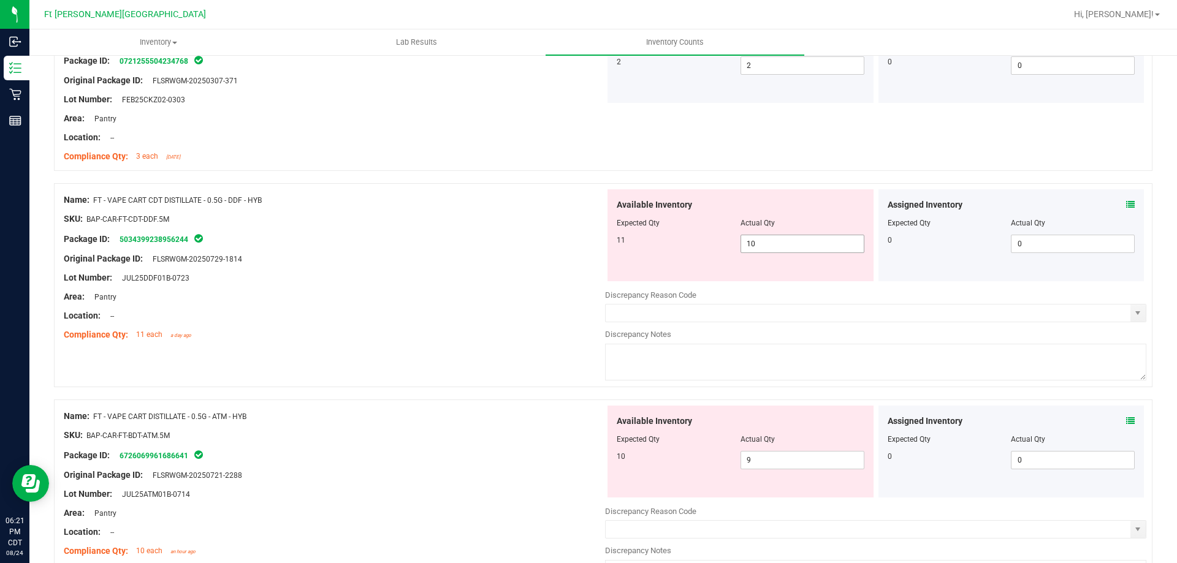
click at [782, 246] on span "10 10" at bounding box center [802, 244] width 124 height 18
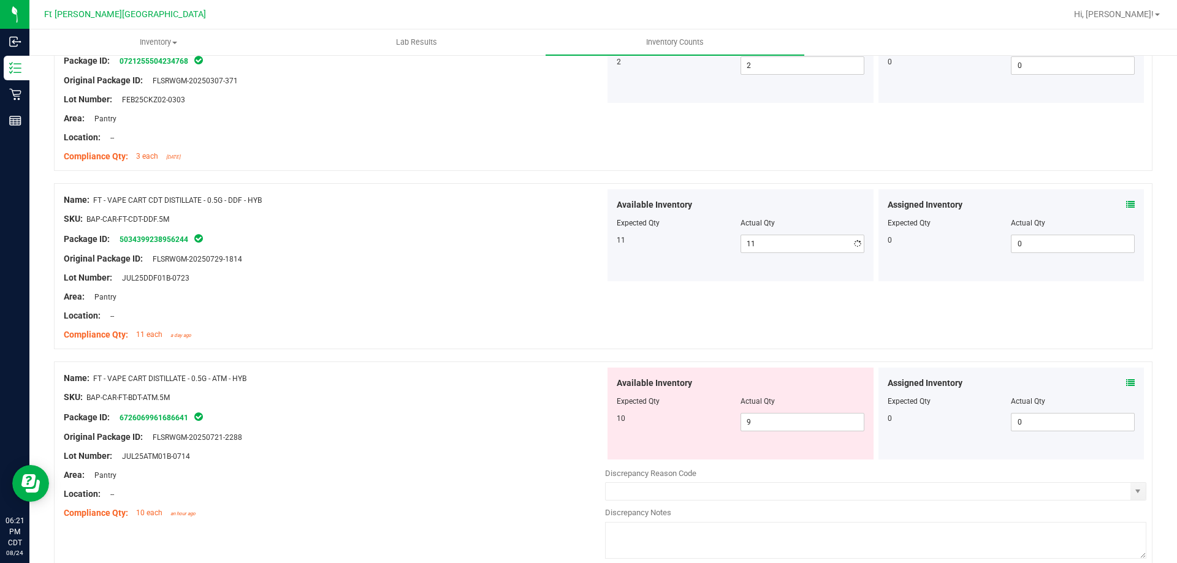
click at [568, 329] on div "Compliance Qty: 11 each a day ago" at bounding box center [334, 334] width 541 height 13
click at [1123, 384] on div "Assigned Inventory Expected Qty Actual Qty 0 0 0" at bounding box center [1011, 414] width 266 height 92
click at [1126, 384] on icon at bounding box center [1130, 383] width 9 height 9
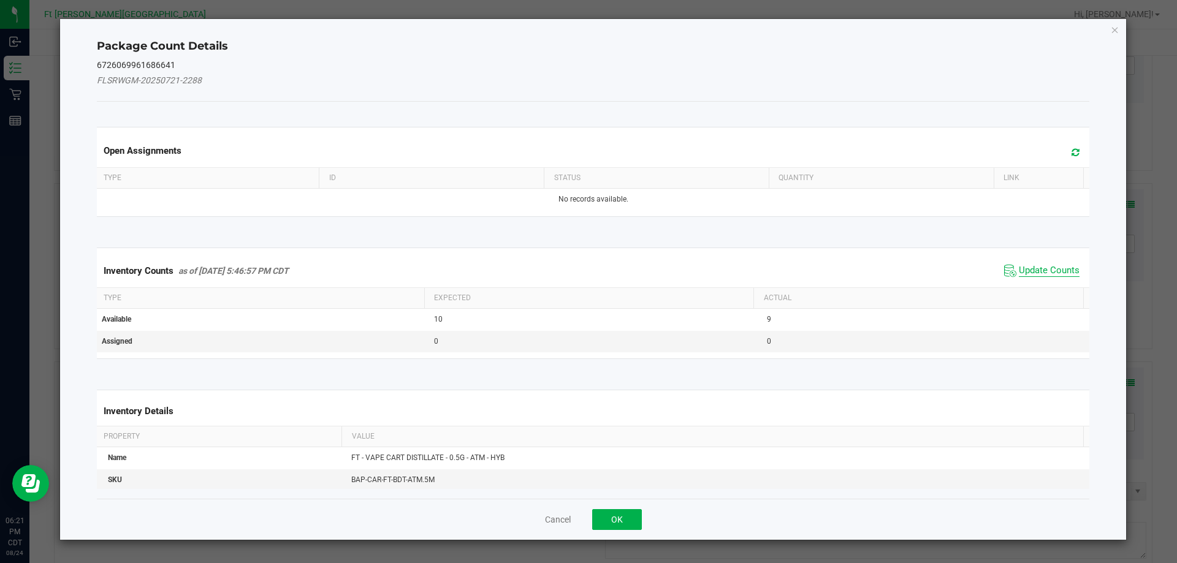
click at [1058, 273] on span "Update Counts" at bounding box center [1048, 271] width 61 height 12
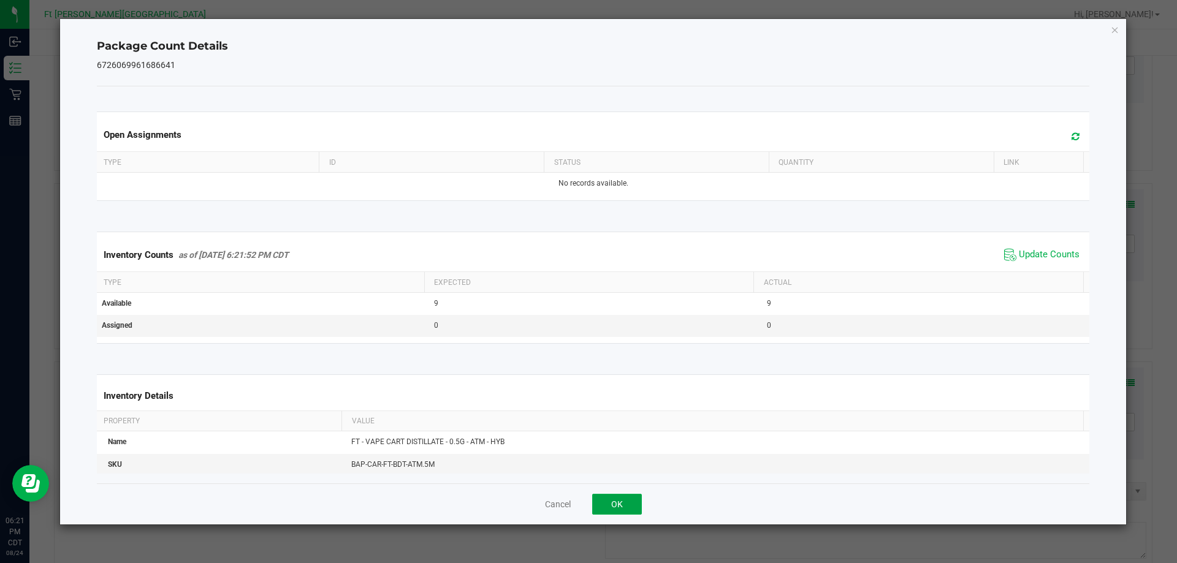
drag, startPoint x: 640, startPoint y: 501, endPoint x: 648, endPoint y: 498, distance: 8.5
click at [639, 501] on button "OK" at bounding box center [617, 504] width 50 height 21
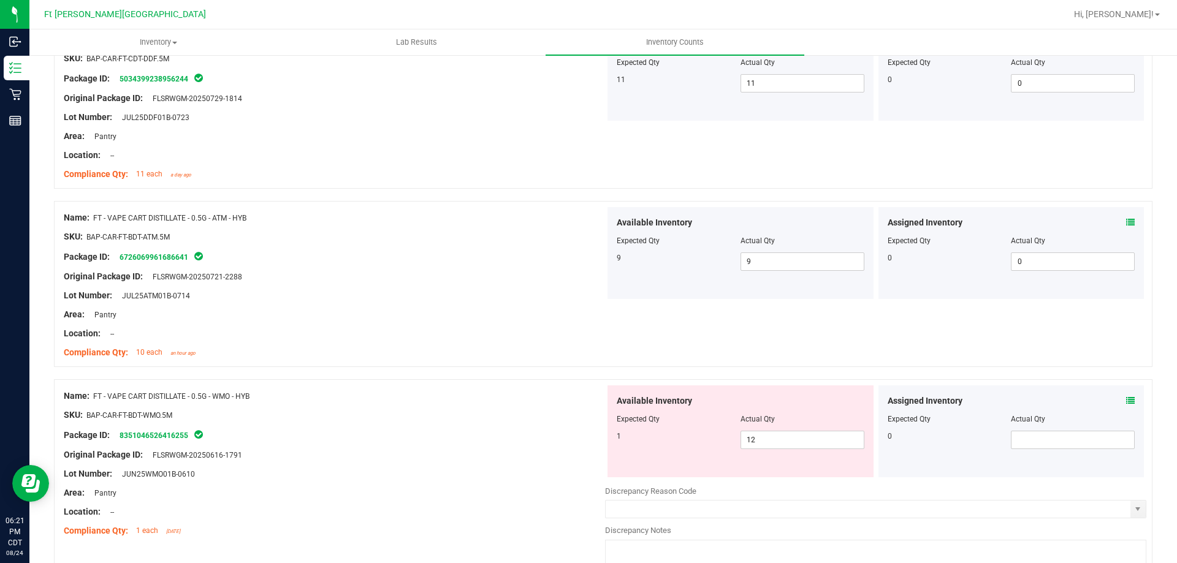
scroll to position [2696, 0]
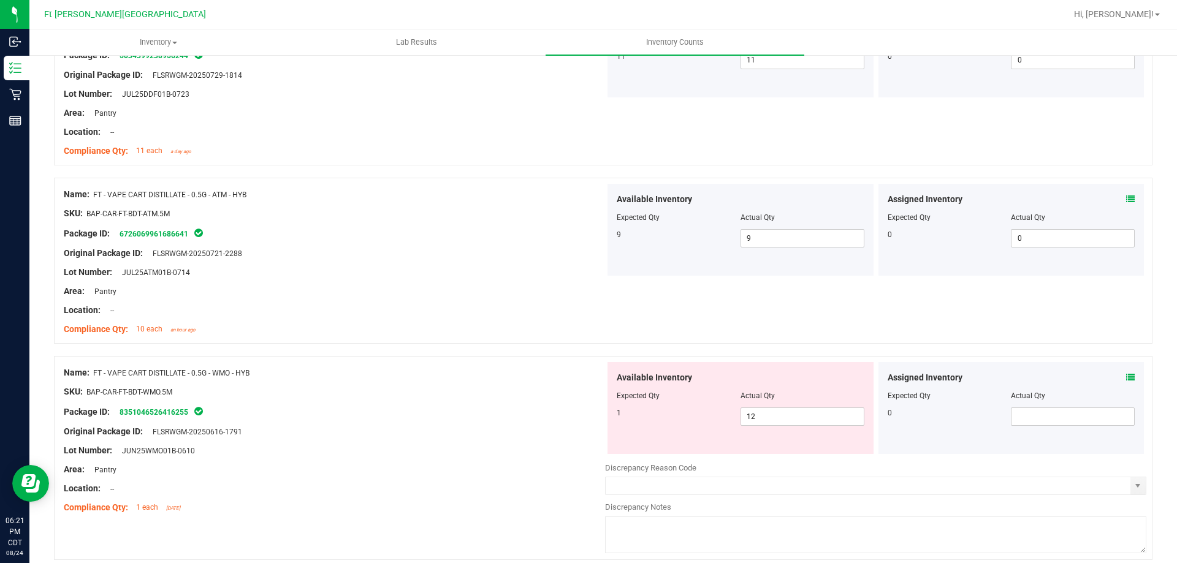
click at [1126, 374] on icon at bounding box center [1130, 377] width 9 height 9
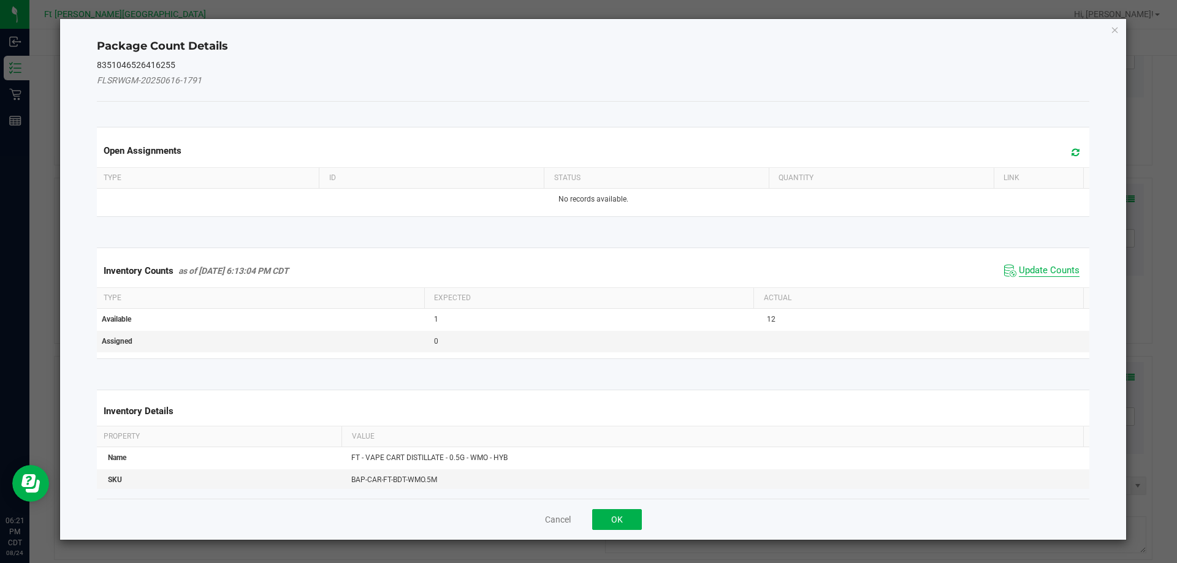
click at [1028, 268] on span "Update Counts" at bounding box center [1048, 271] width 61 height 12
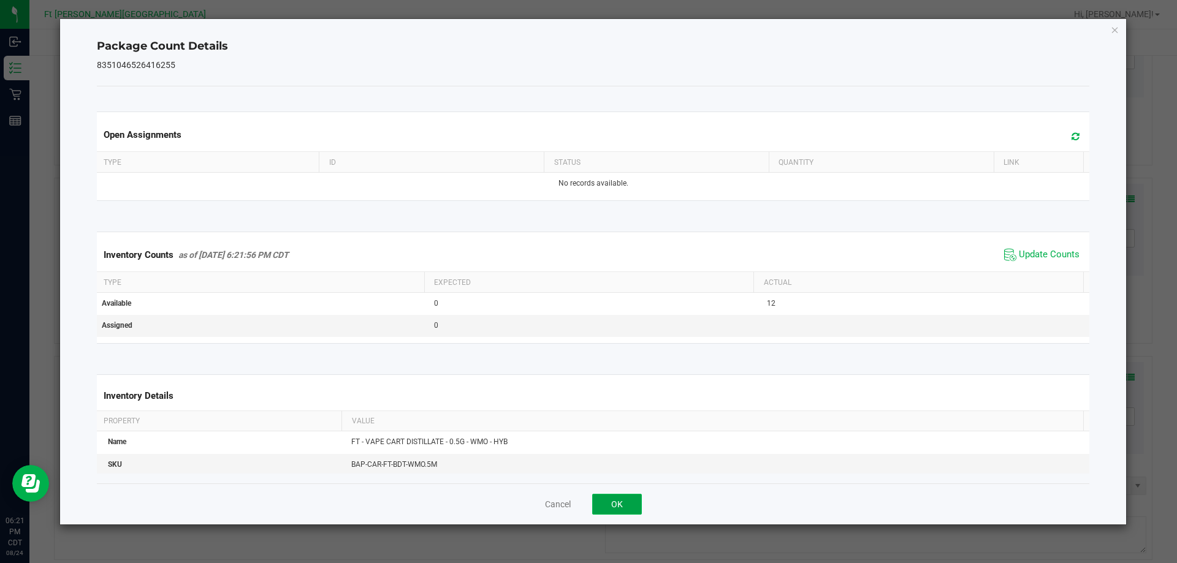
click at [633, 507] on button "OK" at bounding box center [617, 504] width 50 height 21
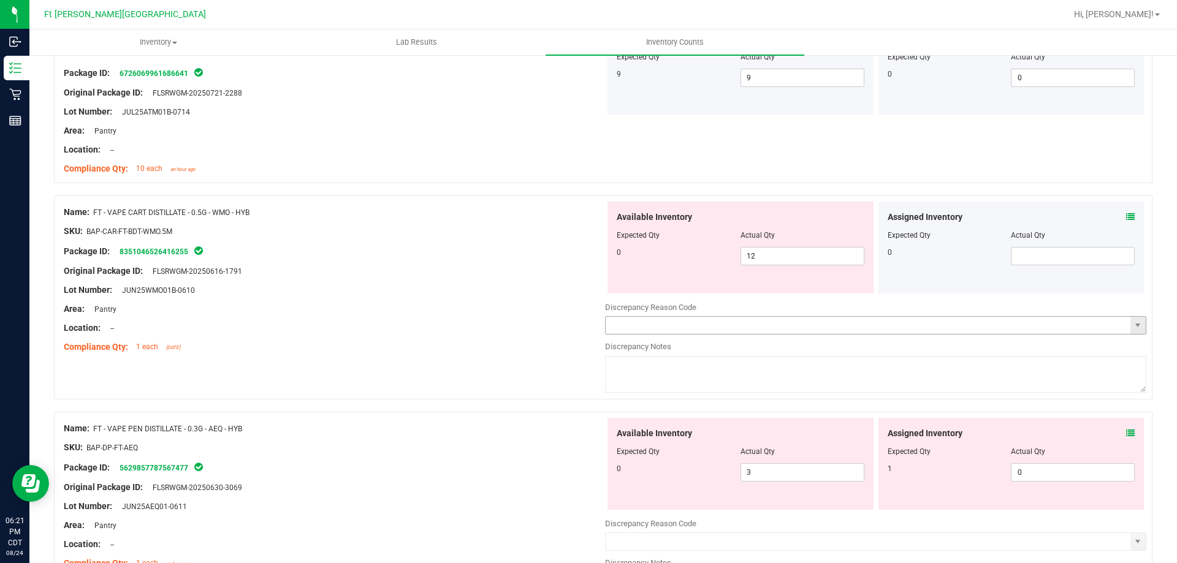
scroll to position [2880, 0]
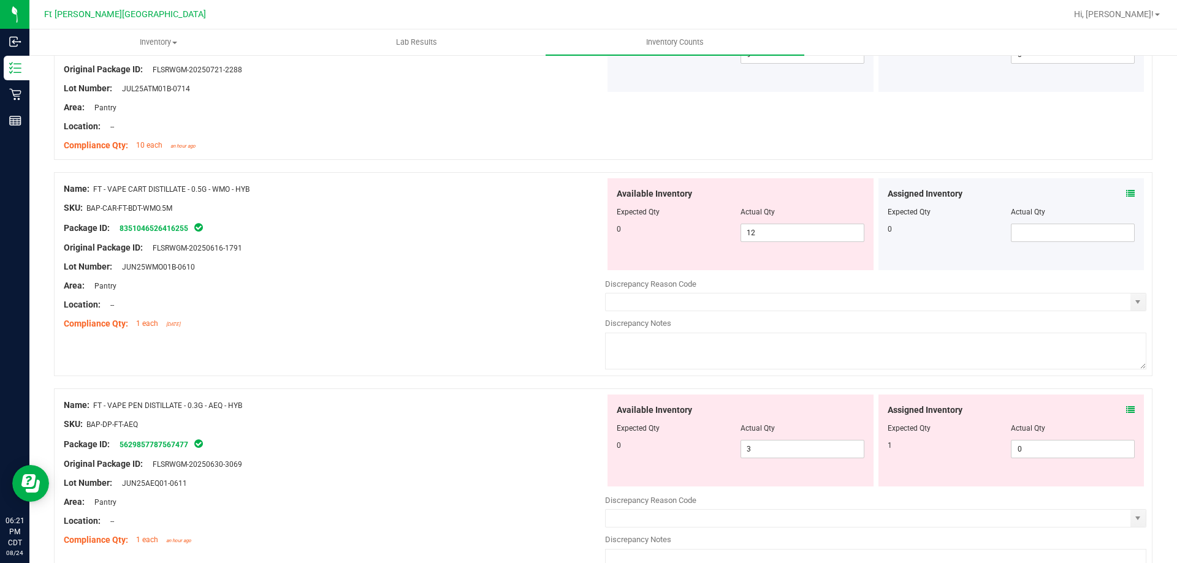
click at [1126, 197] on icon at bounding box center [1130, 193] width 9 height 9
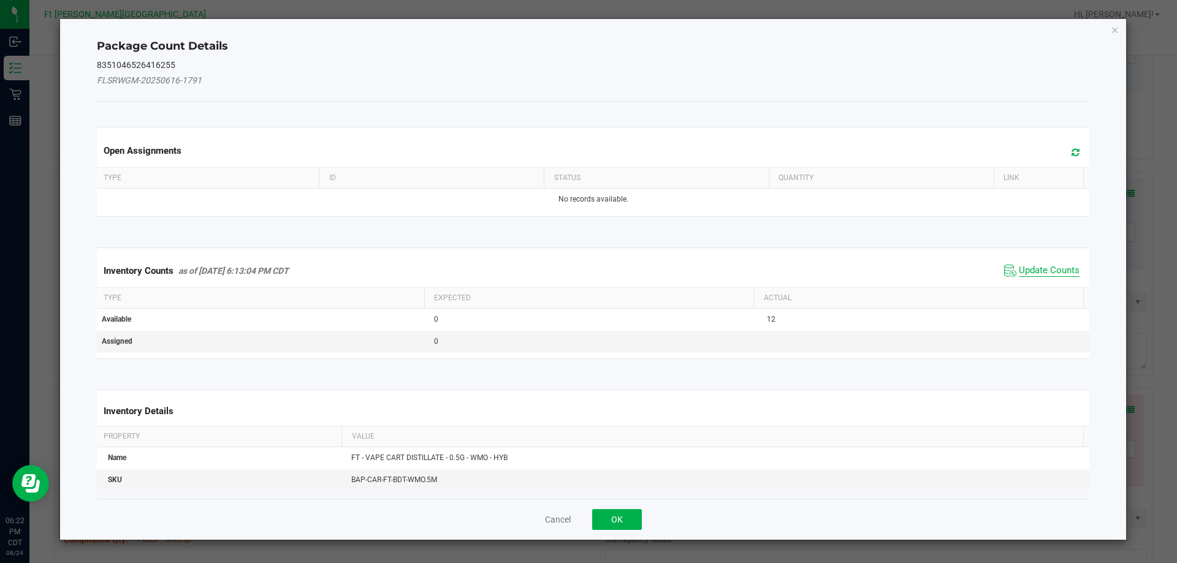
click at [1038, 275] on span "Update Counts" at bounding box center [1048, 271] width 61 height 12
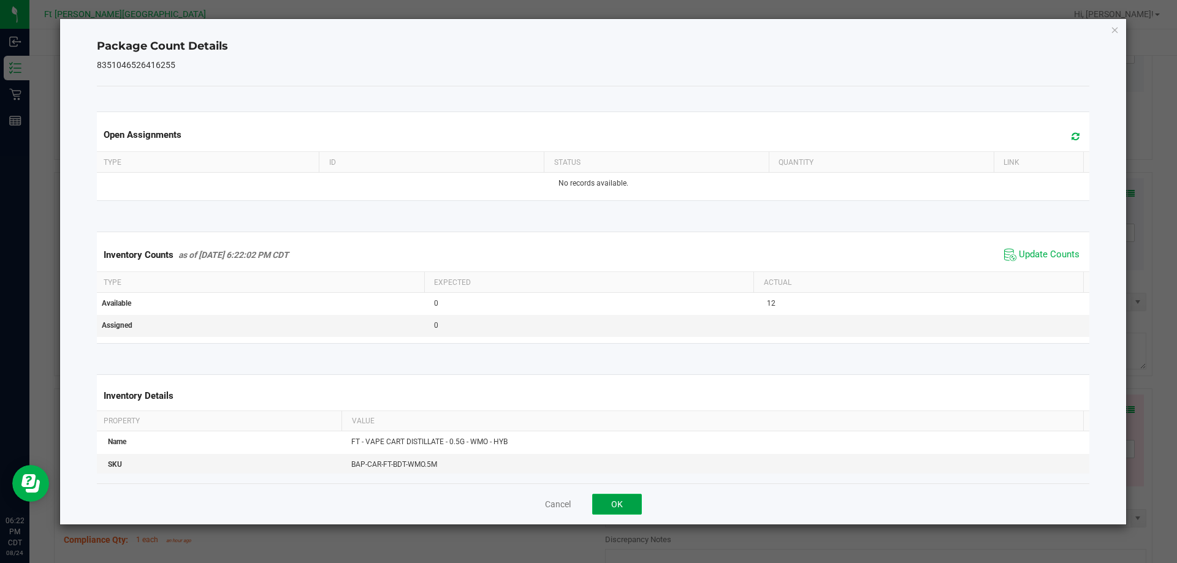
click at [626, 499] on button "OK" at bounding box center [617, 504] width 50 height 21
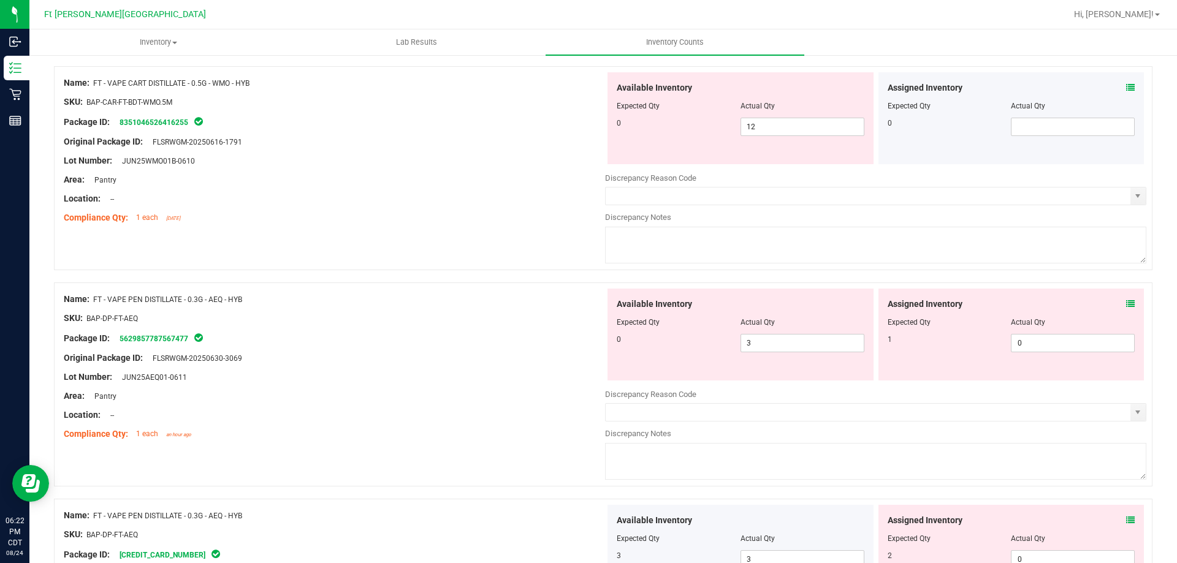
scroll to position [3003, 0]
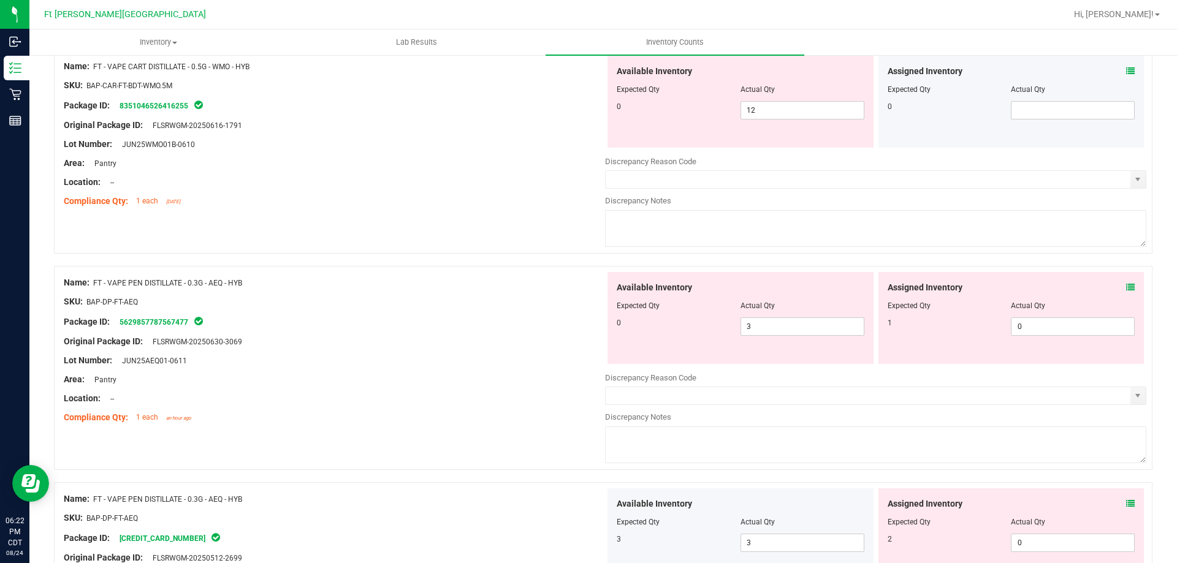
click at [1126, 282] on span at bounding box center [1130, 287] width 9 height 13
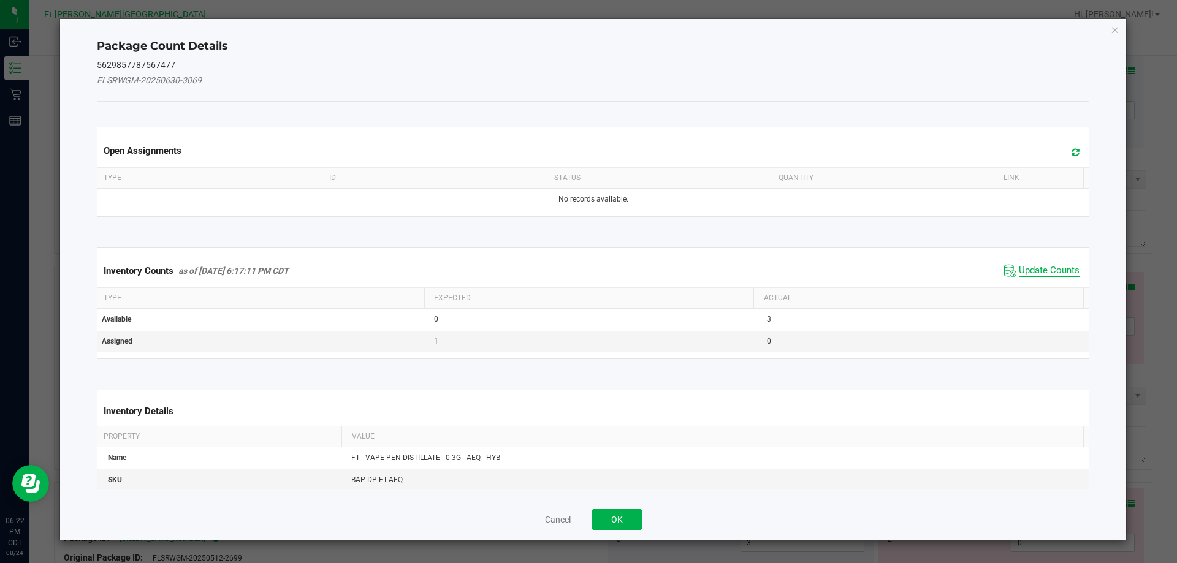
click at [1014, 260] on div "Inventory Counts as of [DATE] 6:17:11 PM CDT Update Counts" at bounding box center [593, 270] width 998 height 33
click at [1018, 268] on span "Update Counts" at bounding box center [1048, 271] width 61 height 12
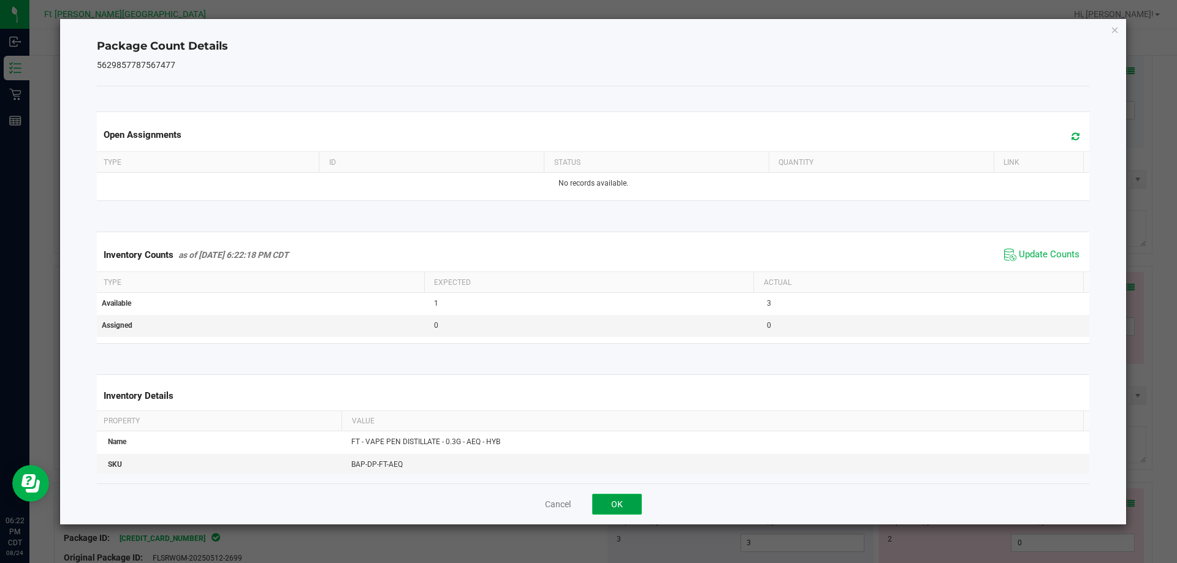
click at [633, 496] on button "OK" at bounding box center [617, 504] width 50 height 21
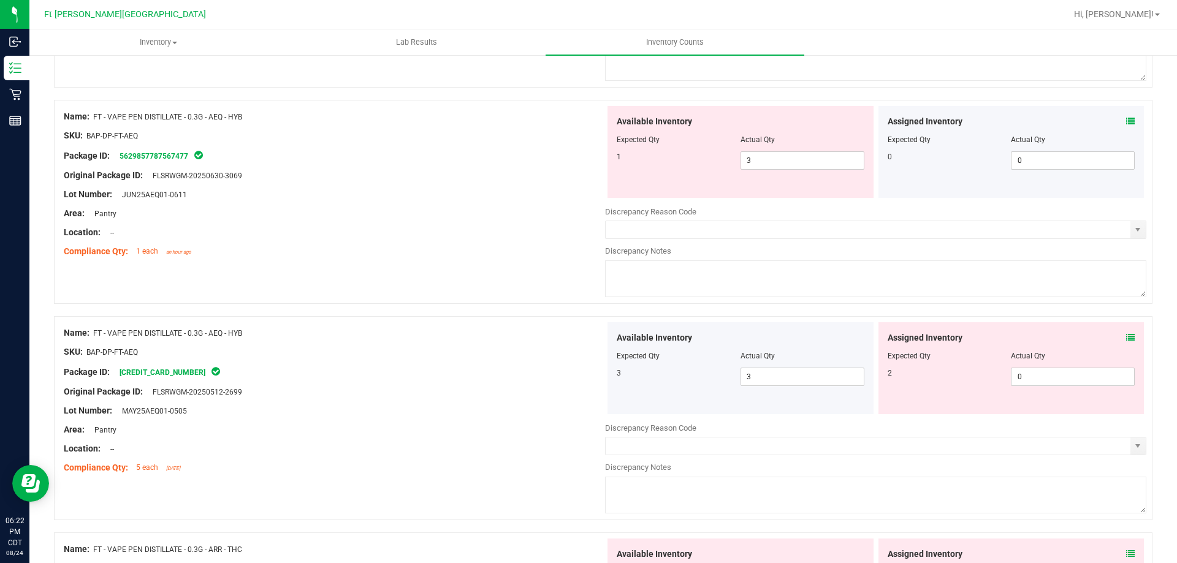
scroll to position [3187, 0]
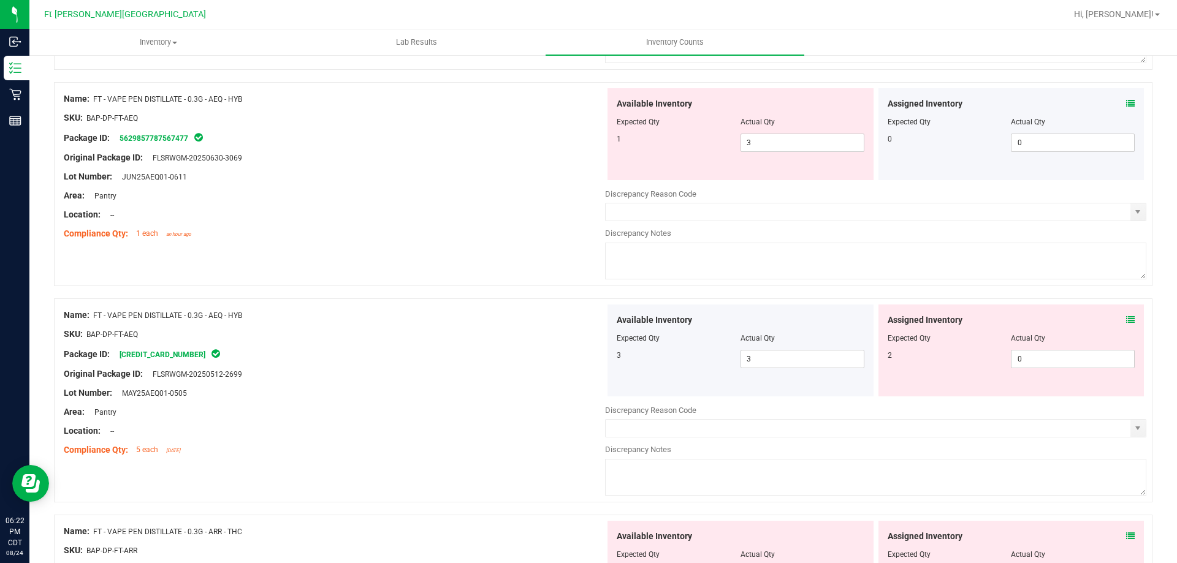
click at [1126, 104] on icon at bounding box center [1130, 103] width 9 height 9
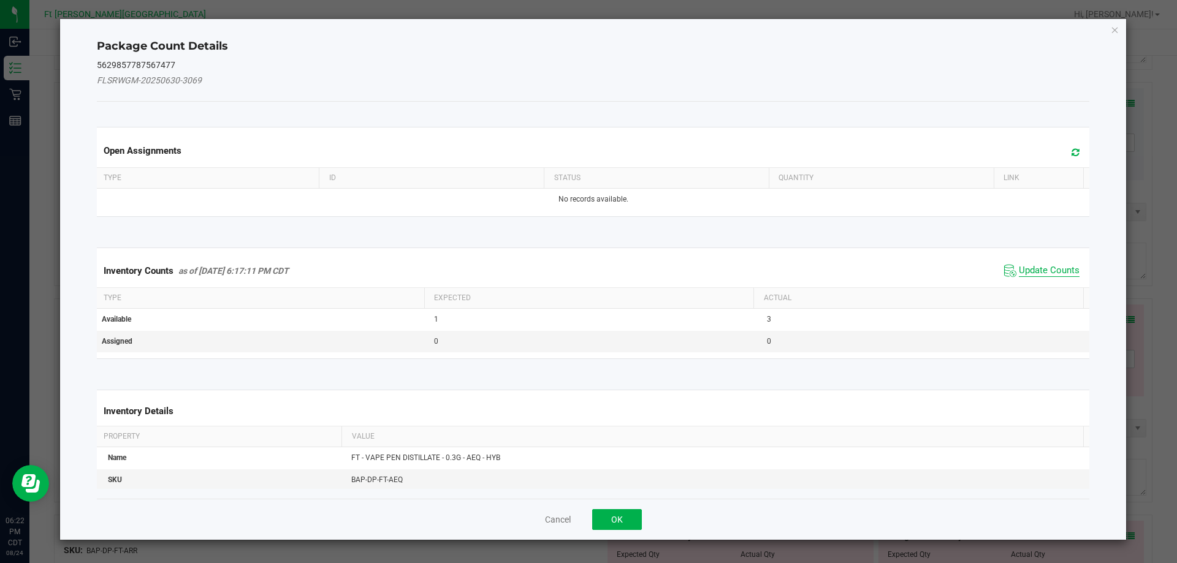
click at [1038, 267] on span "Update Counts" at bounding box center [1048, 271] width 61 height 12
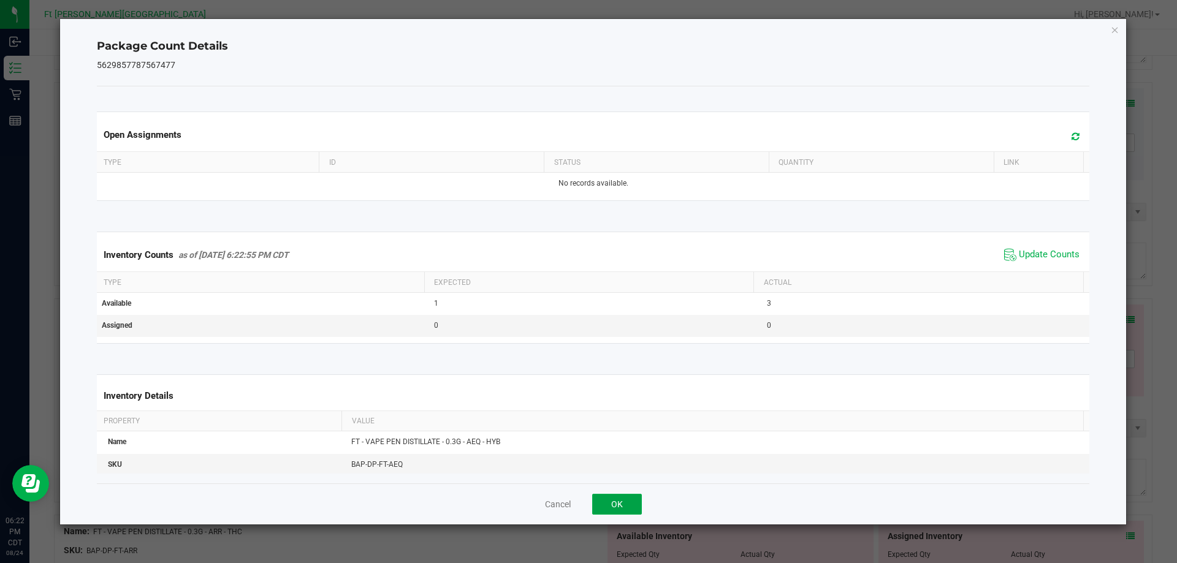
click at [606, 504] on button "OK" at bounding box center [617, 504] width 50 height 21
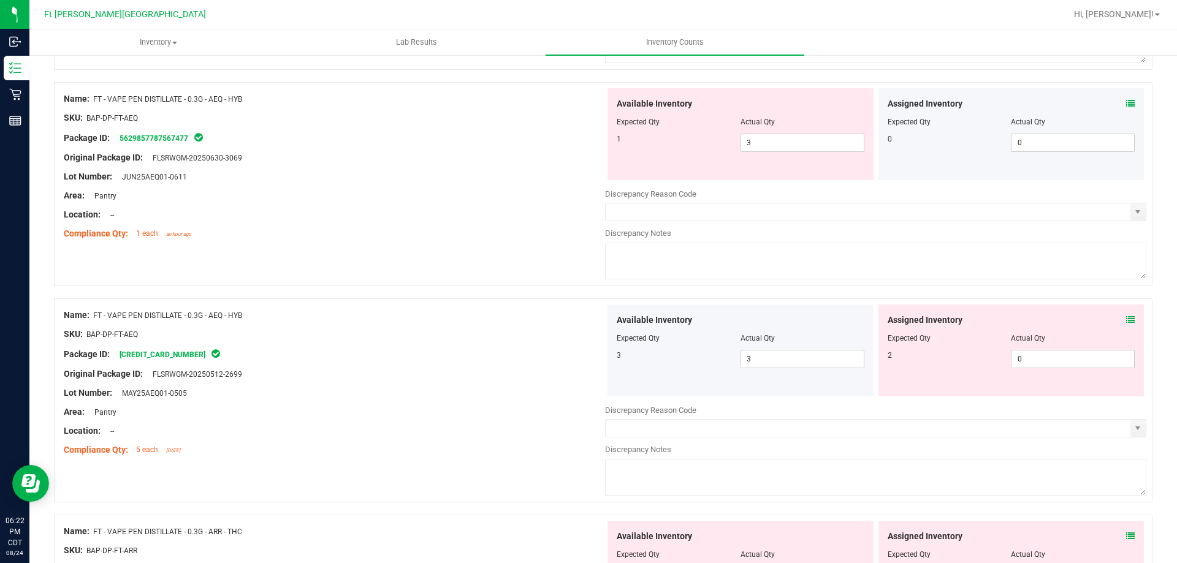
click at [1126, 320] on icon at bounding box center [1130, 320] width 9 height 9
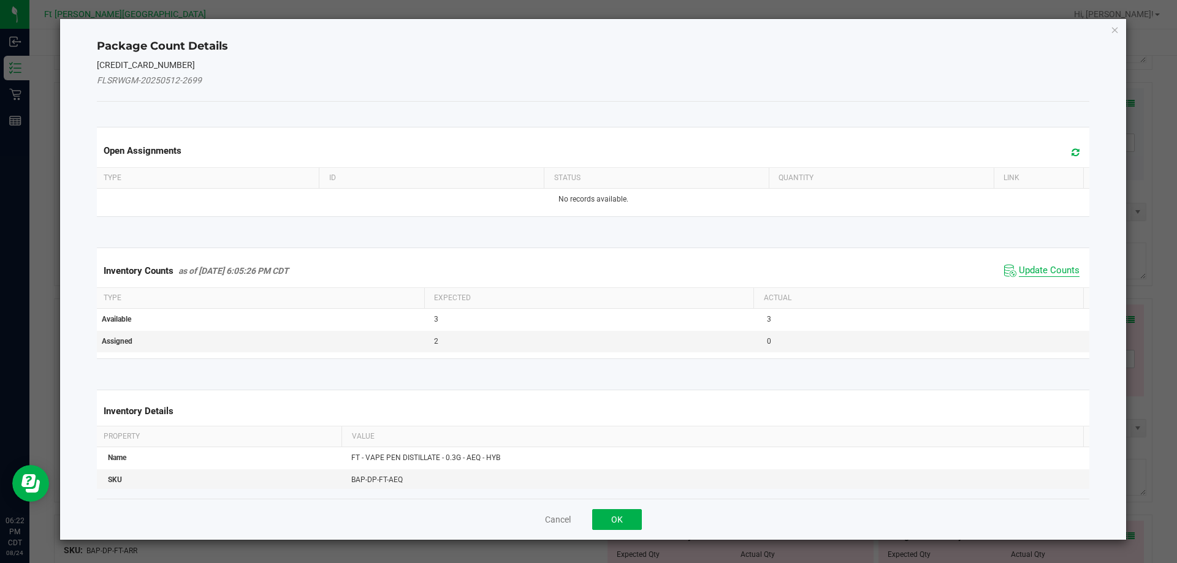
click at [1058, 276] on span "Update Counts" at bounding box center [1048, 271] width 61 height 12
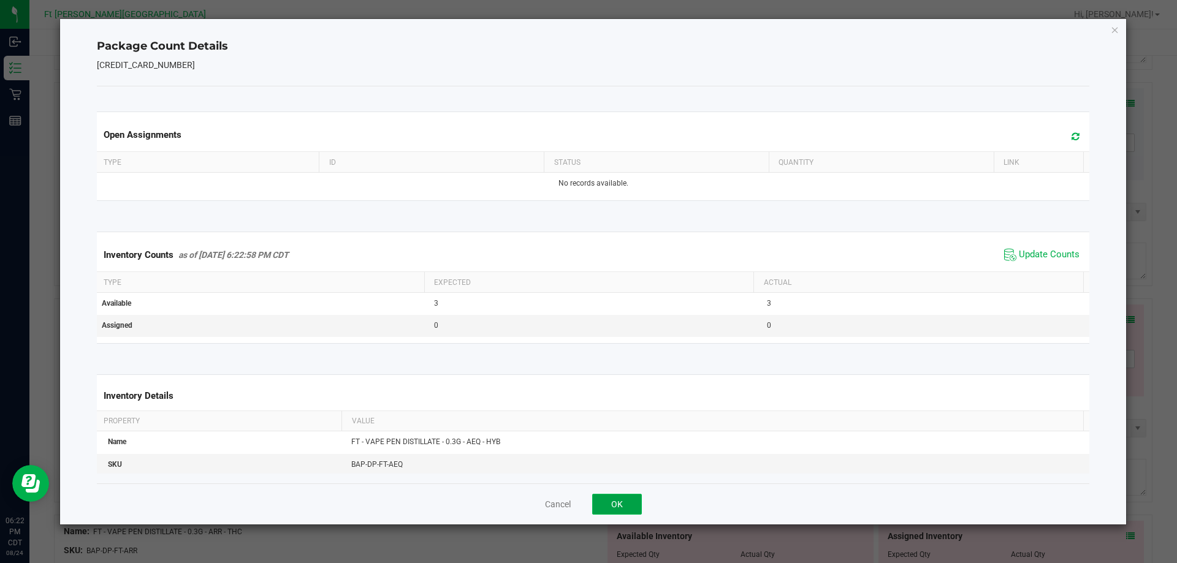
click at [626, 501] on button "OK" at bounding box center [617, 504] width 50 height 21
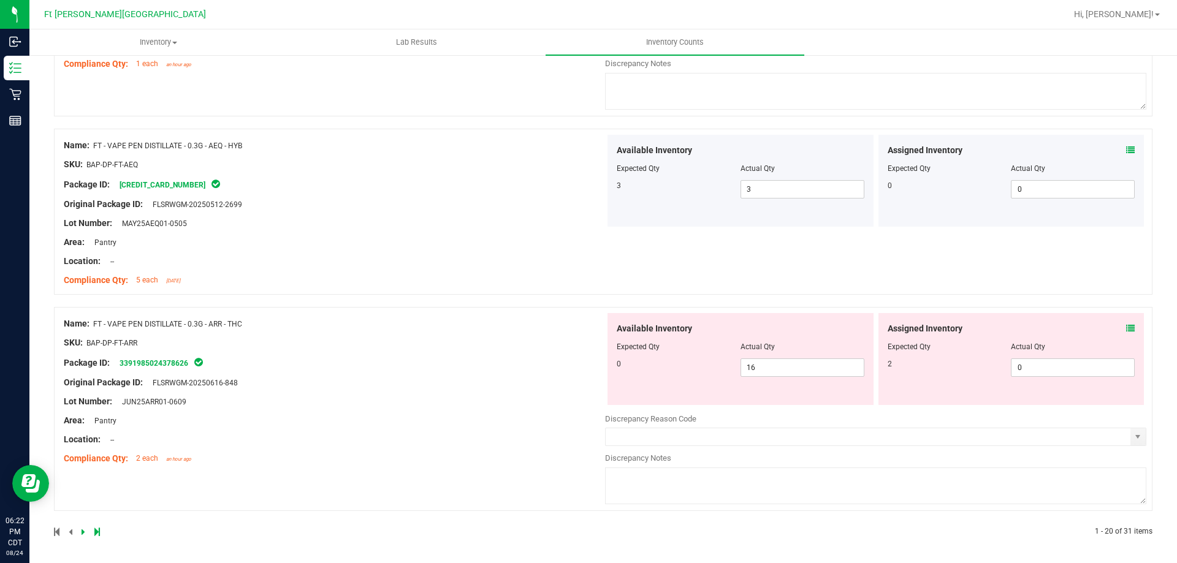
scroll to position [3358, 0]
click at [1126, 330] on icon at bounding box center [1130, 326] width 9 height 9
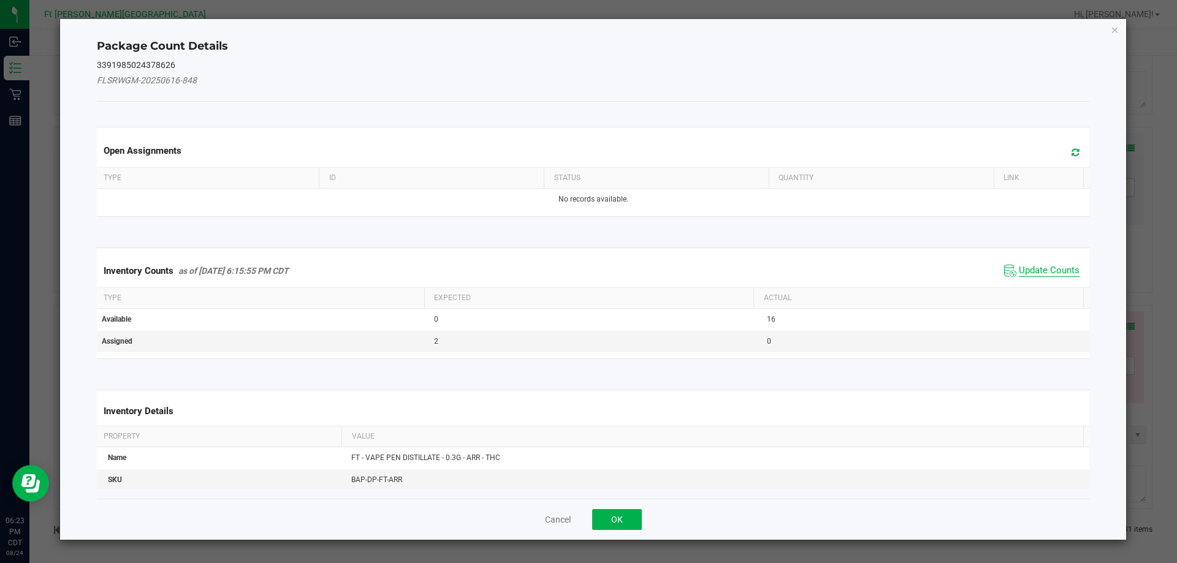
click at [1039, 268] on span "Update Counts" at bounding box center [1048, 271] width 61 height 12
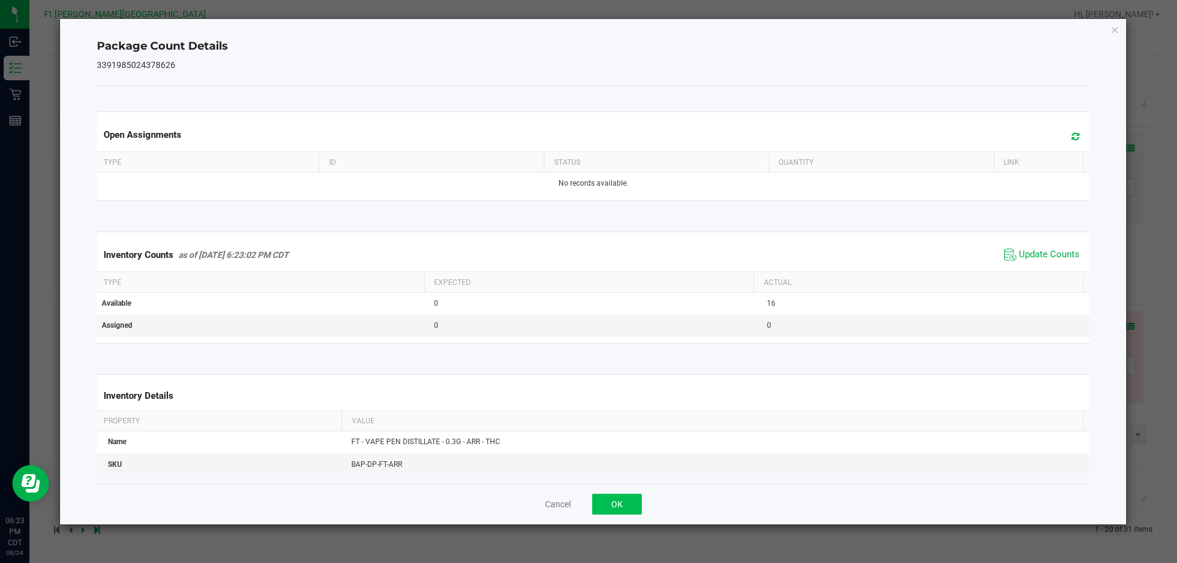
drag, startPoint x: 642, startPoint y: 504, endPoint x: 632, endPoint y: 502, distance: 10.0
click at [631, 504] on div "Cancel OK" at bounding box center [593, 503] width 993 height 41
click at [632, 502] on button "OK" at bounding box center [617, 504] width 50 height 21
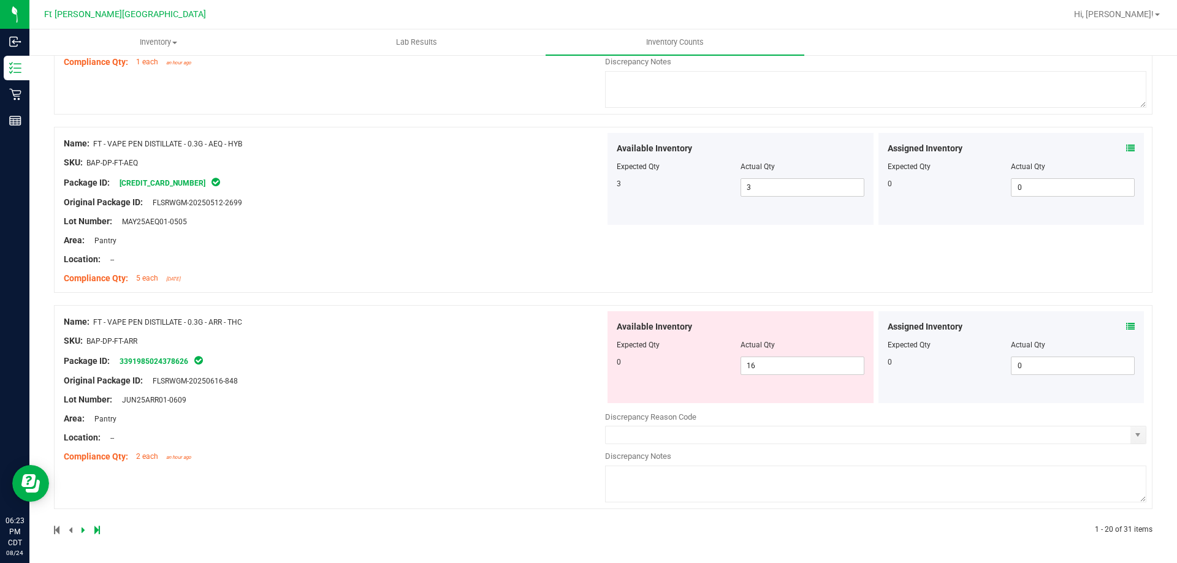
click at [1126, 324] on icon at bounding box center [1130, 326] width 9 height 9
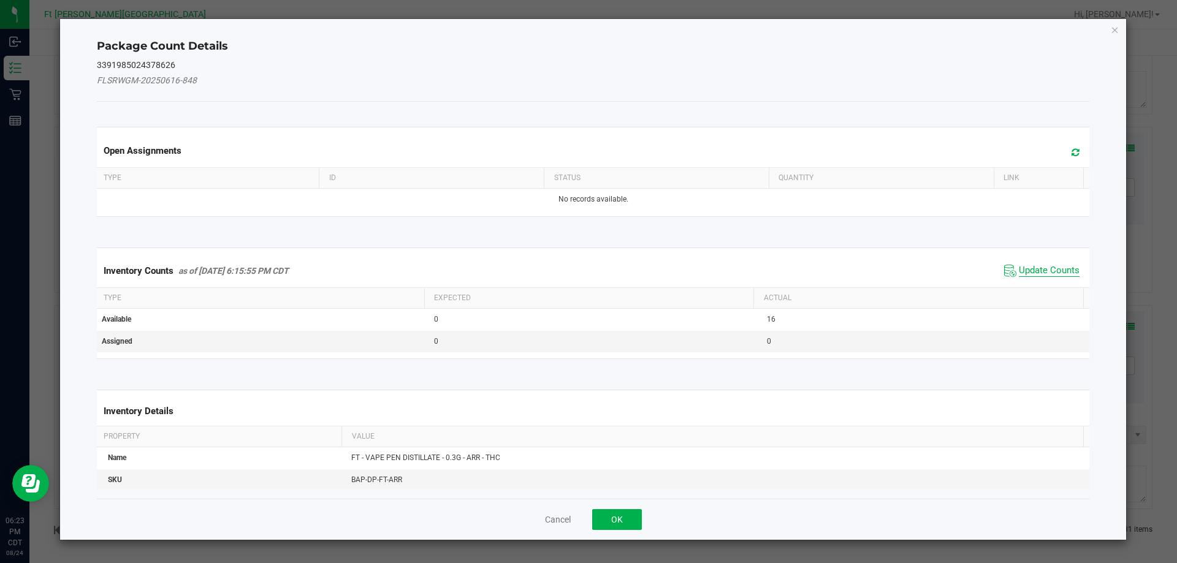
click at [1049, 273] on span "Update Counts" at bounding box center [1048, 271] width 61 height 12
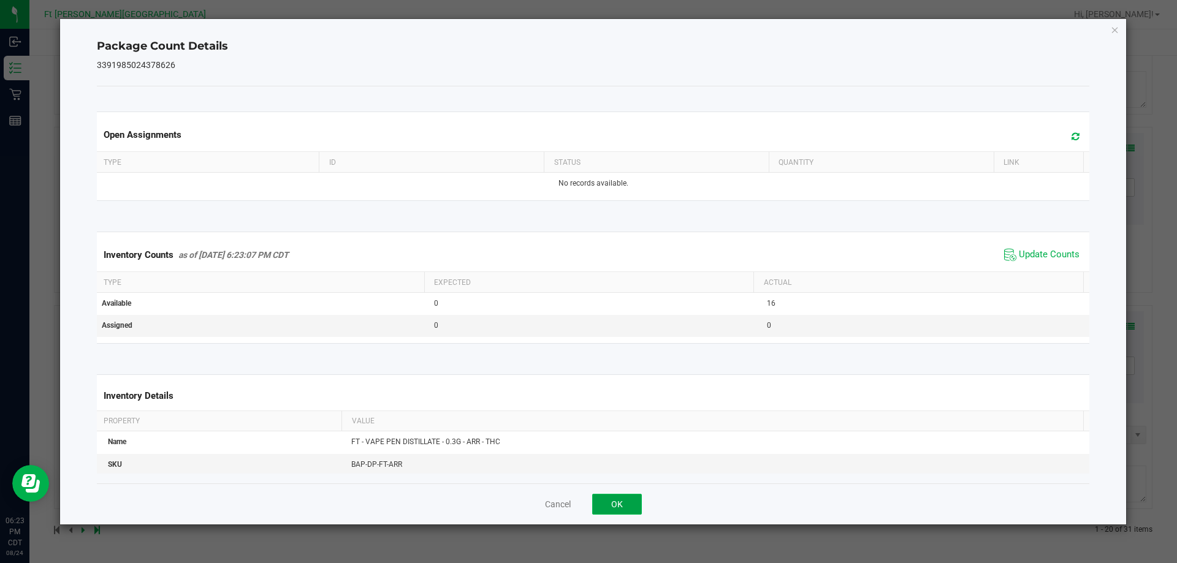
click at [631, 506] on button "OK" at bounding box center [617, 504] width 50 height 21
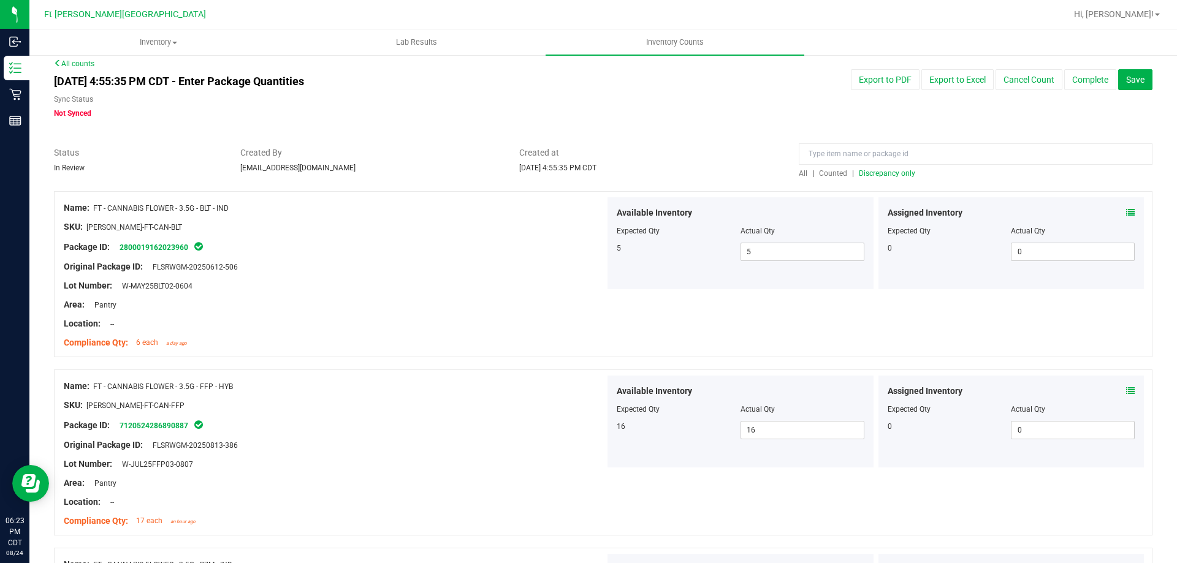
scroll to position [0, 0]
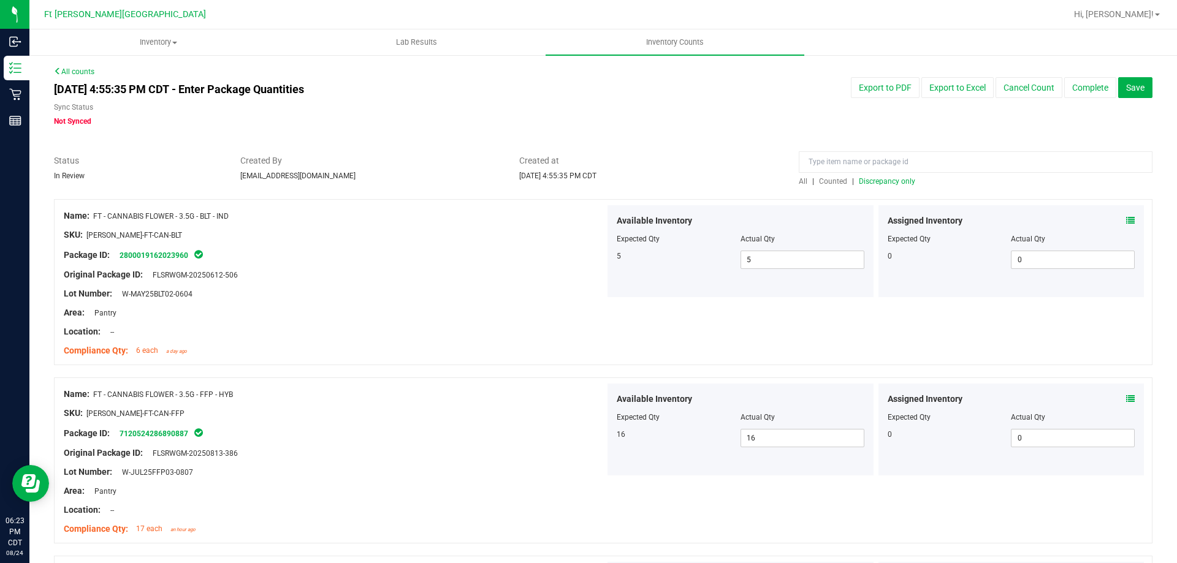
click at [830, 181] on span "Counted" at bounding box center [833, 181] width 28 height 9
click at [895, 183] on span "Discrepancy only" at bounding box center [887, 181] width 56 height 9
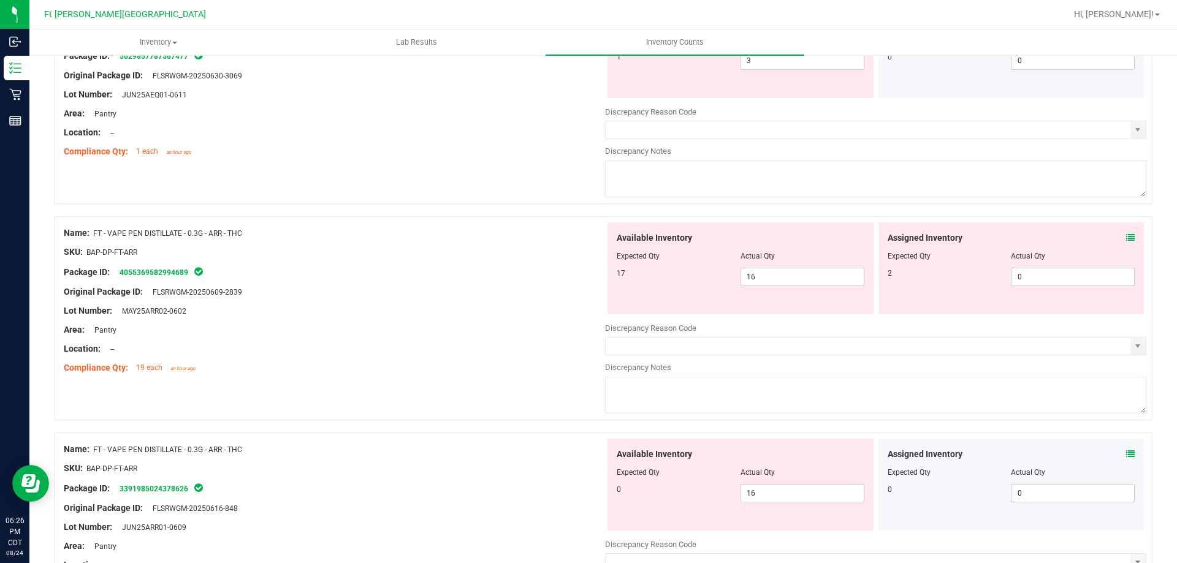
scroll to position [490, 0]
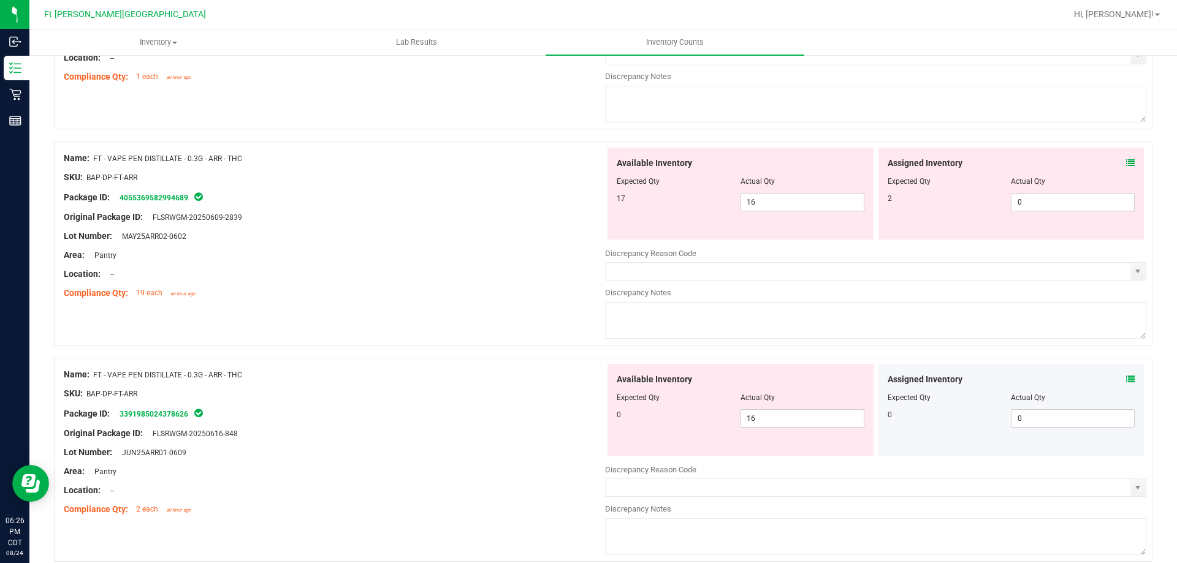
click at [1126, 381] on icon at bounding box center [1130, 379] width 9 height 9
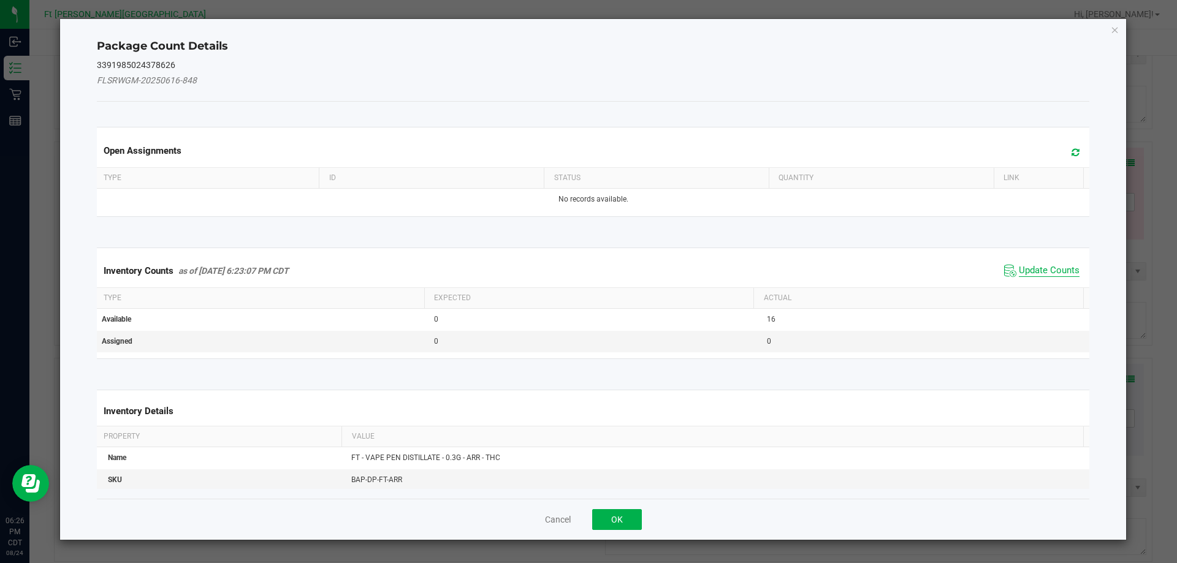
click at [1066, 265] on span "Update Counts" at bounding box center [1048, 271] width 61 height 12
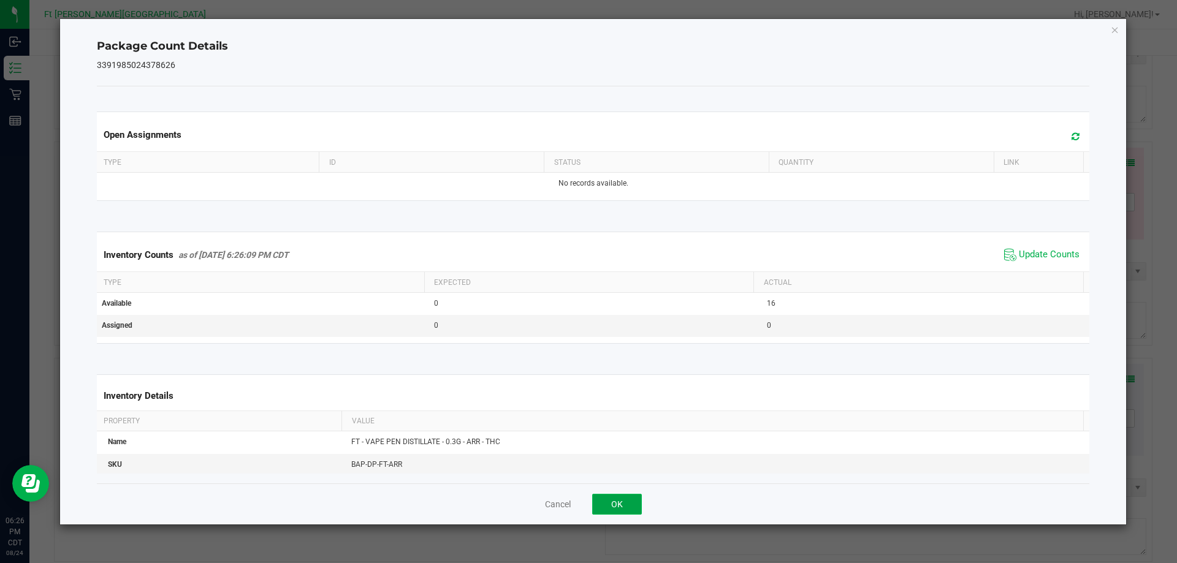
click at [631, 512] on button "OK" at bounding box center [617, 504] width 50 height 21
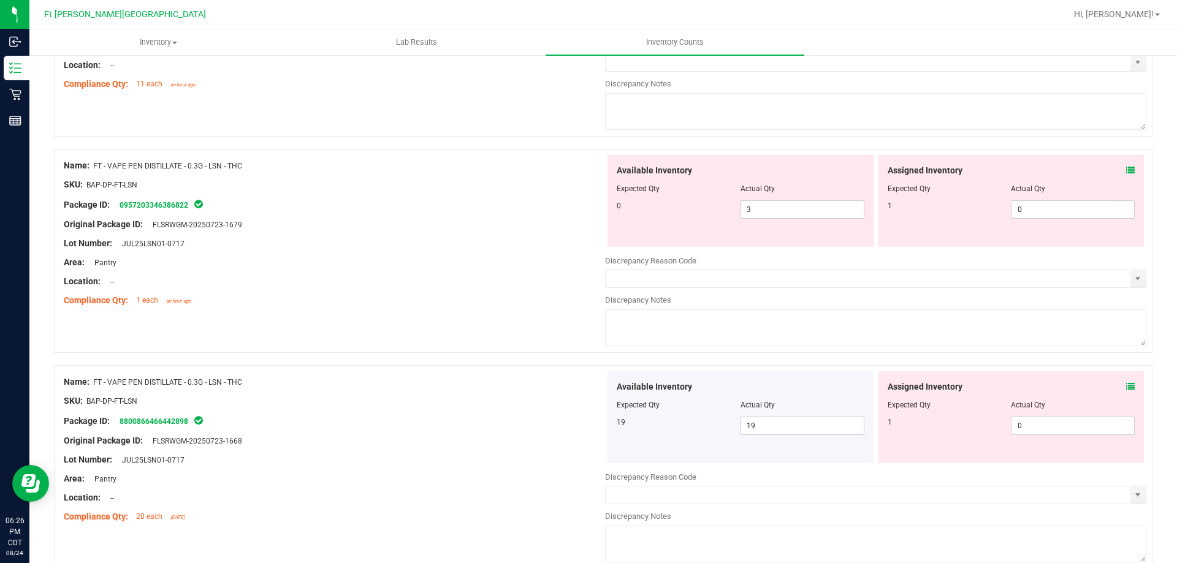
scroll to position [1716, 0]
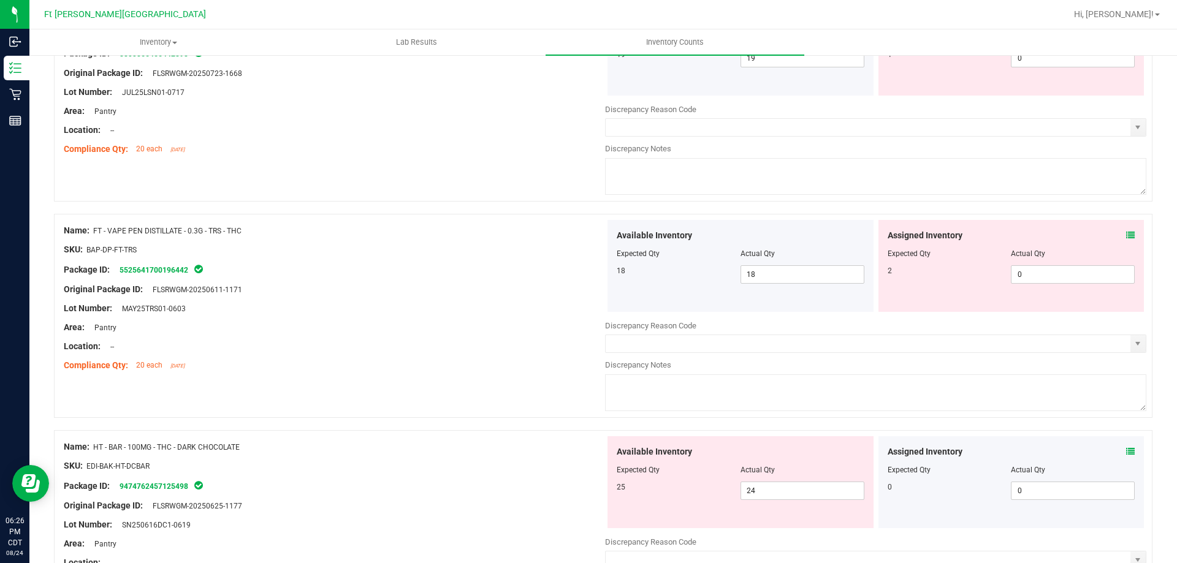
click at [1126, 235] on icon at bounding box center [1130, 235] width 9 height 9
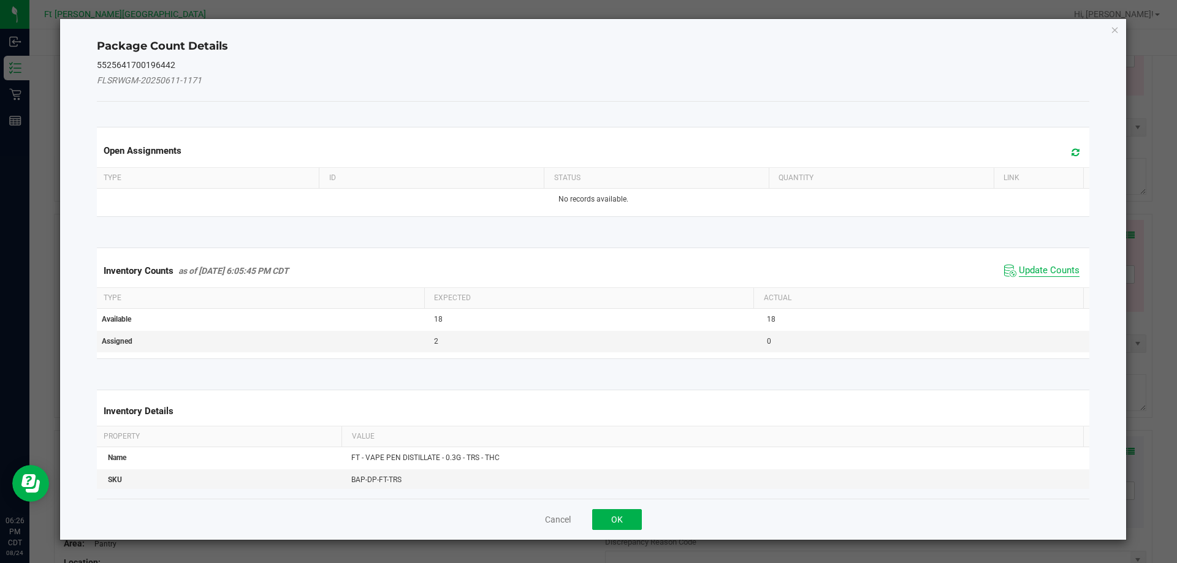
click at [1018, 268] on span "Update Counts" at bounding box center [1048, 271] width 61 height 12
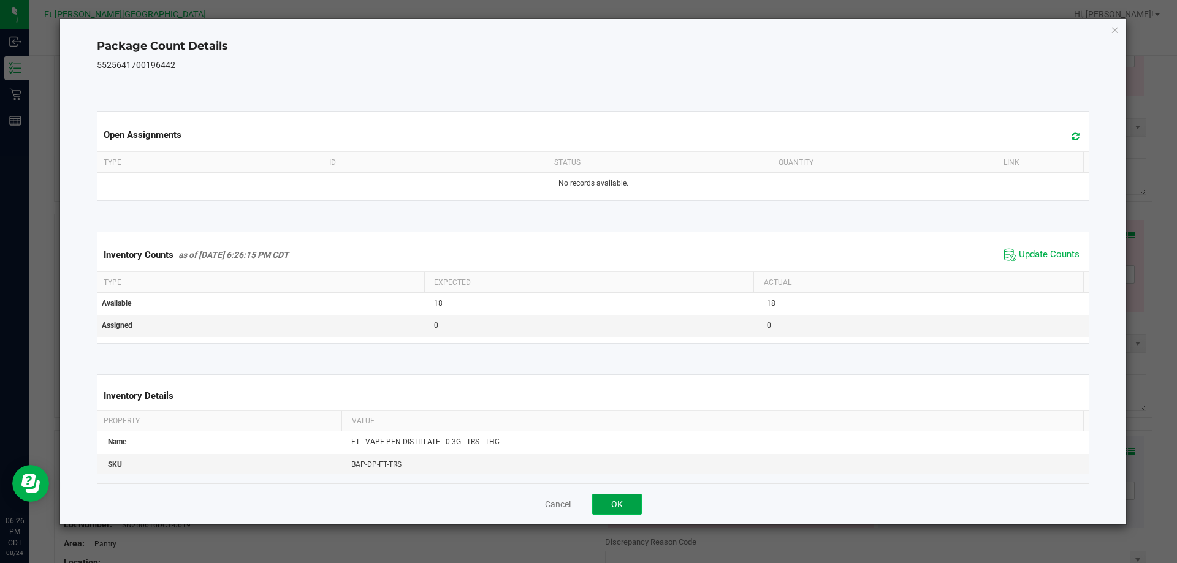
click at [614, 502] on button "OK" at bounding box center [617, 504] width 50 height 21
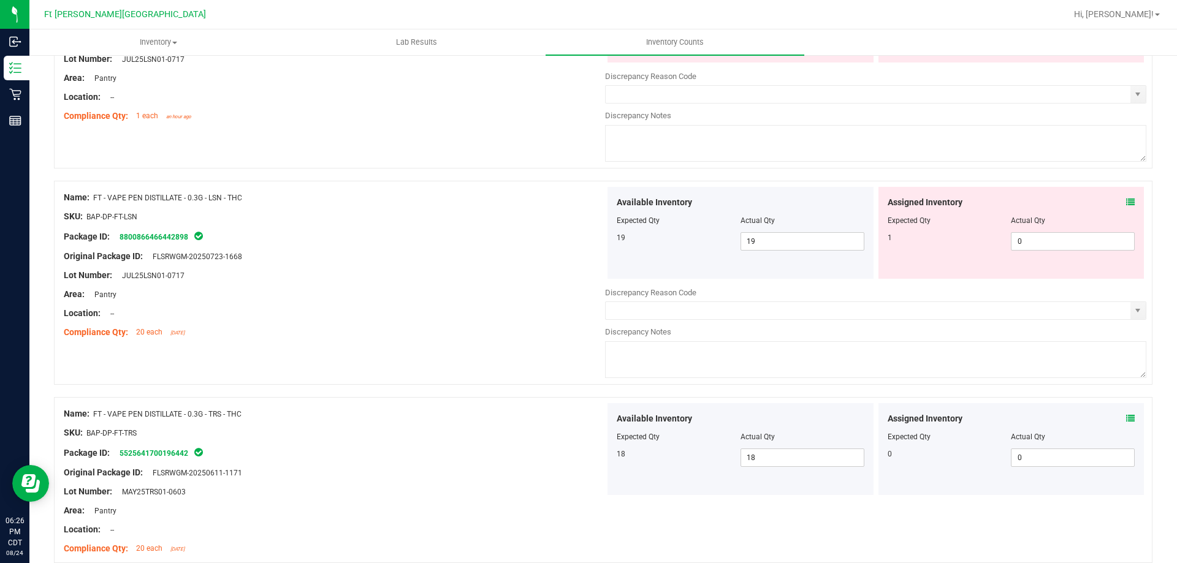
scroll to position [1532, 0]
click at [1126, 202] on icon at bounding box center [1130, 203] width 9 height 9
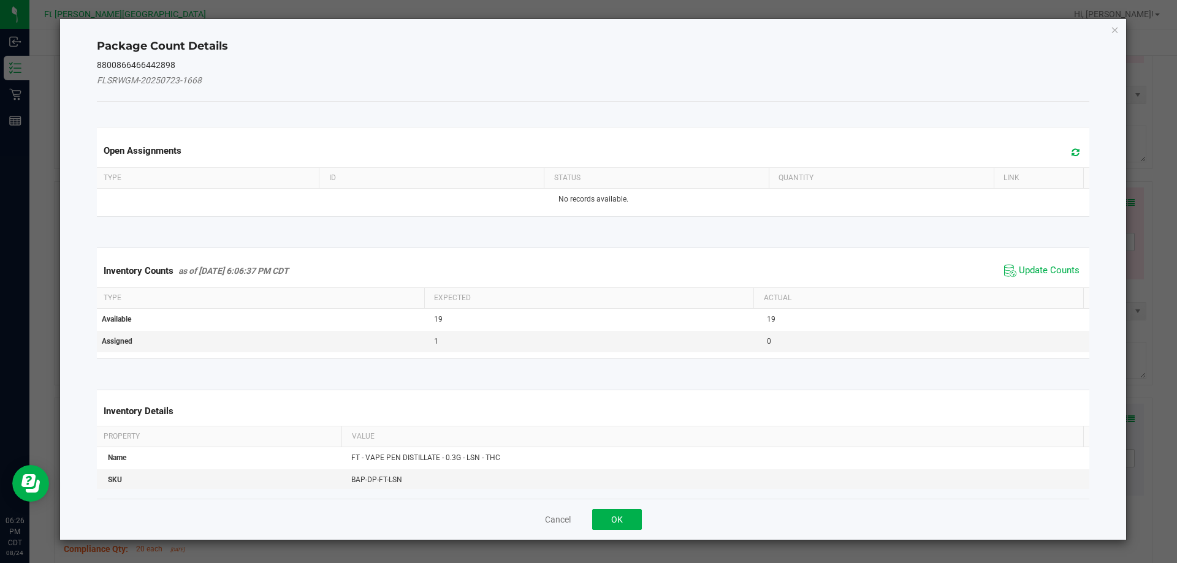
drag, startPoint x: 1023, startPoint y: 272, endPoint x: 812, endPoint y: 424, distance: 259.9
click at [1020, 273] on span "Update Counts" at bounding box center [1048, 271] width 61 height 12
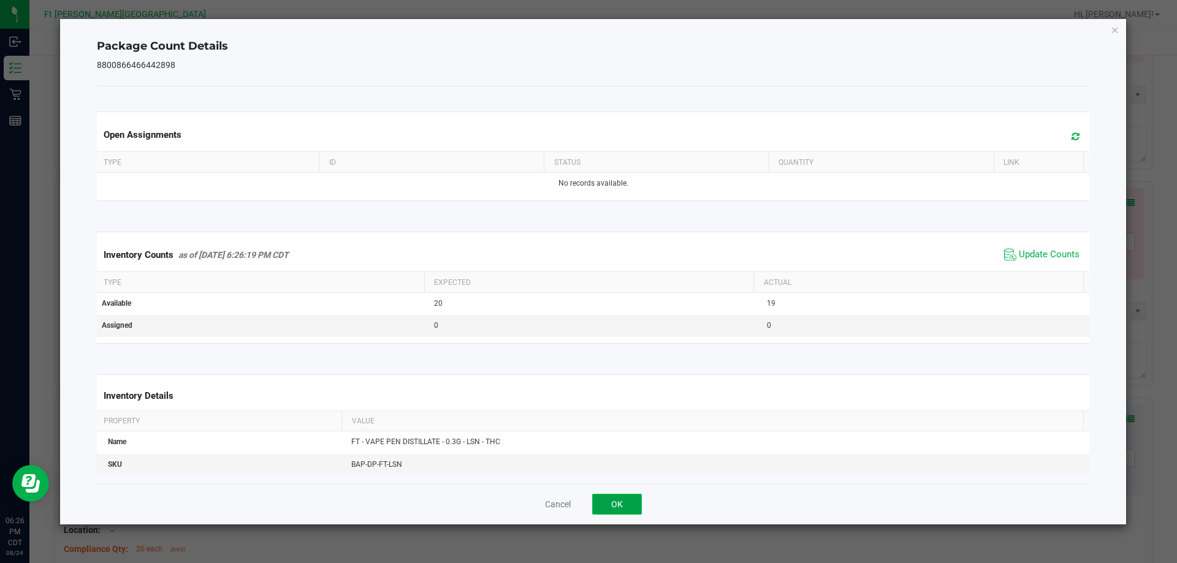
click at [624, 499] on button "OK" at bounding box center [617, 504] width 50 height 21
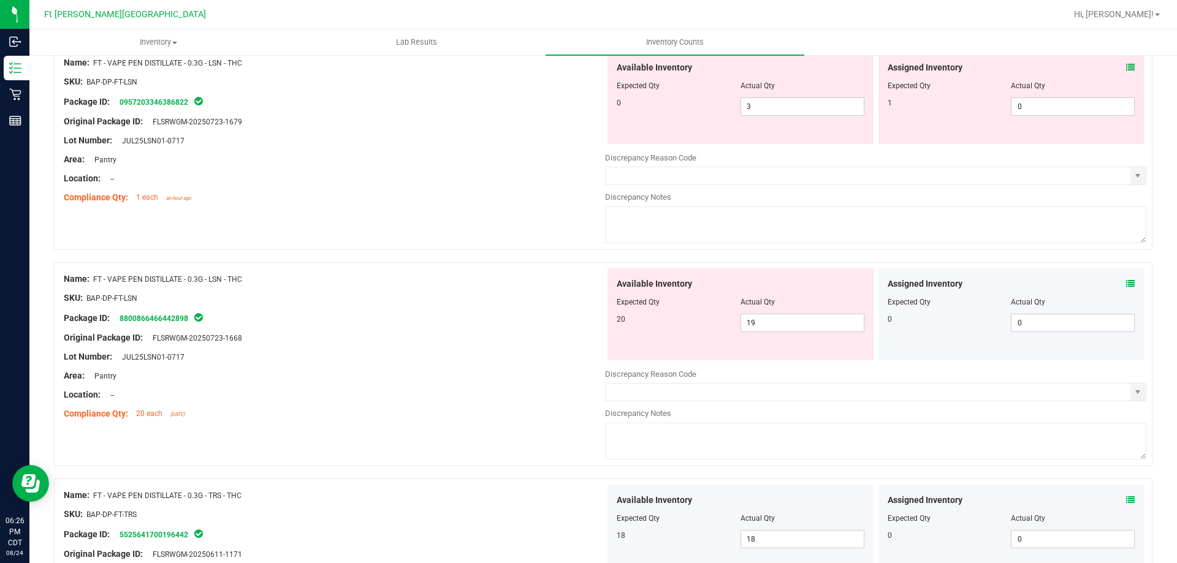
scroll to position [1348, 0]
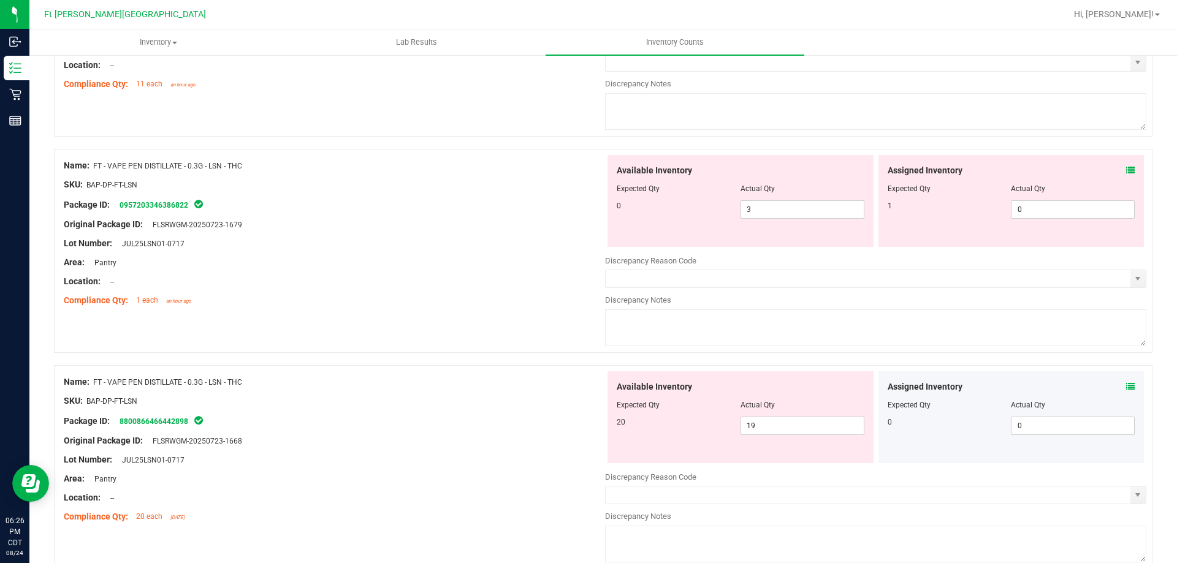
click at [1126, 171] on icon at bounding box center [1130, 170] width 9 height 9
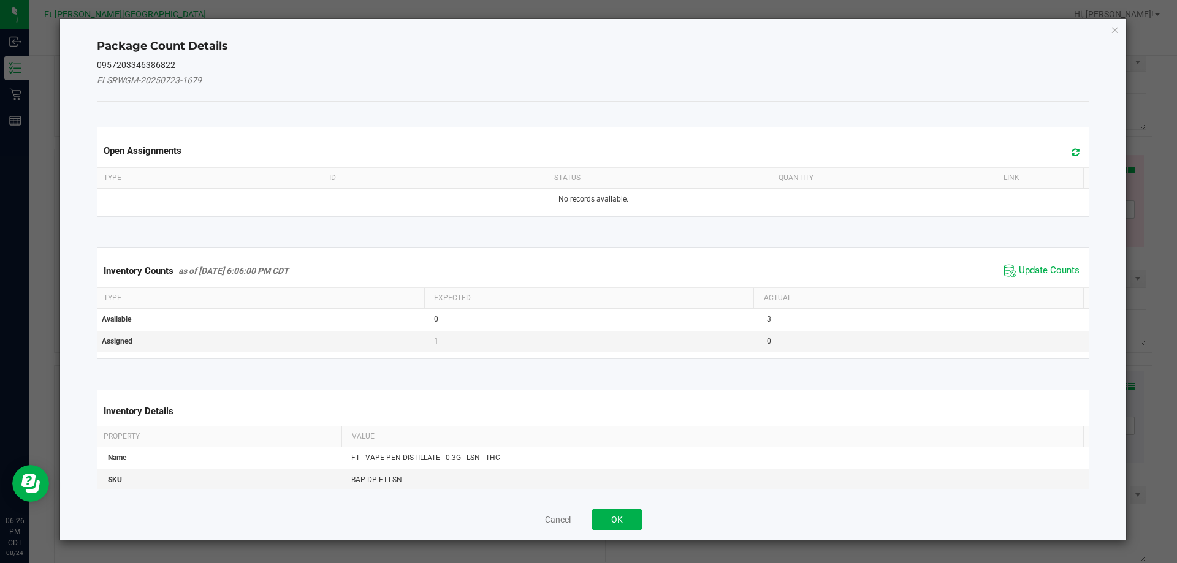
drag, startPoint x: 1015, startPoint y: 269, endPoint x: 1009, endPoint y: 276, distance: 9.2
click at [1018, 271] on span "Update Counts" at bounding box center [1048, 271] width 61 height 12
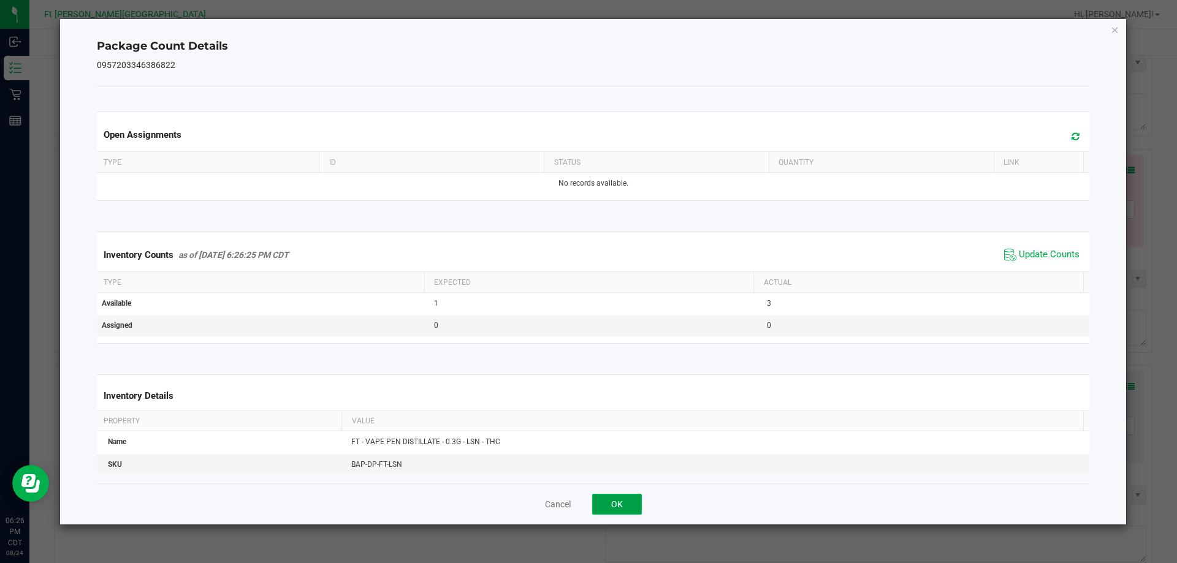
click at [629, 509] on button "OK" at bounding box center [617, 504] width 50 height 21
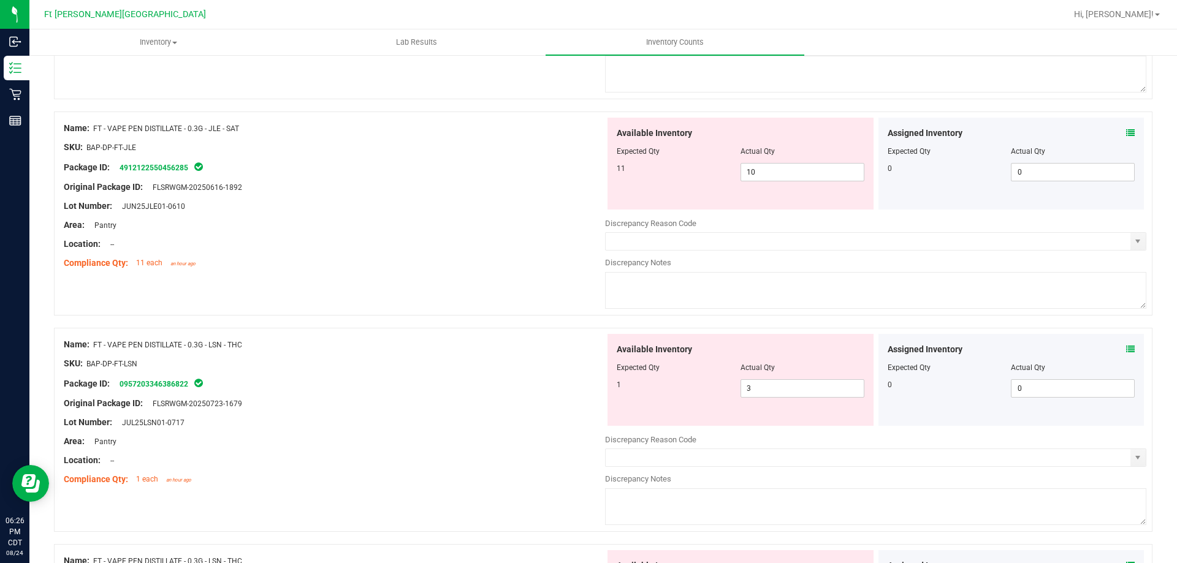
scroll to position [1164, 0]
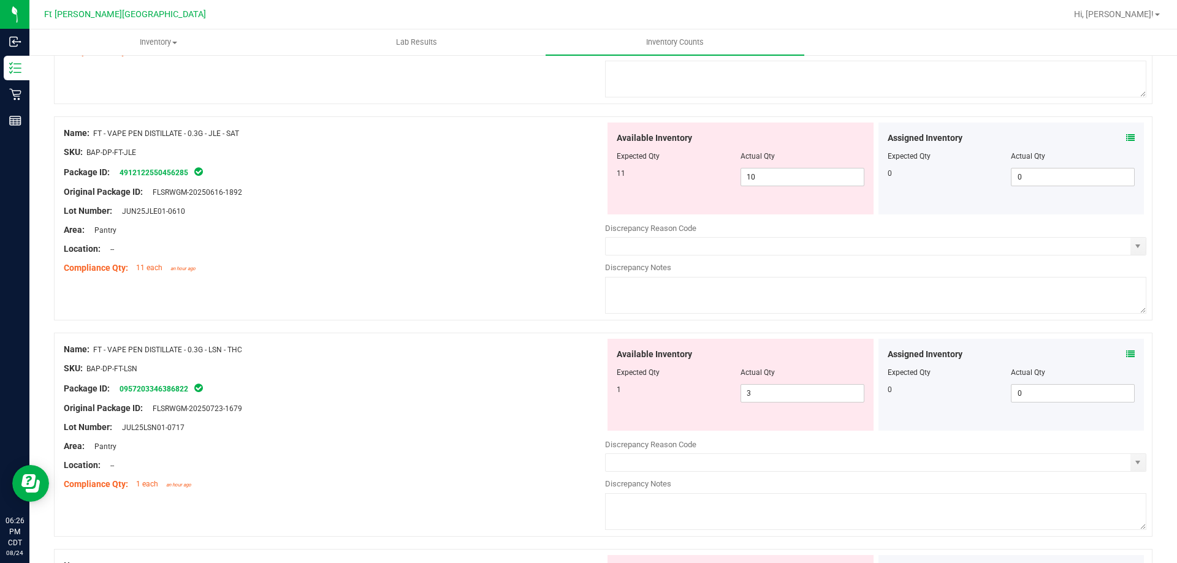
click at [1126, 132] on span at bounding box center [1130, 138] width 9 height 13
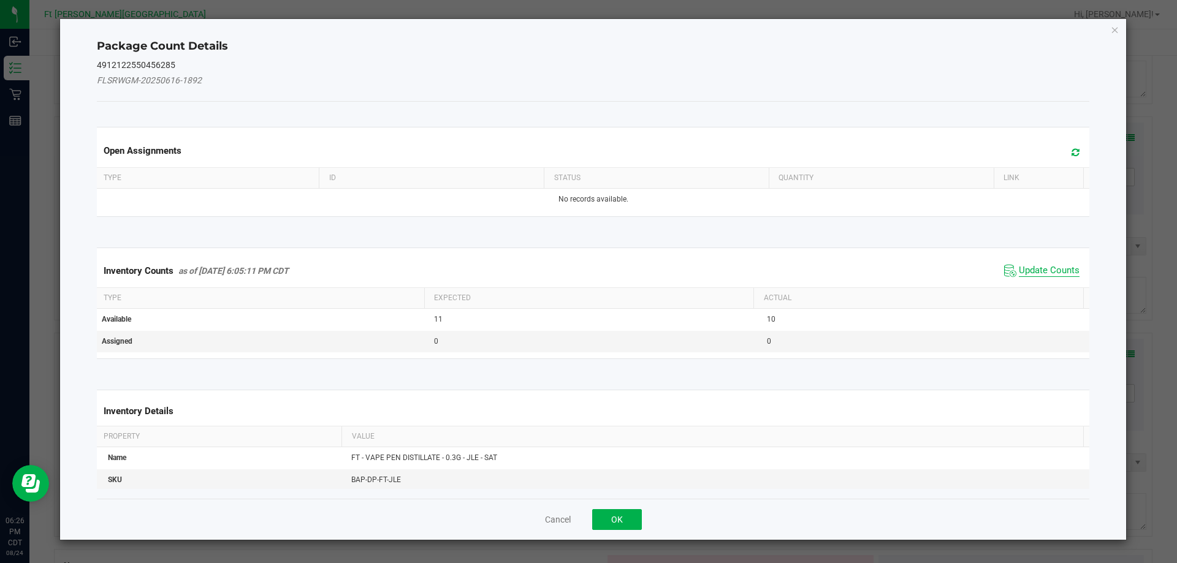
click at [1034, 271] on span "Update Counts" at bounding box center [1048, 271] width 61 height 12
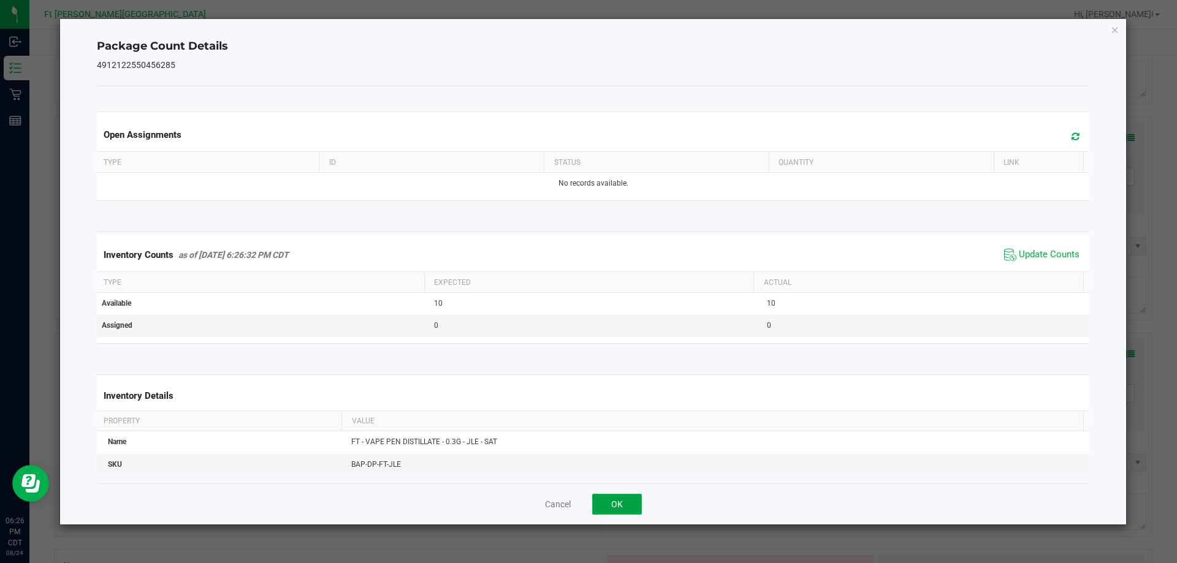
click at [624, 507] on button "OK" at bounding box center [617, 504] width 50 height 21
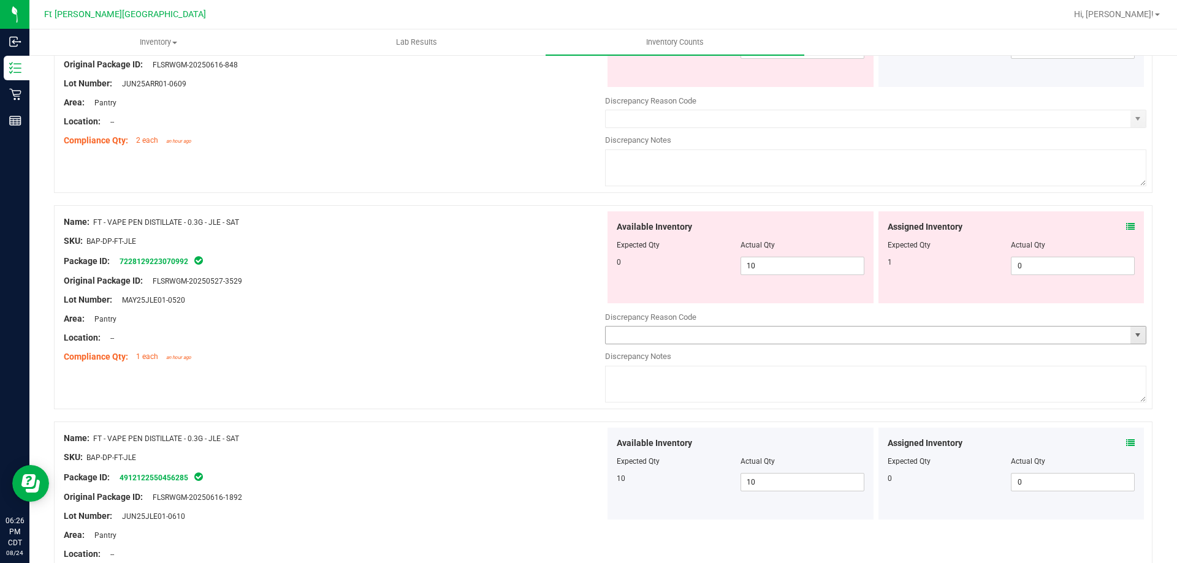
scroll to position [858, 0]
click at [1126, 225] on icon at bounding box center [1130, 228] width 9 height 9
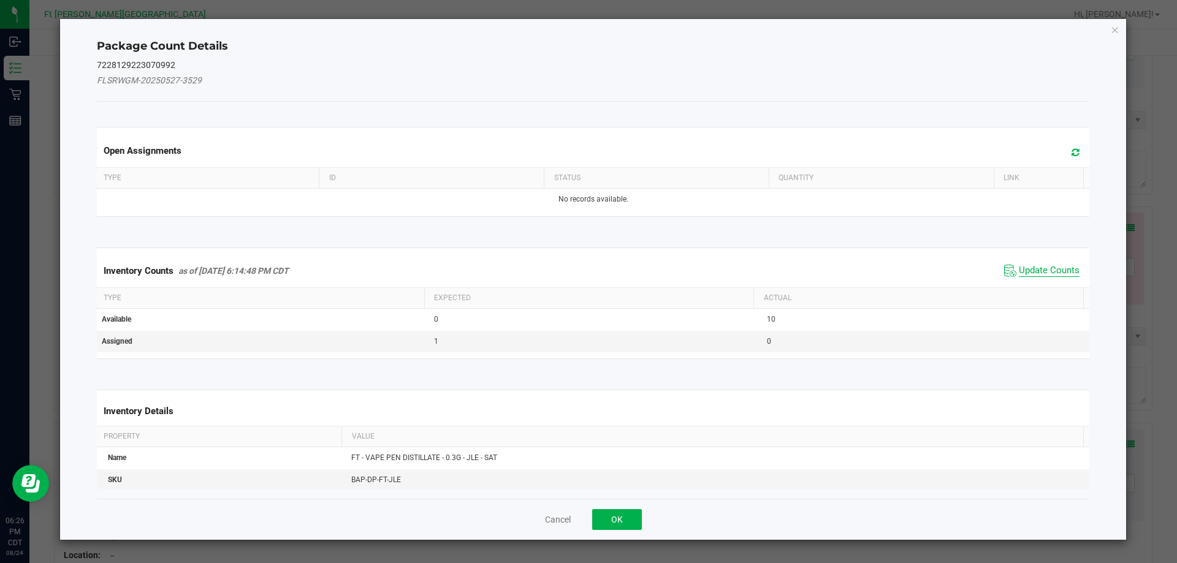
click at [1050, 273] on span "Update Counts" at bounding box center [1048, 271] width 61 height 12
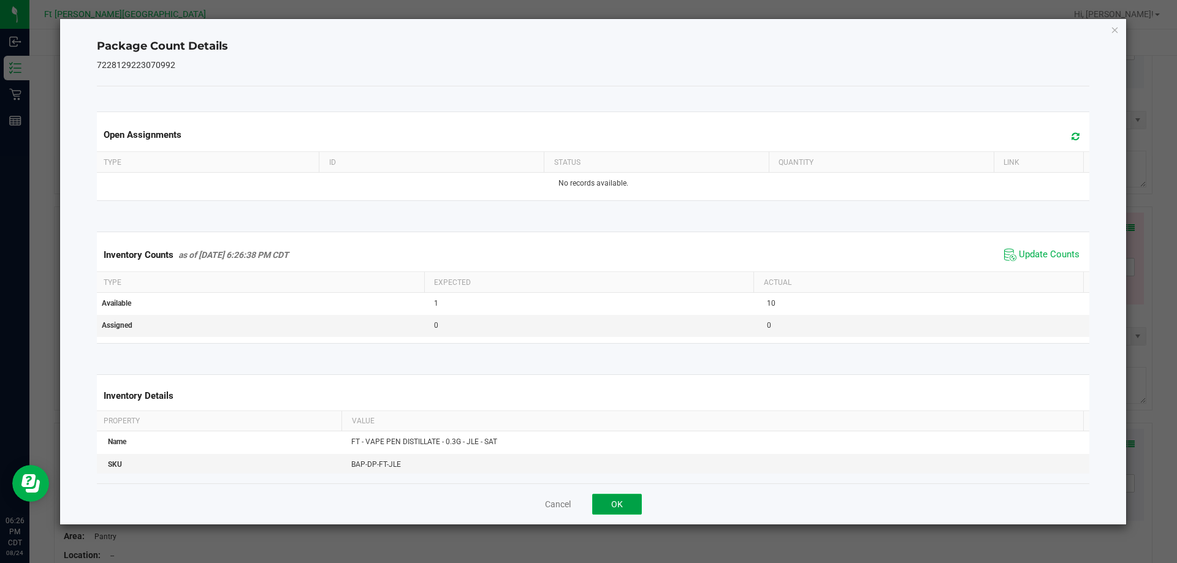
click at [632, 509] on button "OK" at bounding box center [617, 504] width 50 height 21
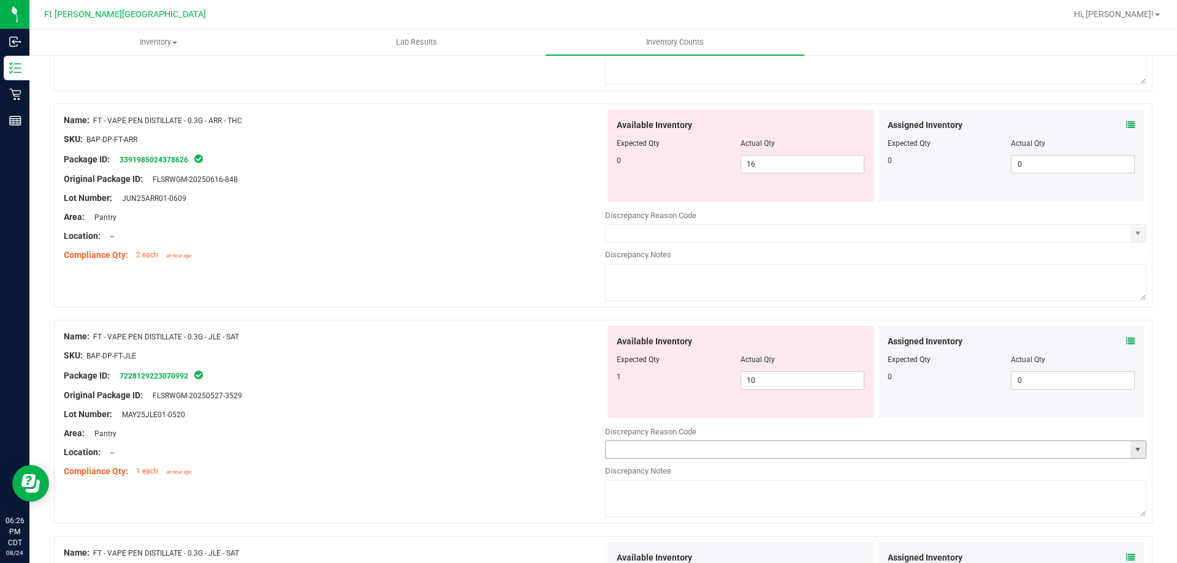
scroll to position [735, 0]
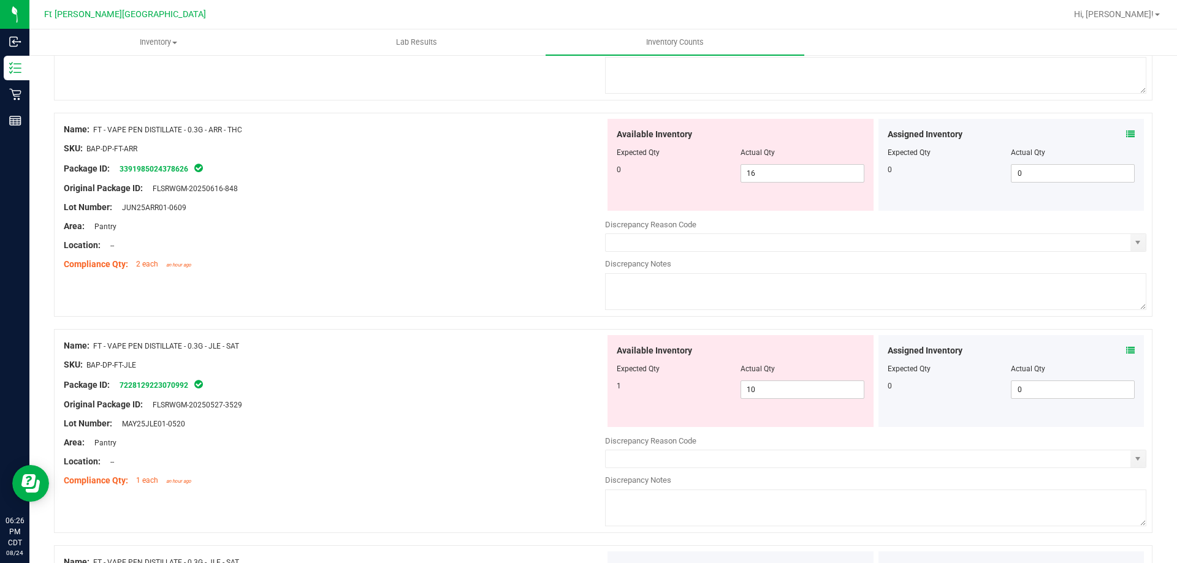
click at [1126, 133] on icon at bounding box center [1130, 134] width 9 height 9
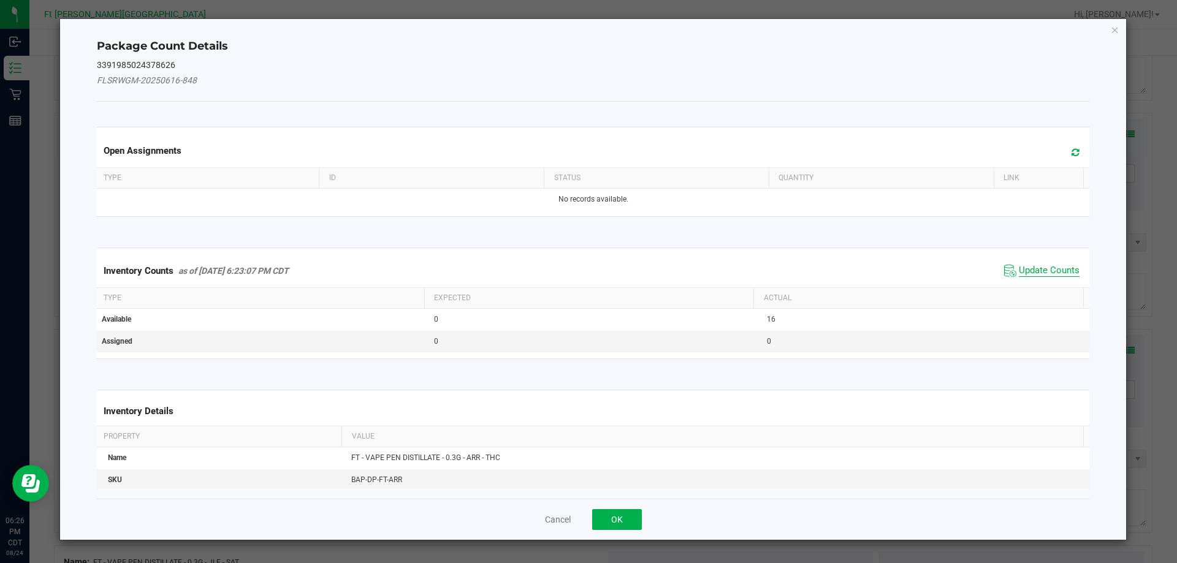
click at [1030, 272] on span "Update Counts" at bounding box center [1048, 271] width 61 height 12
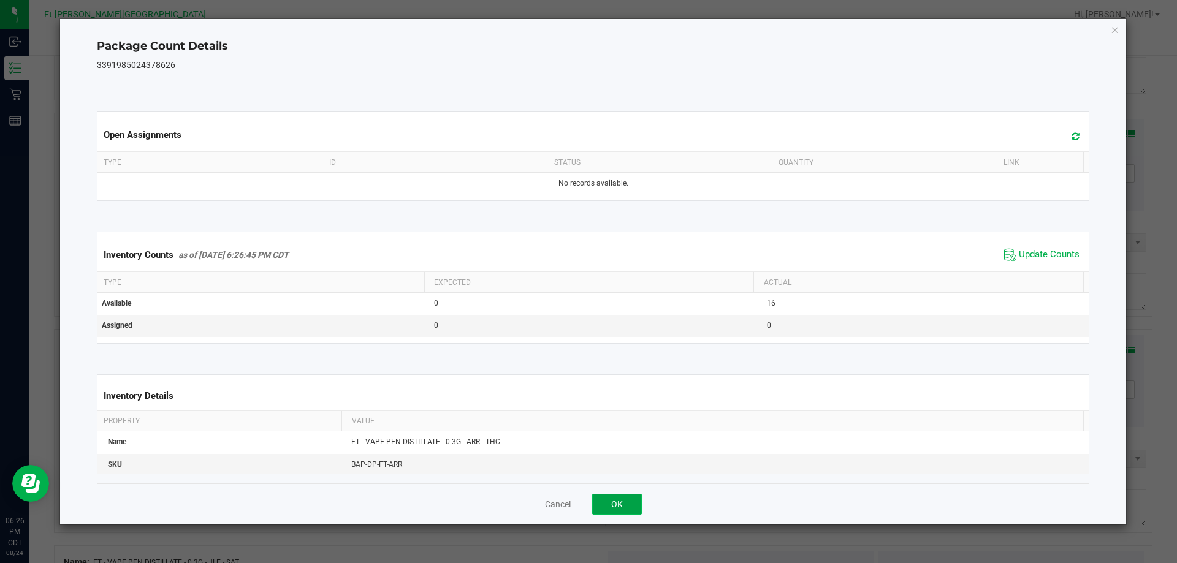
click at [636, 509] on button "OK" at bounding box center [617, 504] width 50 height 21
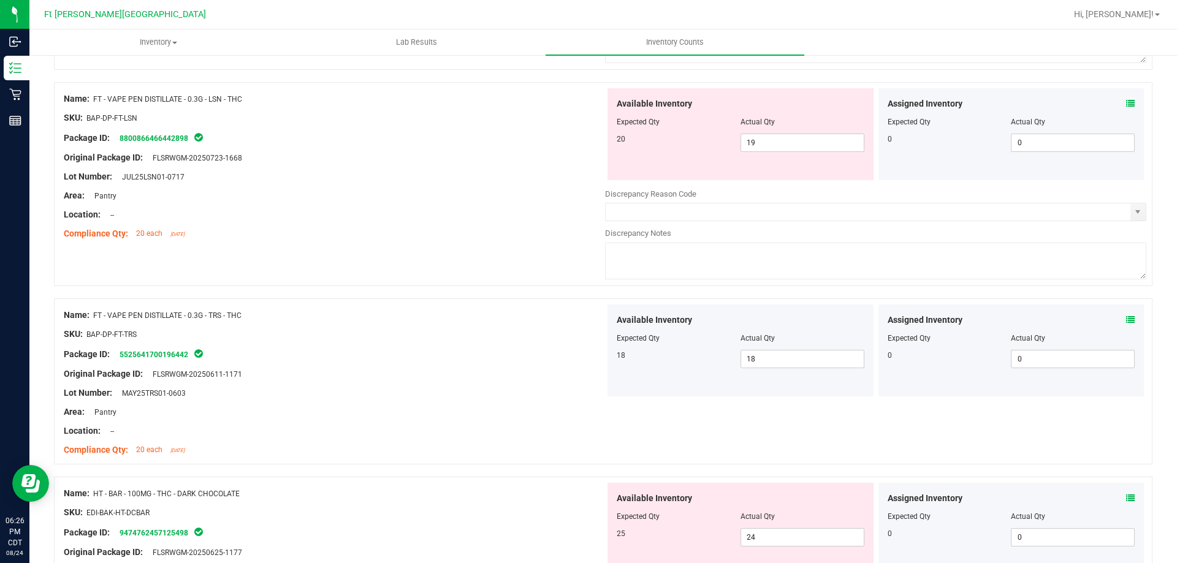
scroll to position [1838, 0]
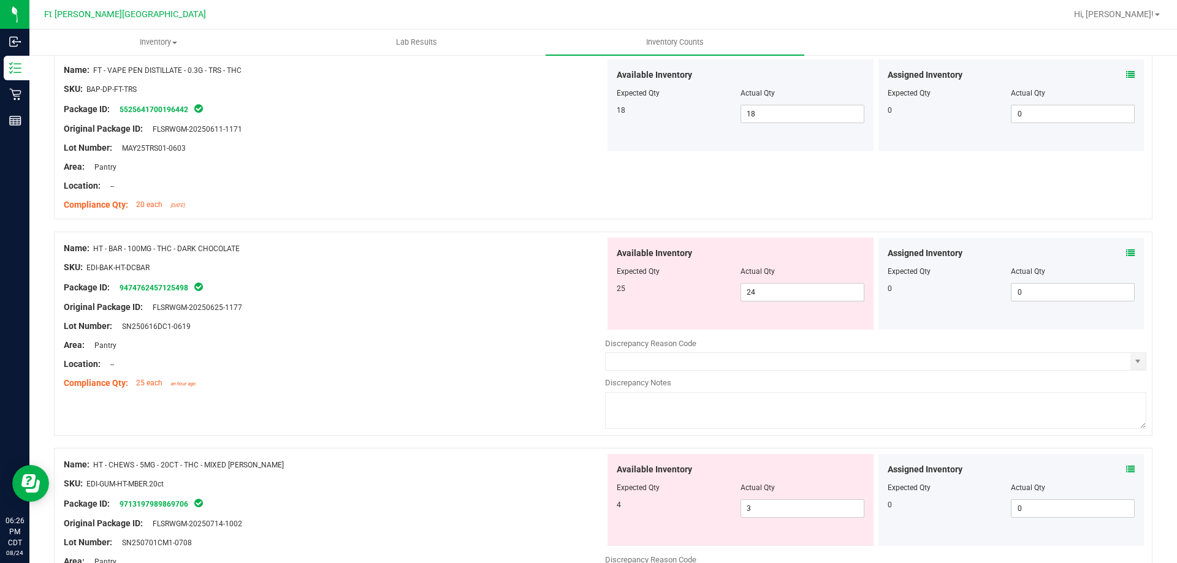
click at [1126, 252] on icon at bounding box center [1130, 253] width 9 height 9
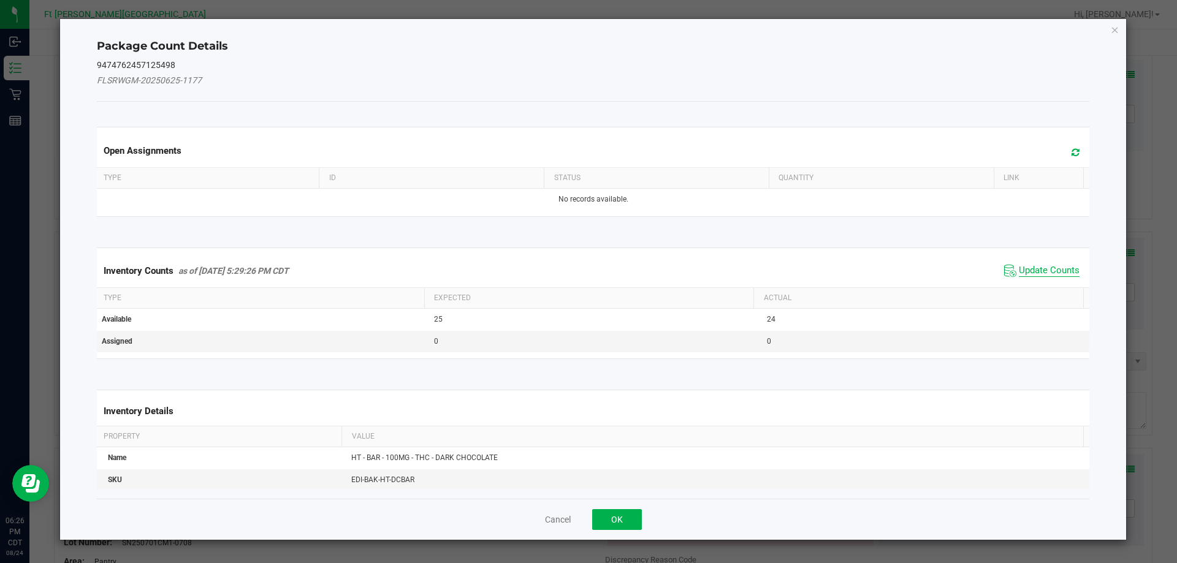
click at [1020, 268] on span "Update Counts" at bounding box center [1048, 271] width 61 height 12
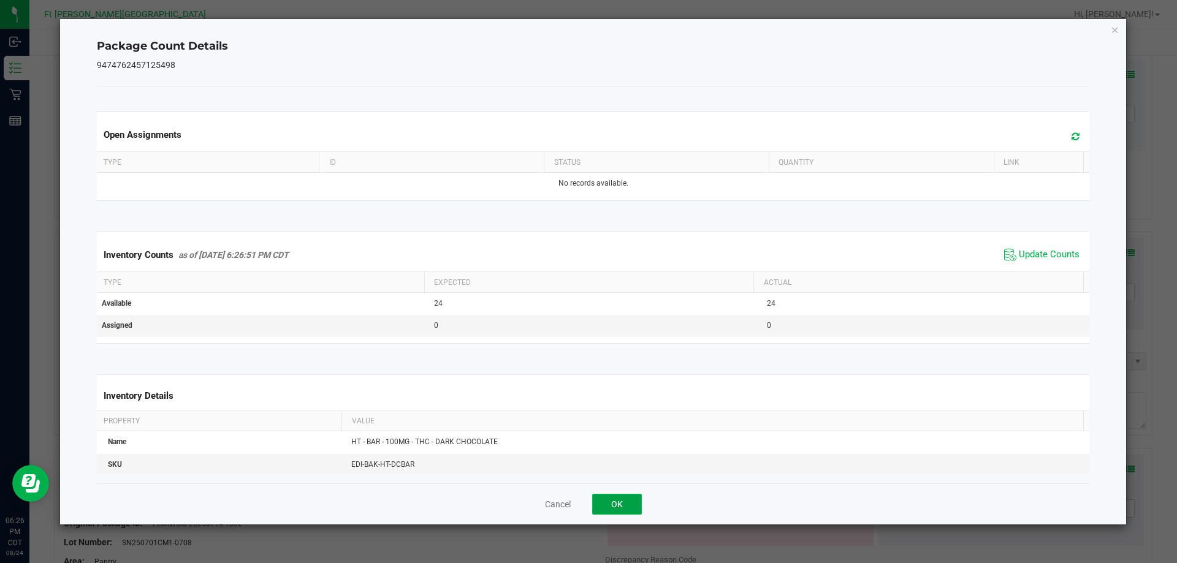
click at [631, 510] on button "OK" at bounding box center [617, 504] width 50 height 21
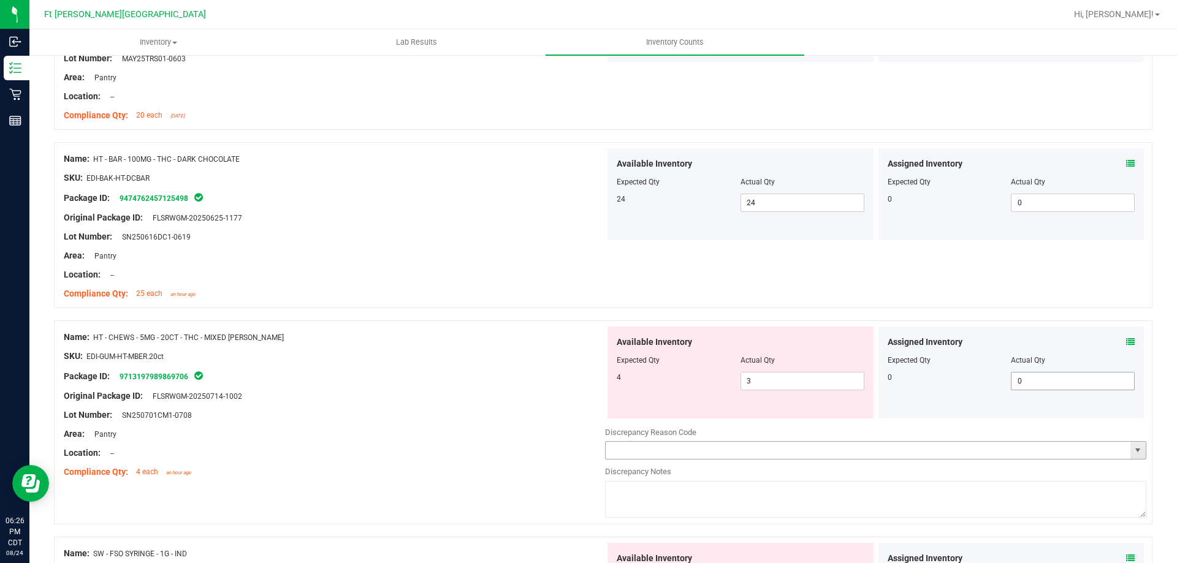
scroll to position [2022, 0]
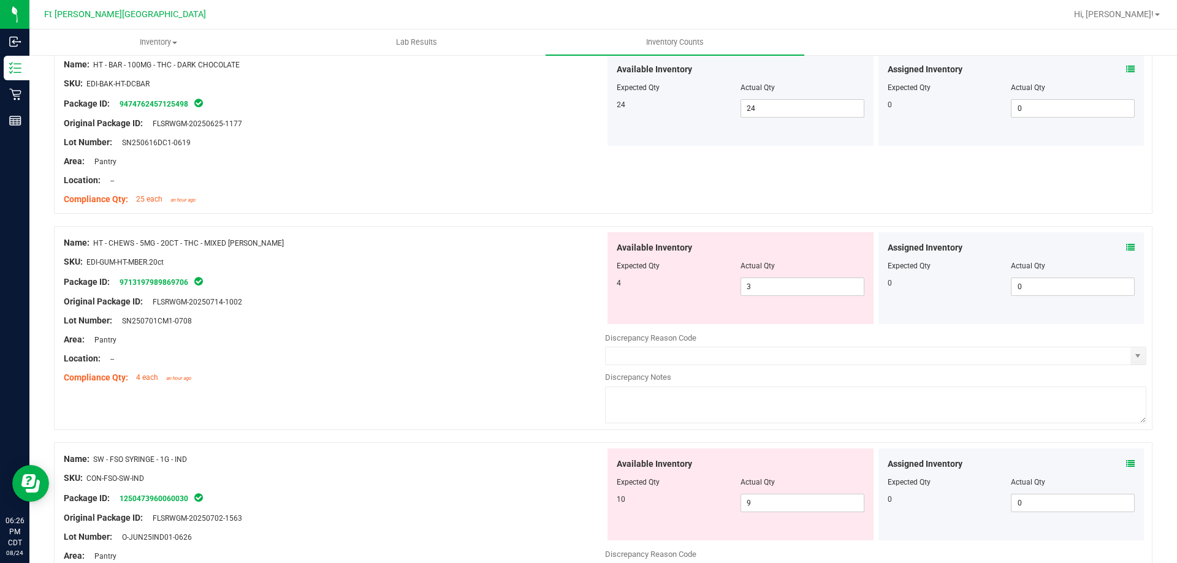
click at [1126, 246] on icon at bounding box center [1130, 247] width 9 height 9
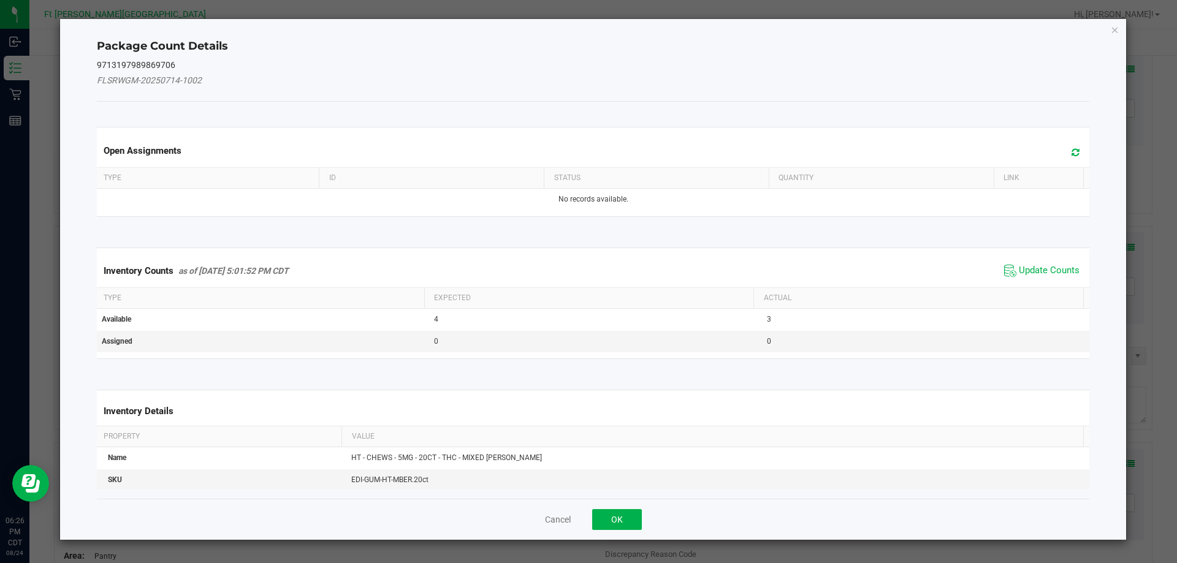
drag, startPoint x: 1061, startPoint y: 266, endPoint x: 884, endPoint y: 362, distance: 201.0
click at [1059, 267] on span "Update Counts" at bounding box center [1048, 271] width 61 height 12
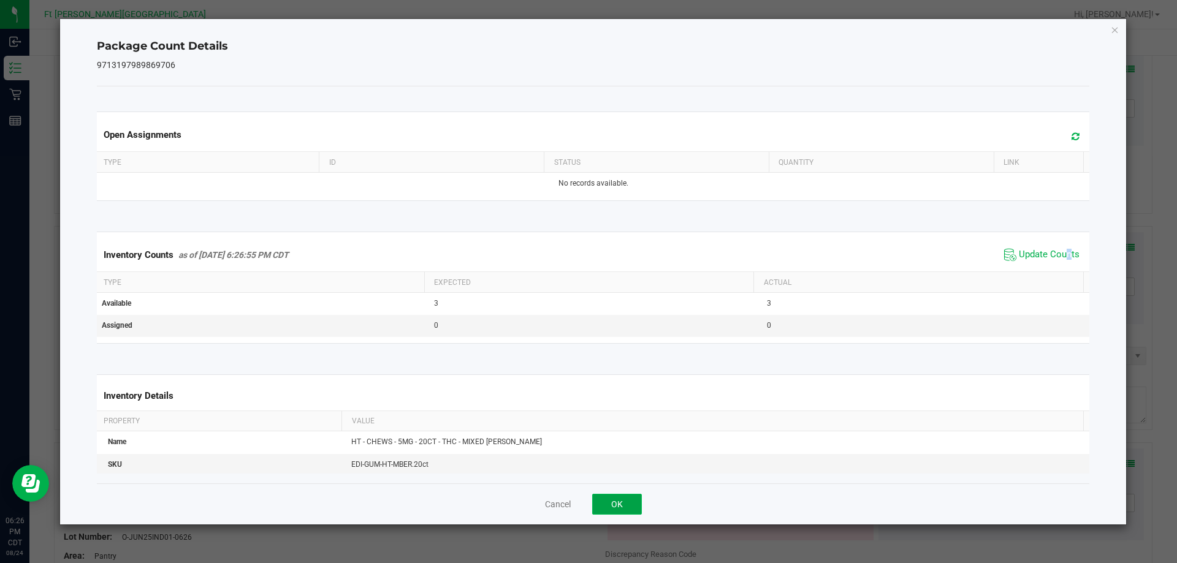
click at [623, 508] on button "OK" at bounding box center [617, 504] width 50 height 21
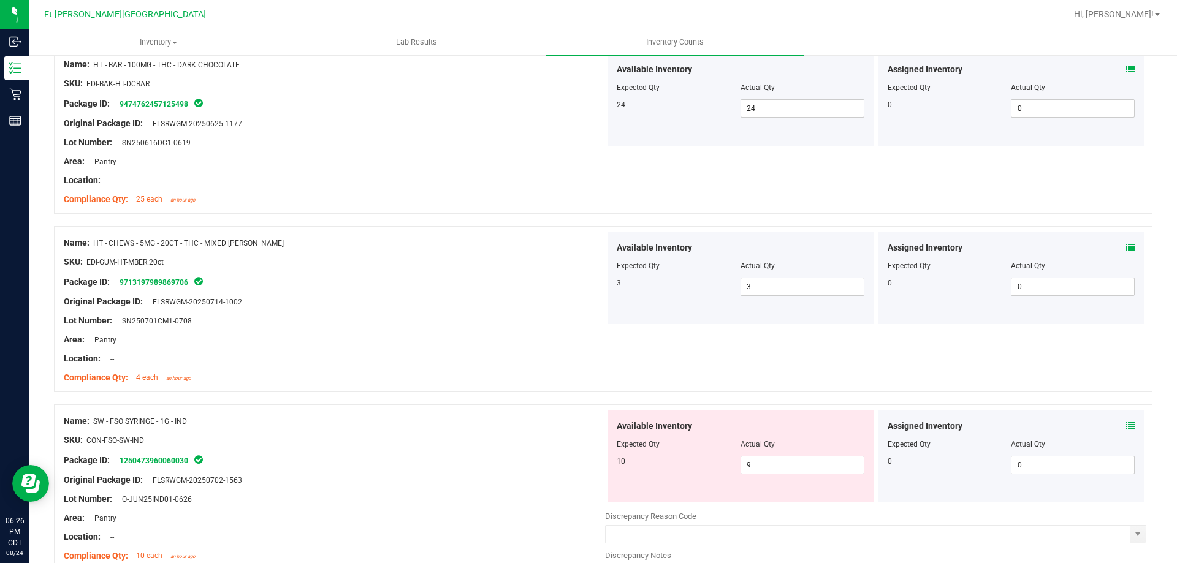
click at [1116, 425] on div "Assigned Inventory" at bounding box center [1011, 426] width 248 height 13
click at [1126, 425] on icon at bounding box center [1130, 426] width 9 height 9
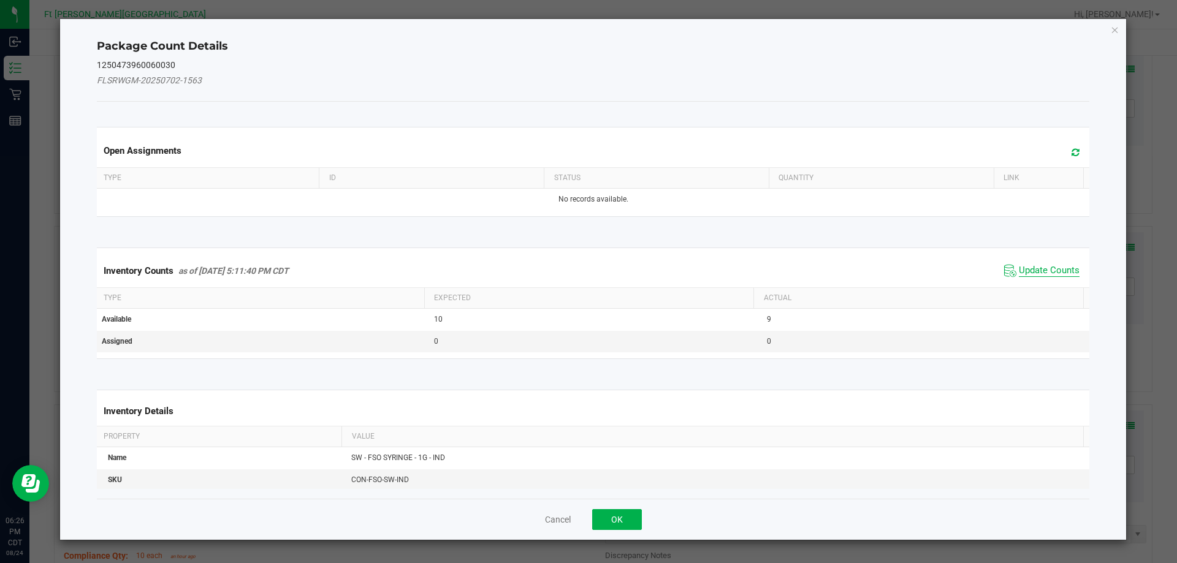
click at [1055, 270] on span "Update Counts" at bounding box center [1048, 271] width 61 height 12
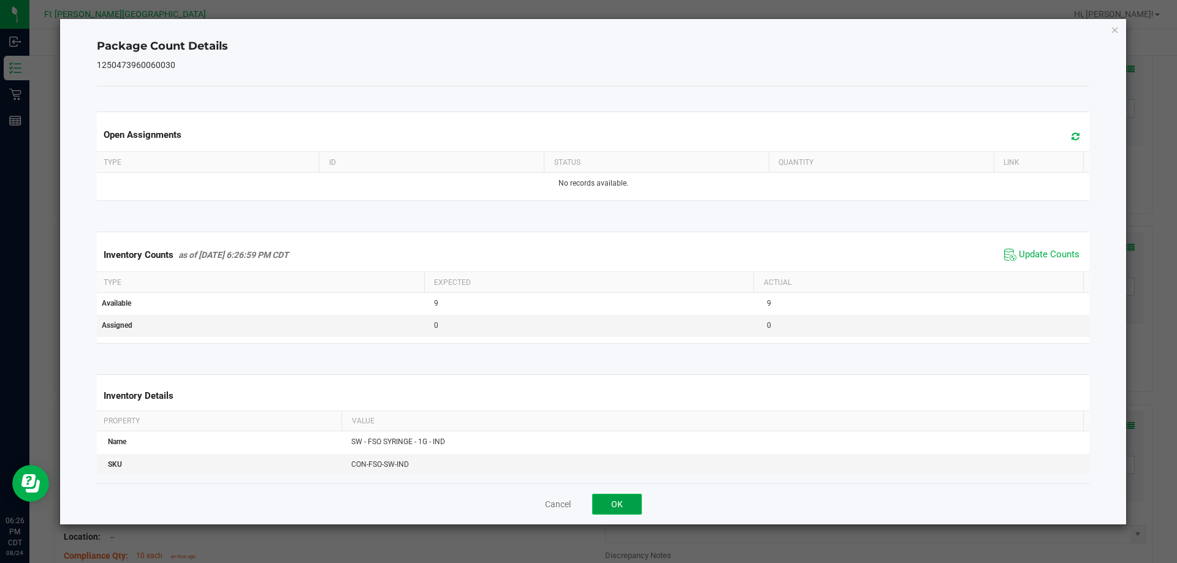
click at [632, 510] on button "OK" at bounding box center [617, 504] width 50 height 21
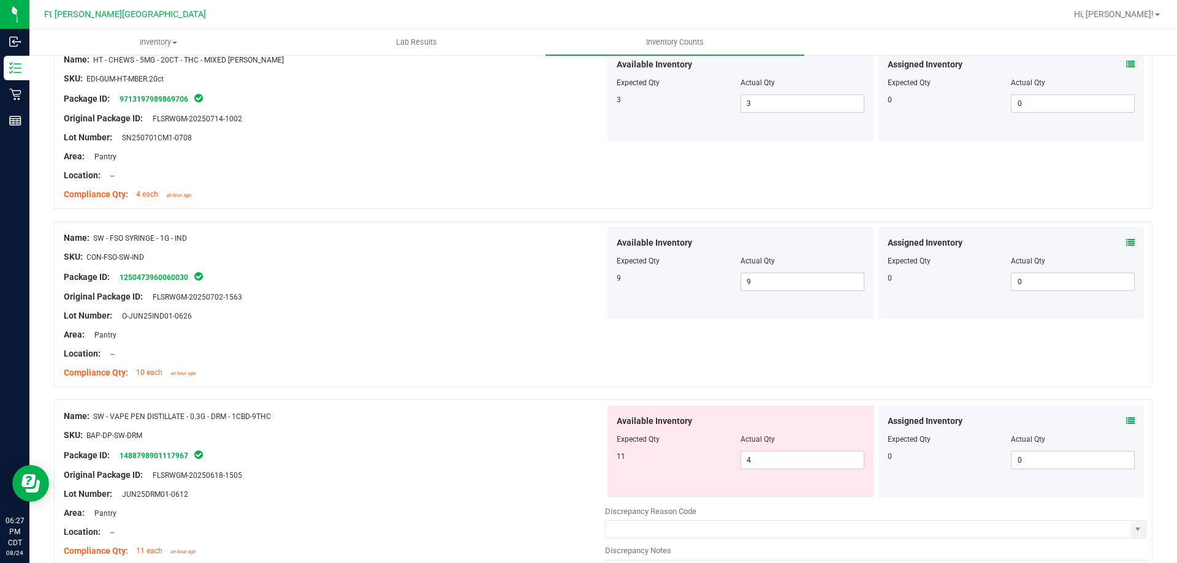
scroll to position [2206, 0]
click at [1126, 423] on icon at bounding box center [1130, 420] width 9 height 9
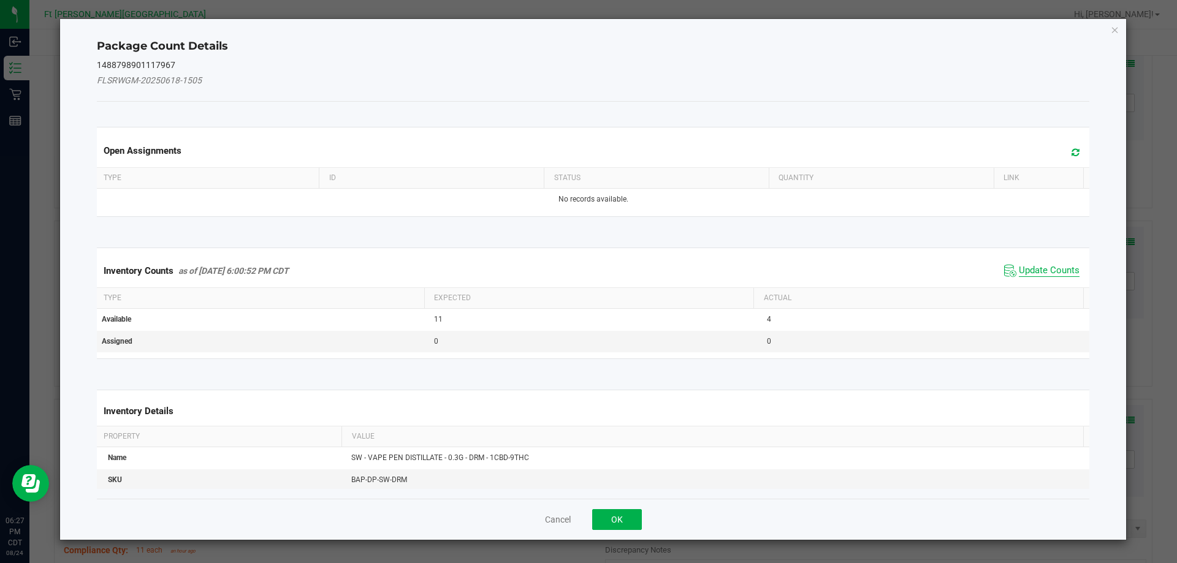
click at [1043, 267] on span "Update Counts" at bounding box center [1048, 271] width 61 height 12
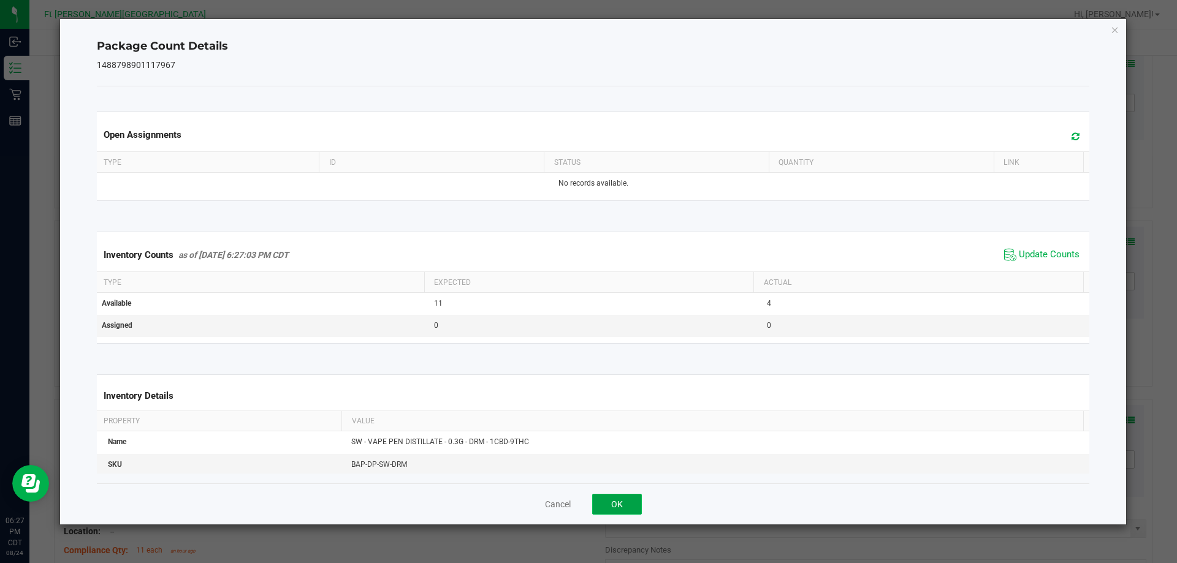
click at [634, 507] on button "OK" at bounding box center [617, 504] width 50 height 21
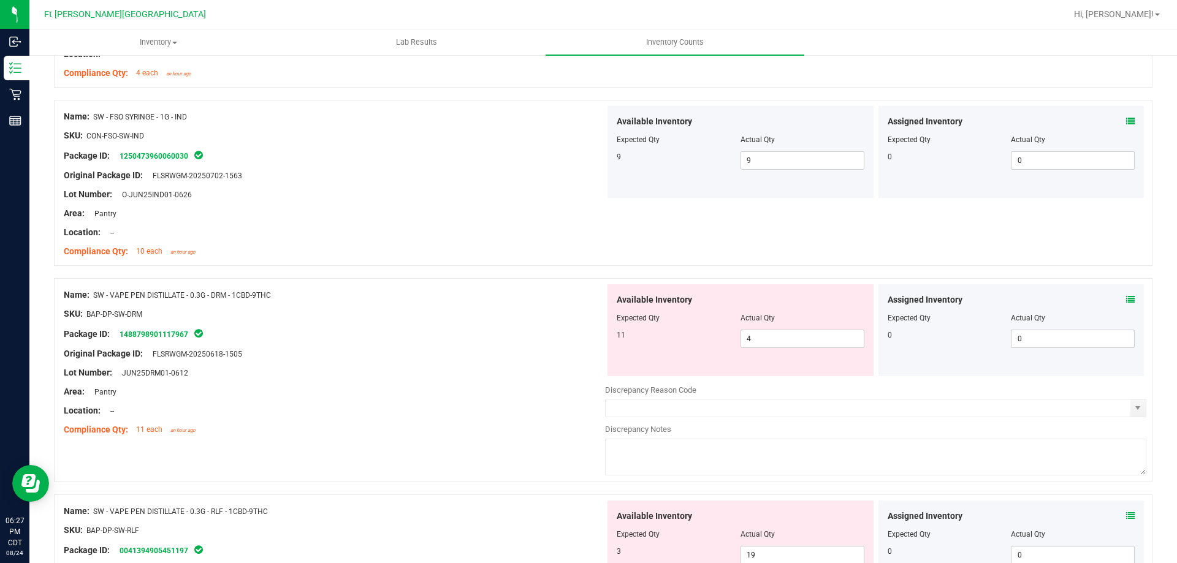
scroll to position [2329, 0]
drag, startPoint x: 752, startPoint y: 338, endPoint x: 544, endPoint y: 314, distance: 209.7
click at [541, 322] on div "Name: SW - VAPE PEN DISTILLATE - 0.3G - DRM - 1CBD-9THC SKU: BAP-DP-SW-DRM Pack…" at bounding box center [603, 378] width 1098 height 204
click at [537, 311] on div "SKU: BAP-DP-SW-DRM" at bounding box center [334, 312] width 541 height 13
click at [1126, 299] on icon at bounding box center [1130, 298] width 9 height 9
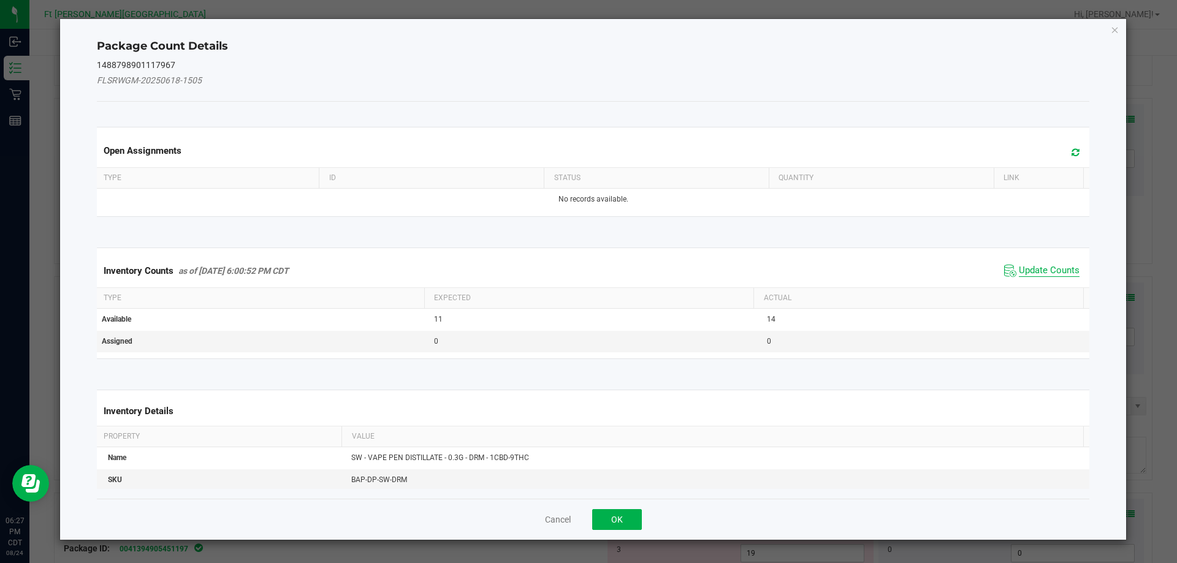
drag, startPoint x: 1043, startPoint y: 266, endPoint x: 764, endPoint y: 372, distance: 298.3
click at [1042, 266] on span "Update Counts" at bounding box center [1048, 271] width 61 height 12
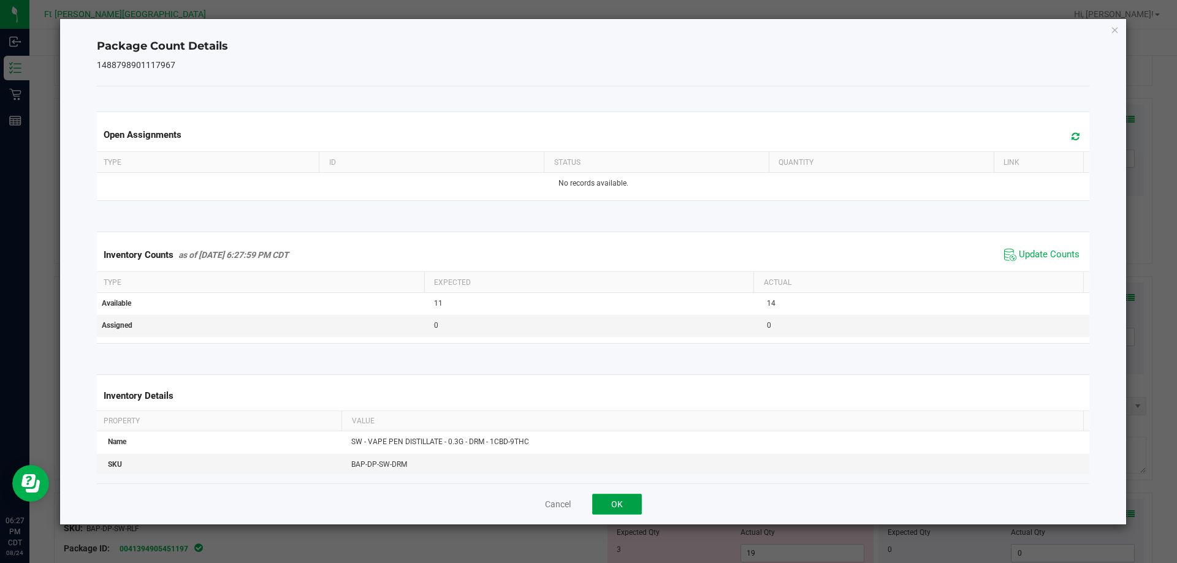
click at [625, 502] on button "OK" at bounding box center [617, 504] width 50 height 21
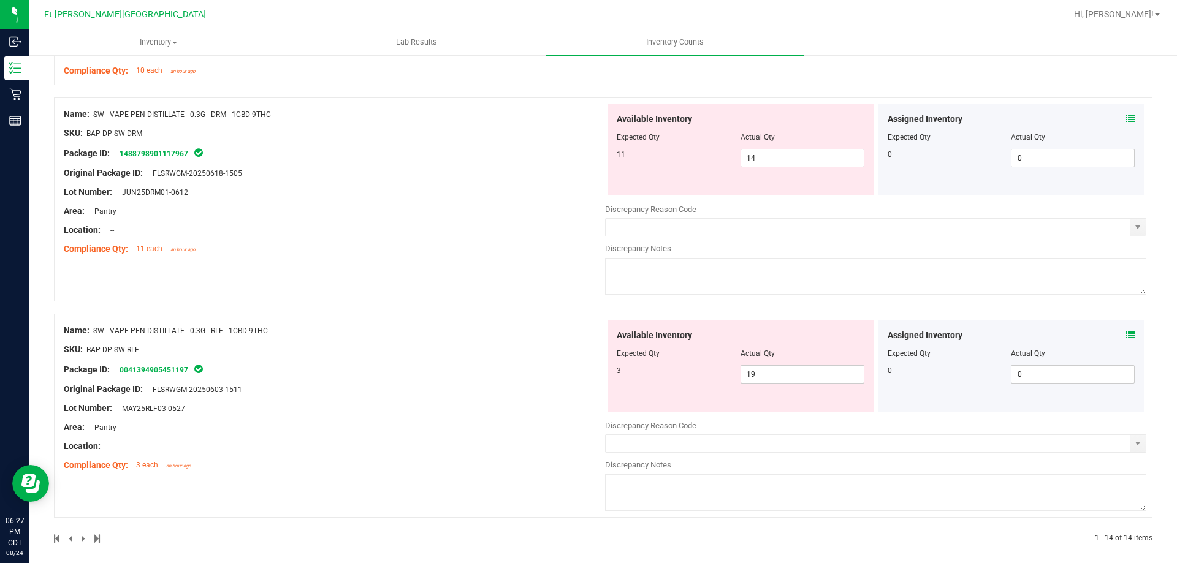
scroll to position [2512, 0]
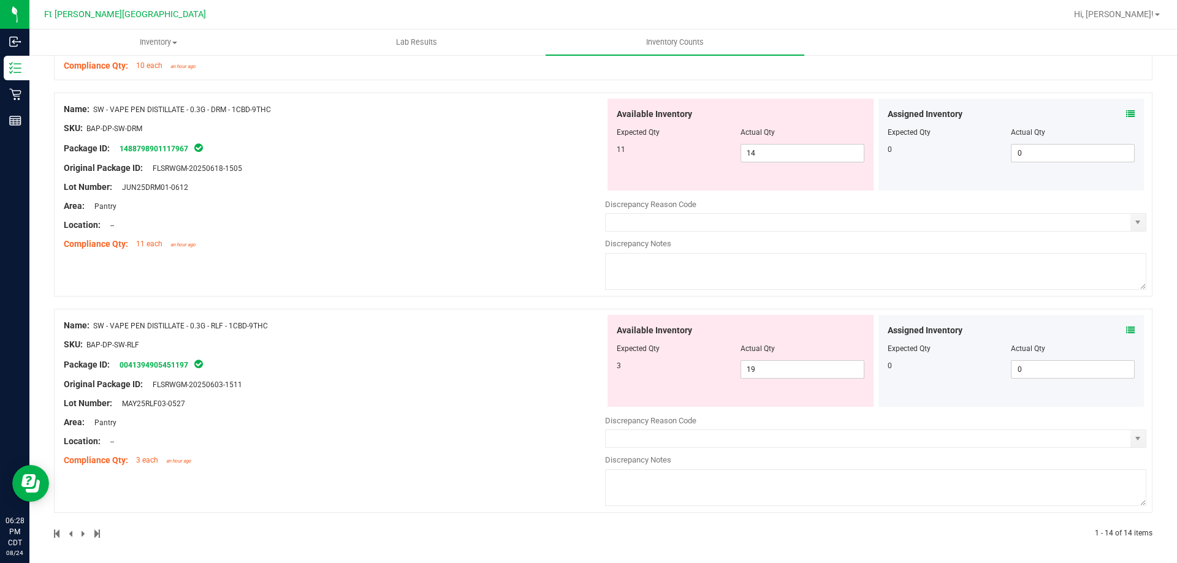
click at [1126, 327] on icon at bounding box center [1130, 330] width 9 height 9
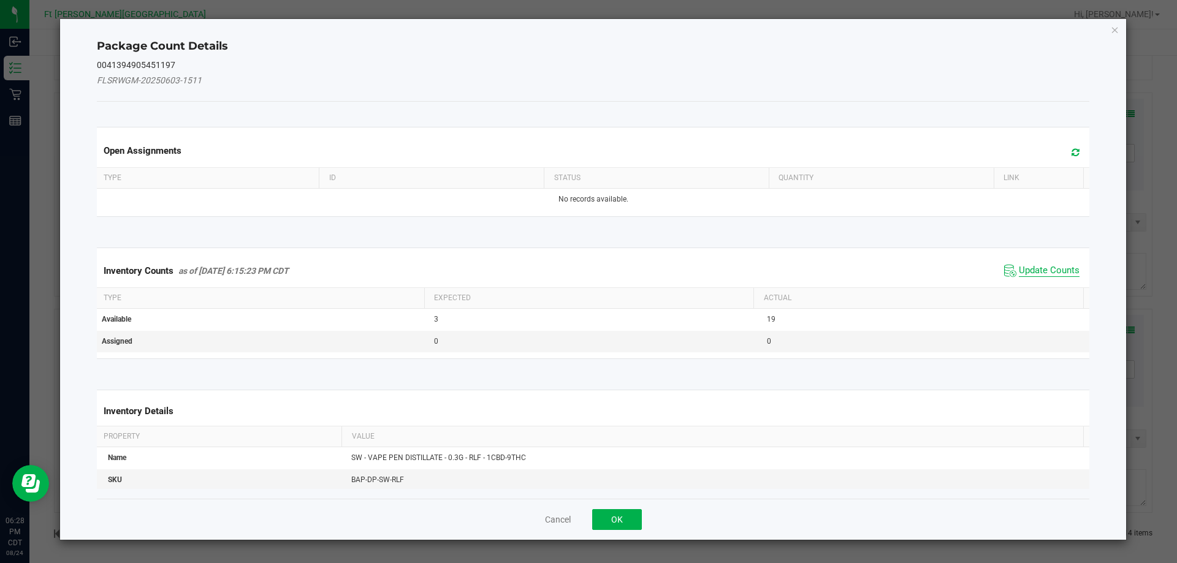
click at [1055, 273] on span "Update Counts" at bounding box center [1048, 271] width 61 height 12
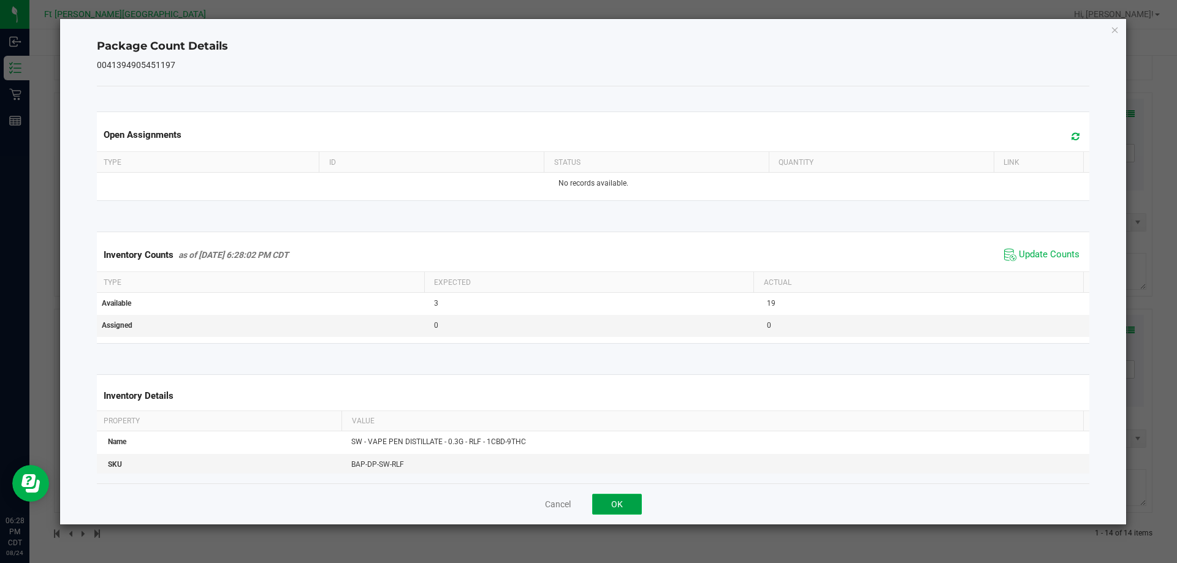
click at [608, 504] on button "OK" at bounding box center [617, 504] width 50 height 21
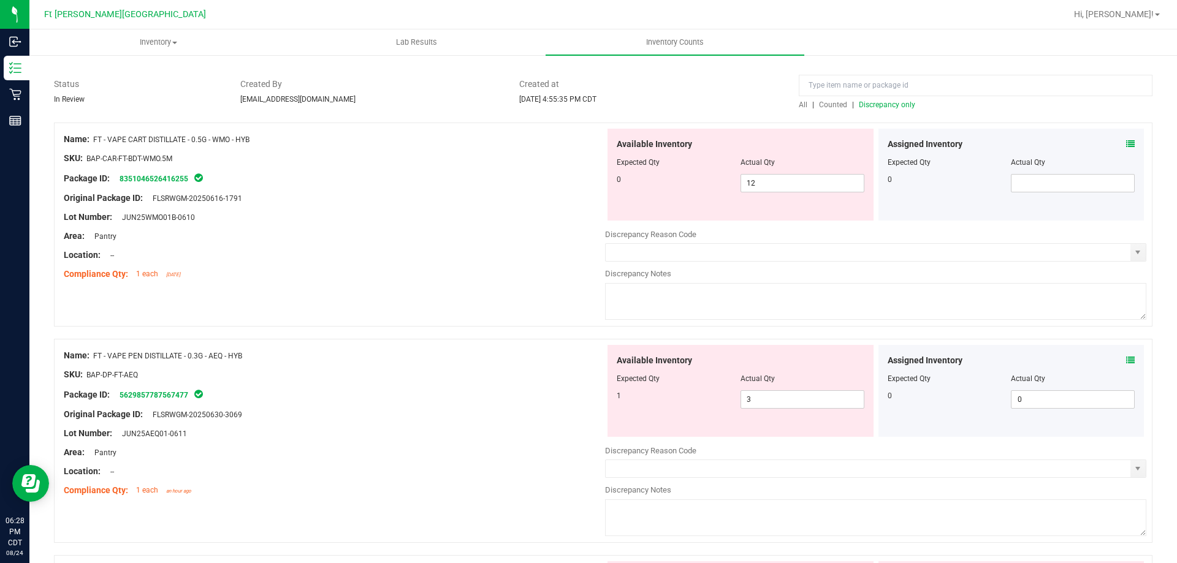
scroll to position [0, 0]
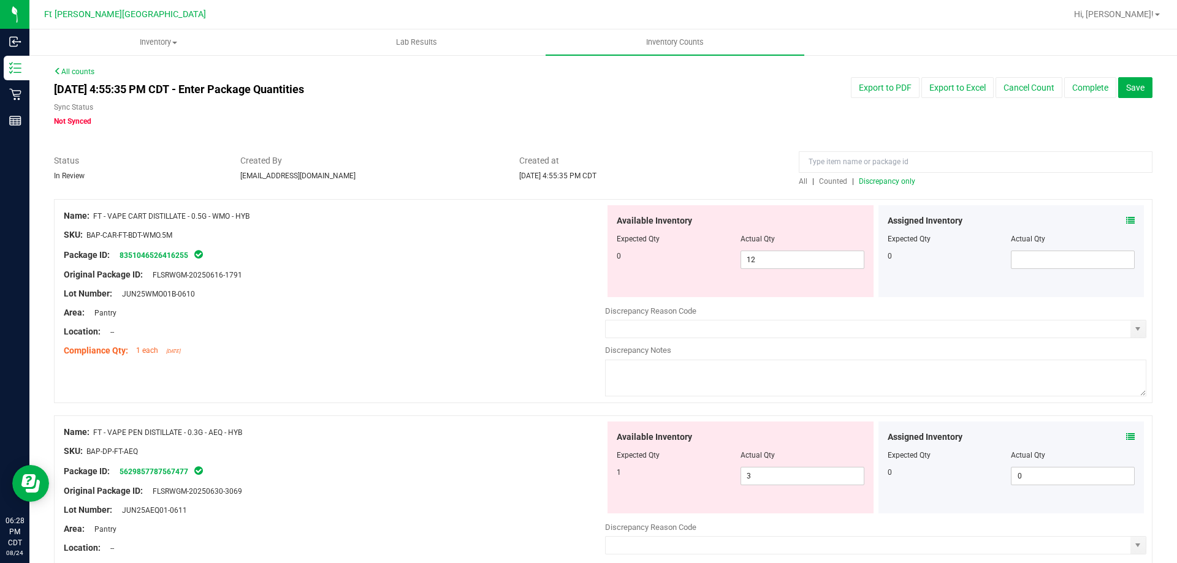
click at [835, 180] on span "Counted" at bounding box center [833, 181] width 28 height 9
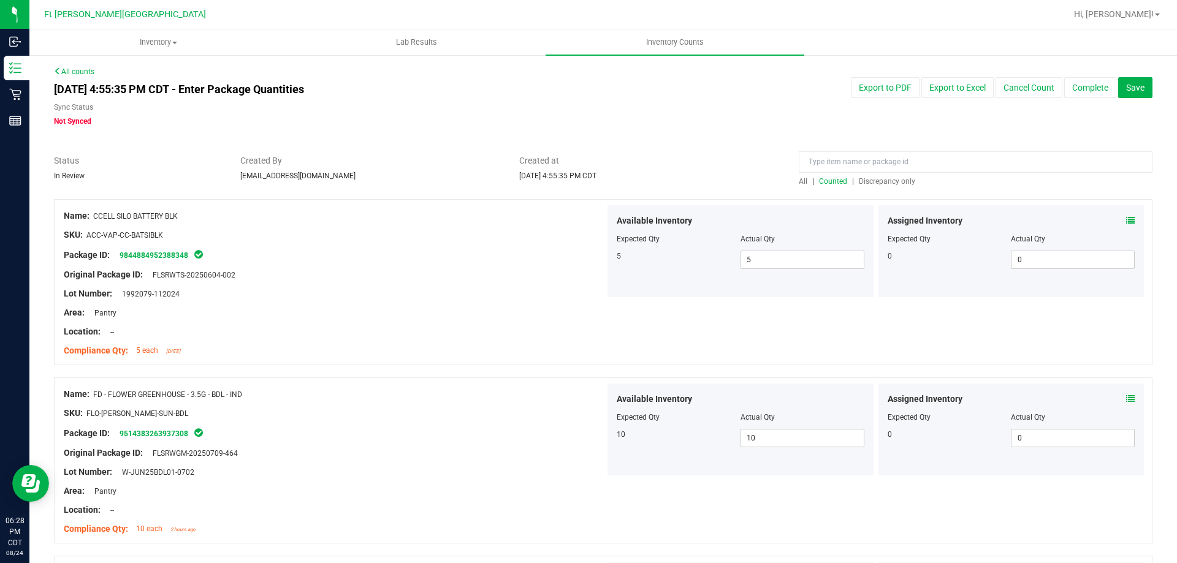
click at [887, 180] on span "Discrepancy only" at bounding box center [887, 181] width 56 height 9
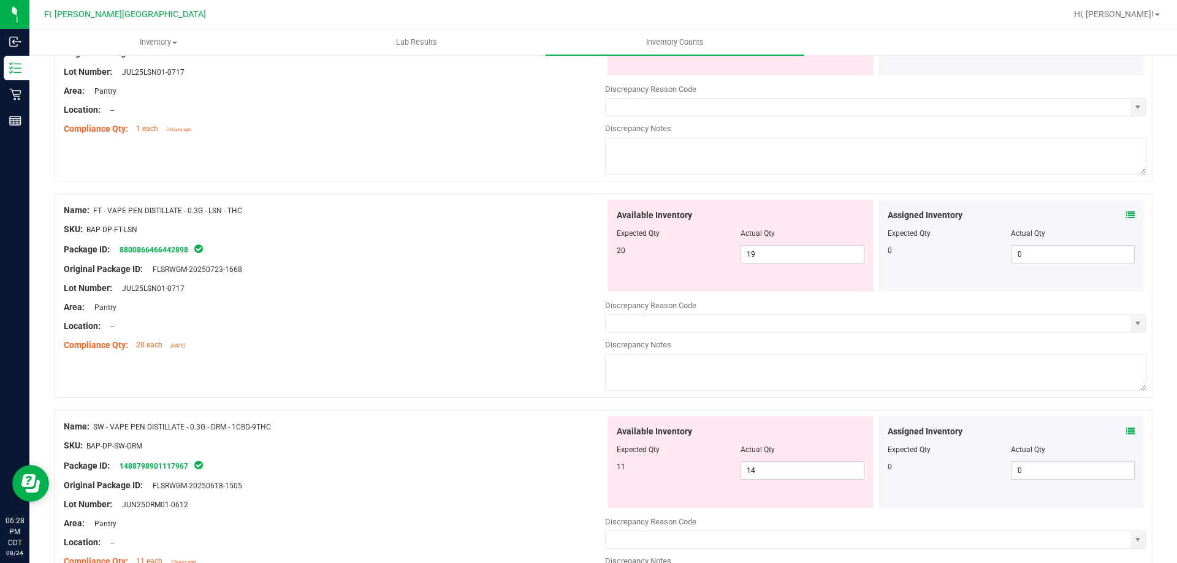
scroll to position [490, 0]
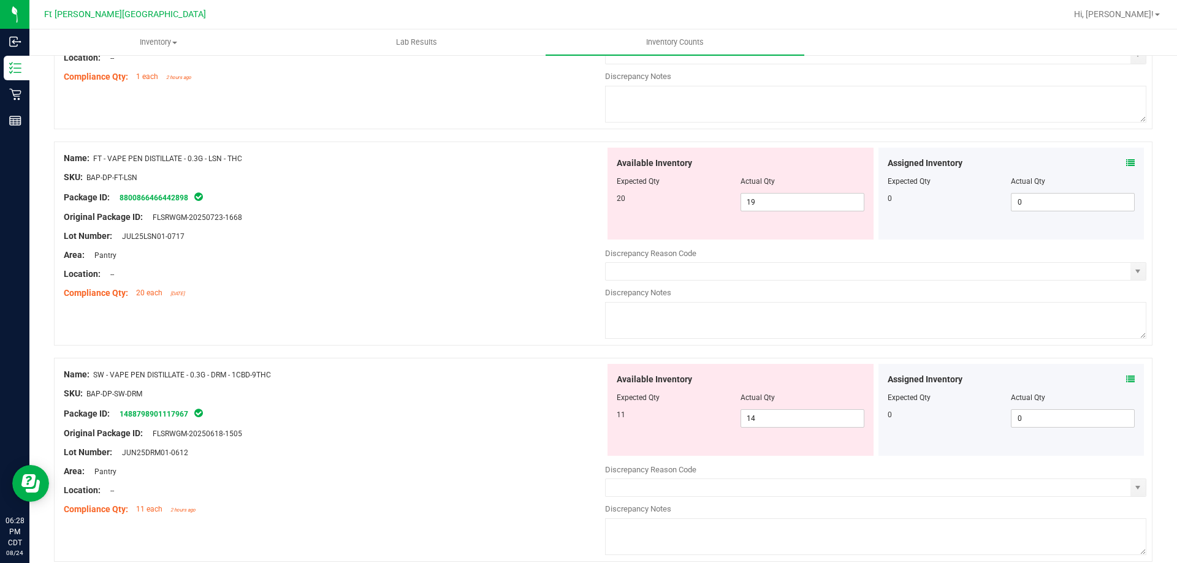
click at [1126, 162] on icon at bounding box center [1130, 163] width 9 height 9
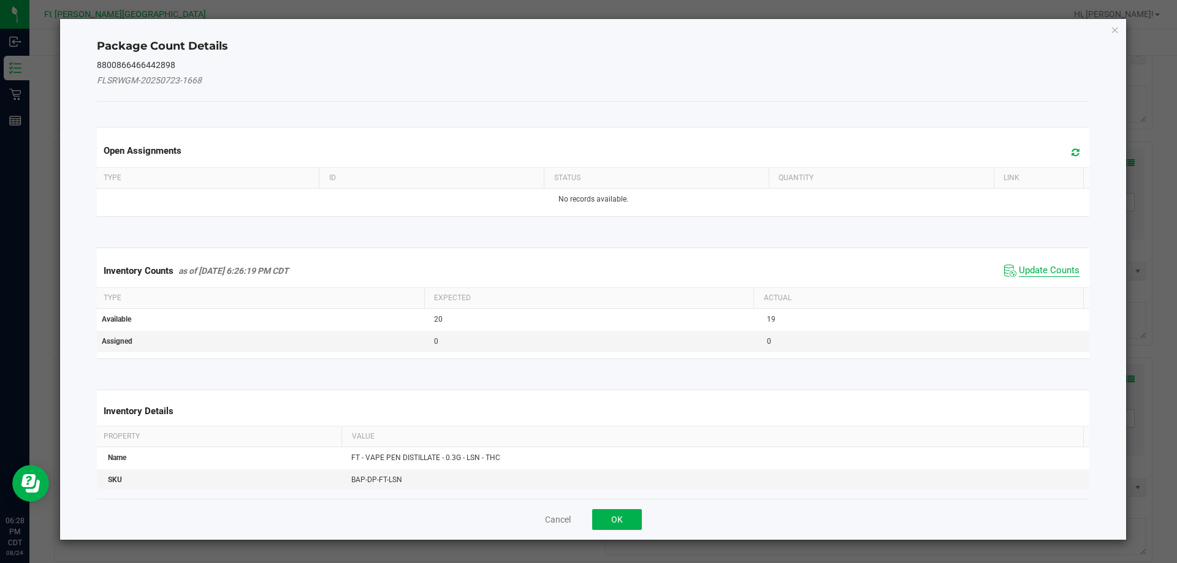
drag, startPoint x: 1053, startPoint y: 265, endPoint x: 1033, endPoint y: 273, distance: 21.7
click at [1052, 265] on span "Update Counts" at bounding box center [1048, 271] width 61 height 12
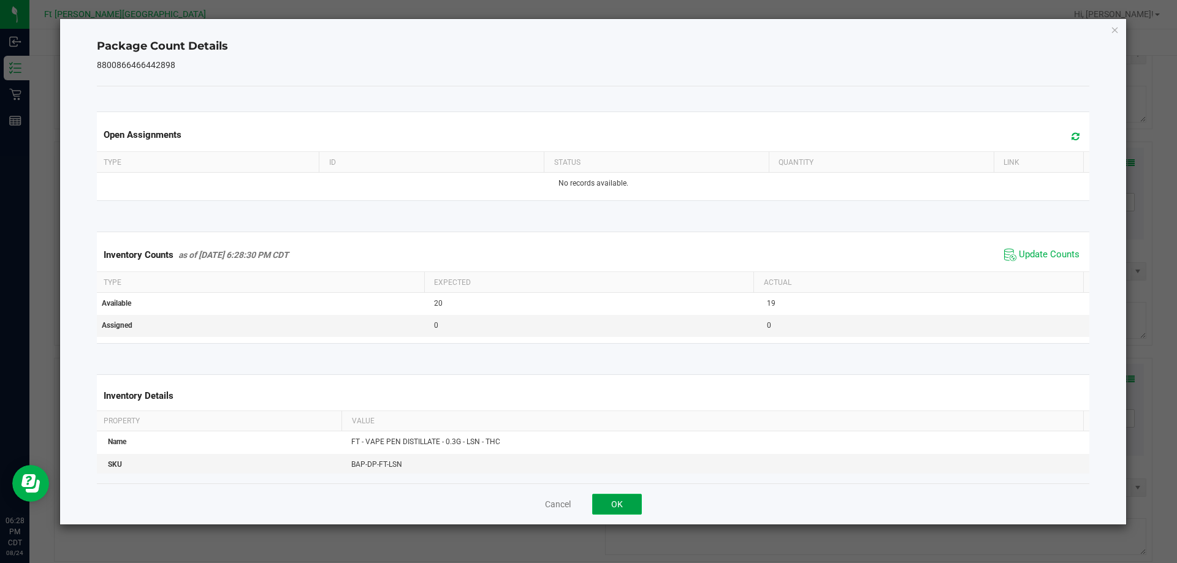
click at [626, 502] on button "OK" at bounding box center [617, 504] width 50 height 21
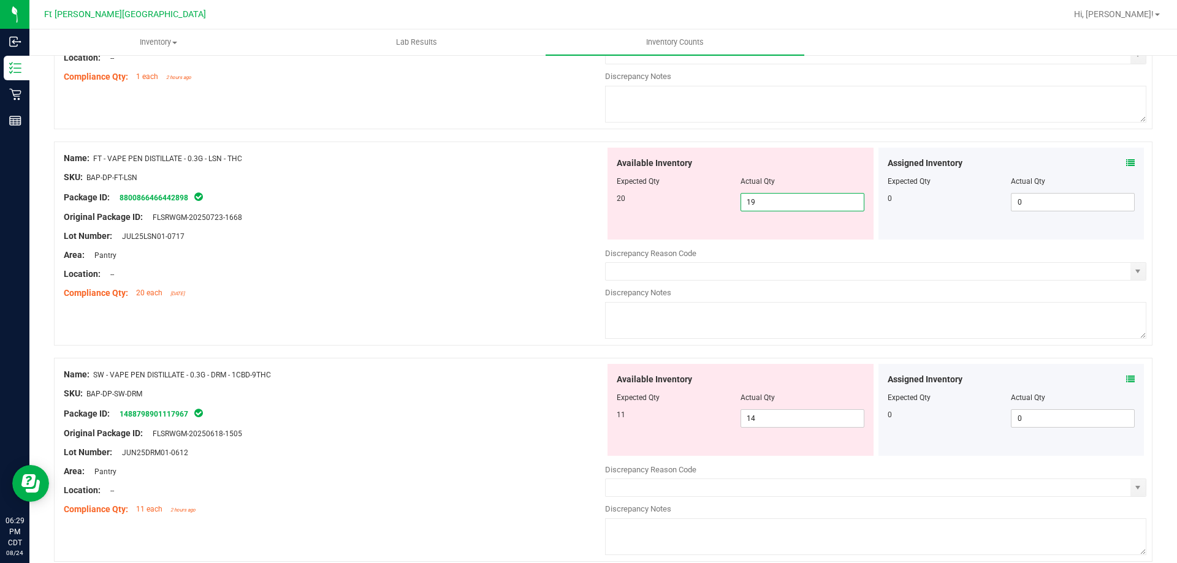
drag, startPoint x: 830, startPoint y: 204, endPoint x: 306, endPoint y: 145, distance: 526.6
click at [307, 146] on div "Name: FT - VAPE PEN DISTILLATE - 0.3G - LSN - THC SKU: BAP-DP-FT-LSN Package ID…" at bounding box center [603, 244] width 1098 height 204
drag, startPoint x: 379, startPoint y: 213, endPoint x: 400, endPoint y: 209, distance: 21.3
click at [380, 214] on div "Original Package ID: FLSRWGM-20250723-1668" at bounding box center [334, 217] width 541 height 13
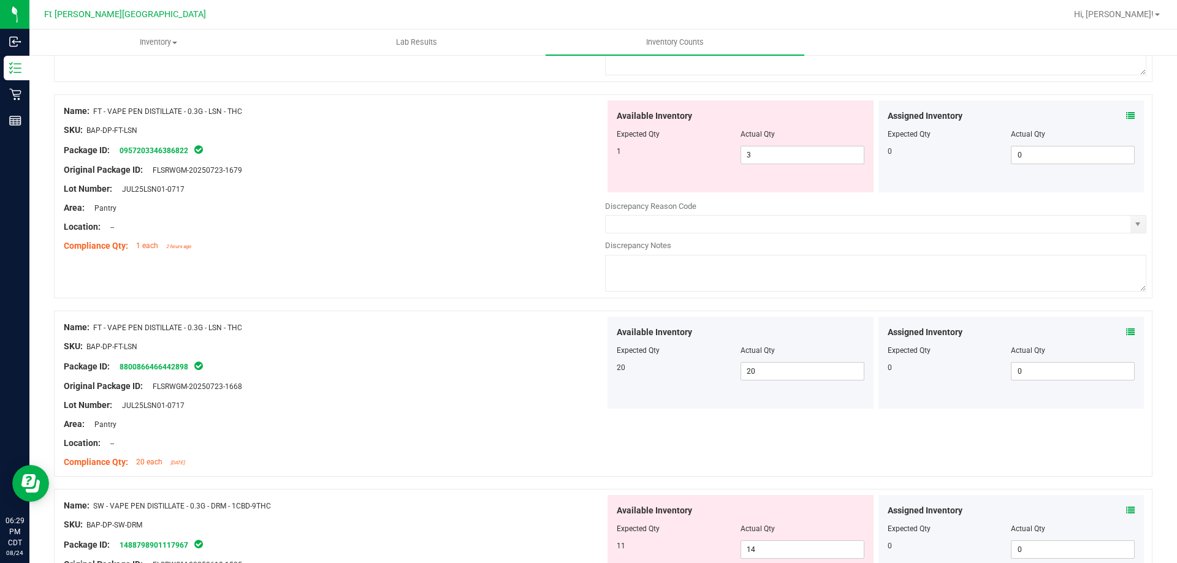
scroll to position [0, 0]
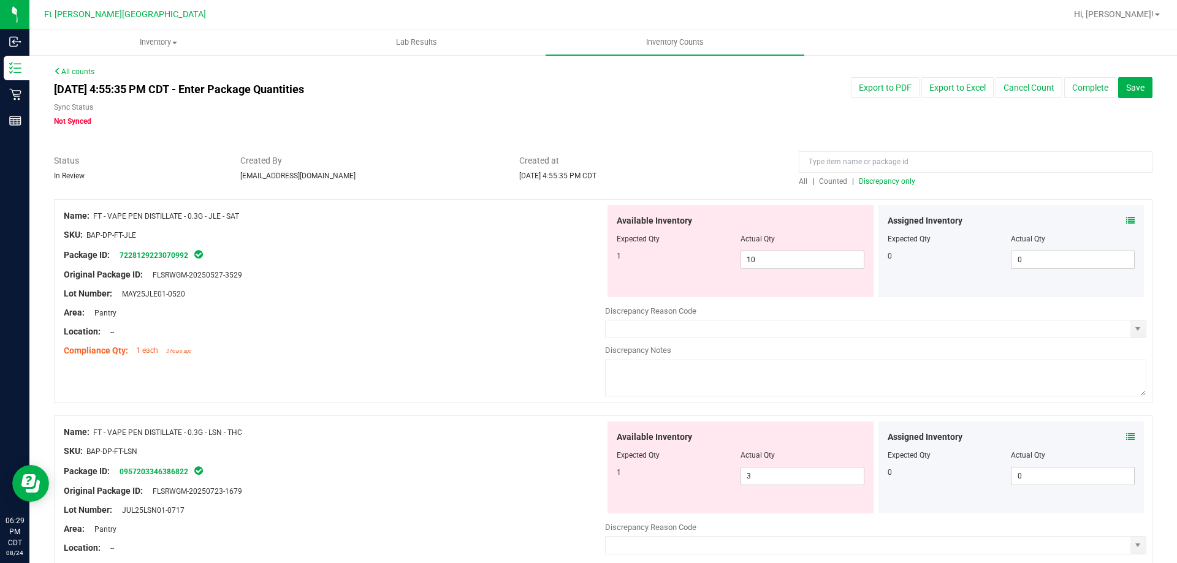
click at [826, 178] on span "Counted" at bounding box center [833, 181] width 28 height 9
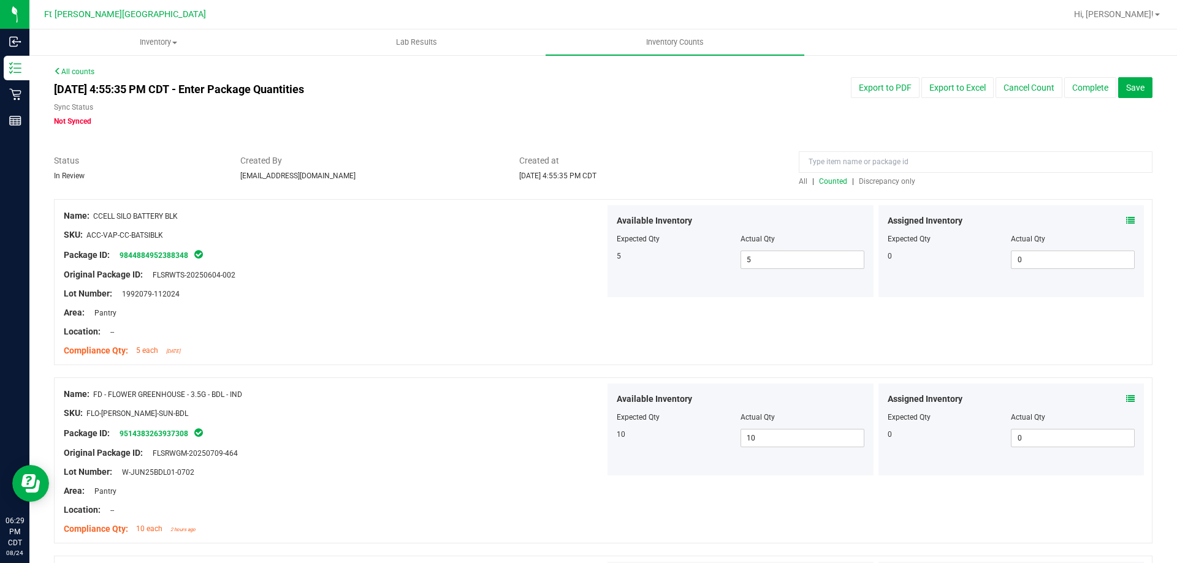
click at [879, 177] on span "Discrepancy only" at bounding box center [887, 181] width 56 height 9
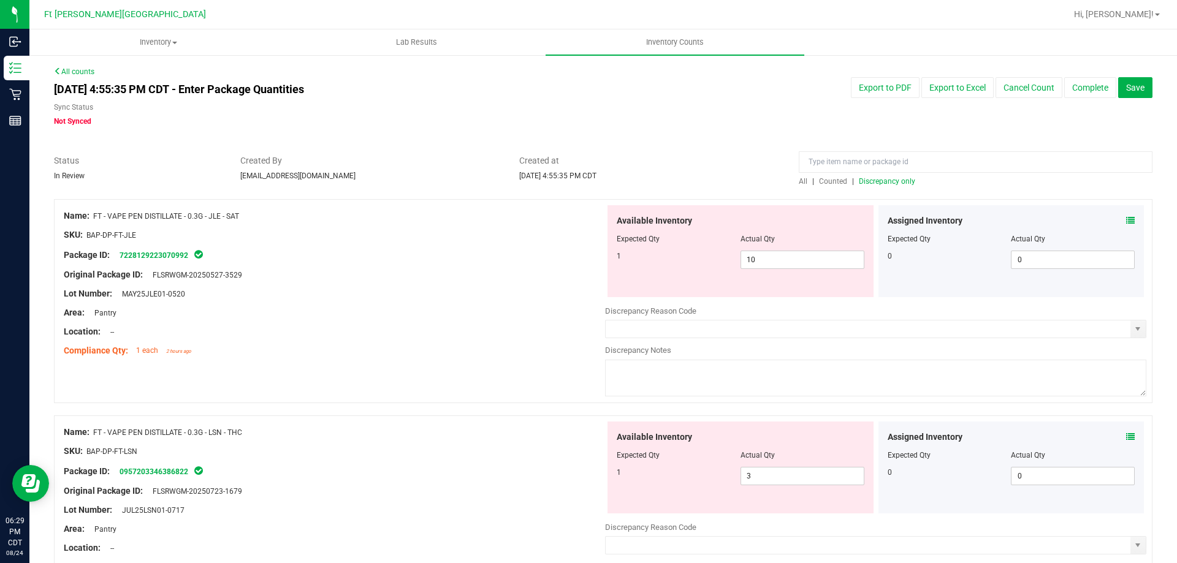
click at [1126, 216] on icon at bounding box center [1130, 220] width 9 height 9
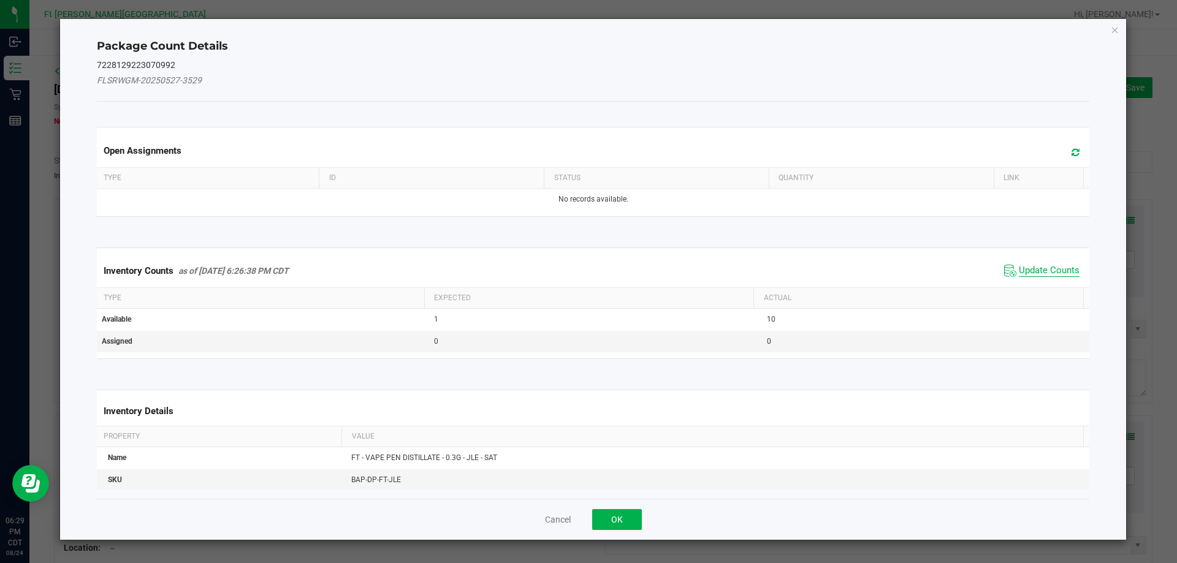
click at [1060, 274] on span "Update Counts" at bounding box center [1048, 271] width 61 height 12
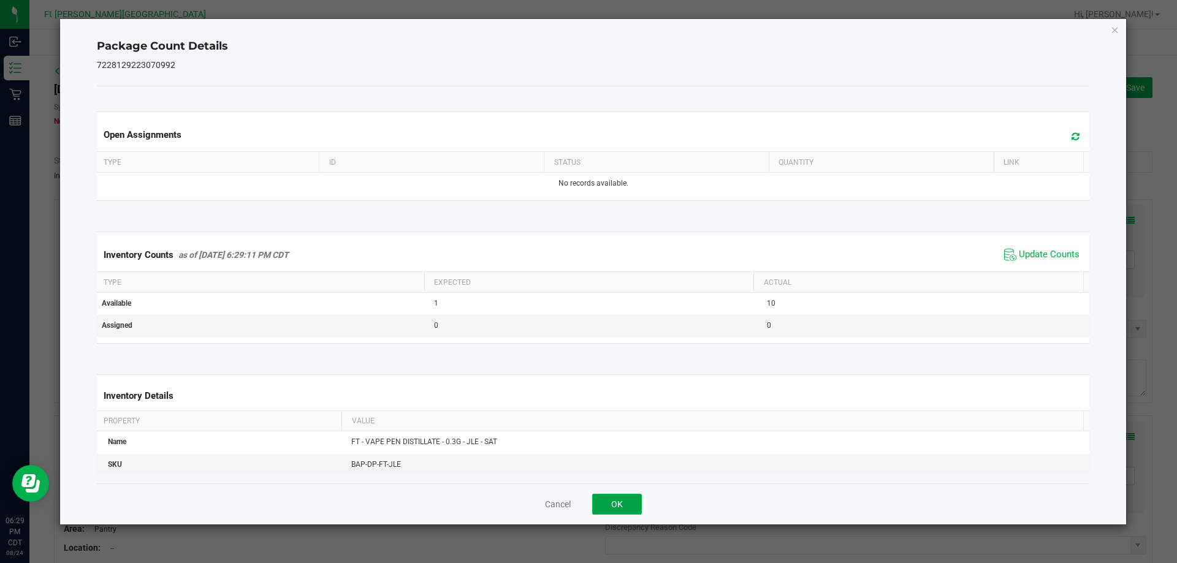
click at [616, 505] on button "OK" at bounding box center [617, 504] width 50 height 21
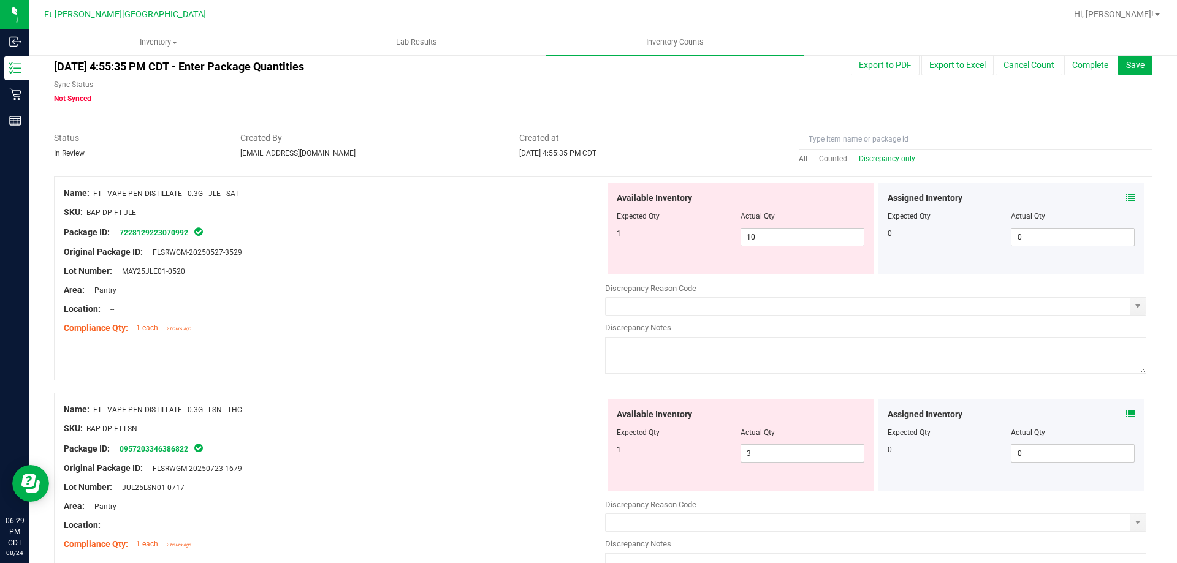
scroll to position [61, 0]
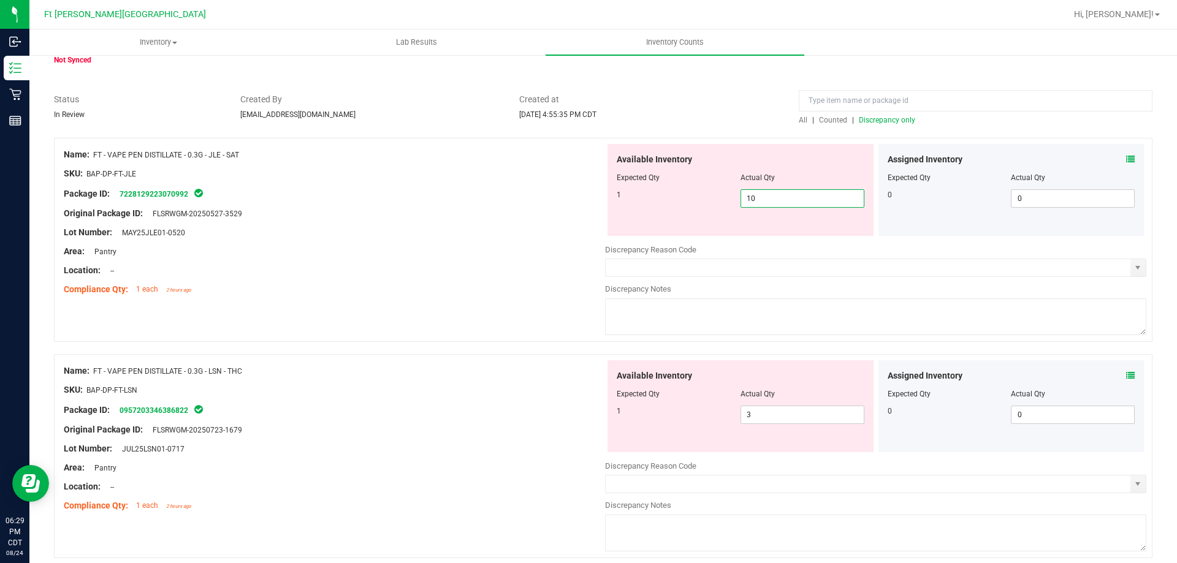
drag, startPoint x: 757, startPoint y: 202, endPoint x: 550, endPoint y: 246, distance: 212.2
click at [550, 246] on div "Name: FT - VAPE PEN DISTILLATE - 0.3G - JLE - SAT SKU: BAP-DP-FT-JLE Package ID…" at bounding box center [603, 240] width 1098 height 204
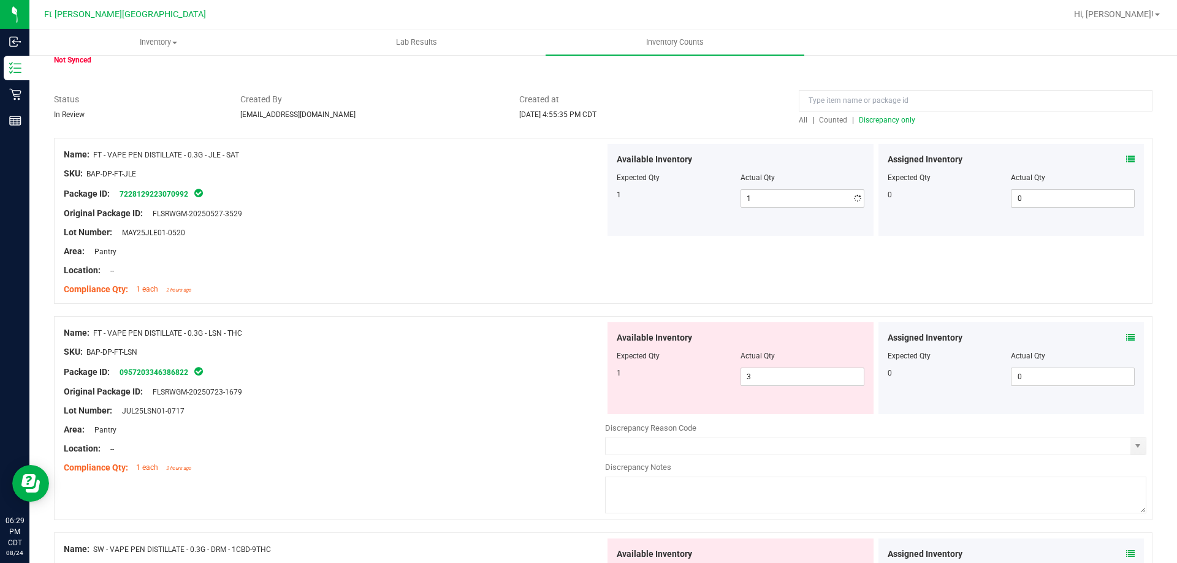
click at [550, 233] on div "Lot Number: MAY25JLE01-0520" at bounding box center [334, 232] width 541 height 13
click at [832, 123] on span "Counted" at bounding box center [833, 120] width 28 height 9
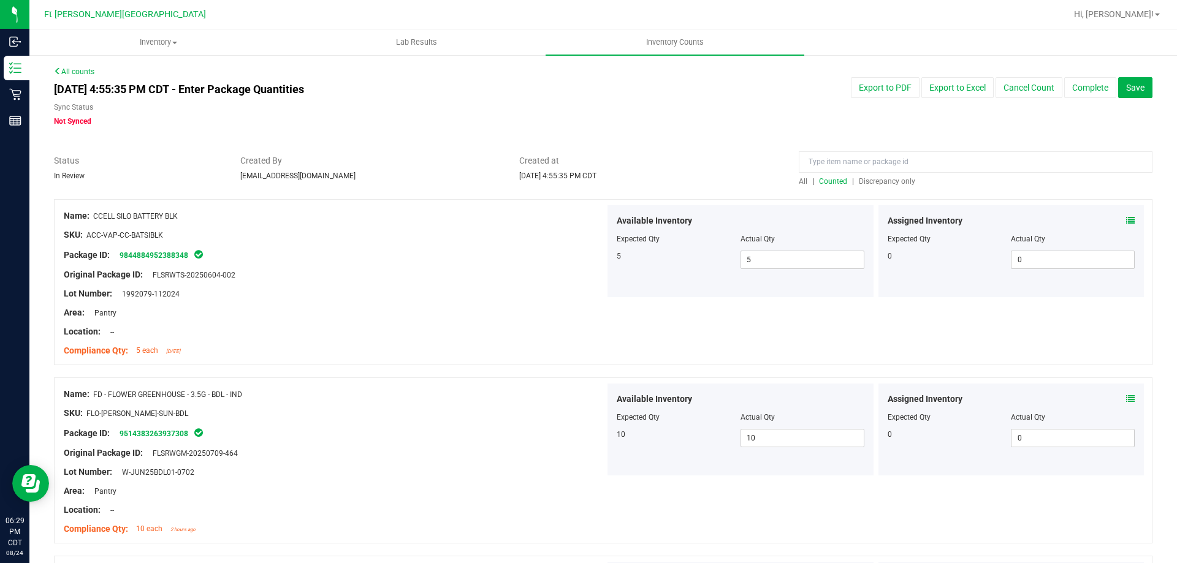
click at [889, 183] on span "Discrepancy only" at bounding box center [887, 181] width 56 height 9
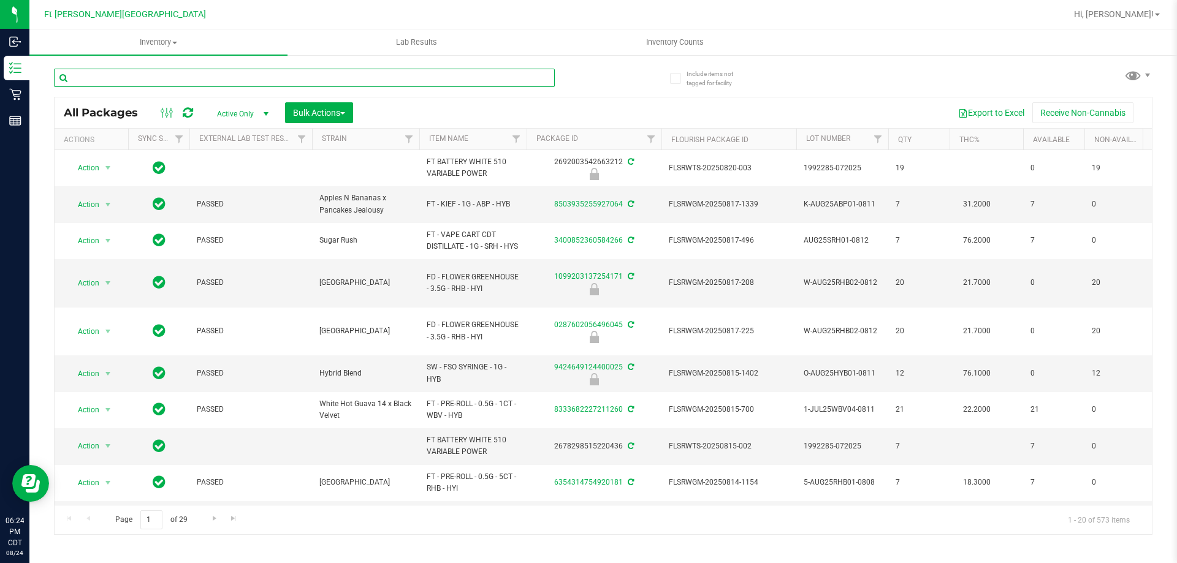
click at [186, 82] on input "text" at bounding box center [304, 78] width 501 height 18
type input "wmo"
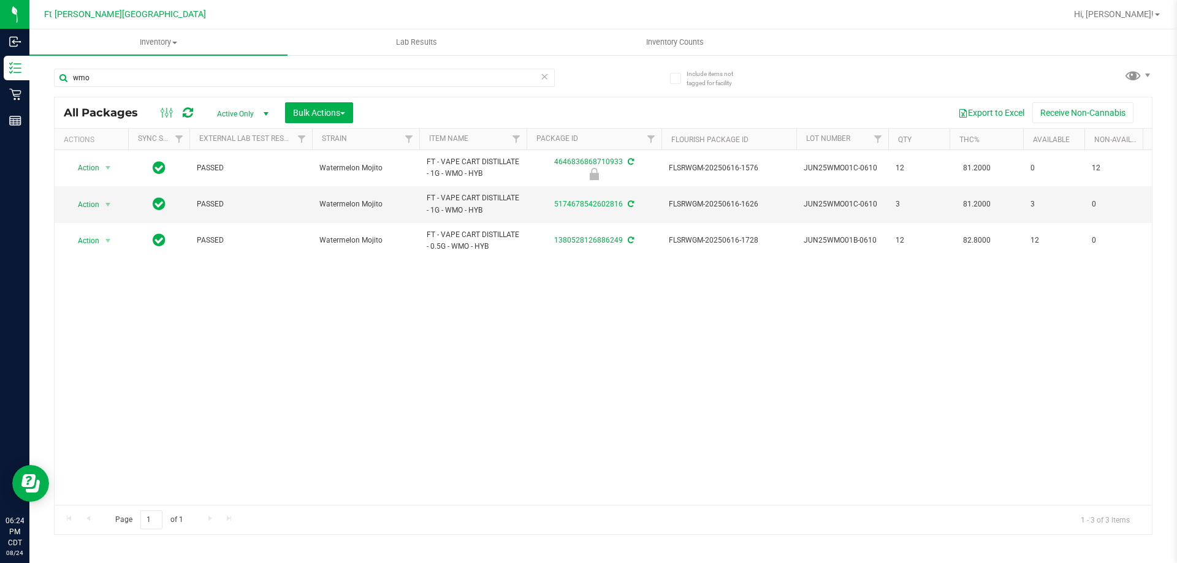
drag, startPoint x: 373, startPoint y: 493, endPoint x: 444, endPoint y: 477, distance: 73.0
click at [444, 477] on div "Action Action Edit attributes Global inventory Locate package Package audit log…" at bounding box center [603, 327] width 1097 height 355
